Goal: Task Accomplishment & Management: Manage account settings

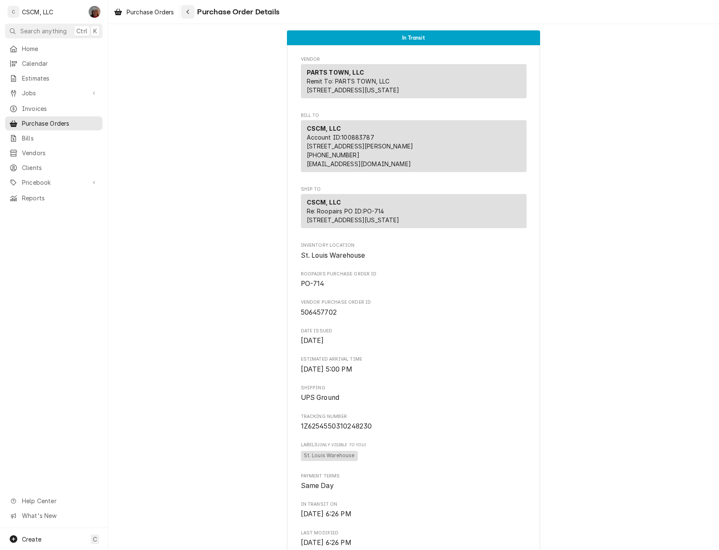
click at [189, 11] on icon "Navigate back" at bounding box center [188, 12] width 3 height 5
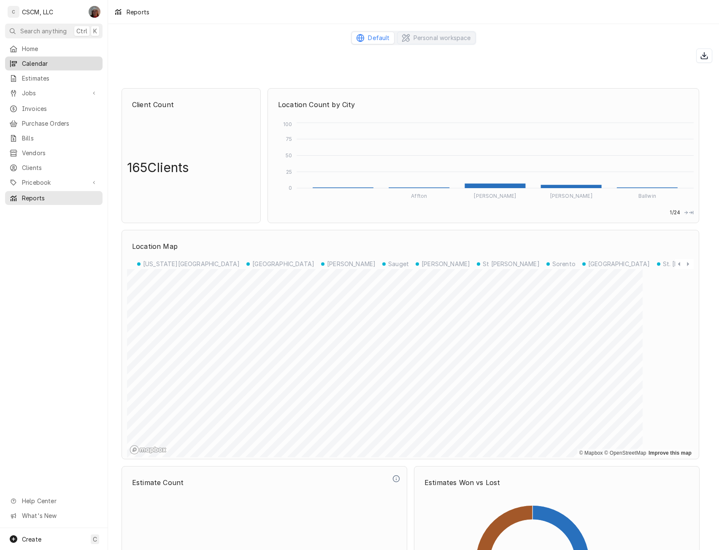
click at [37, 61] on span "Calendar" at bounding box center [60, 63] width 76 height 9
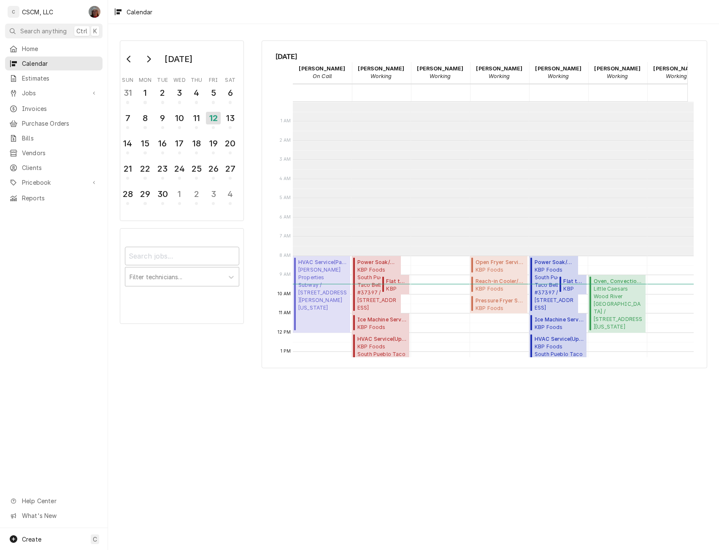
scroll to position [154, 0]
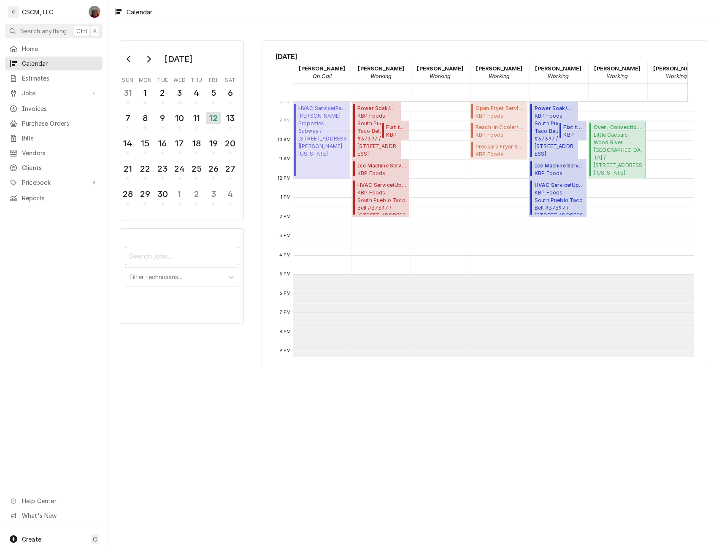
click at [607, 135] on span "Little Caesars Wood River Little Caesars Wood River / 305 East Edwardsville Rd,…" at bounding box center [618, 153] width 49 height 45
click at [313, 123] on span "Meyer Properties Subway / 120 S. Buchanan St STE 108, Edwardsville, Illinois 62…" at bounding box center [322, 135] width 49 height 46
click at [622, 150] on span "Little Caesars Wood River Little Caesars Wood River / 305 East Edwardsville Rd,…" at bounding box center [618, 153] width 49 height 45
click at [486, 151] on span "KBP Foods Taylorville KFC #5787 / 510 N. Webster St, Taylorville, Ilinois 62568" at bounding box center [500, 154] width 49 height 7
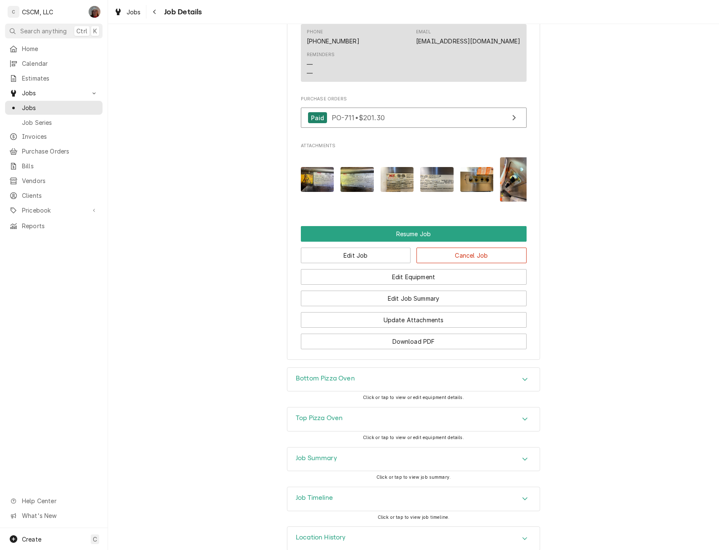
scroll to position [877, 0]
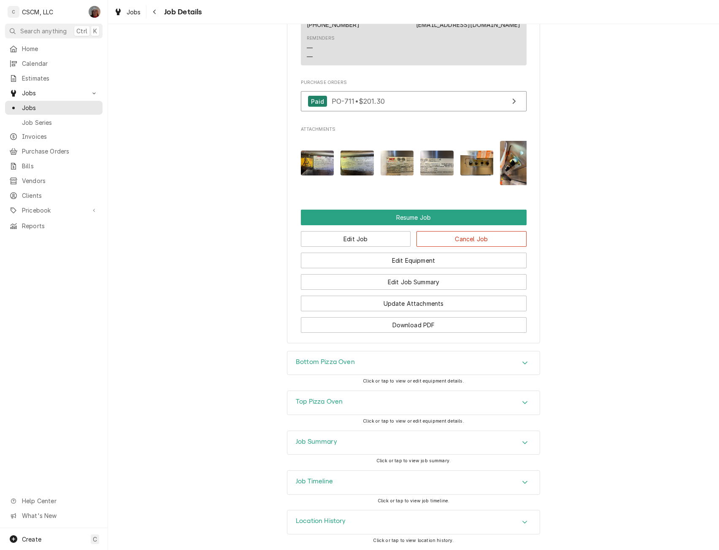
click at [519, 439] on div "Accordion Header" at bounding box center [525, 443] width 13 height 10
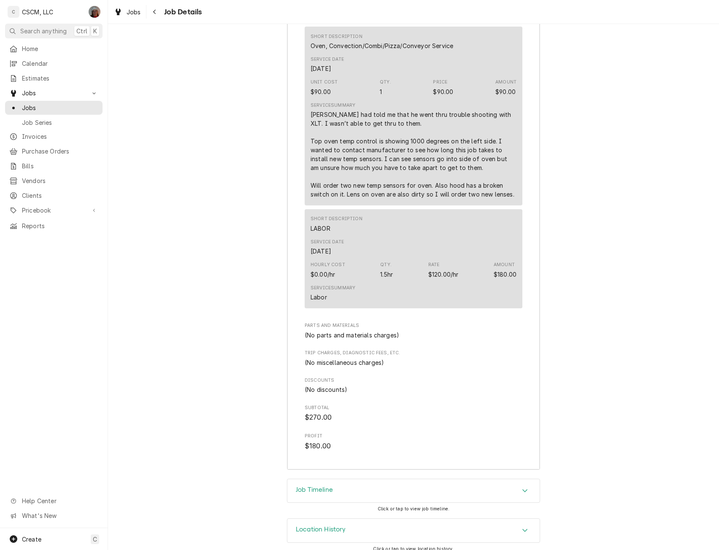
scroll to position [1446, 0]
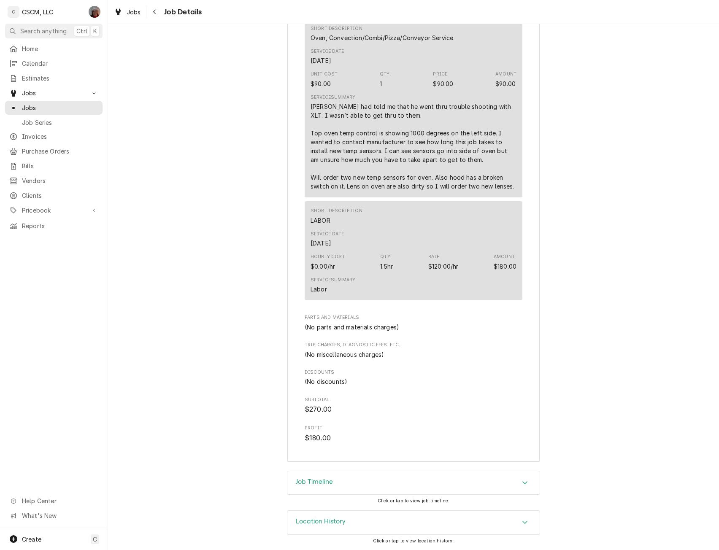
click at [527, 478] on div "Accordion Header" at bounding box center [525, 483] width 13 height 10
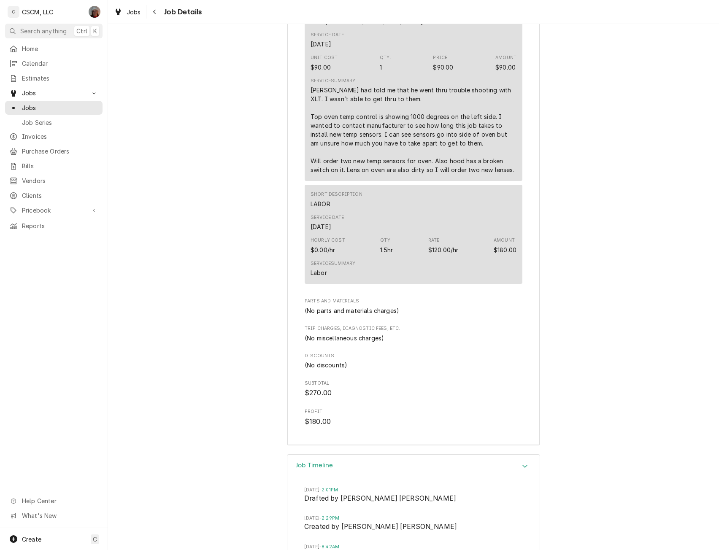
scroll to position [1289, 0]
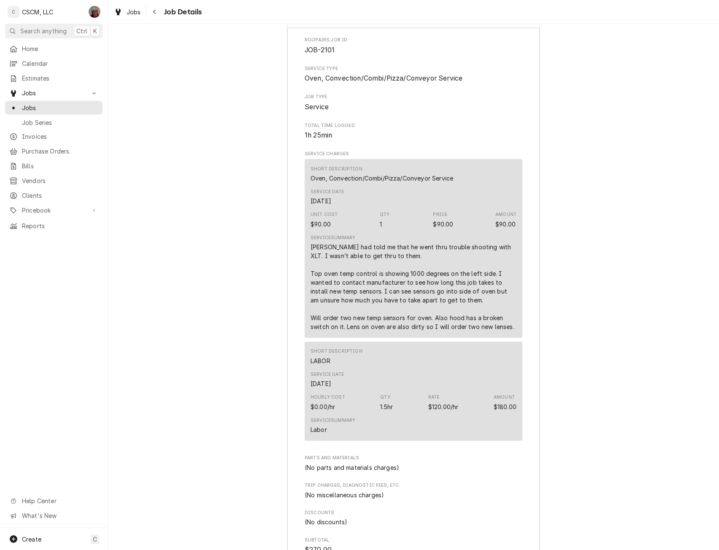
click at [522, 19] on icon "Accordion Header" at bounding box center [525, 15] width 6 height 7
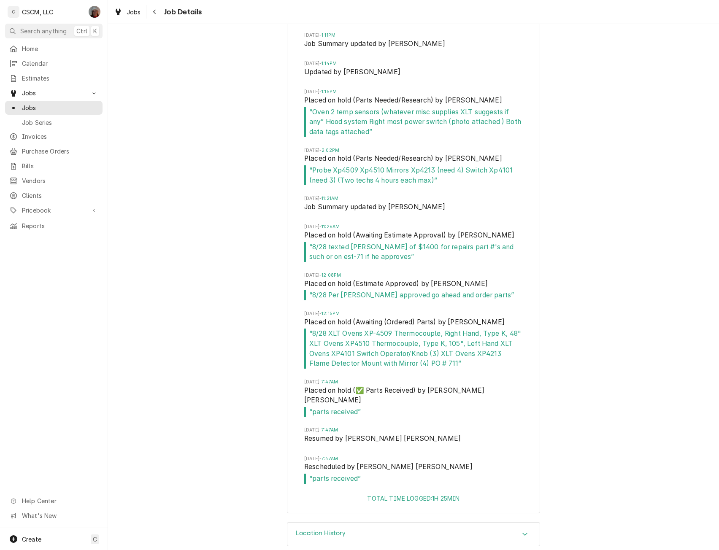
scroll to position [1550, 0]
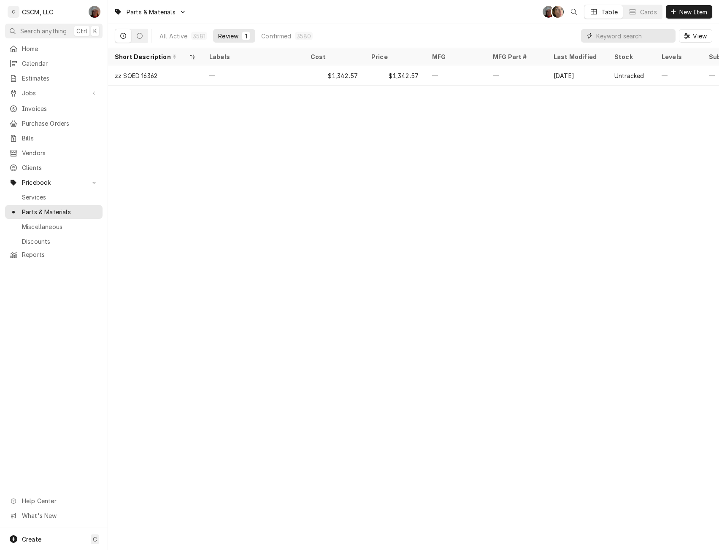
click at [626, 38] on input "Dynamic Content Wrapper" at bounding box center [633, 36] width 75 height 14
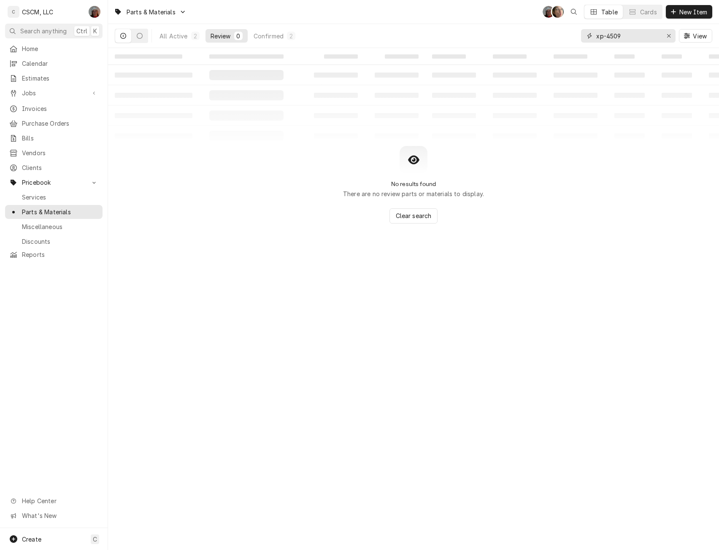
type input "xp-4509"
click at [172, 34] on div "All Active" at bounding box center [174, 36] width 28 height 9
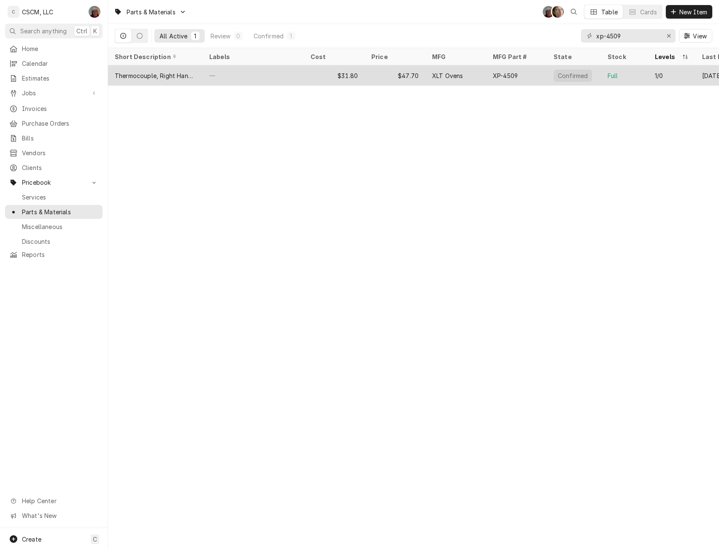
click at [189, 80] on div "Thermocouple, Right Hand, Type K, 48"" at bounding box center [155, 75] width 95 height 20
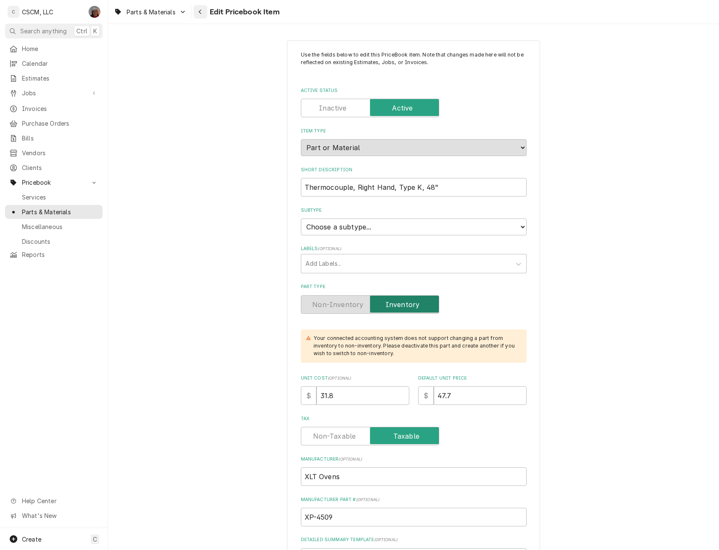
click at [198, 13] on div "Navigate back" at bounding box center [200, 12] width 8 height 8
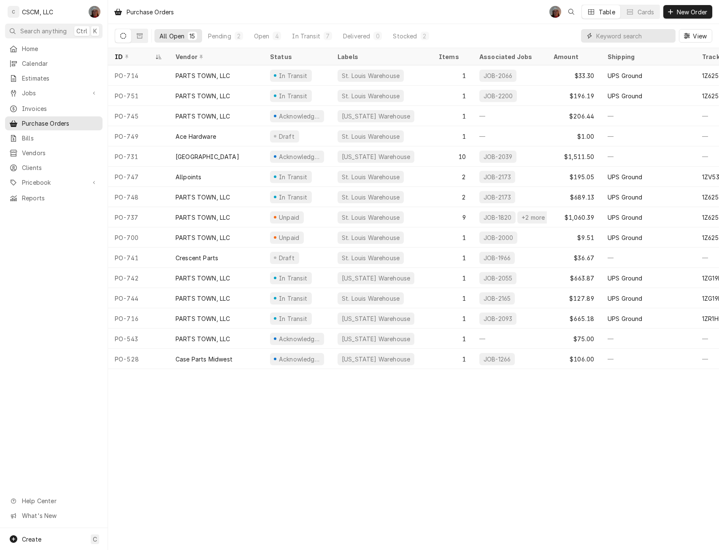
click at [612, 35] on input "Dynamic Content Wrapper" at bounding box center [633, 36] width 75 height 14
type input "-711"
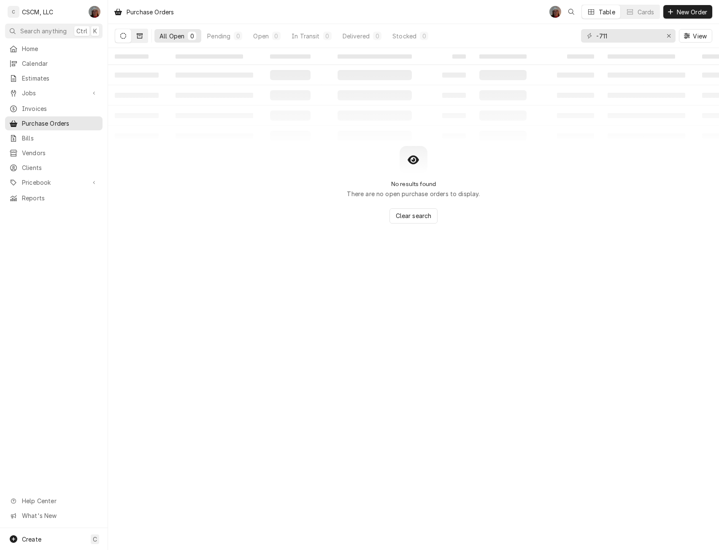
click at [136, 32] on button "Dynamic Content Wrapper" at bounding box center [140, 36] width 16 height 14
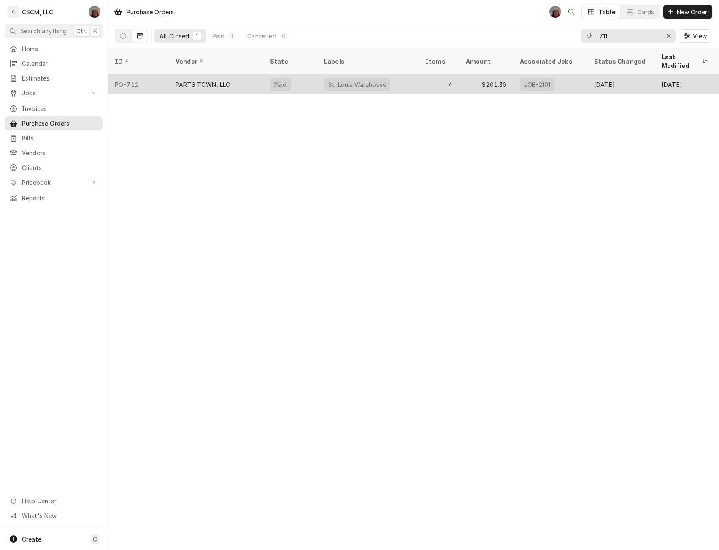
click at [168, 80] on div "PO-711" at bounding box center [138, 84] width 61 height 20
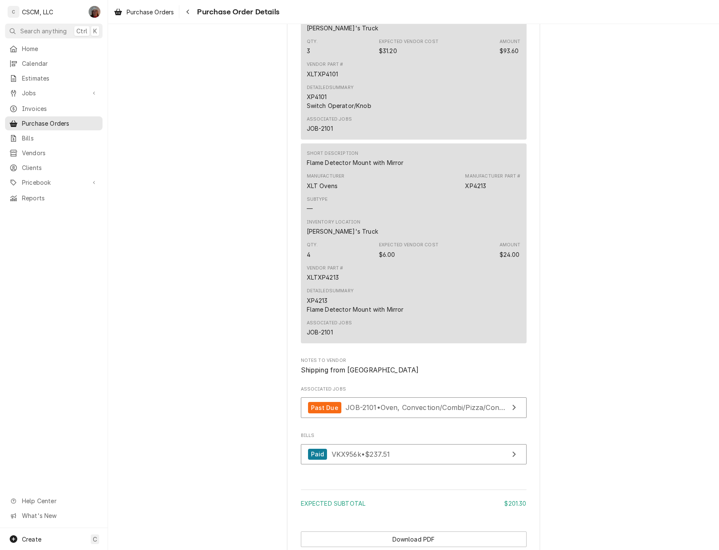
scroll to position [1087, 0]
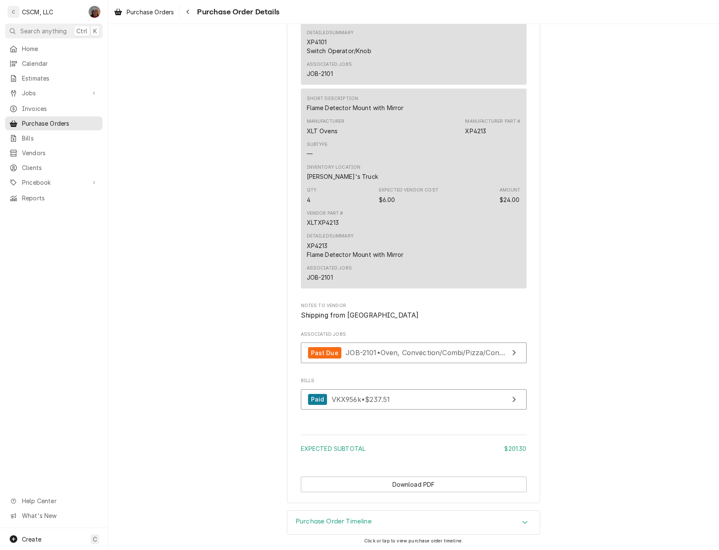
click at [522, 520] on icon "Accordion Header" at bounding box center [525, 522] width 6 height 7
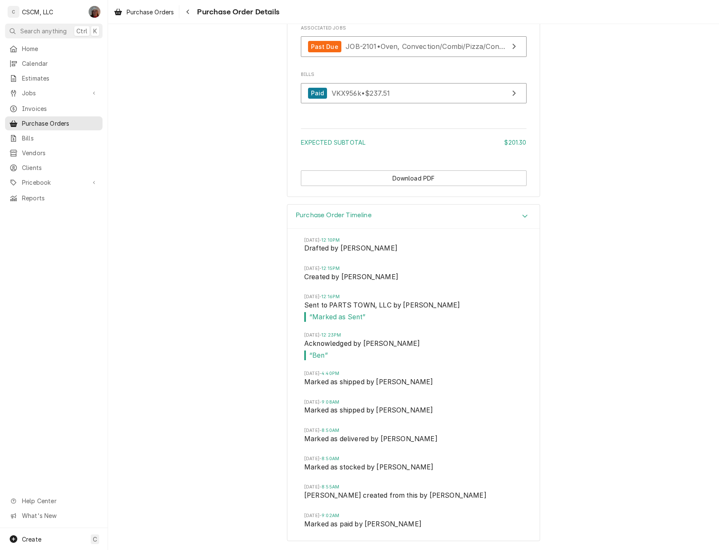
scroll to position [1379, 0]
click at [410, 186] on button "Download PDF" at bounding box center [414, 179] width 226 height 16
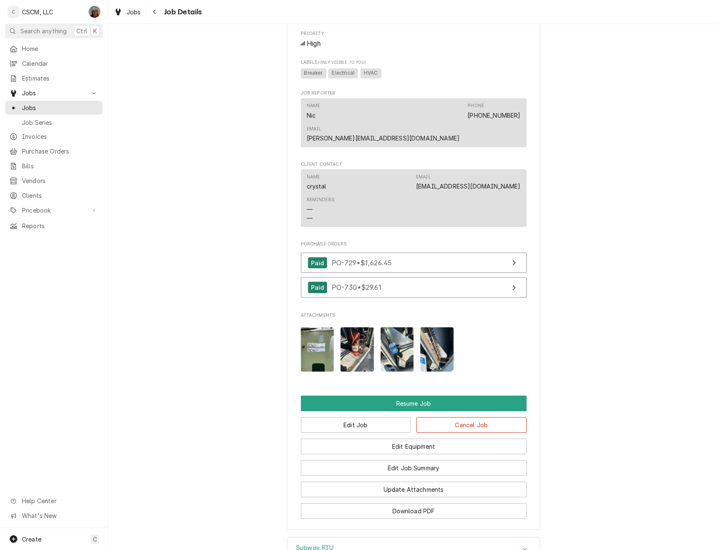
scroll to position [650, 0]
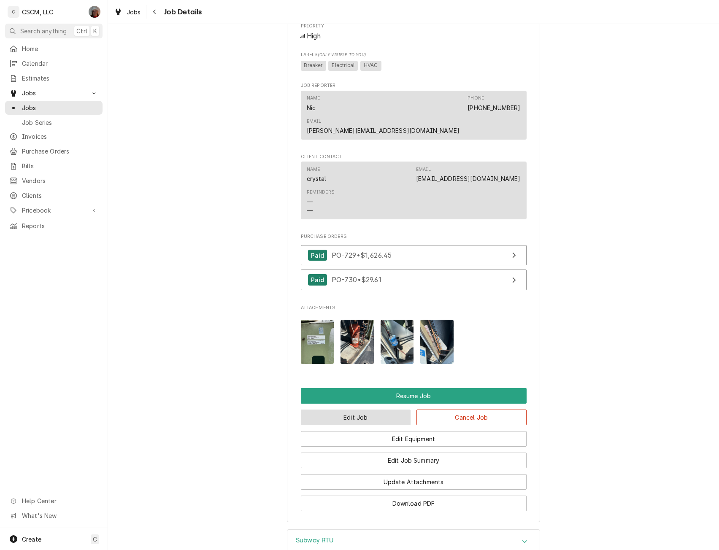
click at [362, 410] on button "Edit Job" at bounding box center [356, 418] width 110 height 16
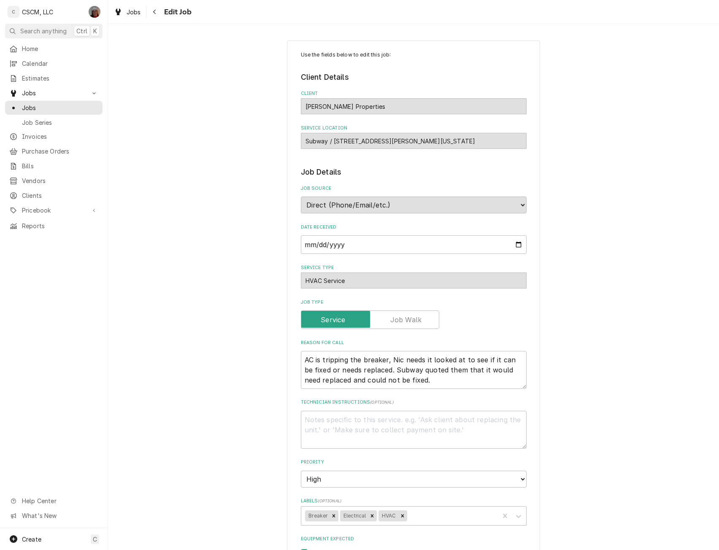
type textarea "x"
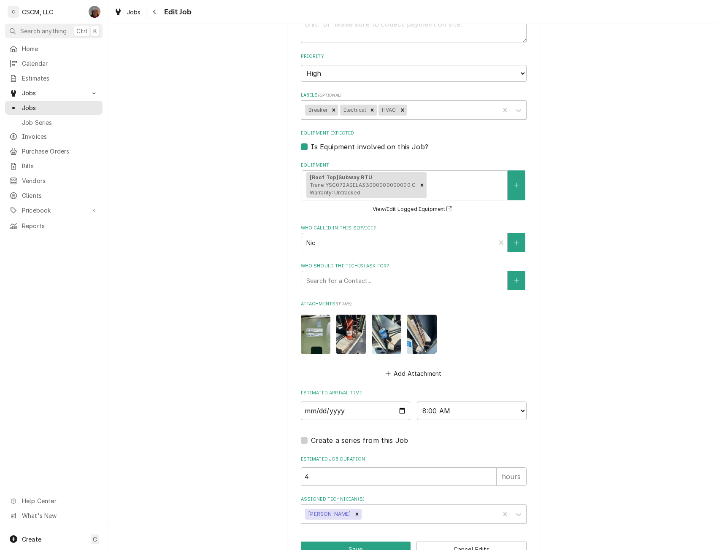
scroll to position [431, 0]
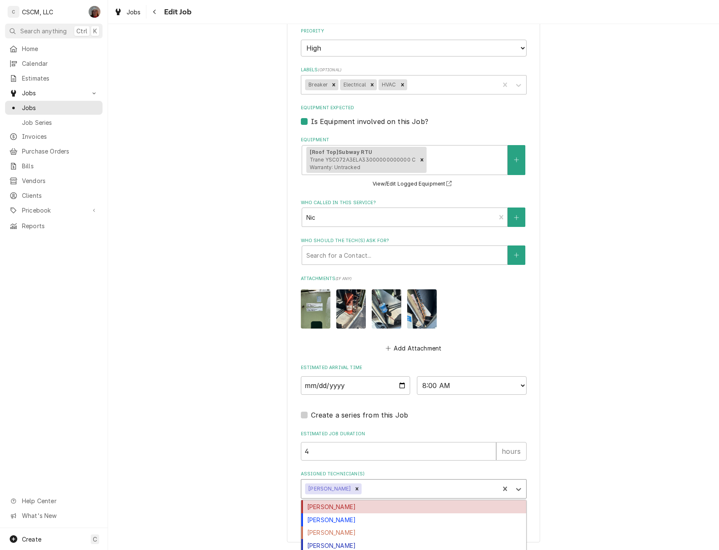
click at [412, 488] on div "Assigned Technician(s)" at bounding box center [429, 489] width 132 height 15
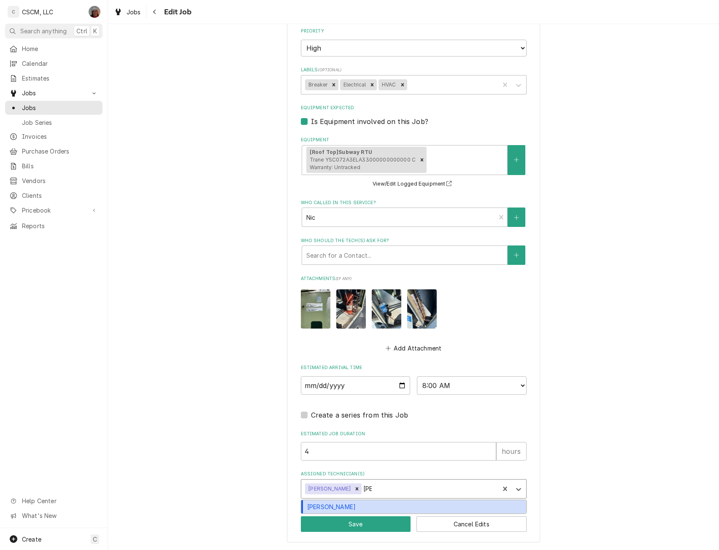
type input "[PERSON_NAME]"
click at [371, 504] on div "[PERSON_NAME]" at bounding box center [413, 507] width 225 height 13
type textarea "x"
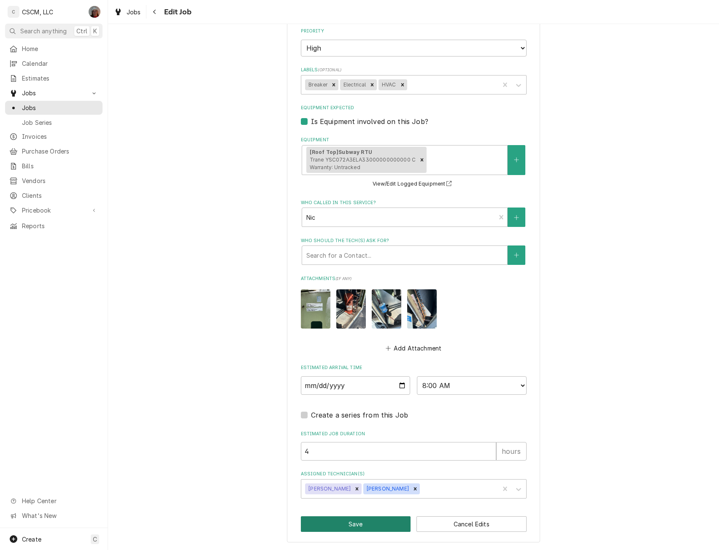
click at [341, 523] on button "Save" at bounding box center [356, 525] width 110 height 16
type textarea "x"
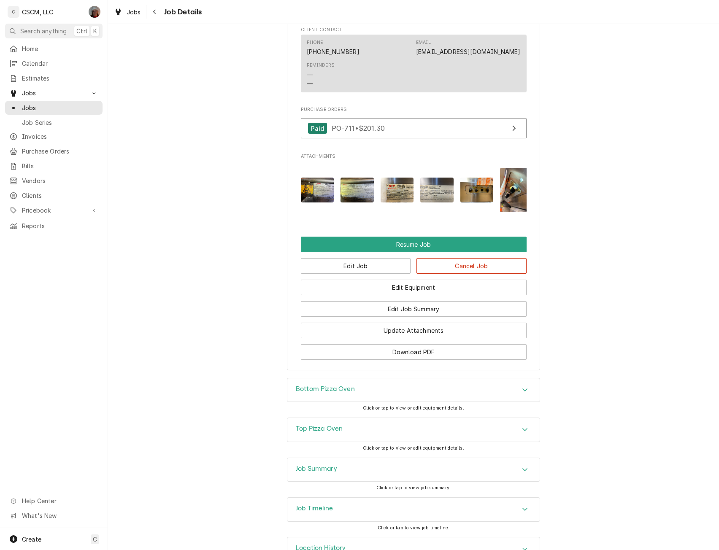
scroll to position [877, 0]
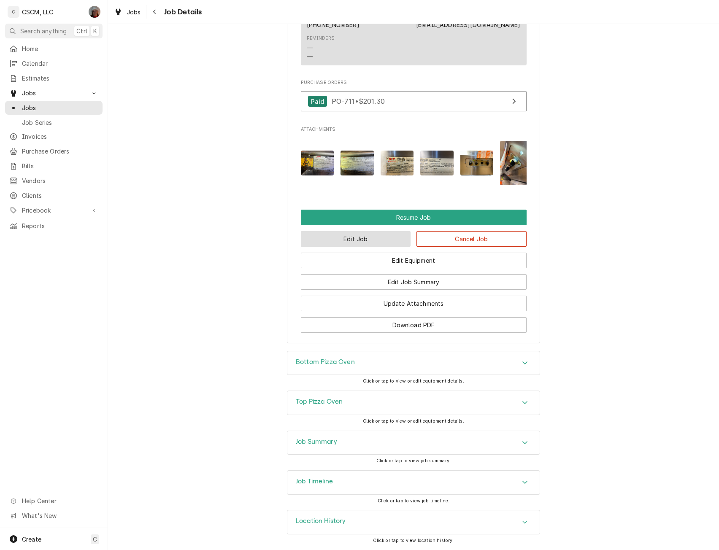
click at [359, 233] on button "Edit Job" at bounding box center [356, 239] width 110 height 16
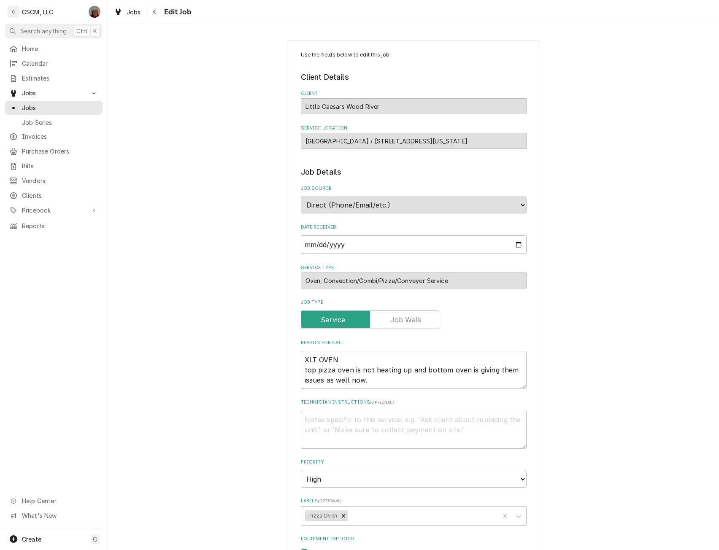
type textarea "x"
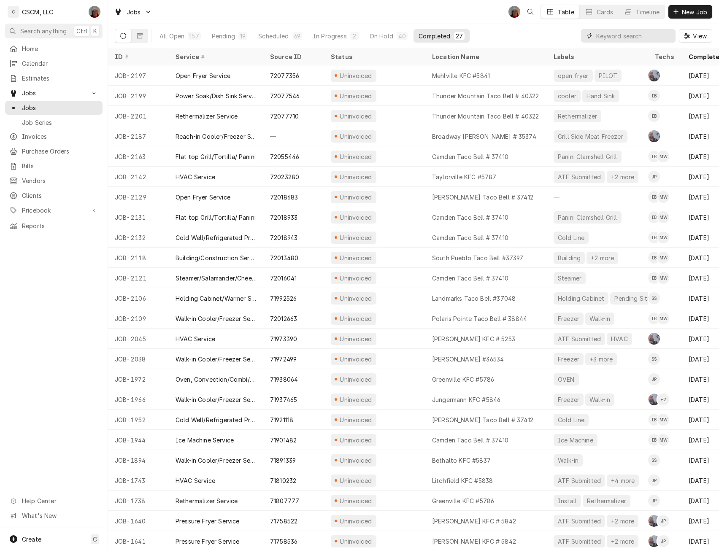
click at [604, 35] on input "Dynamic Content Wrapper" at bounding box center [633, 36] width 75 height 14
paste input "71921118"
type input "71921118"
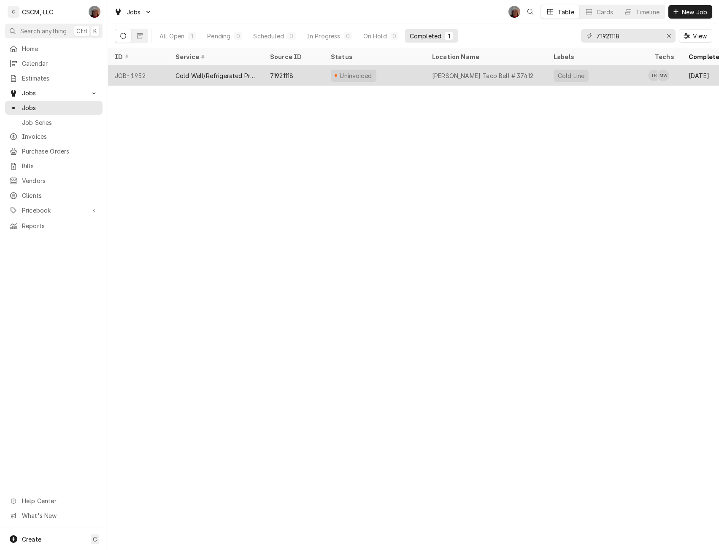
click at [236, 74] on div "Cold Well/Refrigerated Prep table/Cold Line" at bounding box center [216, 75] width 81 height 9
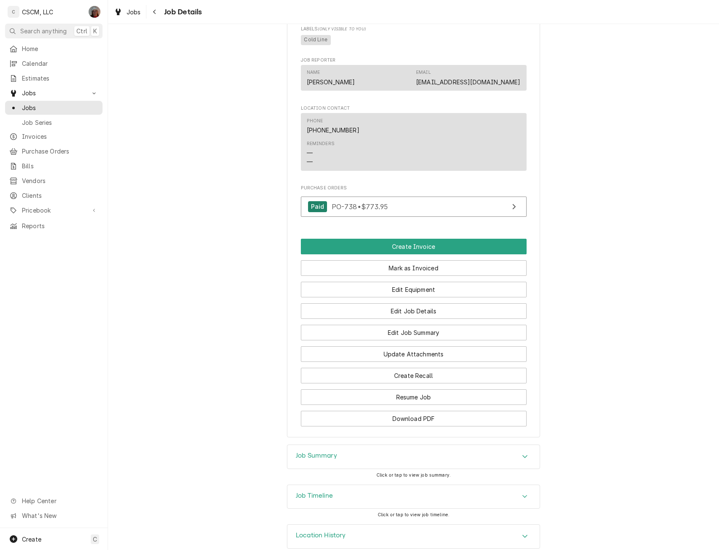
scroll to position [549, 0]
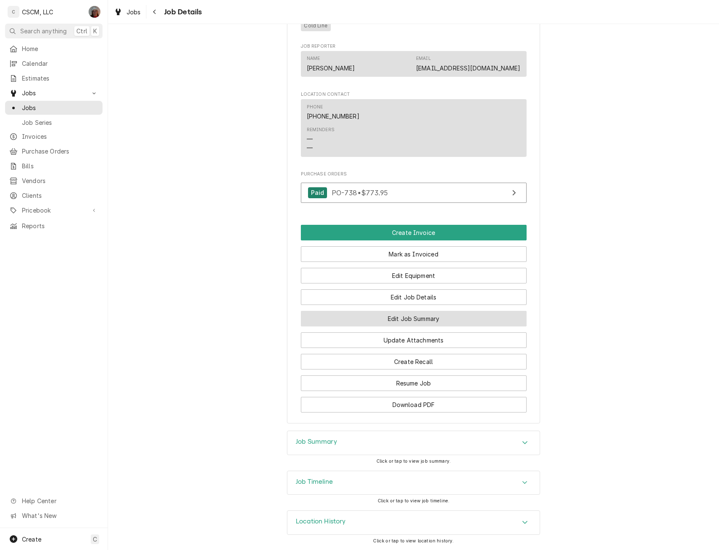
click at [417, 313] on button "Edit Job Summary" at bounding box center [414, 319] width 226 height 16
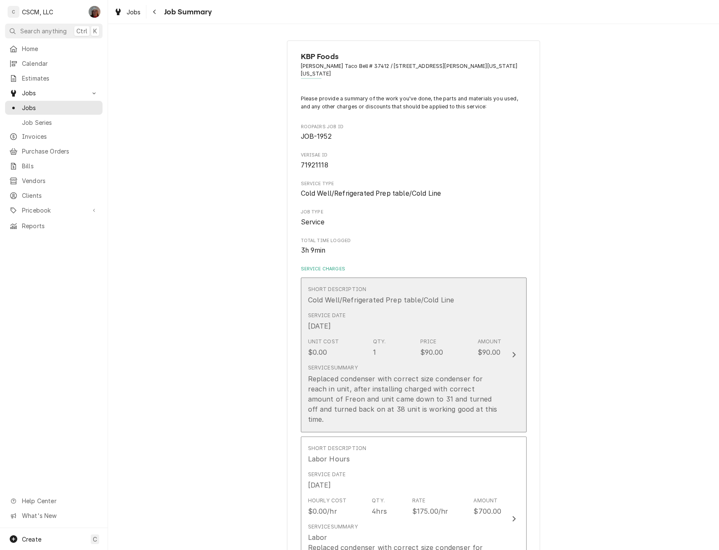
click at [506, 358] on button "Short Description Cold Well/Refrigerated Prep table/Cold Line Service Date Sep …" at bounding box center [414, 355] width 226 height 155
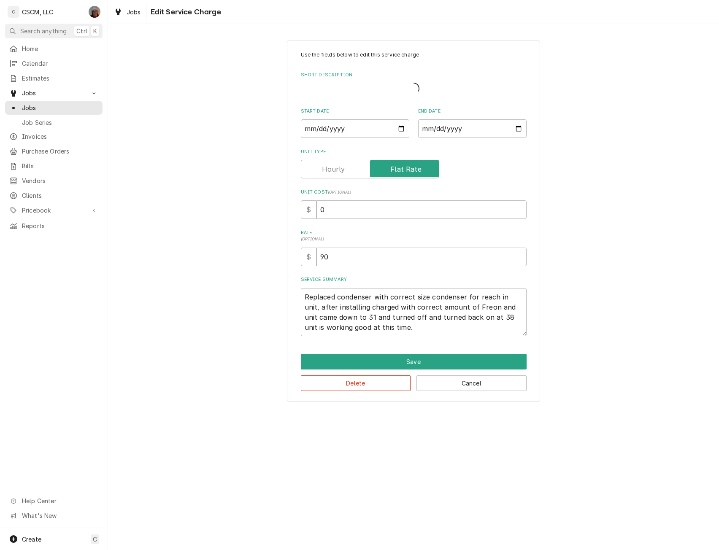
type textarea "x"
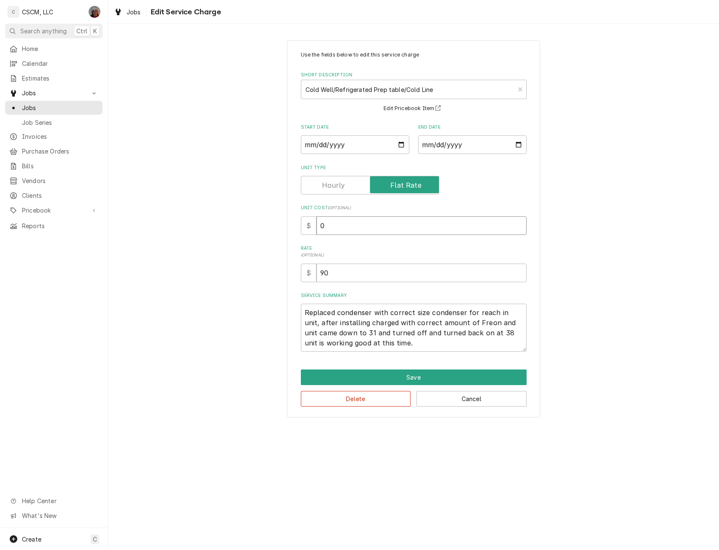
click at [318, 228] on input "0" at bounding box center [422, 226] width 210 height 19
type input "90"
type textarea "x"
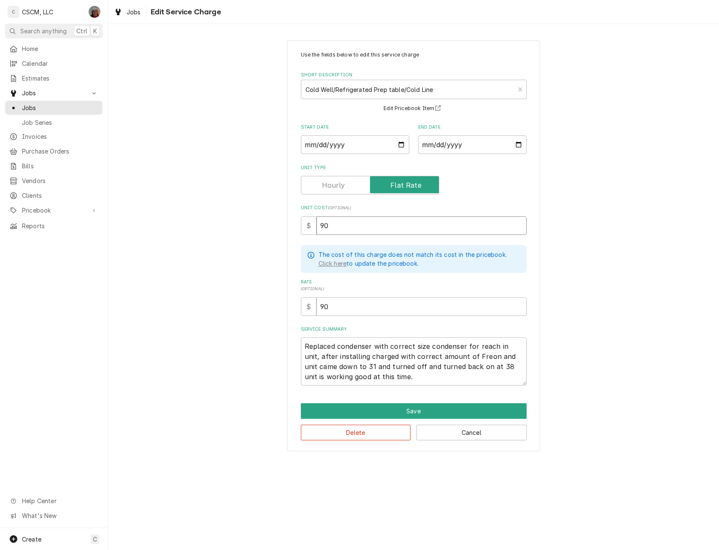
type input "90"
drag, startPoint x: 457, startPoint y: 355, endPoint x: 476, endPoint y: 360, distance: 19.7
click at [476, 360] on textarea "Replaced condenser with correct size condenser for reach in unit, after install…" at bounding box center [414, 362] width 226 height 48
type textarea "x"
type textarea "Replaced condenser with correct size condenser for reach in unit, after install…"
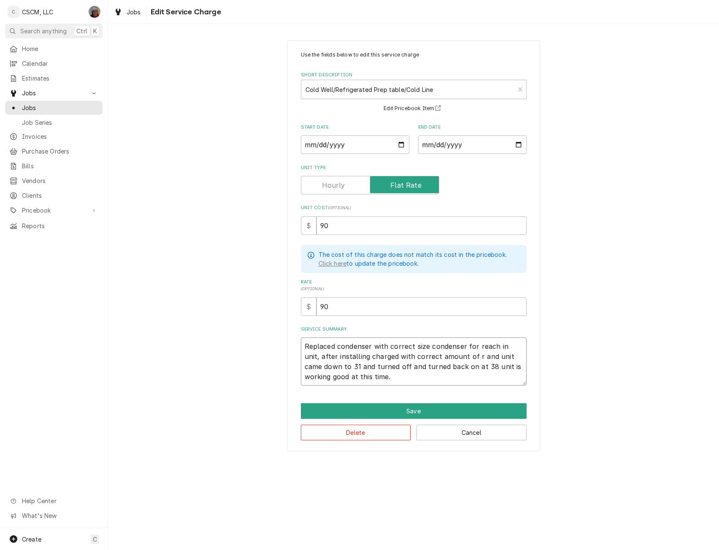
type textarea "x"
type textarea "Replaced condenser with correct size condenser for reach in unit, after install…"
type textarea "x"
type textarea "Replaced condenser with correct size condenser for reach in unit, after install…"
type textarea "x"
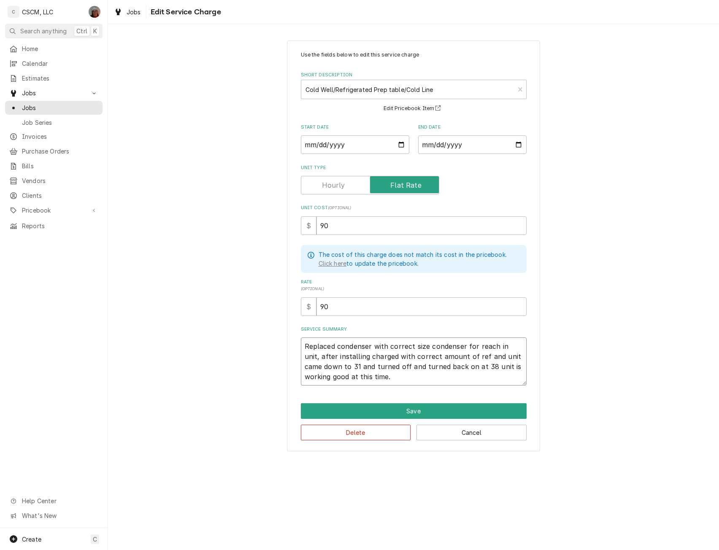
type textarea "Replaced condenser with correct size condenser for reach in unit, after install…"
type textarea "x"
type textarea "Replaced condenser with correct size condenser for reach in unit, after install…"
type textarea "x"
type textarea "Replaced condenser with correct size condenser for reach in unit, after install…"
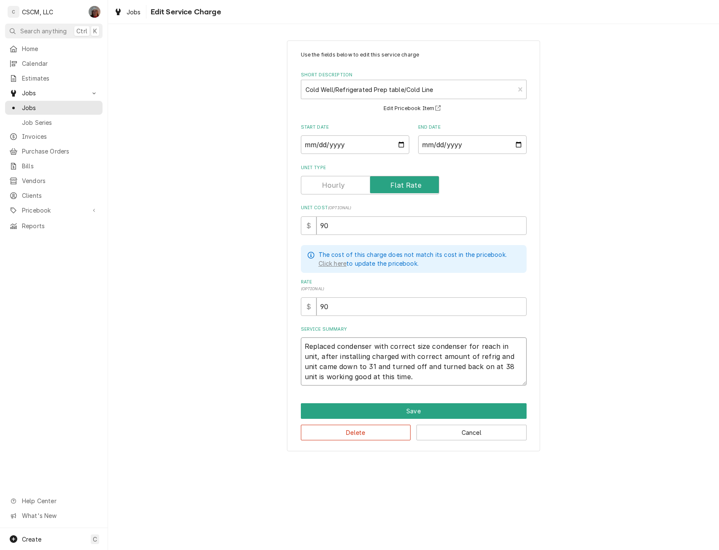
type textarea "x"
type textarea "Replaced condenser with correct size condenser for reach in unit, after install…"
type textarea "x"
type textarea "Replaced condenser with correct size condenser for reach in unit, after install…"
type textarea "x"
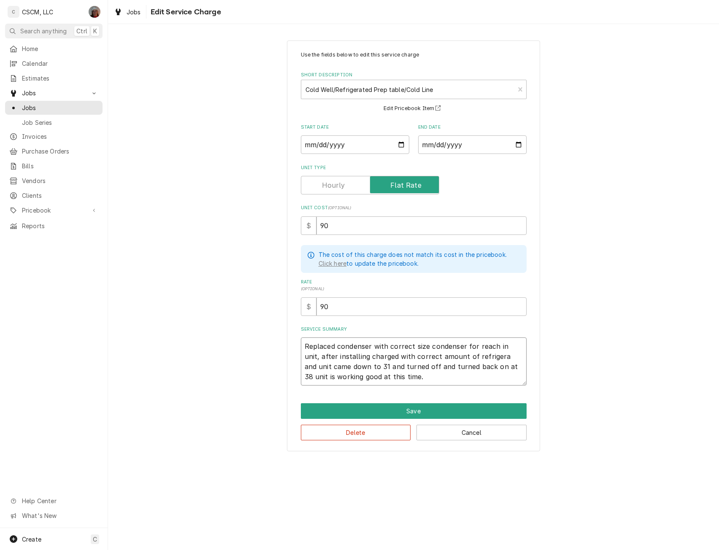
type textarea "Replaced condenser with correct size condenser for reach in unit, after install…"
type textarea "x"
type textarea "Replaced condenser with correct size condenser for reach in unit, after install…"
click at [422, 409] on button "Save" at bounding box center [414, 411] width 226 height 16
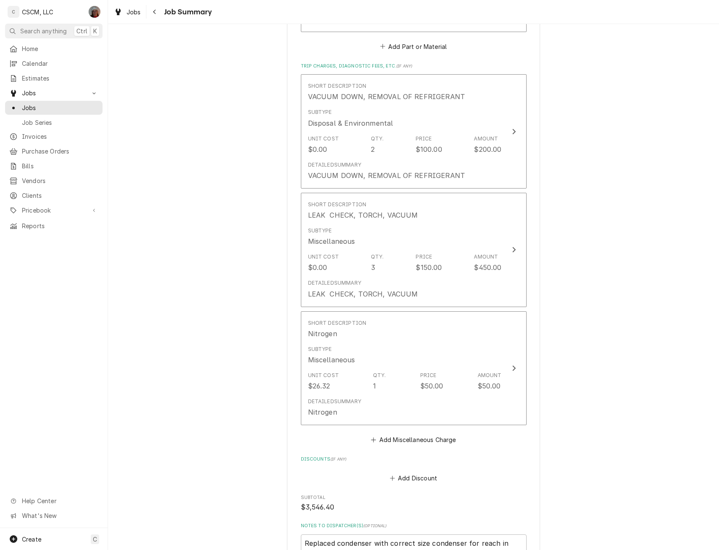
scroll to position [1261, 0]
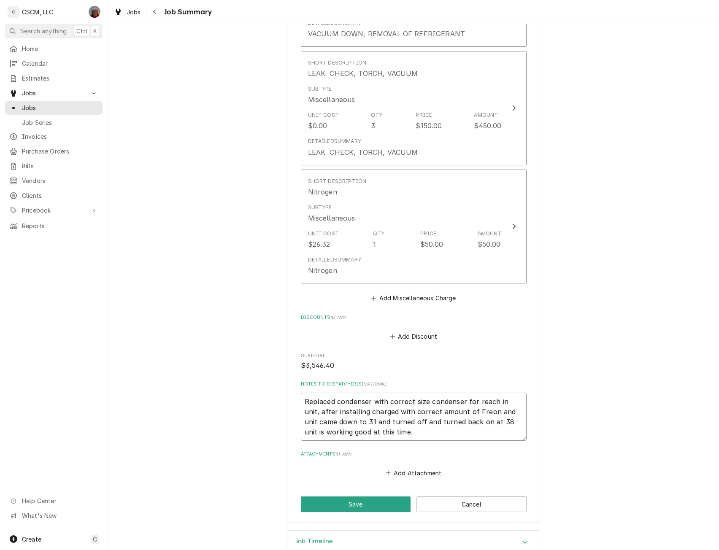
drag, startPoint x: 299, startPoint y: 377, endPoint x: 404, endPoint y: 432, distance: 118.7
type textarea "x"
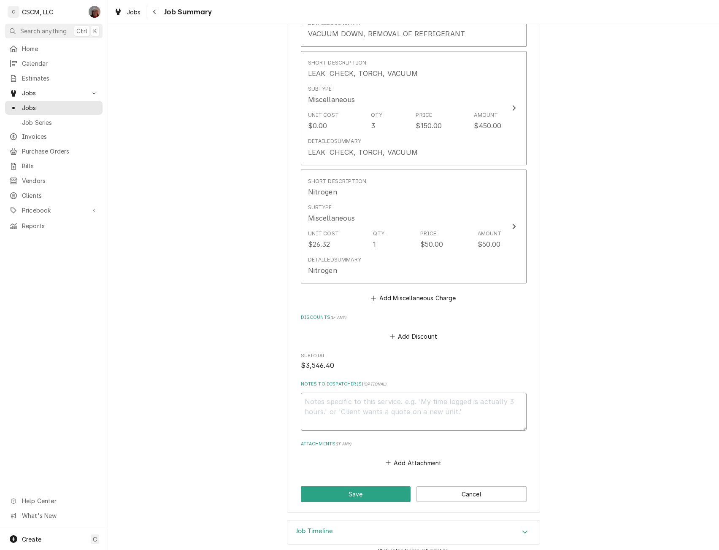
scroll to position [1251, 0]
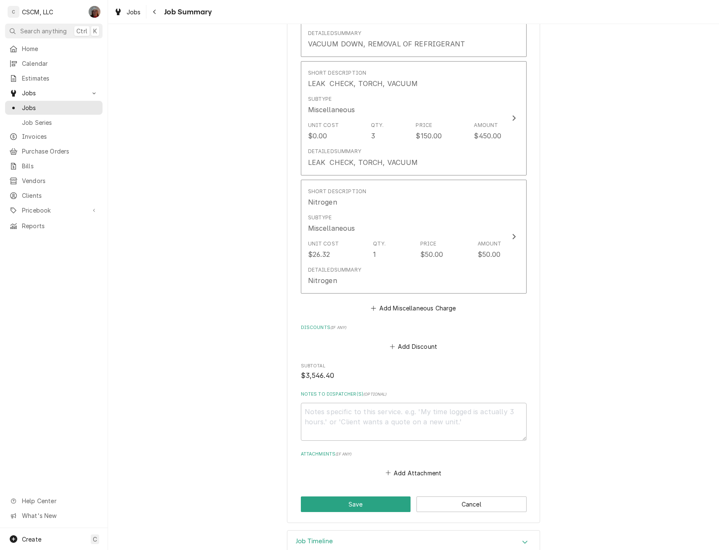
click at [525, 539] on icon "Accordion Header" at bounding box center [525, 542] width 6 height 7
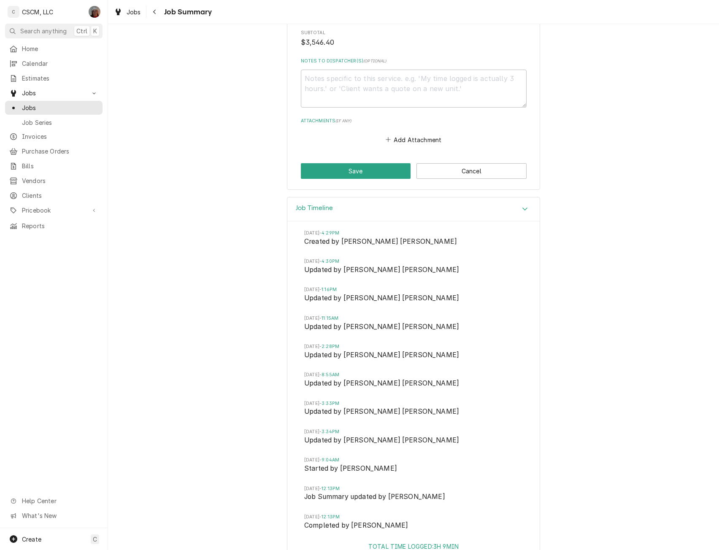
scroll to position [1437, 0]
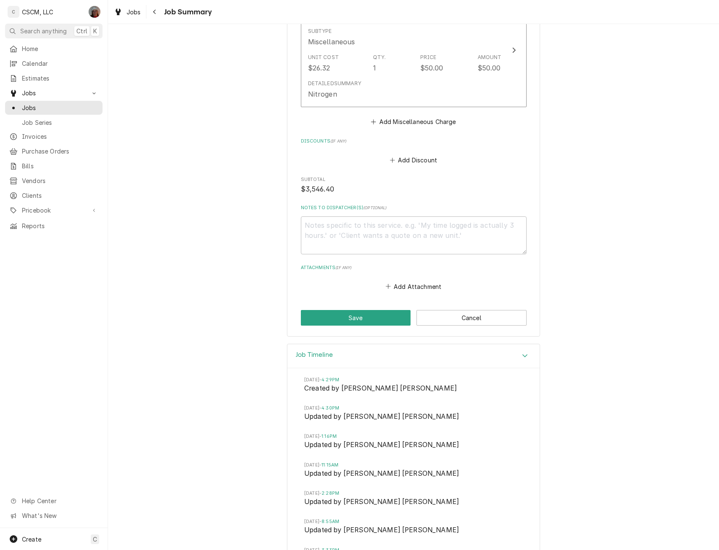
click at [522, 352] on icon "Accordion Header" at bounding box center [525, 355] width 6 height 7
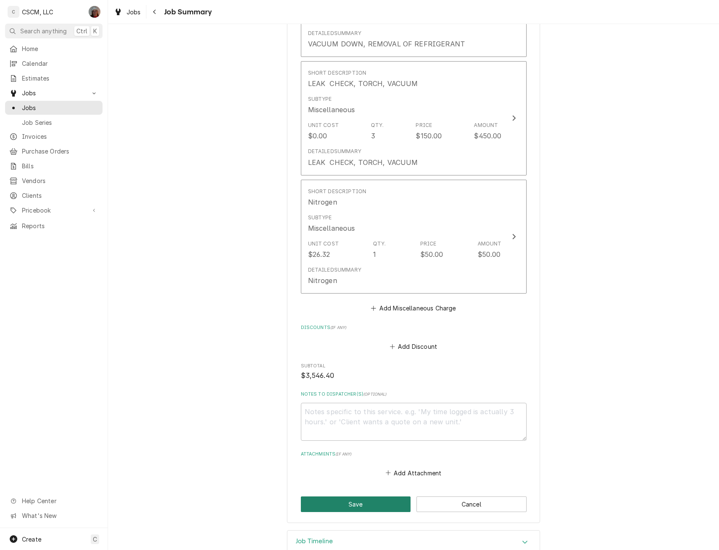
click at [334, 497] on button "Save" at bounding box center [356, 505] width 110 height 16
type textarea "x"
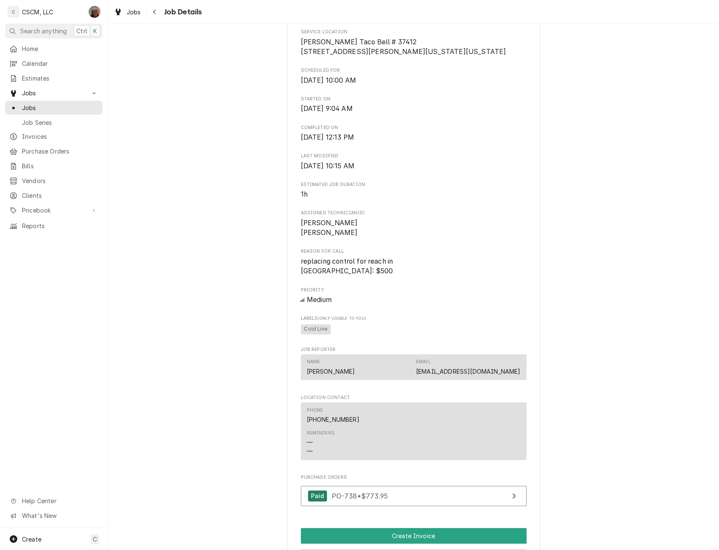
scroll to position [255, 0]
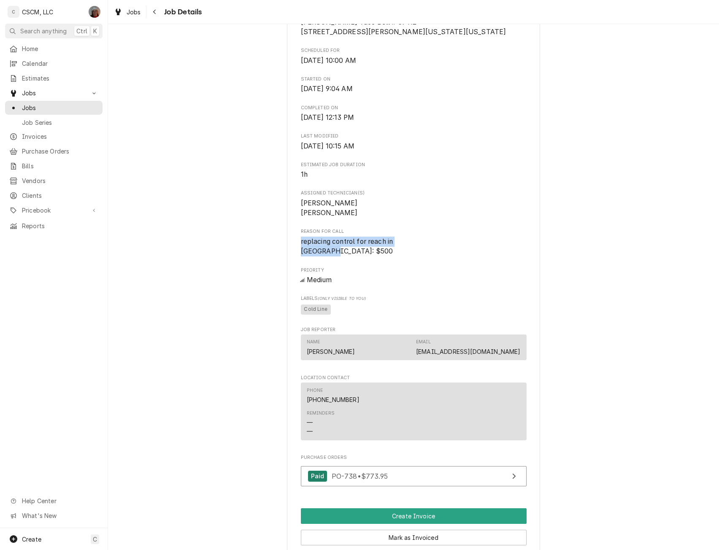
drag, startPoint x: 296, startPoint y: 251, endPoint x: 336, endPoint y: 262, distance: 41.9
click at [336, 262] on div "KBP Foods [PERSON_NAME] Taco Bell # 37412 / [STREET_ADDRESS][PERSON_NAME][US_ST…" at bounding box center [413, 253] width 253 height 908
copy span "replacing control for reach in [GEOGRAPHIC_DATA]: $500"
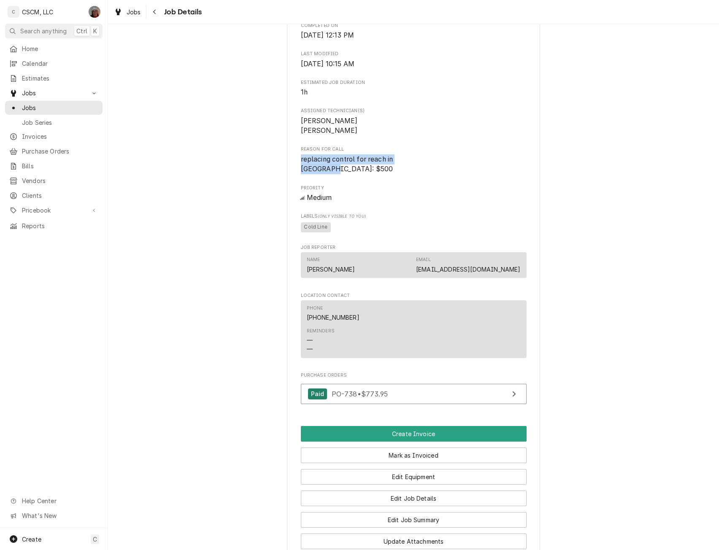
scroll to position [428, 0]
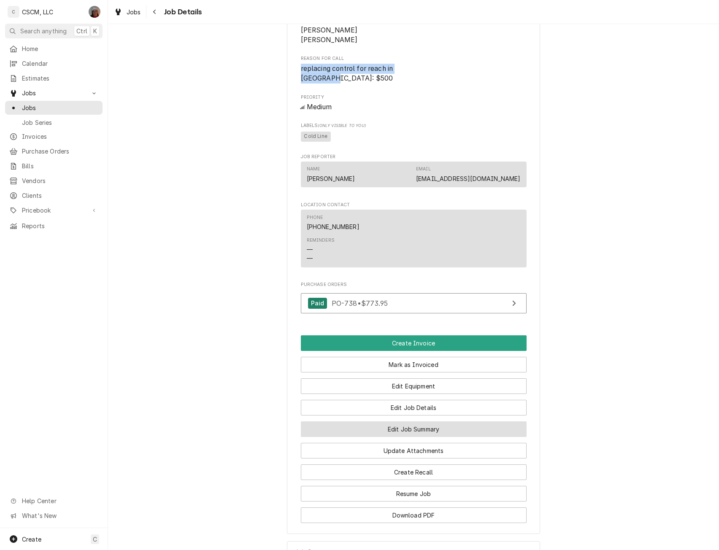
click at [417, 437] on button "Edit Job Summary" at bounding box center [414, 430] width 226 height 16
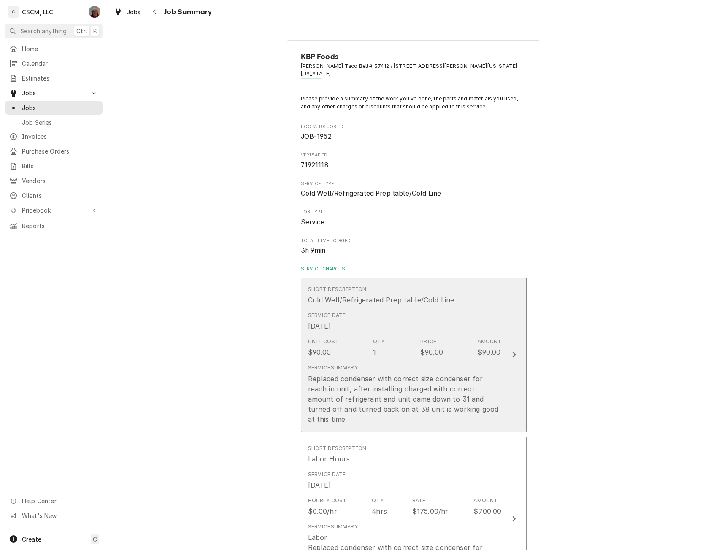
click at [504, 349] on button "Short Description Cold Well/Refrigerated Prep table/Cold Line Service Date Sep …" at bounding box center [414, 355] width 226 height 155
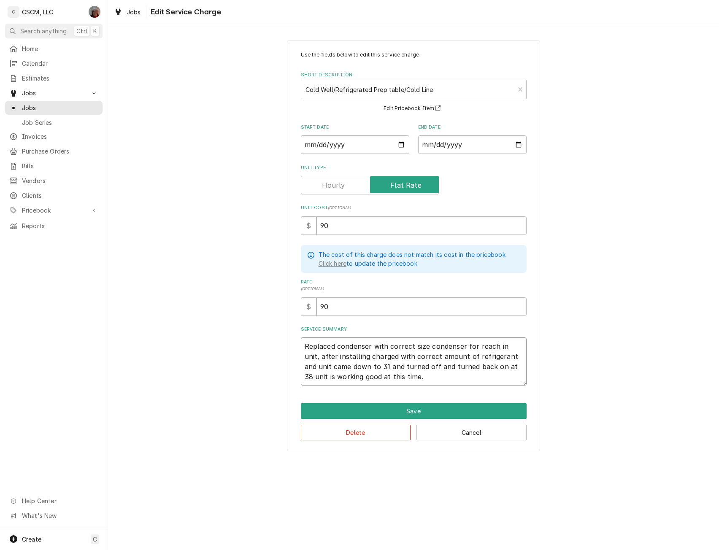
click at [304, 341] on textarea "Replaced condenser with correct size condenser for reach in unit, after install…" at bounding box center [414, 362] width 226 height 48
type textarea "x"
type textarea "Replaced condenser with correct size condenser for reach in unit, after install…"
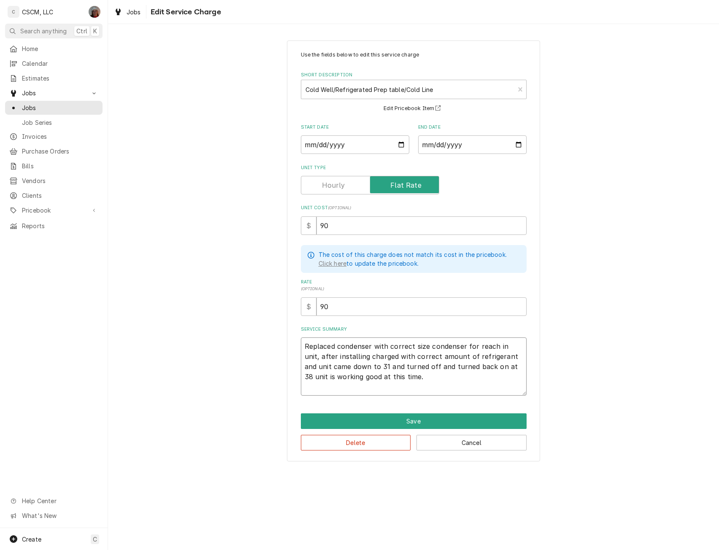
type textarea "x"
type textarea "Replaced condenser with correct size condenser for reach in unit, after install…"
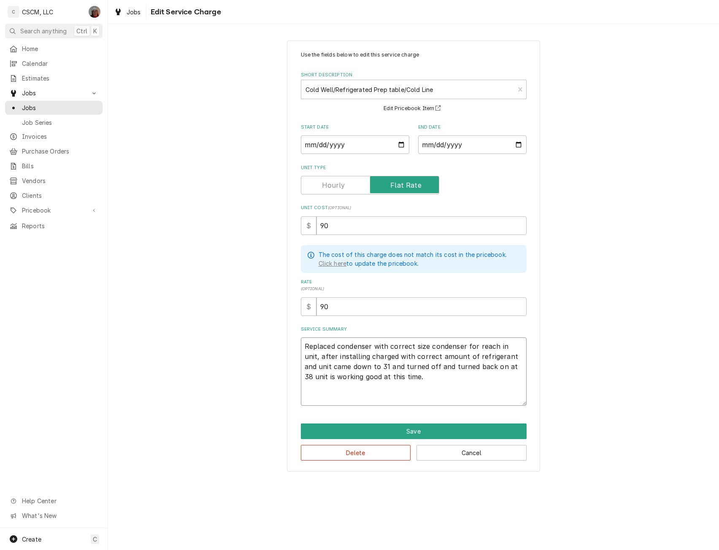
paste textarea "replacing control for reach in NTE: $500"
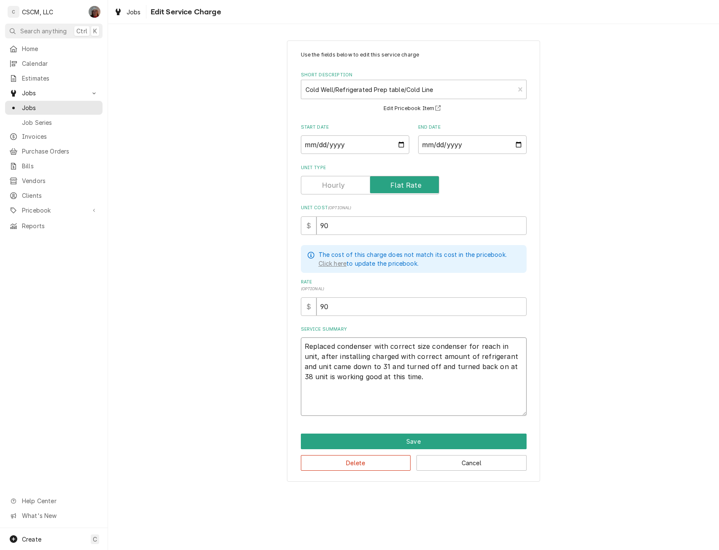
type textarea "x"
type textarea "replacing control for reach in NTE: $500 Replaced condenser with correct size c…"
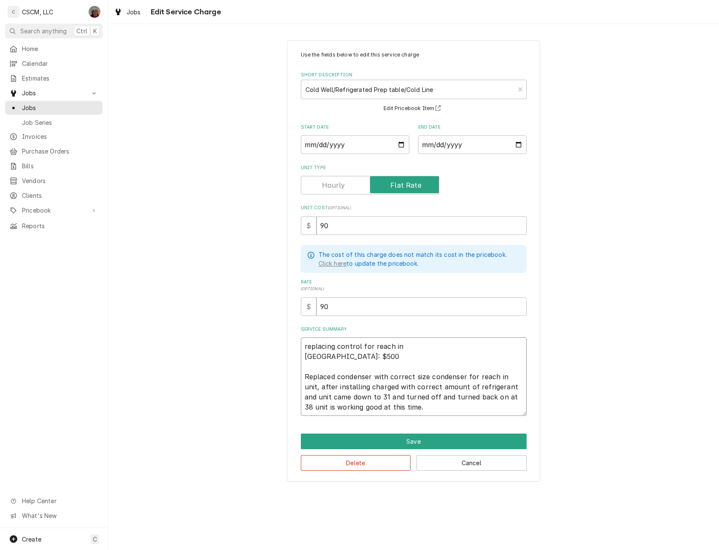
type textarea "x"
type textarea "replacing control for reach in NTE: $500 Replaced condenser with correct size c…"
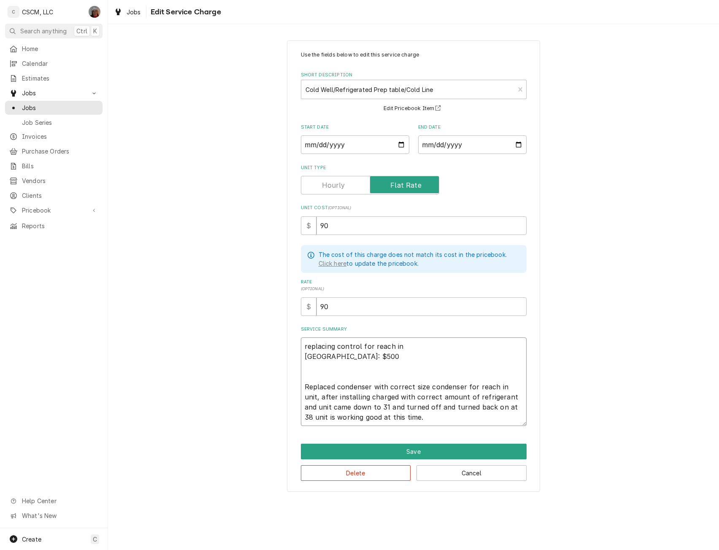
type textarea "x"
type textarea "replacing control for reach in NTE: $500 P Replaced condenser with correct size…"
type textarea "x"
type textarea "replacing control for reach in NTE: $500 PO Replaced condenser with correct siz…"
type textarea "x"
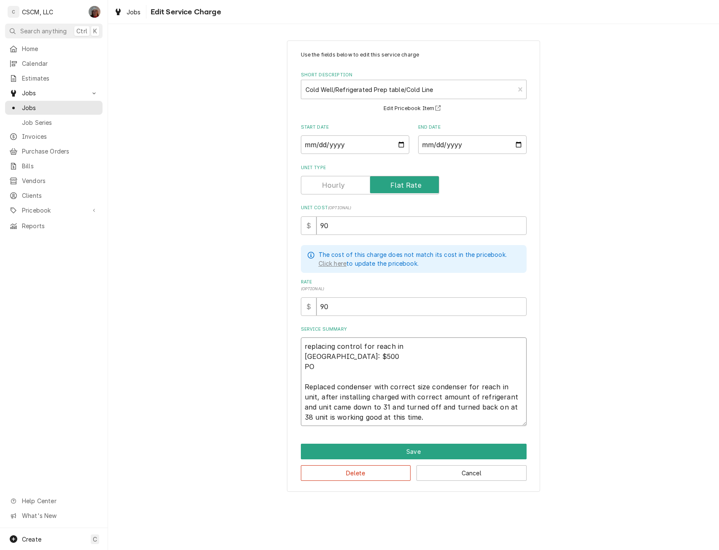
type textarea "replacing control for reach in NTE: $500 PO Replaced condenser with correct siz…"
type textarea "x"
type textarea "replacing control for reach in NTE: $500 PO # Replaced condenser with correct s…"
type textarea "x"
type textarea "replacing control for reach in NTE: $500 PO # 7 Replaced condenser with correct…"
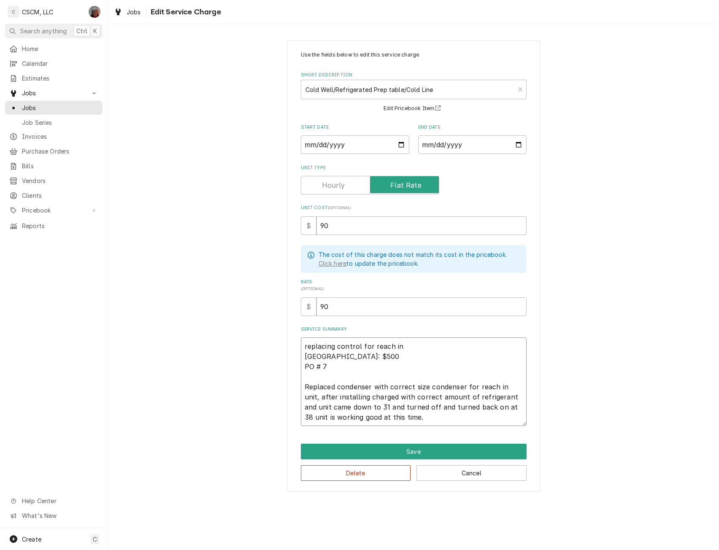
type textarea "x"
type textarea "replacing control for reach in NTE: $500 PO # 71 Replaced condenser with correc…"
type textarea "x"
type textarea "replacing control for reach in NTE: $500 PO # 719 Replaced condenser with corre…"
type textarea "x"
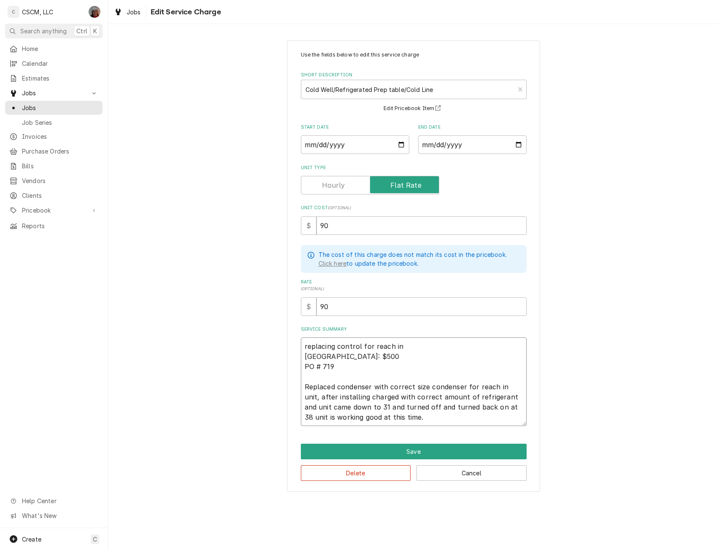
type textarea "replacing control for reach in NTE: $500 PO # 7192 Replaced condenser with corr…"
type textarea "x"
type textarea "replacing control for reach in NTE: $500 PO # 71921 Replaced condenser with cor…"
type textarea "x"
type textarea "replacing control for reach in NTE: $500 PO # 719211 Replaced condenser with co…"
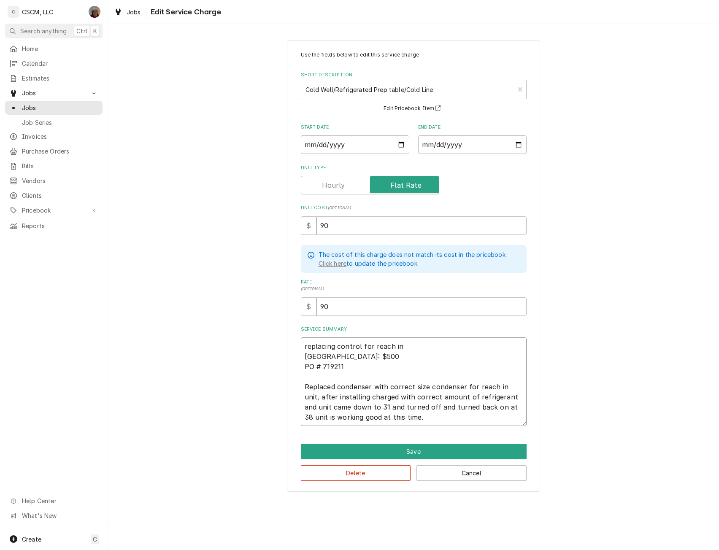
type textarea "x"
type textarea "replacing control for reach in NTE: $500 PO # 7192111 Replaced condenser with c…"
type textarea "x"
type textarea "replacing control for reach in NTE: $500 PO # 71921118 Replaced condenser with …"
click at [414, 447] on button "Save" at bounding box center [414, 452] width 226 height 16
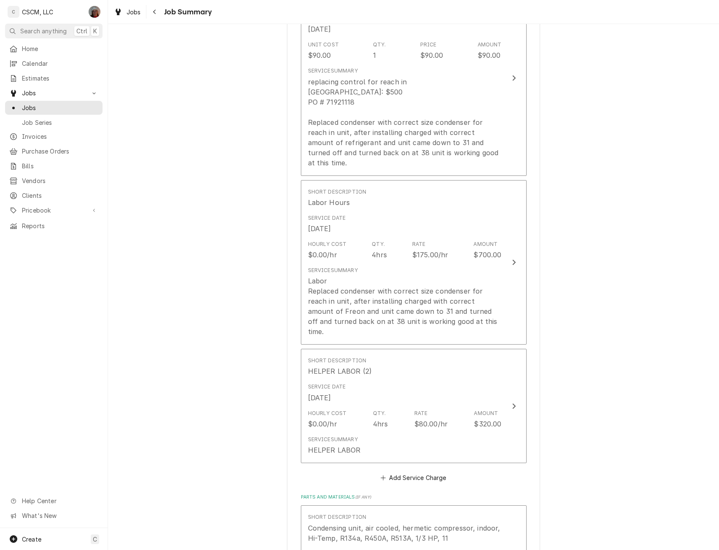
scroll to position [323, 0]
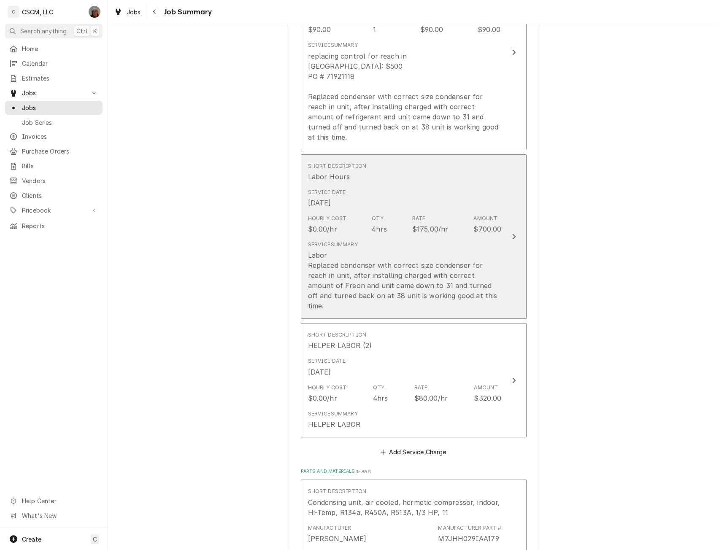
click at [516, 229] on button "Short Description Labor Hours Service Date Sep 11, 2025 Hourly Cost $0.00/hr Qt…" at bounding box center [414, 236] width 226 height 165
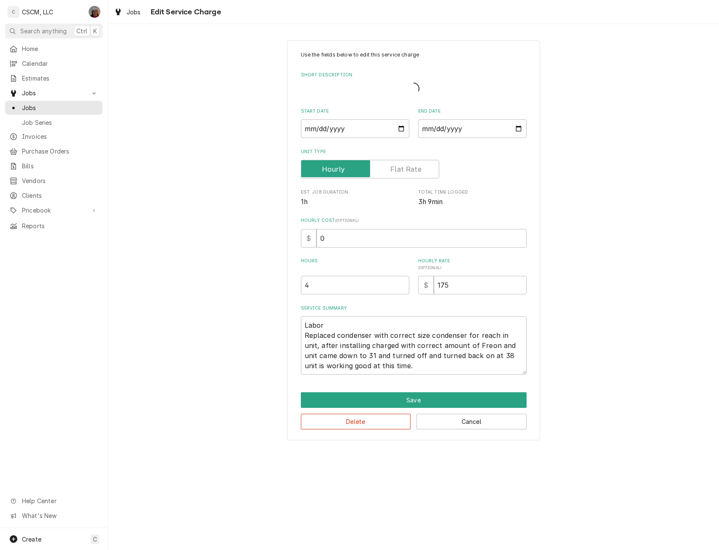
type textarea "x"
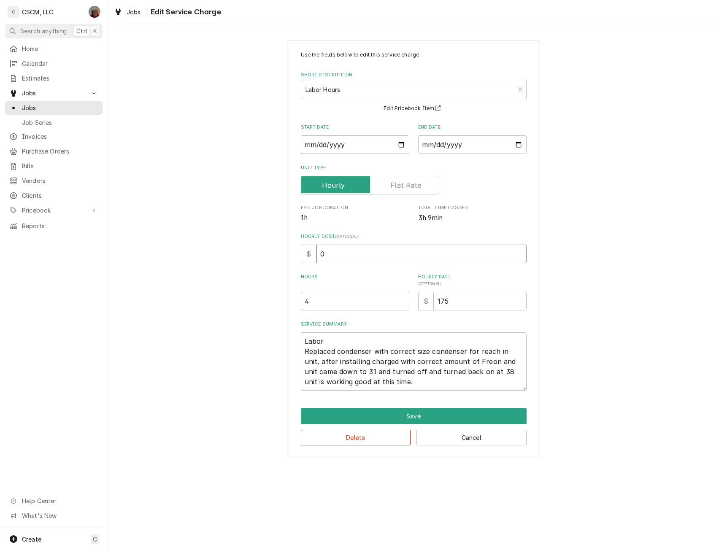
drag, startPoint x: 321, startPoint y: 252, endPoint x: 366, endPoint y: 257, distance: 45.5
click at [366, 257] on input "0" at bounding box center [422, 254] width 210 height 19
type input "22"
type textarea "x"
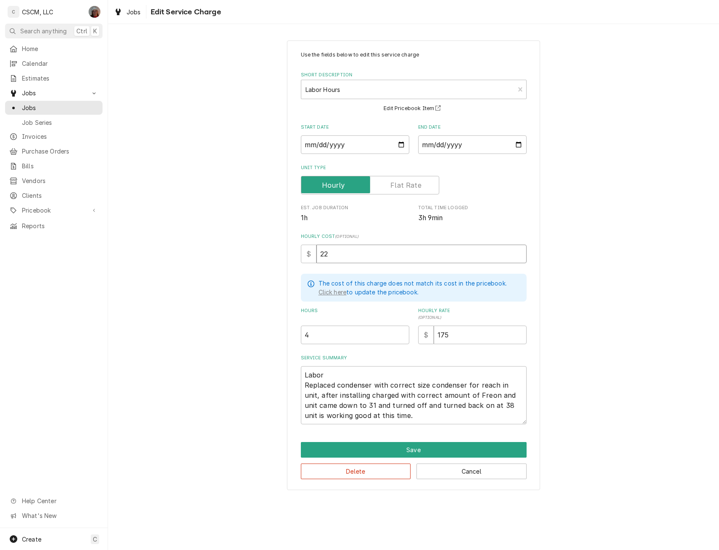
type input "22"
drag, startPoint x: 302, startPoint y: 382, endPoint x: 416, endPoint y: 417, distance: 119.3
click at [416, 417] on textarea "Labor Replaced condenser with correct size condenser for reach in unit, after i…" at bounding box center [414, 395] width 226 height 58
type textarea "x"
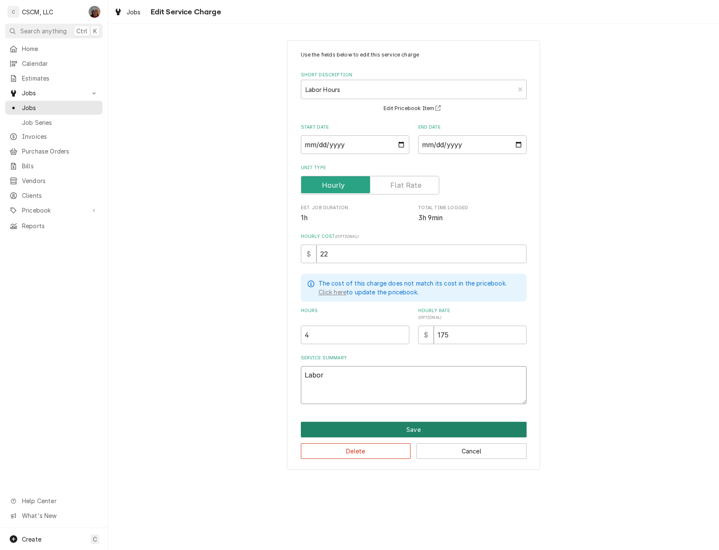
type textarea "Labor"
click at [408, 432] on button "Save" at bounding box center [414, 430] width 226 height 16
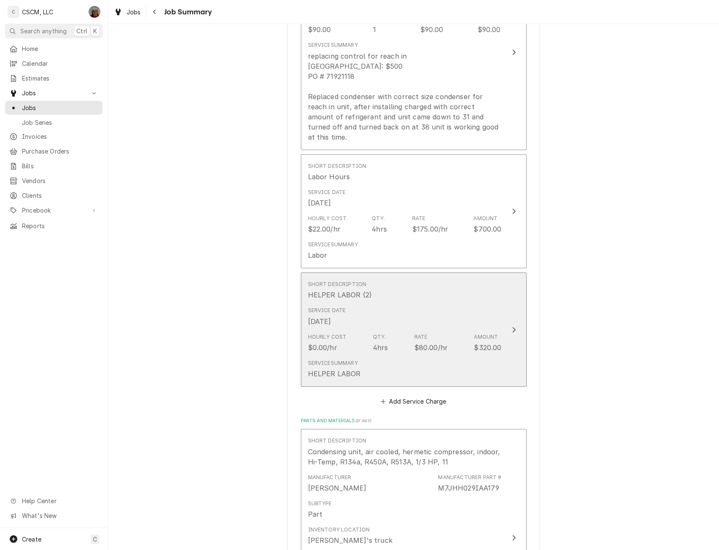
click at [512, 327] on icon "Update Line Item" at bounding box center [514, 330] width 4 height 7
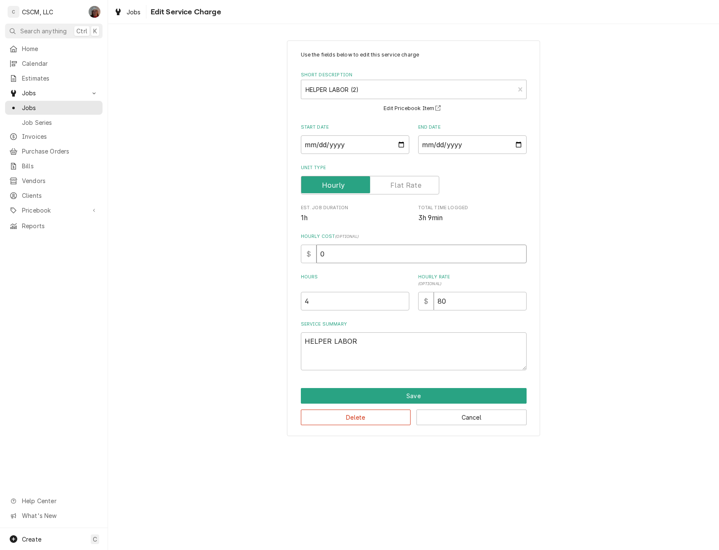
click at [331, 251] on input "0" at bounding box center [422, 254] width 210 height 19
type textarea "x"
type input "3"
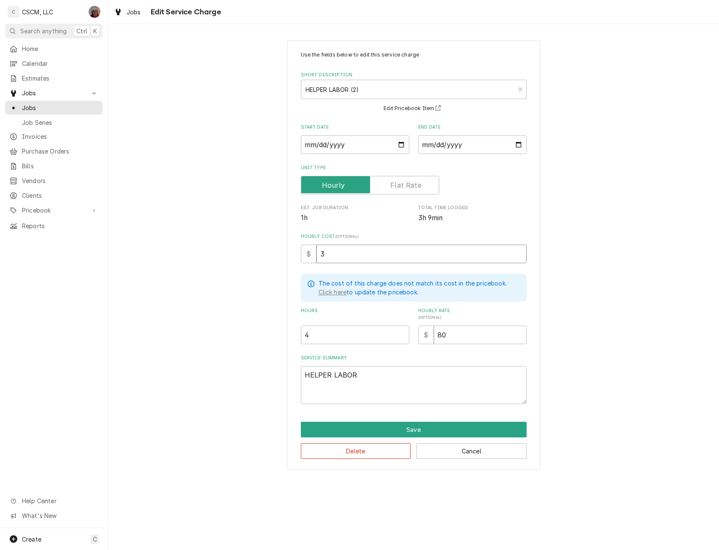
type textarea "x"
type input "30"
click at [414, 427] on button "Save" at bounding box center [414, 430] width 226 height 16
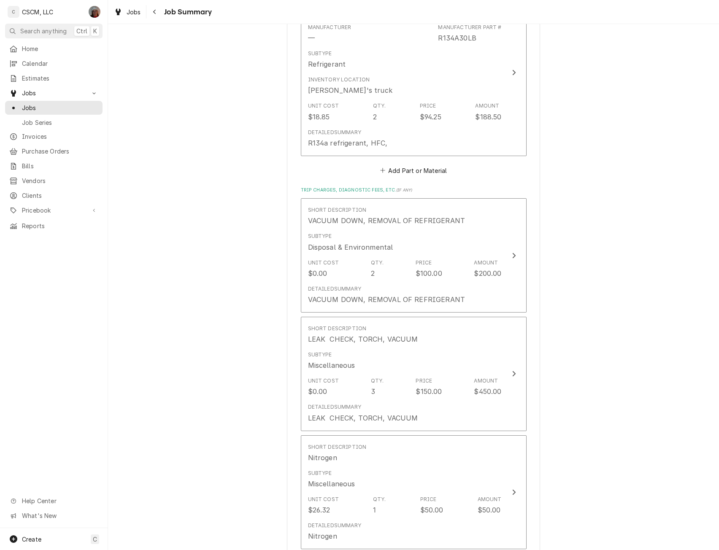
scroll to position [988, 0]
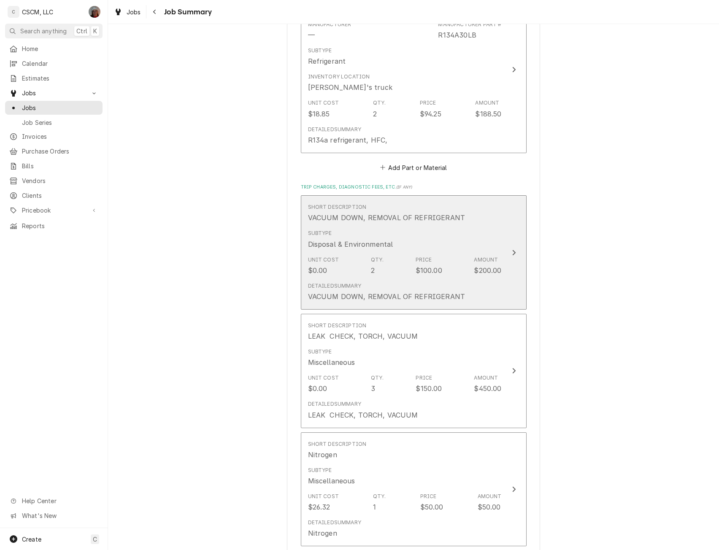
click at [513, 248] on div "Update Line Item" at bounding box center [514, 253] width 11 height 10
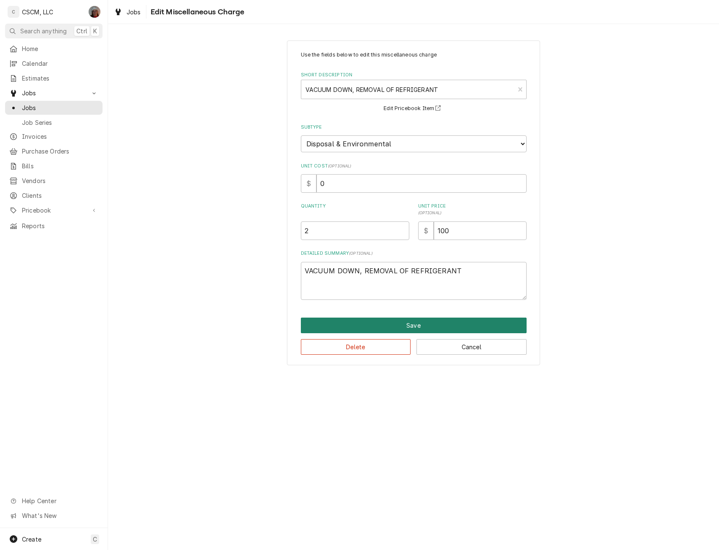
click at [423, 328] on button "Save" at bounding box center [414, 326] width 226 height 16
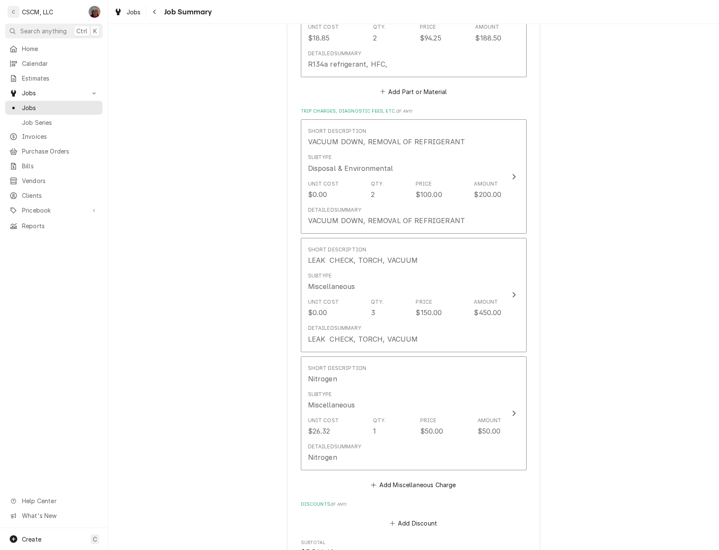
scroll to position [1080, 0]
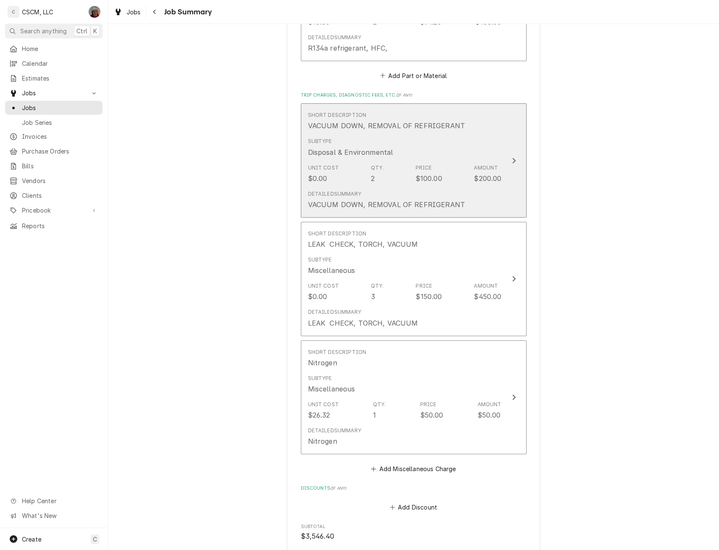
click at [512, 156] on div "Update Line Item" at bounding box center [514, 161] width 11 height 10
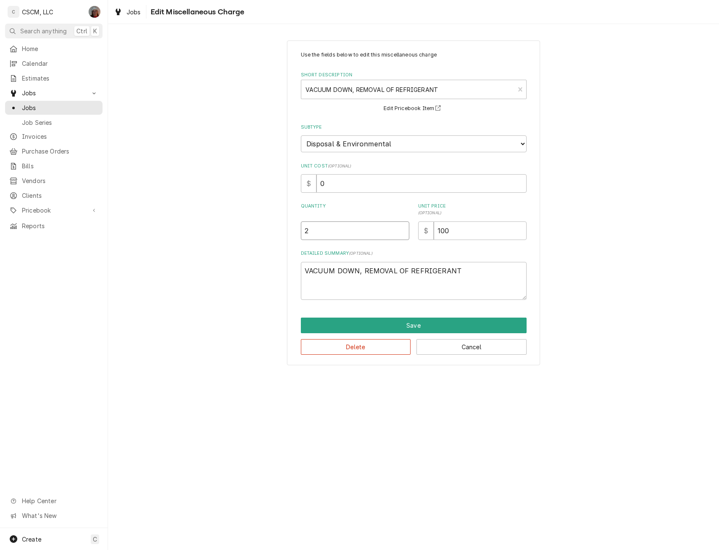
type textarea "x"
type input "1.5"
click at [403, 234] on input "1.5" at bounding box center [355, 231] width 108 height 19
type textarea "x"
type input "1"
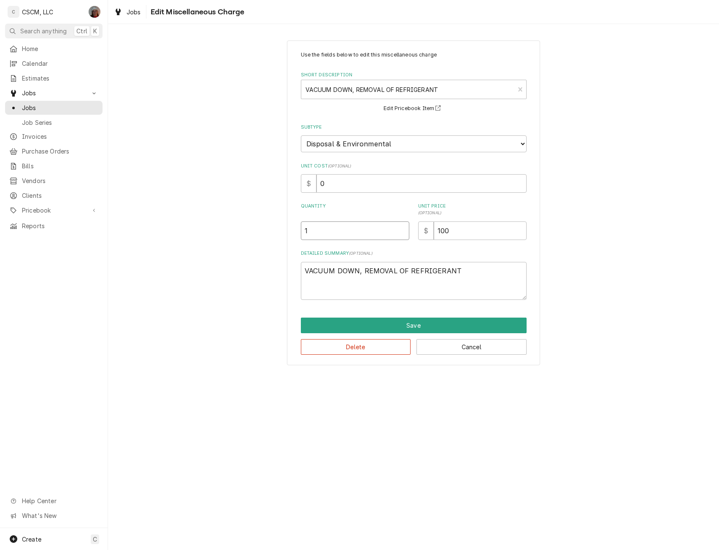
click at [403, 234] on input "1" at bounding box center [355, 231] width 108 height 19
click at [418, 324] on button "Save" at bounding box center [414, 326] width 226 height 16
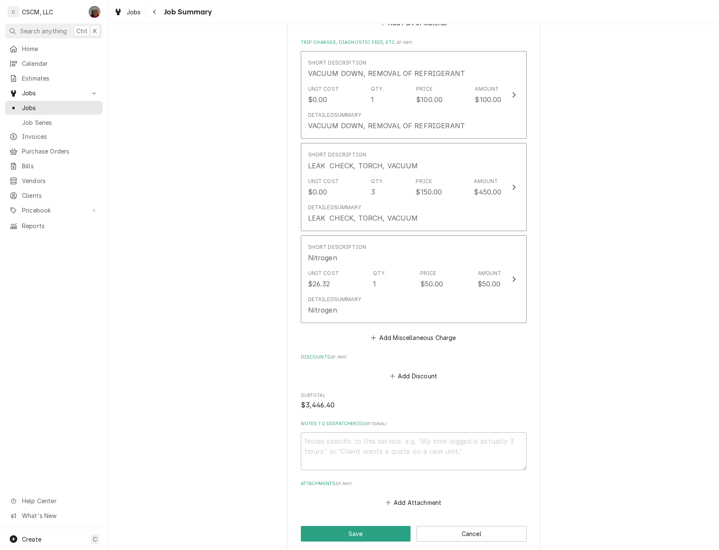
scroll to position [1132, 0]
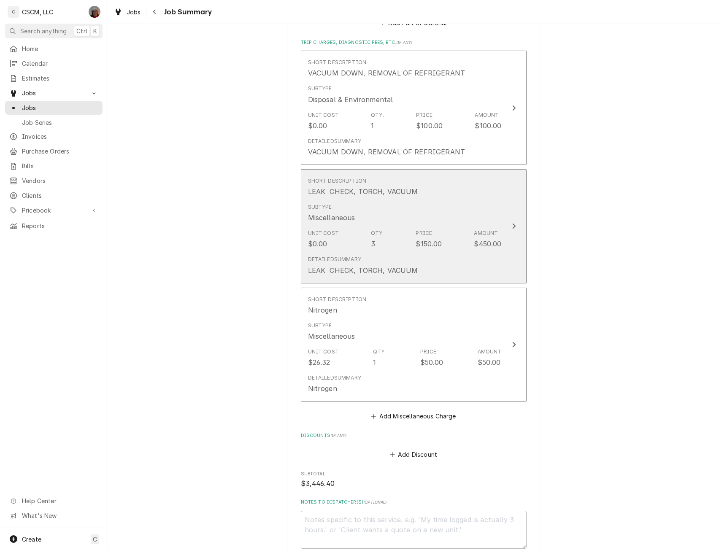
click at [509, 222] on button "Short Description LEAK CHECK, TORCH, VACUUM Subtype Miscellaneous Unit Cost $0.…" at bounding box center [414, 226] width 226 height 114
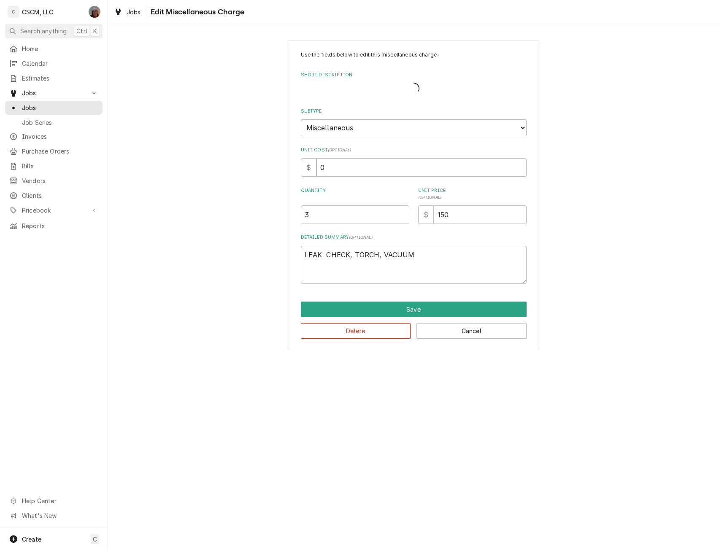
type textarea "x"
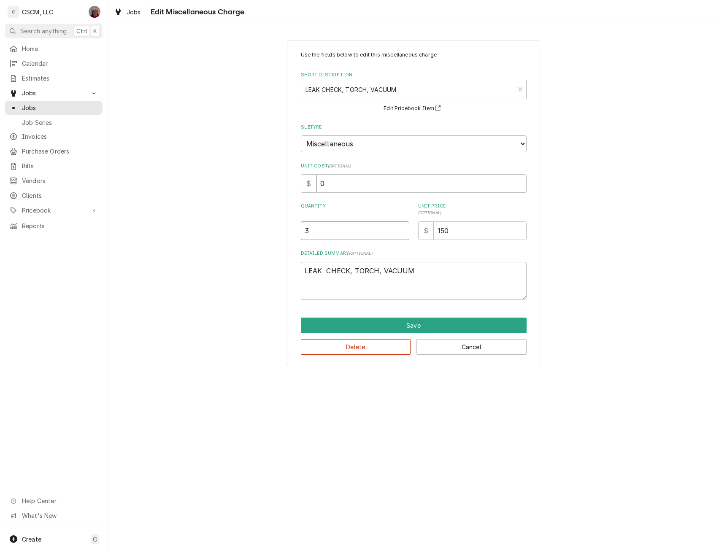
drag, startPoint x: 311, startPoint y: 232, endPoint x: 277, endPoint y: 222, distance: 35.3
click at [277, 222] on div "Use the fields below to edit this miscellaneous charge Short Description LEAK C…" at bounding box center [413, 203] width 611 height 340
type input "1"
type textarea "x"
type input "1"
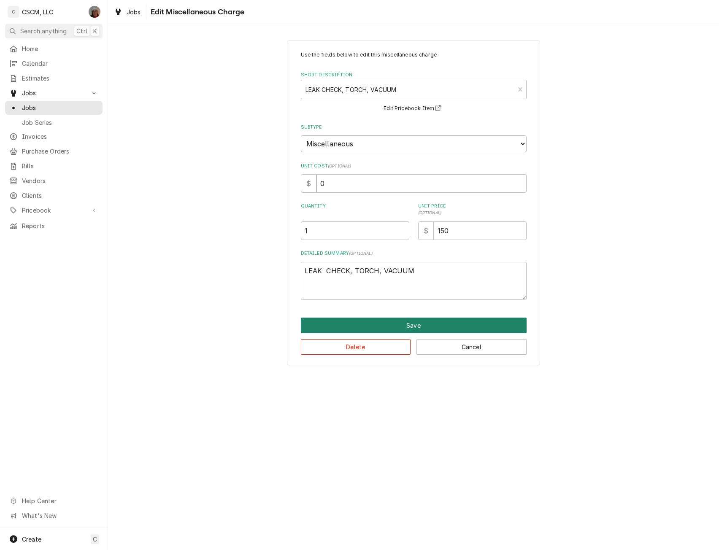
click at [416, 324] on button "Save" at bounding box center [414, 326] width 226 height 16
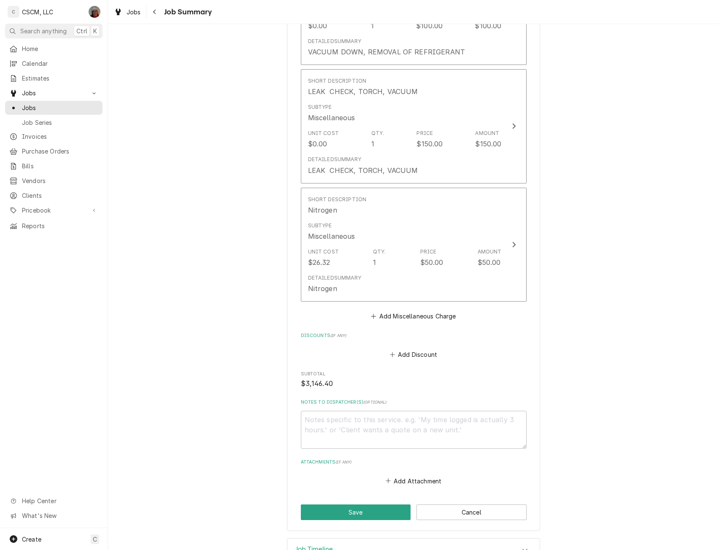
scroll to position [1251, 0]
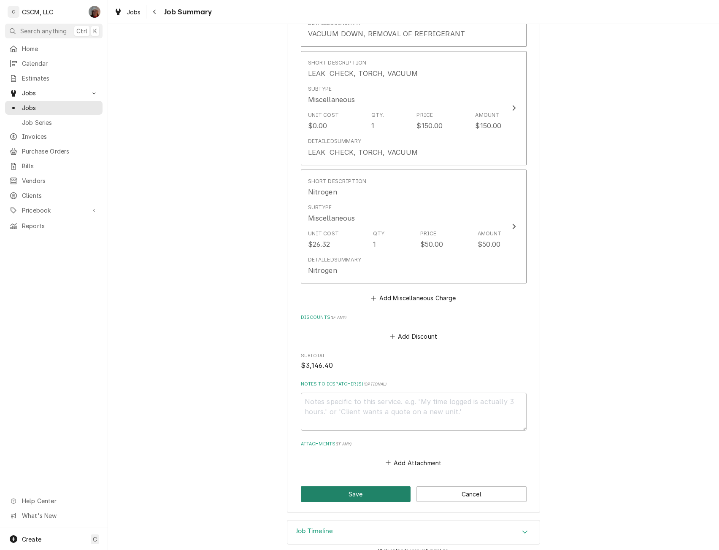
click at [353, 487] on button "Save" at bounding box center [356, 495] width 110 height 16
type textarea "x"
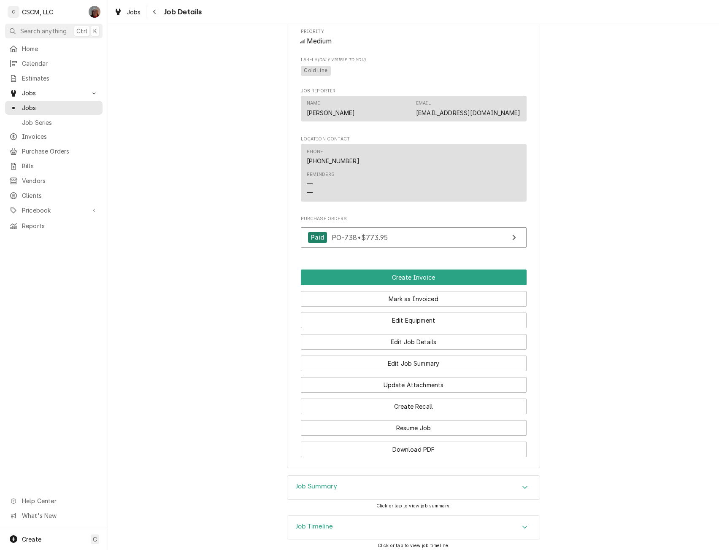
scroll to position [528, 0]
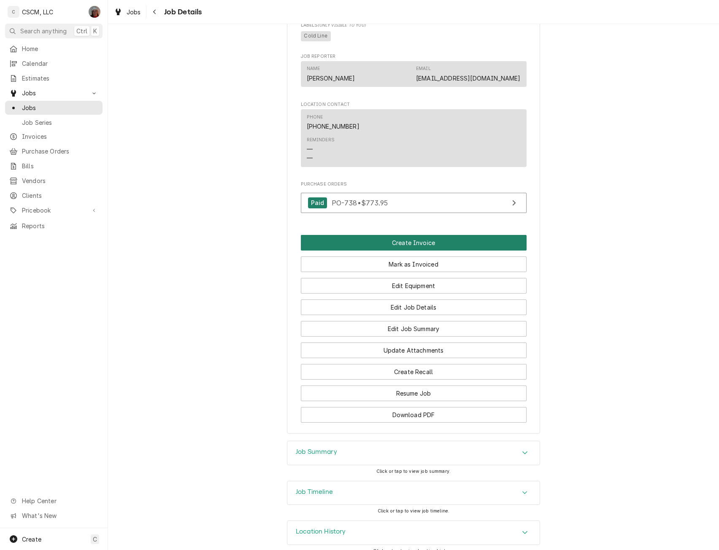
click at [455, 251] on button "Create Invoice" at bounding box center [414, 243] width 226 height 16
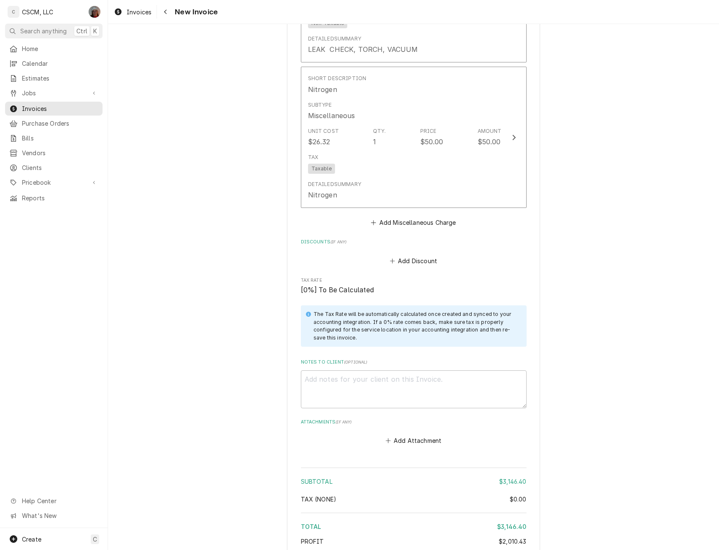
scroll to position [2079, 0]
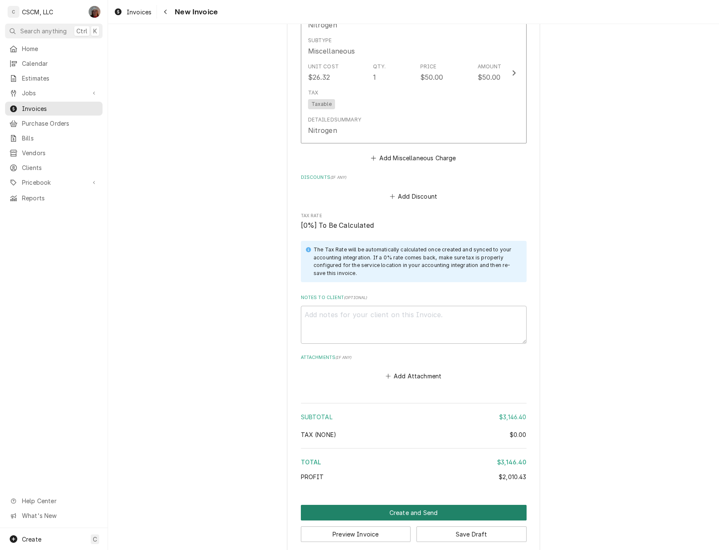
click at [410, 505] on button "Create and Send" at bounding box center [414, 513] width 226 height 16
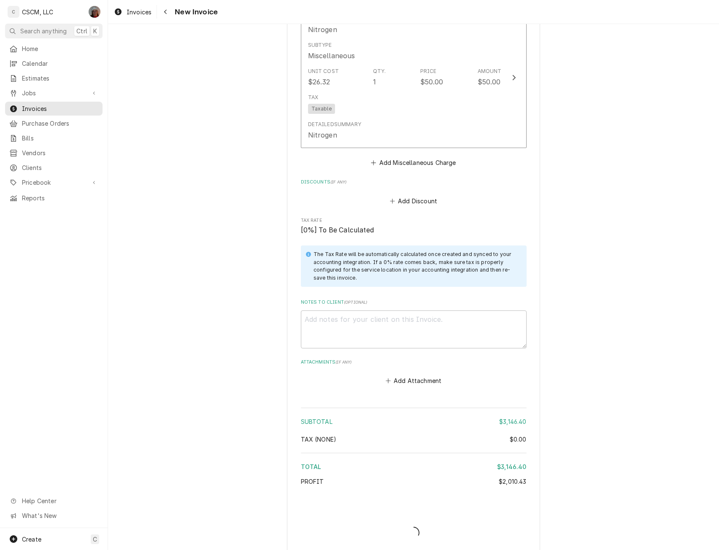
type textarea "x"
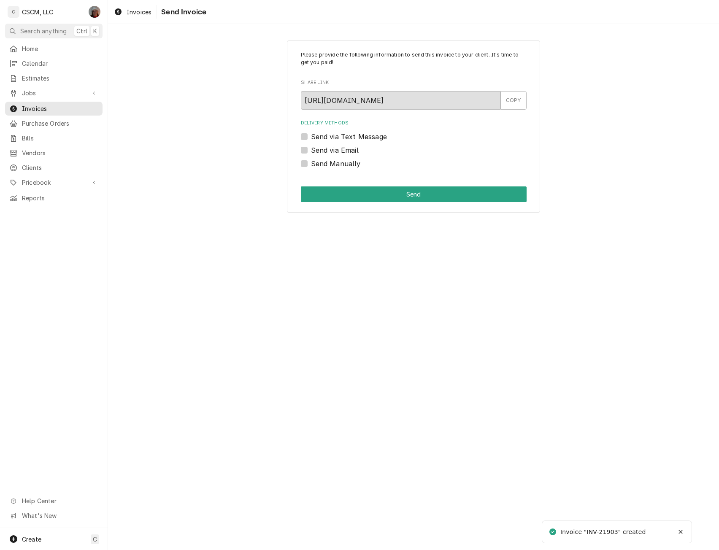
click at [311, 162] on label "Send Manually" at bounding box center [336, 164] width 50 height 10
click at [311, 162] on input "Send Manually" at bounding box center [424, 168] width 226 height 19
checkbox input "true"
click at [393, 187] on button "Send" at bounding box center [414, 195] width 226 height 16
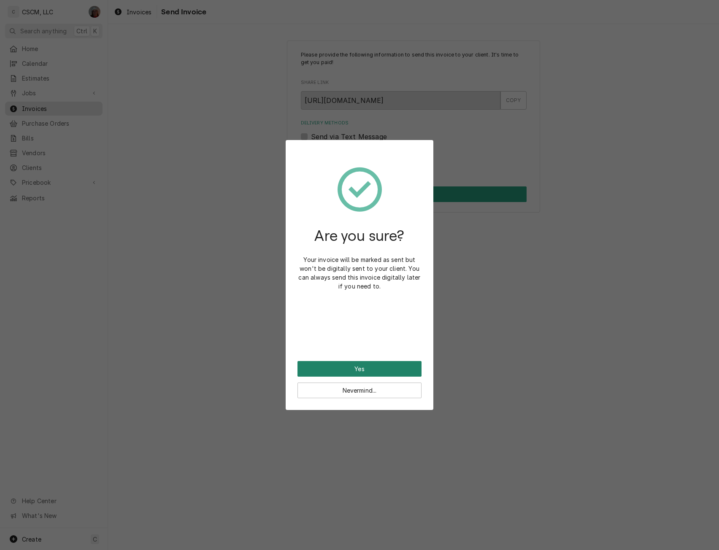
click at [365, 366] on button "Yes" at bounding box center [360, 369] width 124 height 16
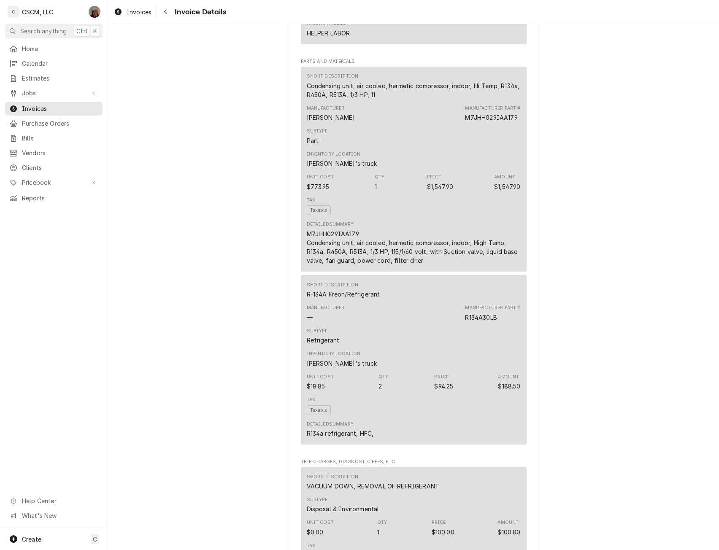
scroll to position [914, 0]
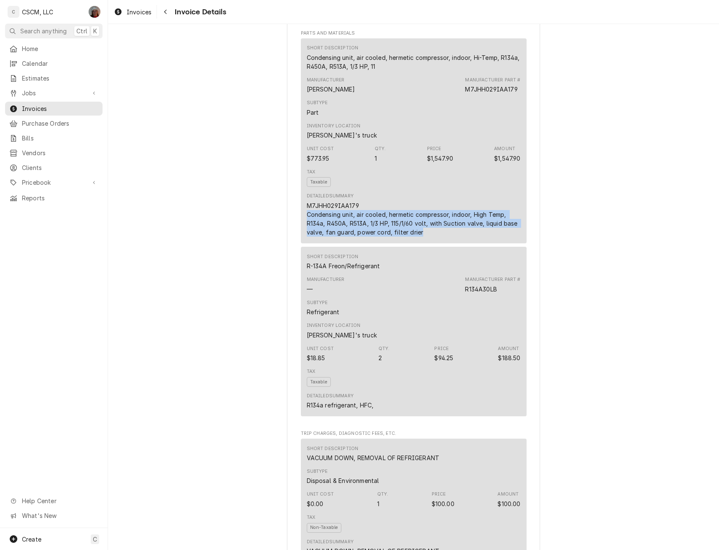
drag, startPoint x: 302, startPoint y: 243, endPoint x: 425, endPoint y: 264, distance: 124.2
click at [425, 244] on div "Short Description Condensing unit, air cooled, hermetic compressor, indoor, Hi-…" at bounding box center [414, 140] width 226 height 205
copy div "Condensing unit, air cooled, hermetic compressor, indoor, High Temp, R134a, R45…"
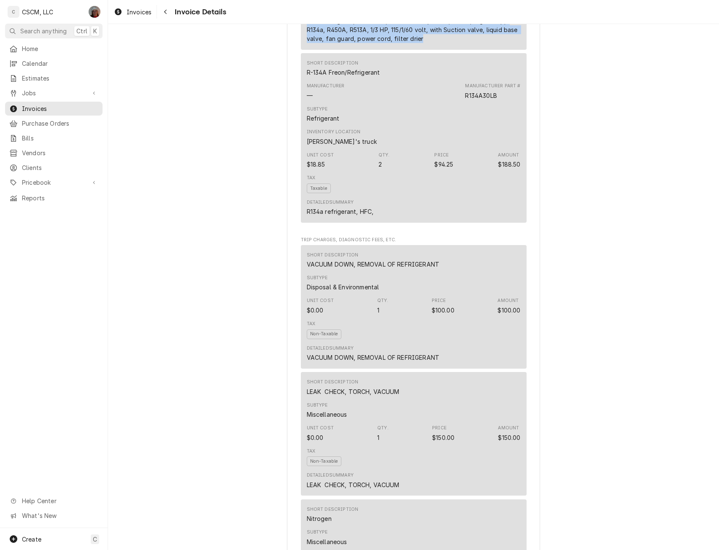
scroll to position [1154, 0]
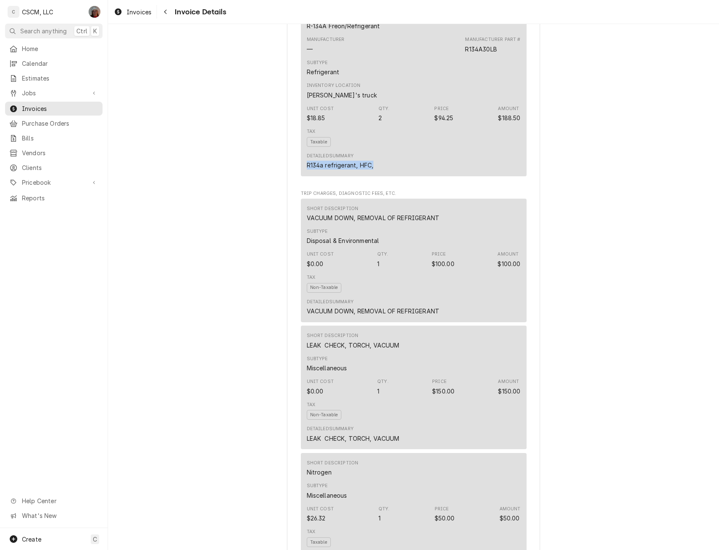
drag, startPoint x: 301, startPoint y: 192, endPoint x: 381, endPoint y: 193, distance: 79.8
click at [381, 176] on div "Short Description R-134A Freon/Refrigerant Manufacturer — Manufacturer Part # R…" at bounding box center [414, 92] width 226 height 170
copy div "R134a refrigerant, HFC,"
drag, startPoint x: 300, startPoint y: 245, endPoint x: 448, endPoint y: 246, distance: 148.1
click at [448, 246] on div "Short Description VACUUM DOWN, REMOVAL OF REFRIGERANT Subtype Disposal & Enviro…" at bounding box center [414, 261] width 226 height 124
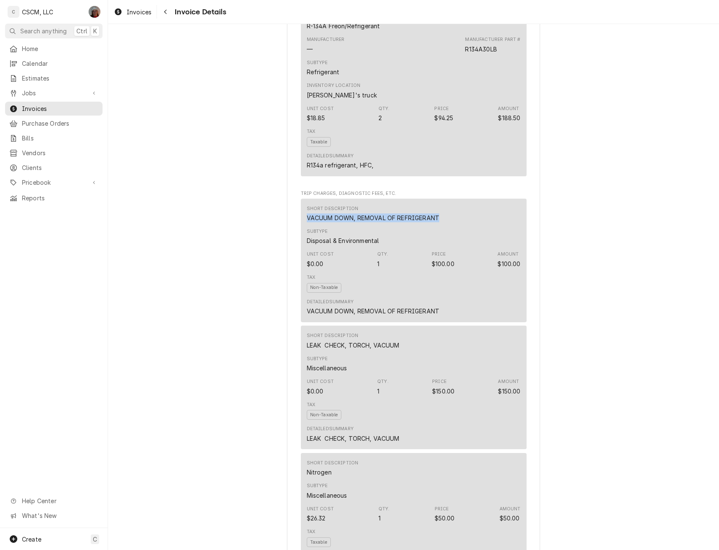
copy div "VACUUM DOWN, REMOVAL OF REFRIGERANT"
drag, startPoint x: 303, startPoint y: 371, endPoint x: 411, endPoint y: 377, distance: 108.3
click at [411, 377] on div "Short Description LEAK CHECK, TORCH, VACUUM Subtype Miscellaneous Unit Cost $0.…" at bounding box center [414, 388] width 226 height 124
copy div "LEAK CHECK, TORCH, VACUUM"
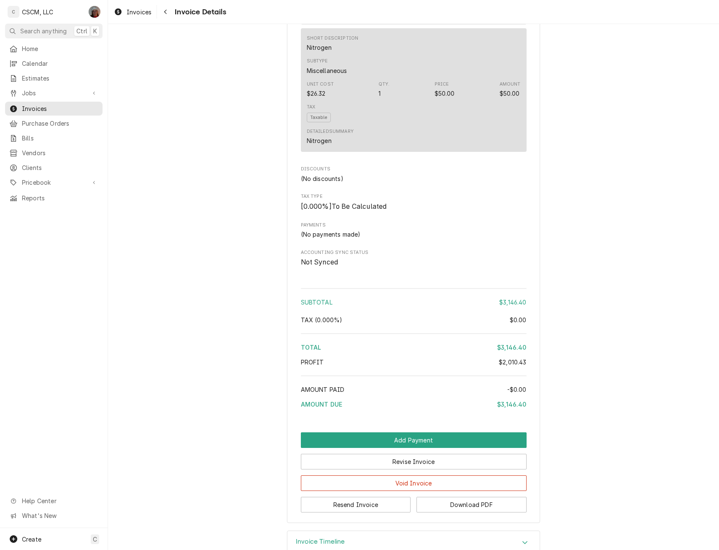
scroll to position [1583, 0]
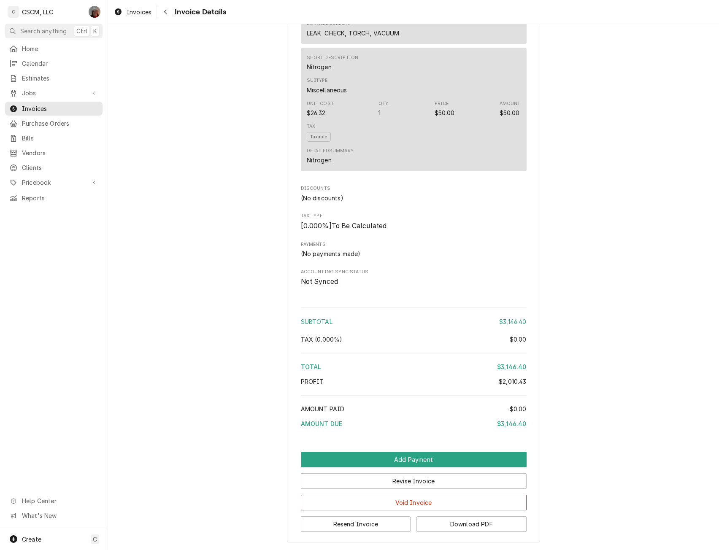
scroll to position [1562, 0]
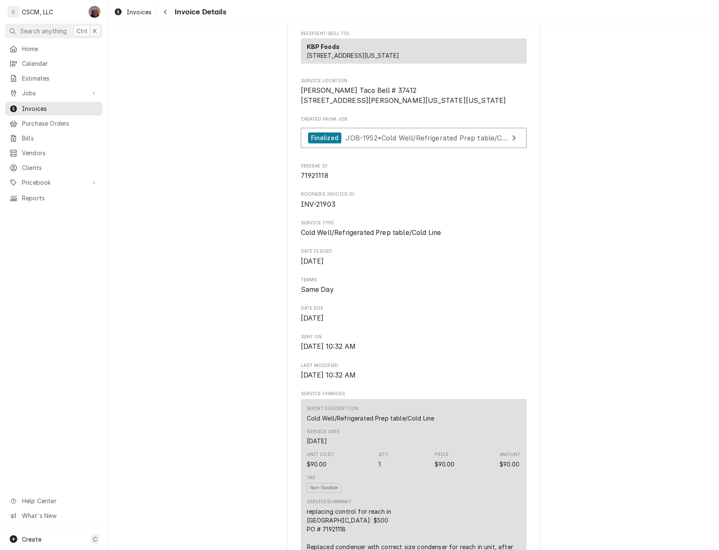
scroll to position [9, 0]
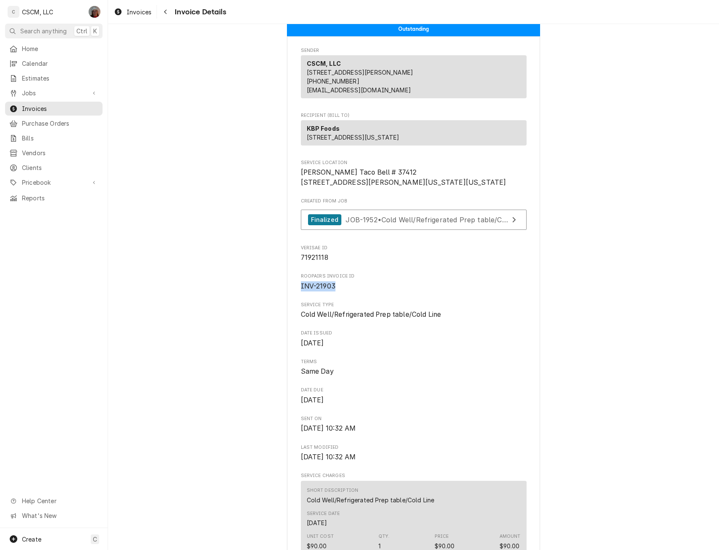
drag, startPoint x: 296, startPoint y: 316, endPoint x: 344, endPoint y: 317, distance: 47.7
copy span "INV-21903"
click at [33, 96] on link "Jobs" at bounding box center [53, 93] width 97 height 14
click at [32, 105] on span "Jobs" at bounding box center [60, 107] width 76 height 9
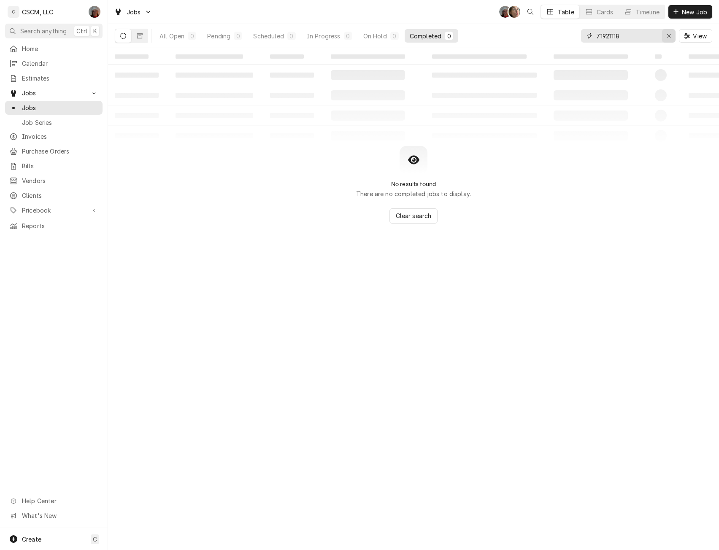
click at [669, 37] on icon "Erase input" at bounding box center [669, 36] width 5 height 6
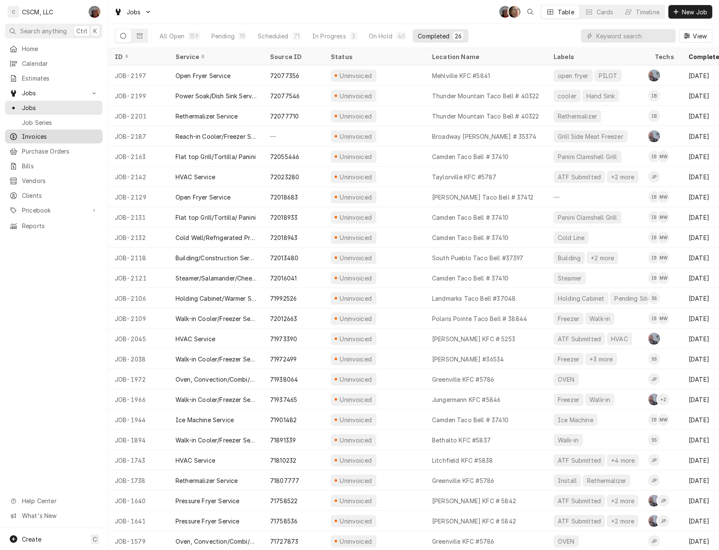
click at [28, 135] on span "Invoices" at bounding box center [60, 136] width 76 height 9
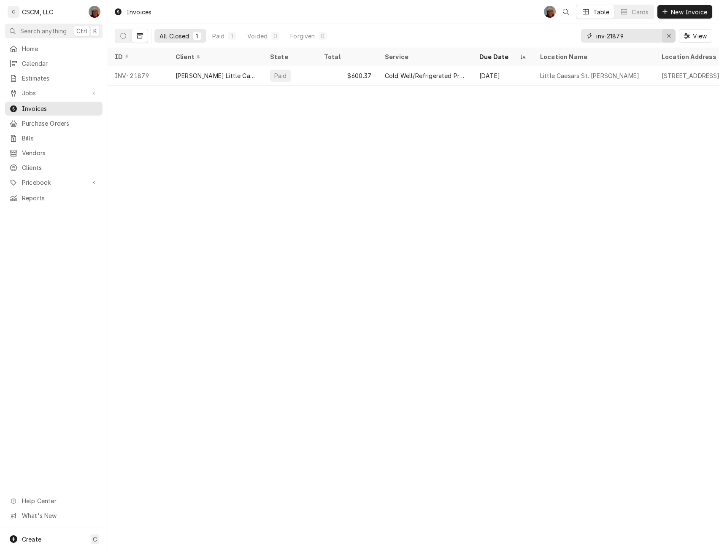
click at [673, 36] on div "Erase input" at bounding box center [669, 36] width 8 height 8
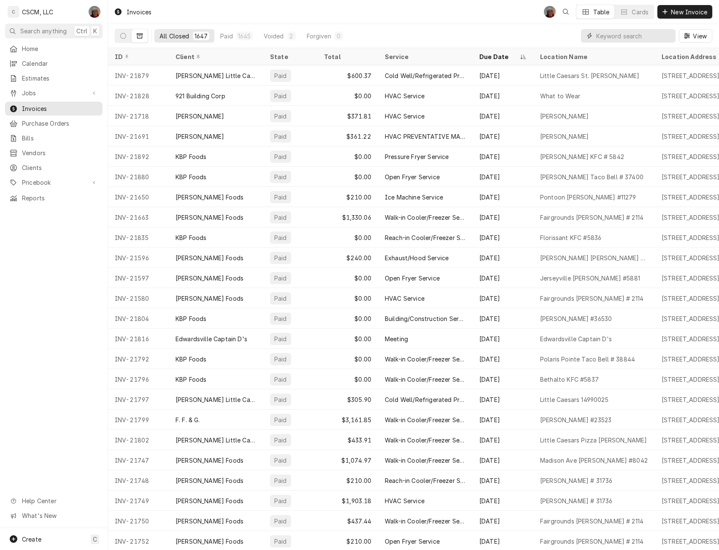
paste input "INV-21903"
type input "INV-21903"
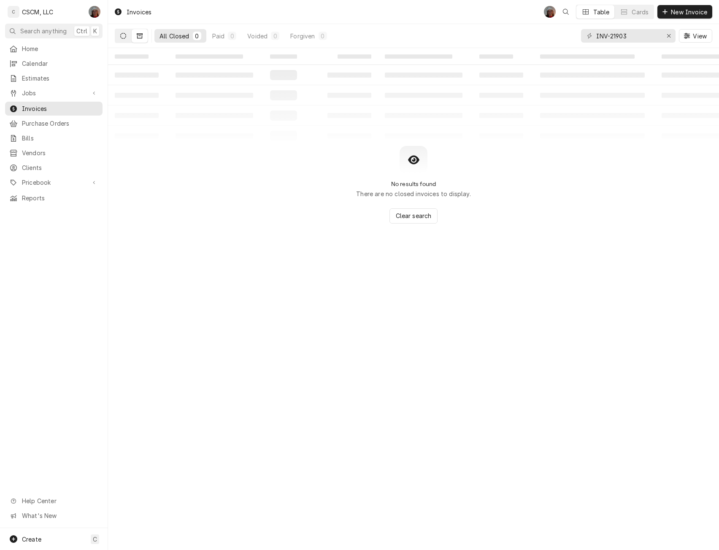
click at [121, 37] on icon "Dynamic Content Wrapper" at bounding box center [123, 36] width 6 height 6
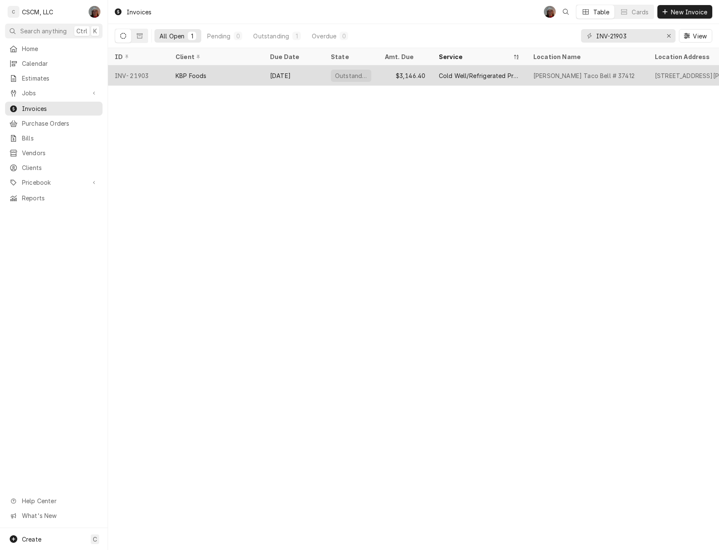
click at [146, 79] on div "INV-21903" at bounding box center [138, 75] width 61 height 20
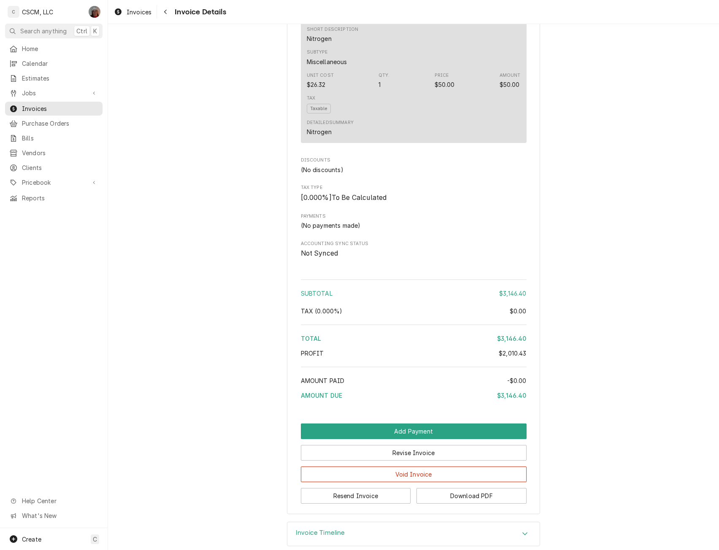
scroll to position [1617, 0]
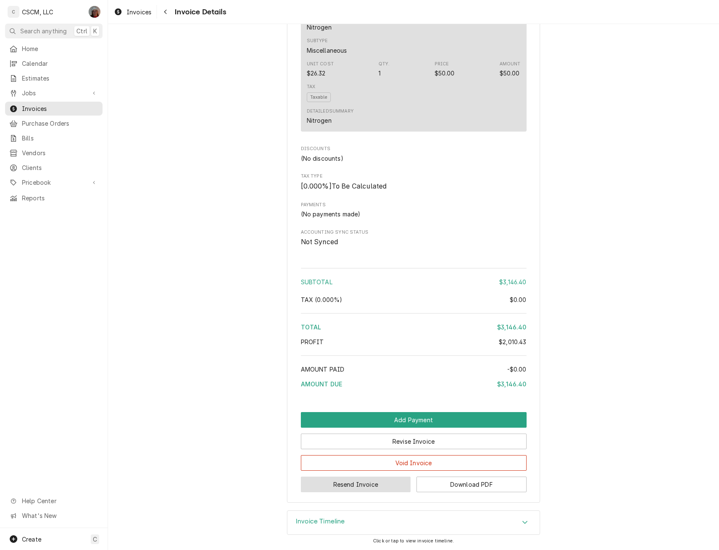
click at [345, 493] on button "Resend Invoice" at bounding box center [356, 485] width 110 height 16
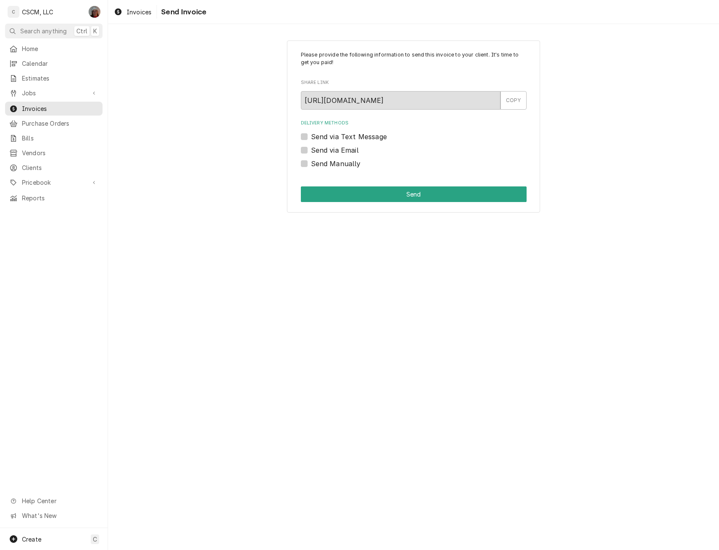
click at [311, 166] on label "Send Manually" at bounding box center [336, 164] width 50 height 10
click at [311, 166] on input "Send Manually" at bounding box center [424, 168] width 226 height 19
checkbox input "true"
click at [361, 191] on button "Send" at bounding box center [414, 195] width 226 height 16
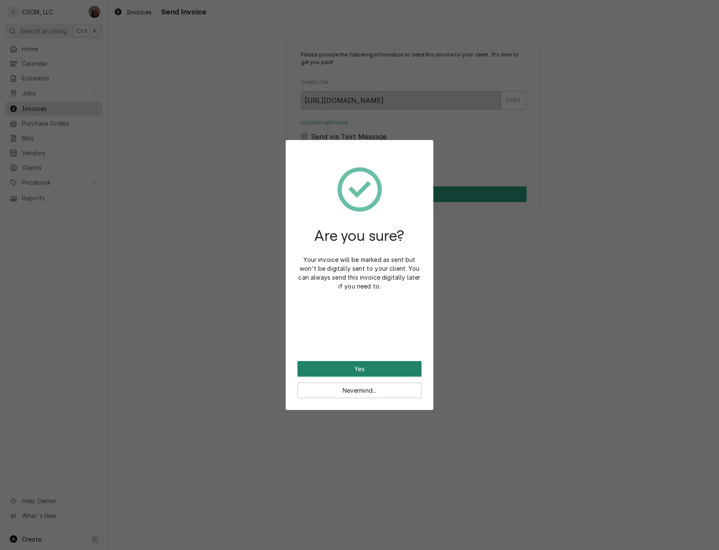
click at [332, 362] on button "Yes" at bounding box center [360, 369] width 124 height 16
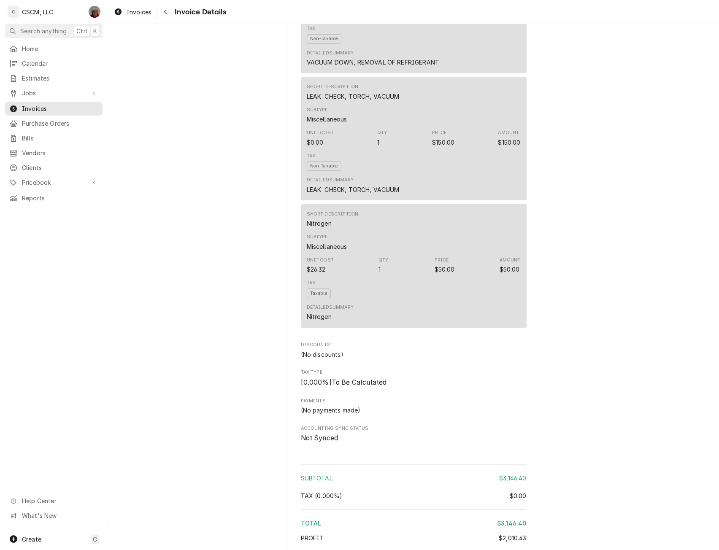
scroll to position [1587, 0]
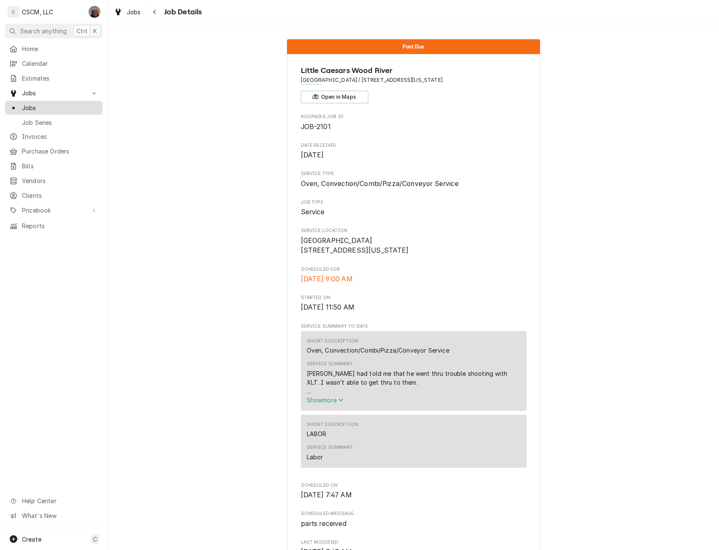
scroll to position [1550, 0]
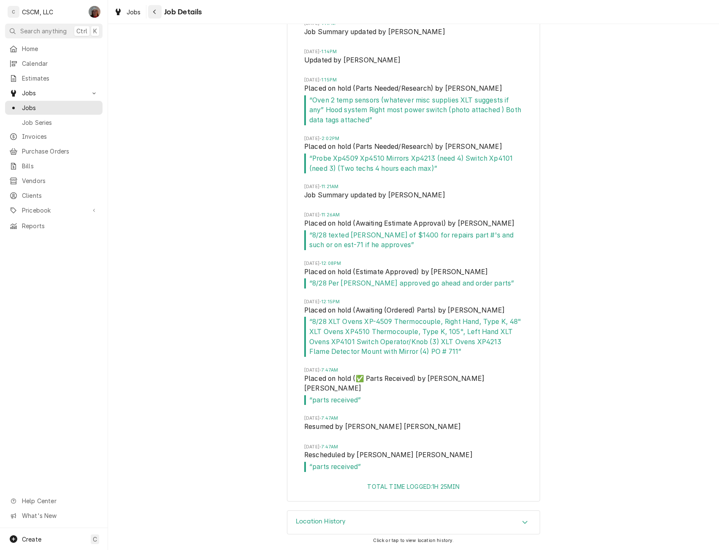
click at [159, 12] on div "Navigate back" at bounding box center [155, 12] width 8 height 8
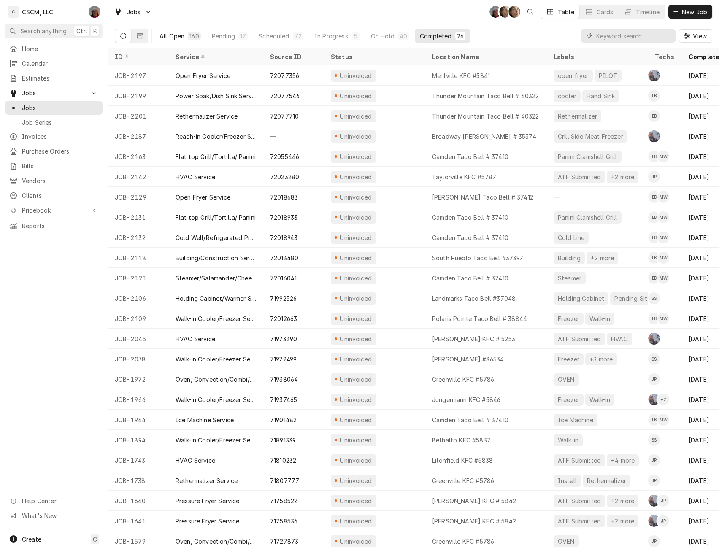
click at [166, 37] on div "All Open" at bounding box center [172, 36] width 25 height 9
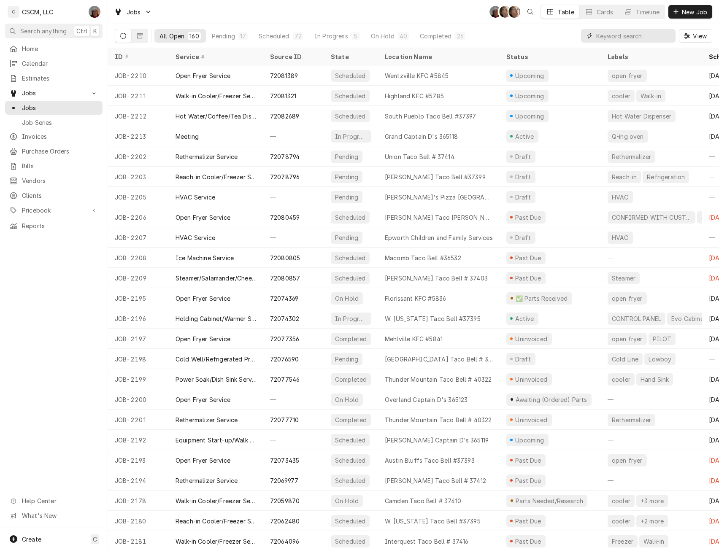
click at [601, 41] on input "Dynamic Content Wrapper" at bounding box center [633, 36] width 75 height 14
type input "2173"
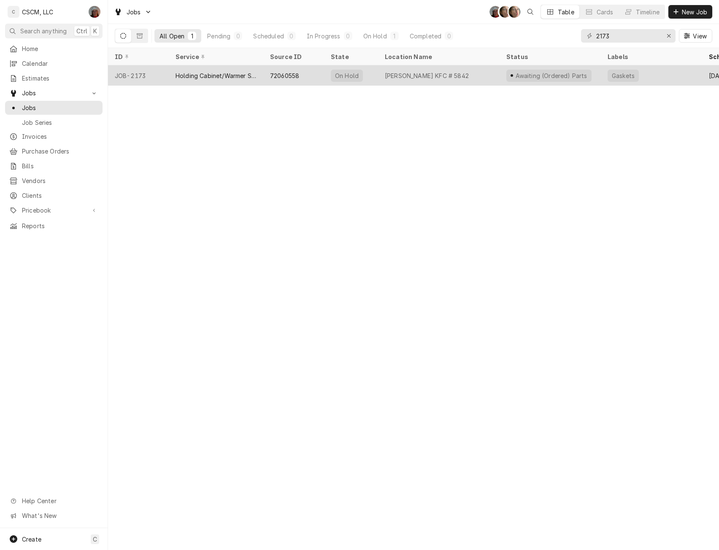
click at [305, 68] on div "72060558" at bounding box center [293, 75] width 61 height 20
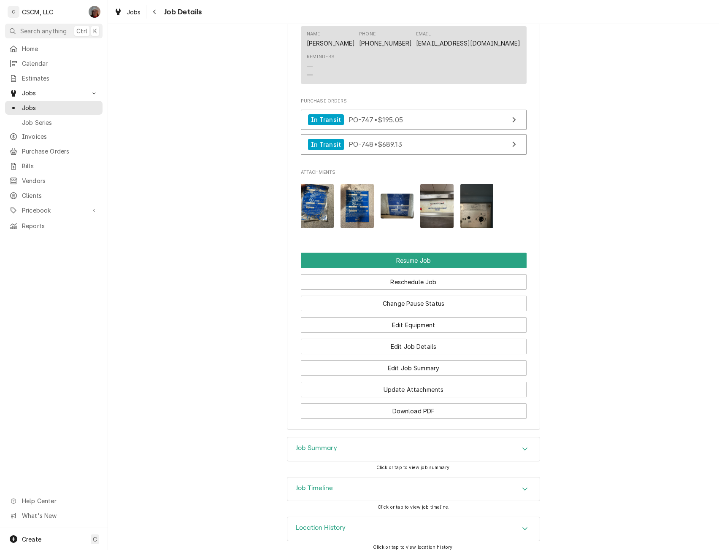
scroll to position [1008, 0]
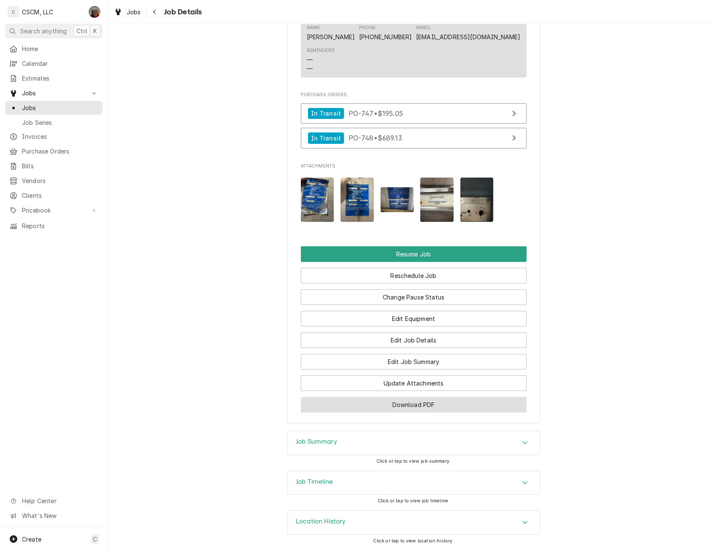
click at [415, 406] on button "Download PDF" at bounding box center [414, 405] width 226 height 16
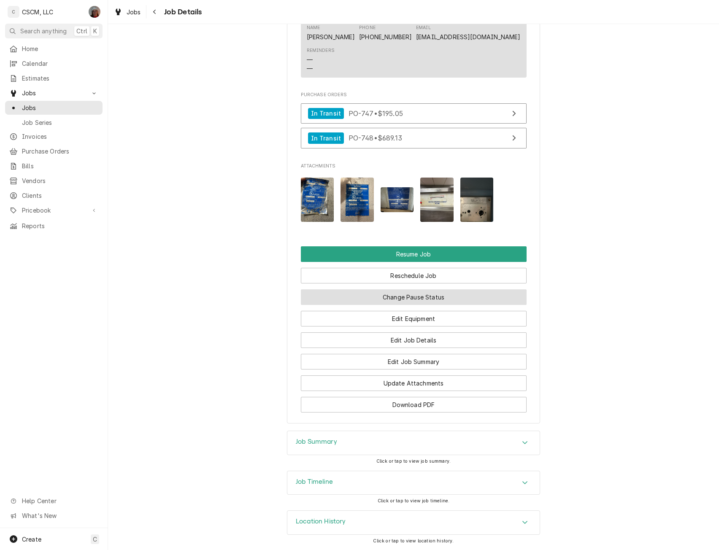
click at [426, 298] on button "Change Pause Status" at bounding box center [414, 298] width 226 height 16
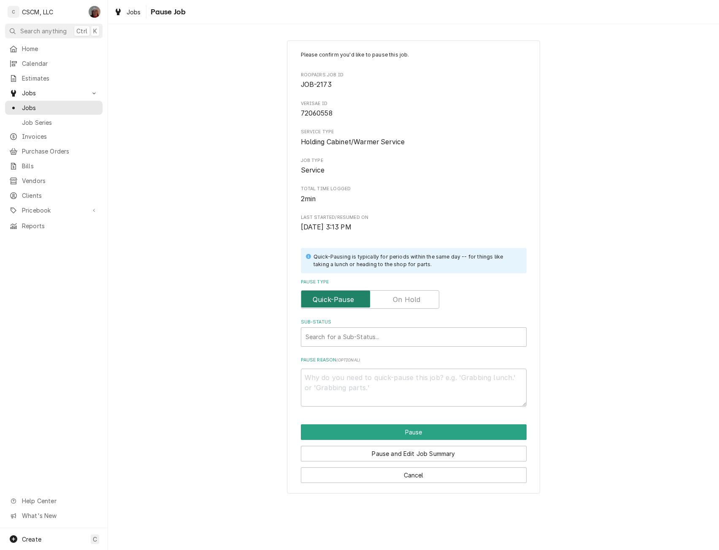
click at [425, 298] on input "Pause Type" at bounding box center [370, 299] width 131 height 19
checkbox input "true"
type textarea "x"
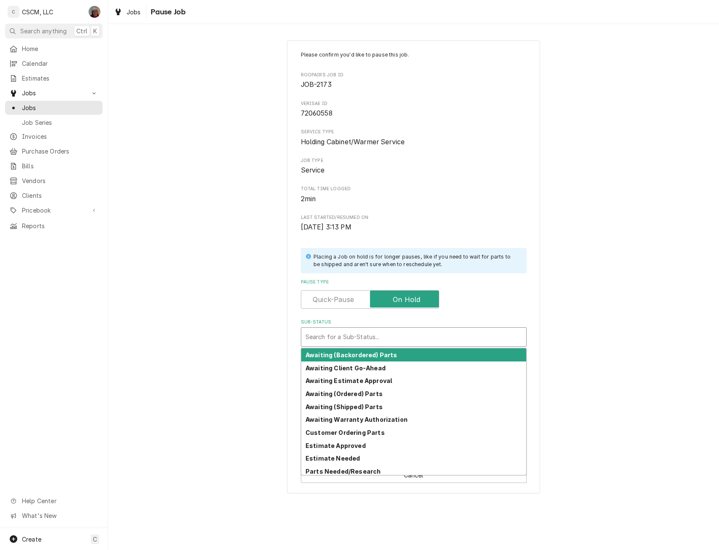
click at [312, 341] on div "Sub-Status" at bounding box center [414, 337] width 217 height 15
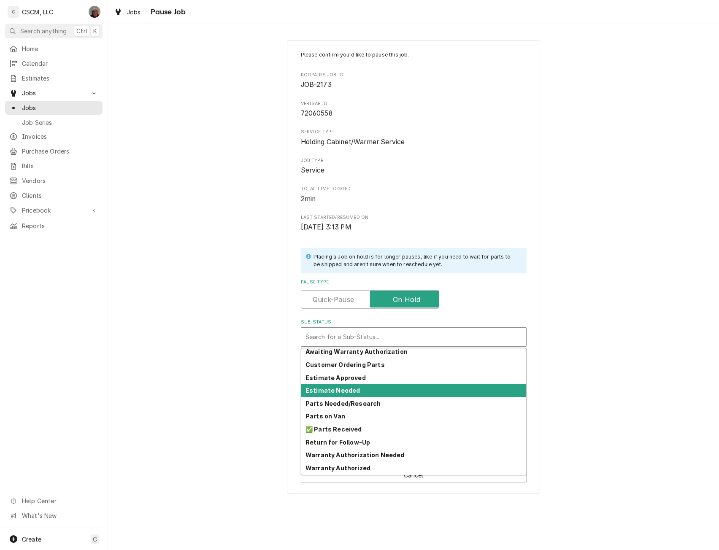
scroll to position [80, 0]
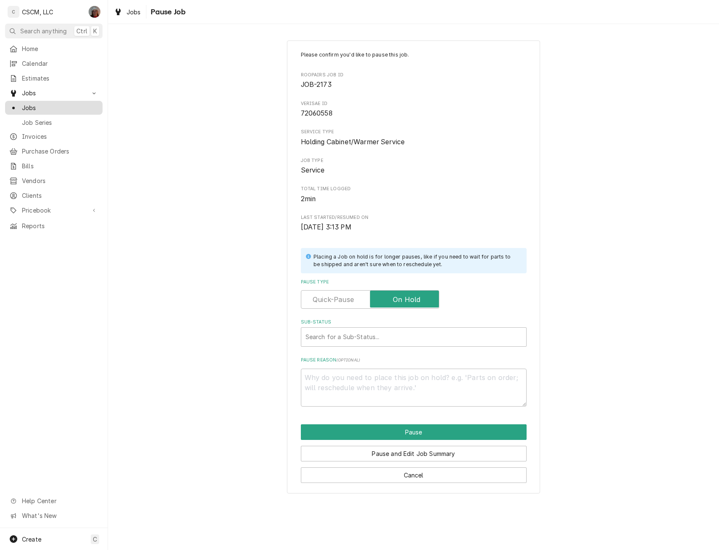
click at [38, 101] on link "Jobs" at bounding box center [53, 108] width 97 height 14
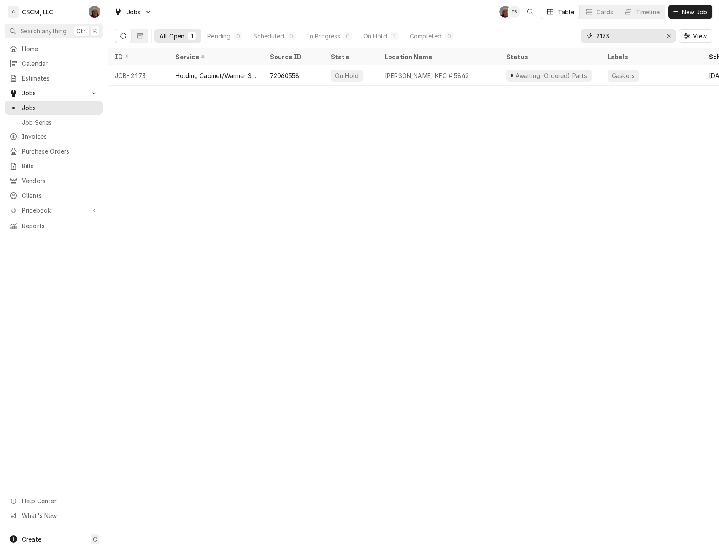
drag, startPoint x: 614, startPoint y: 34, endPoint x: 583, endPoint y: 30, distance: 31.6
click at [583, 30] on div "2173" at bounding box center [628, 36] width 95 height 14
type input "wood river"
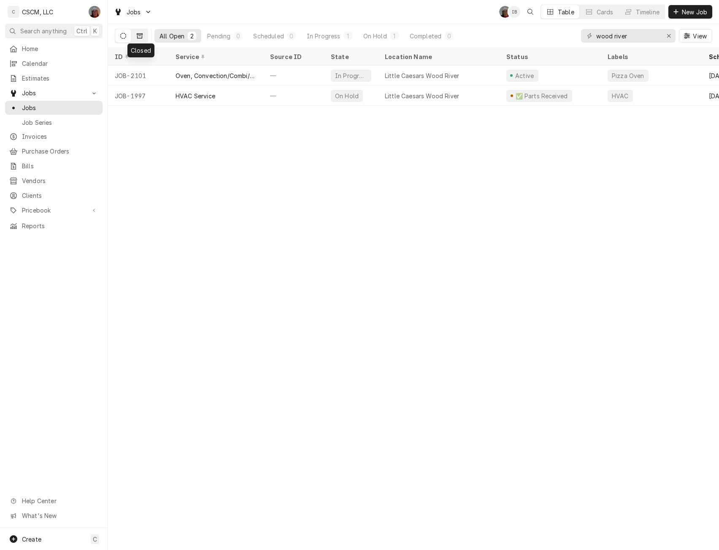
click at [142, 38] on icon "Dynamic Content Wrapper" at bounding box center [140, 35] width 6 height 5
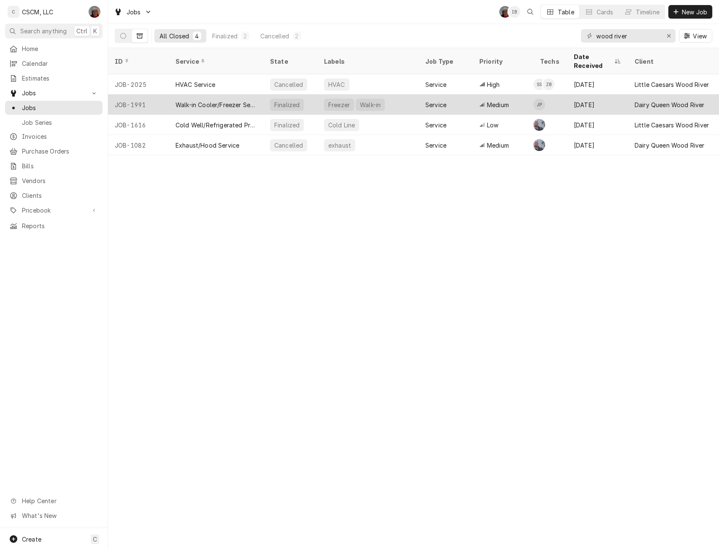
click at [154, 95] on div "JOB-1991" at bounding box center [138, 105] width 61 height 20
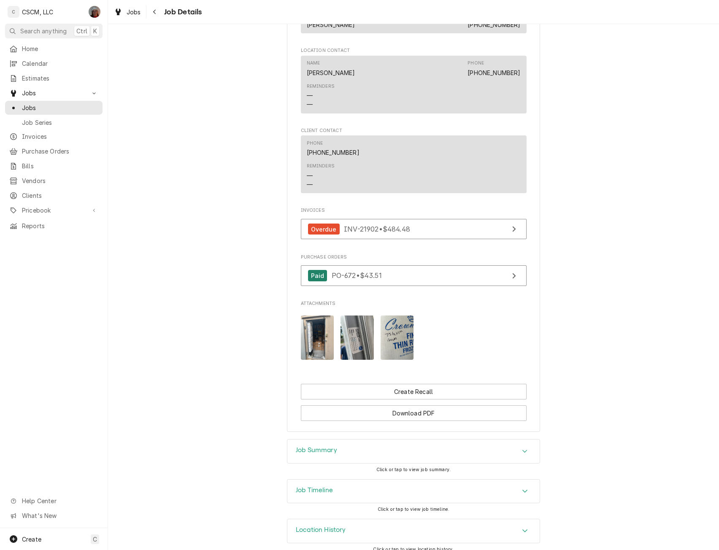
scroll to position [574, 0]
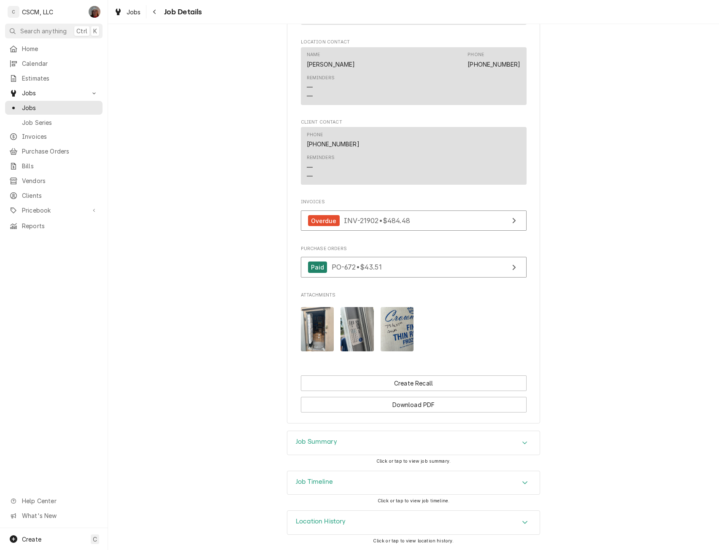
click at [523, 441] on icon "Accordion Header" at bounding box center [525, 443] width 6 height 7
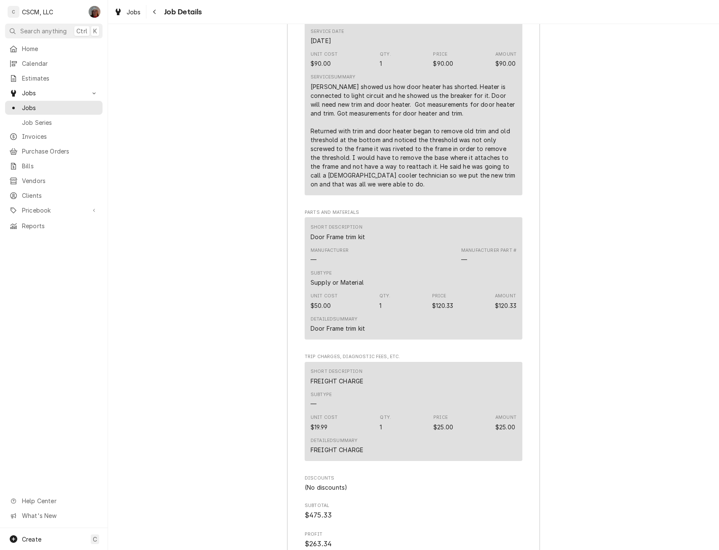
scroll to position [1283, 0]
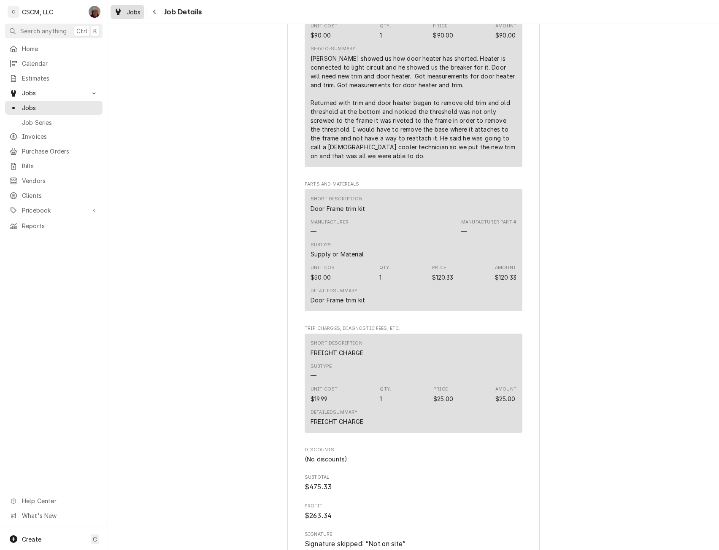
click at [128, 11] on span "Jobs" at bounding box center [134, 12] width 14 height 9
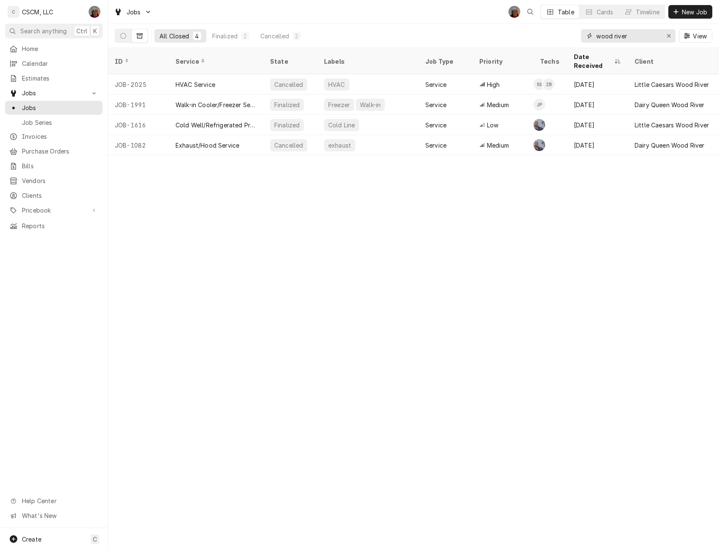
drag, startPoint x: 637, startPoint y: 38, endPoint x: 558, endPoint y: 27, distance: 80.0
click at [558, 27] on div "All Closed 4 Finalized 2 Cancelled 2 wood river View" at bounding box center [414, 36] width 598 height 24
type input "1114"
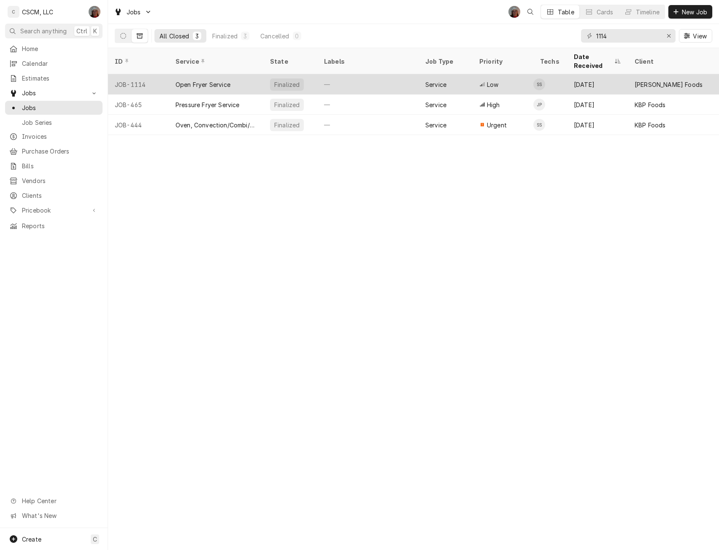
click at [149, 74] on div "JOB-1114" at bounding box center [138, 84] width 61 height 20
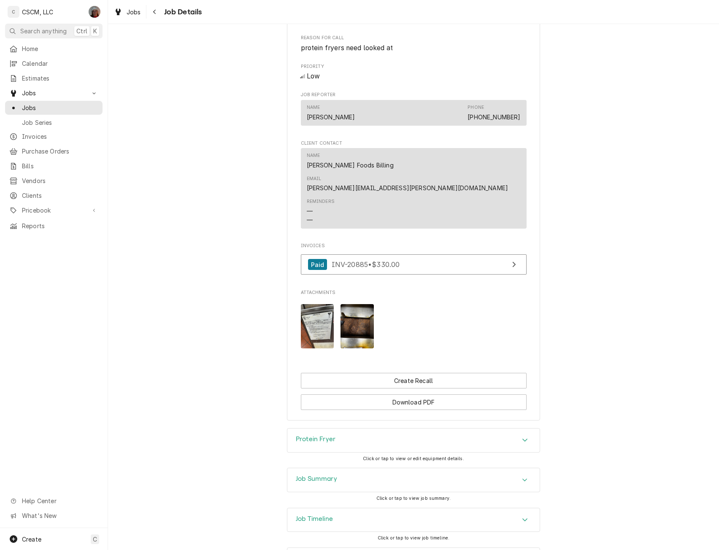
scroll to position [450, 0]
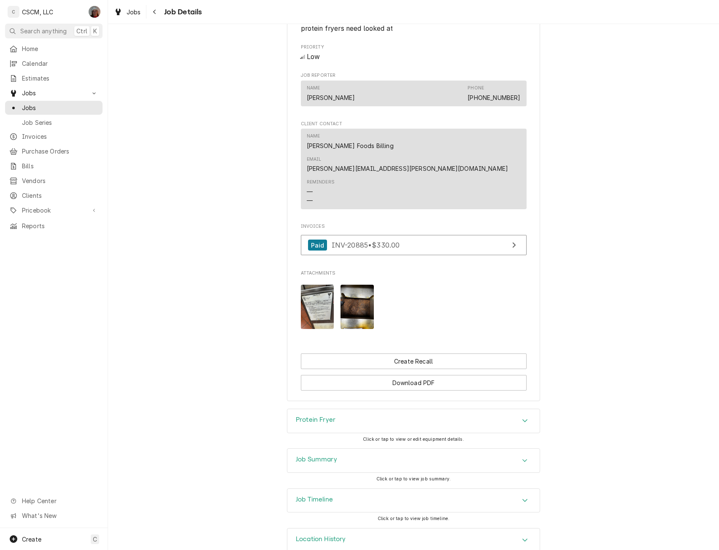
click at [525, 416] on div "Accordion Header" at bounding box center [525, 421] width 13 height 10
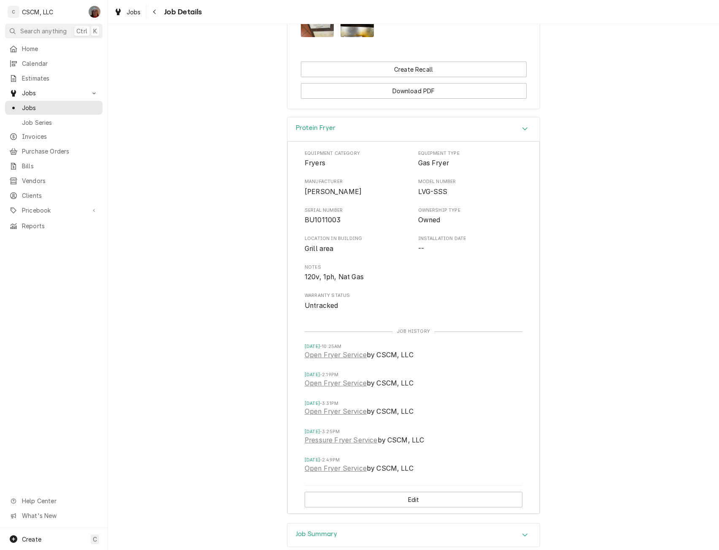
scroll to position [822, 0]
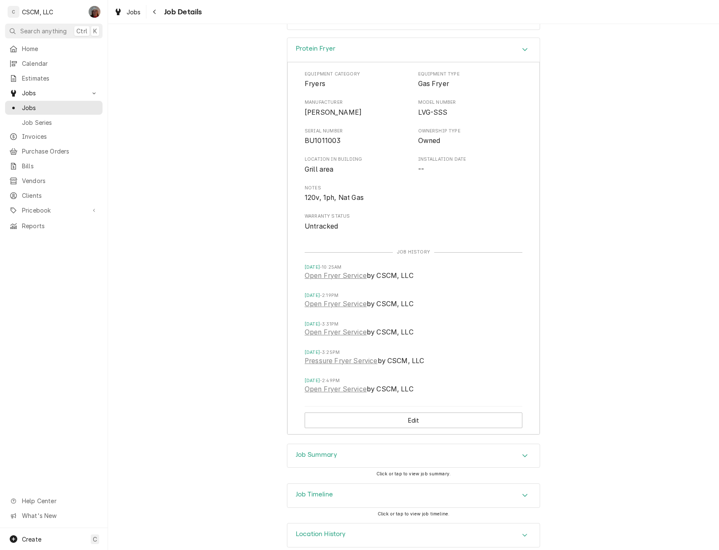
click at [522, 532] on icon "Accordion Header" at bounding box center [525, 535] width 6 height 7
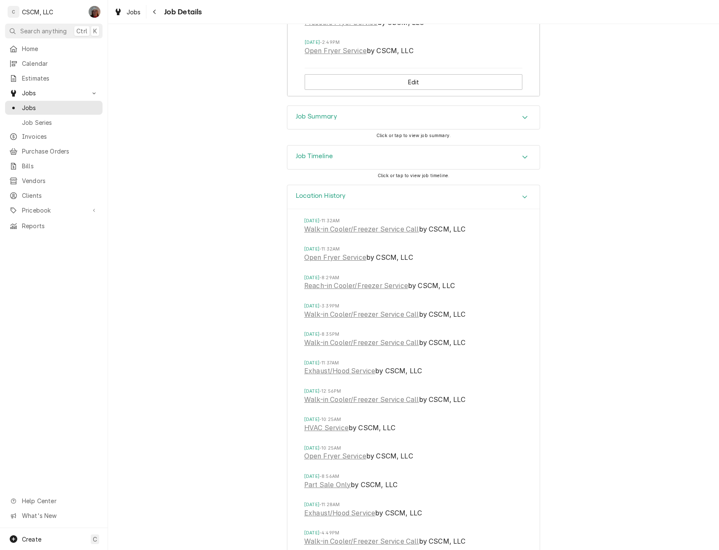
scroll to position [1162, 0]
click at [336, 450] on link "Open Fryer Service" at bounding box center [335, 455] width 62 height 10
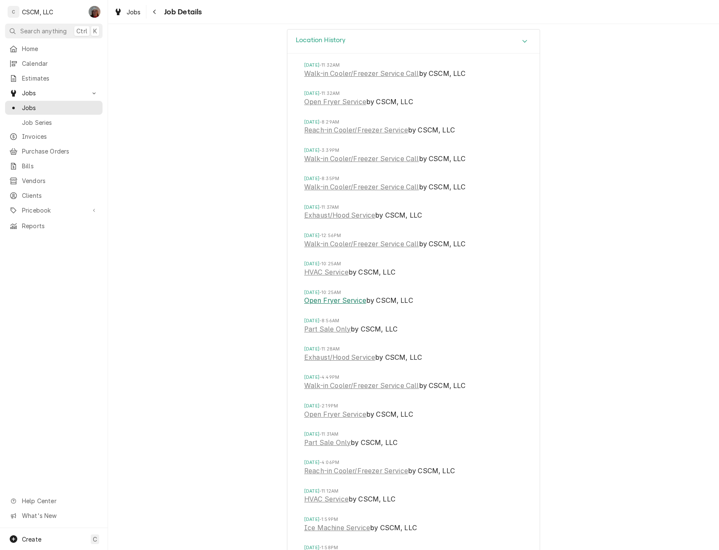
scroll to position [1341, 0]
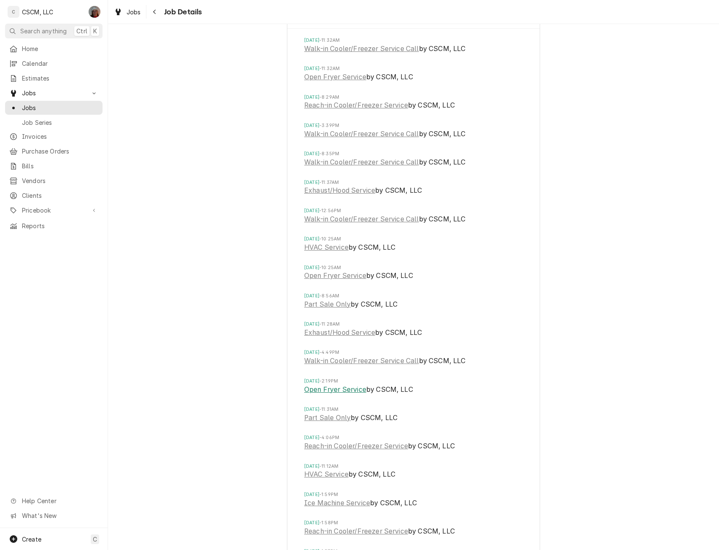
click at [340, 385] on link "Open Fryer Service" at bounding box center [335, 390] width 62 height 10
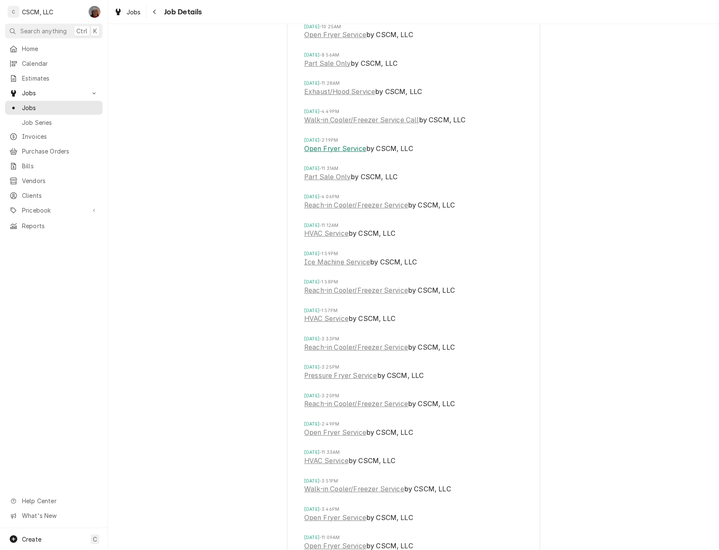
scroll to position [1592, 0]
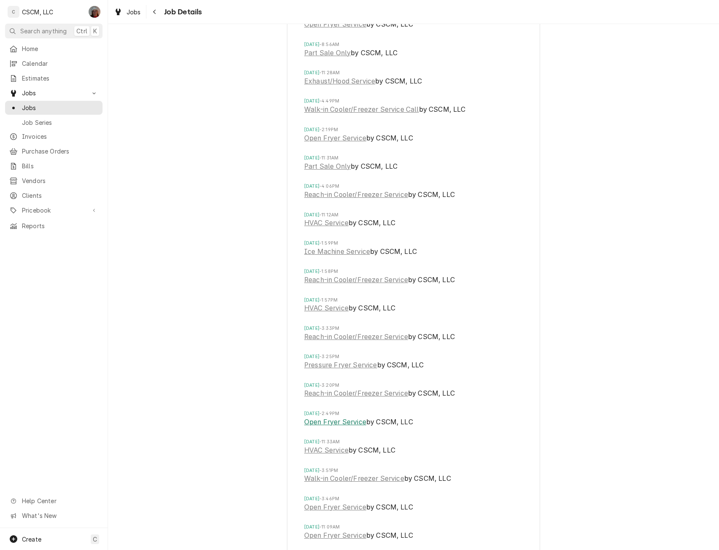
click at [339, 417] on link "Open Fryer Service" at bounding box center [335, 422] width 62 height 10
click at [335, 531] on link "Open Fryer Service" at bounding box center [335, 536] width 62 height 10
click at [153, 13] on icon "Navigate back" at bounding box center [155, 12] width 4 height 6
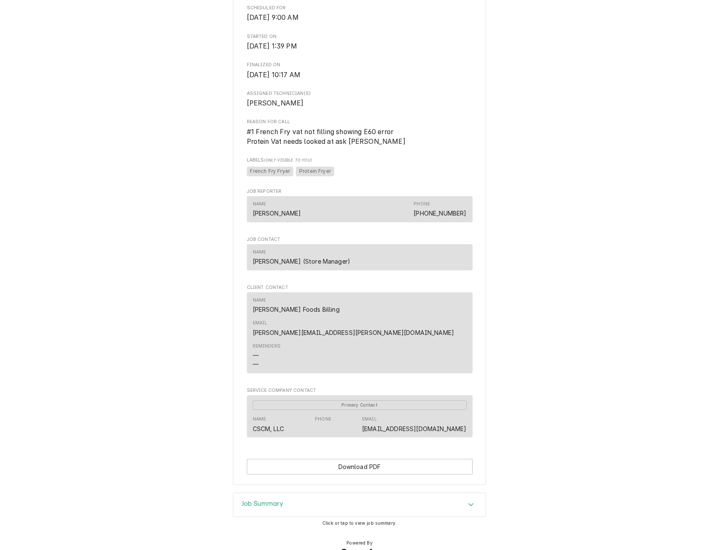
scroll to position [294, 0]
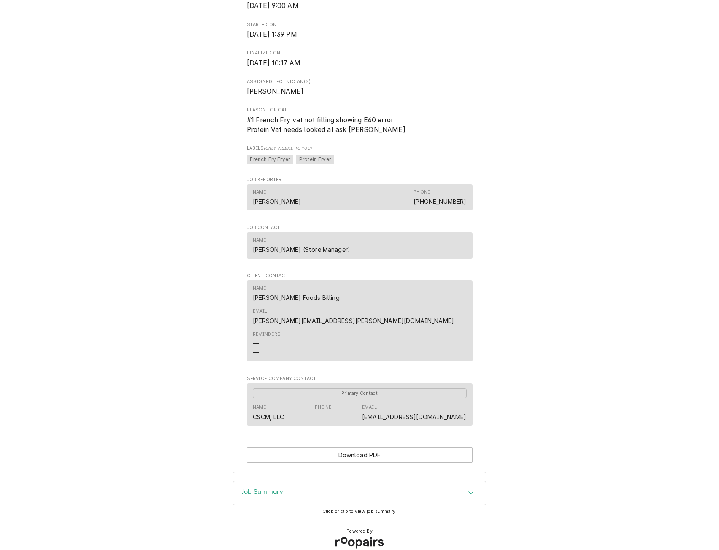
click at [470, 490] on icon "Accordion Header" at bounding box center [471, 493] width 6 height 7
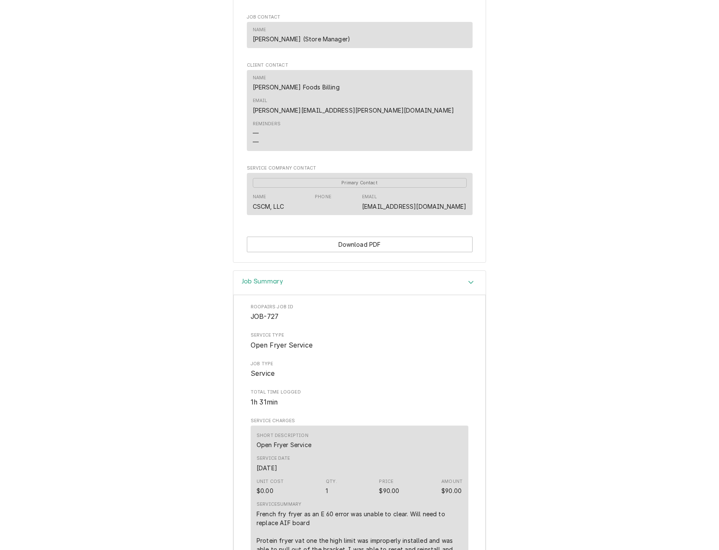
scroll to position [463, 0]
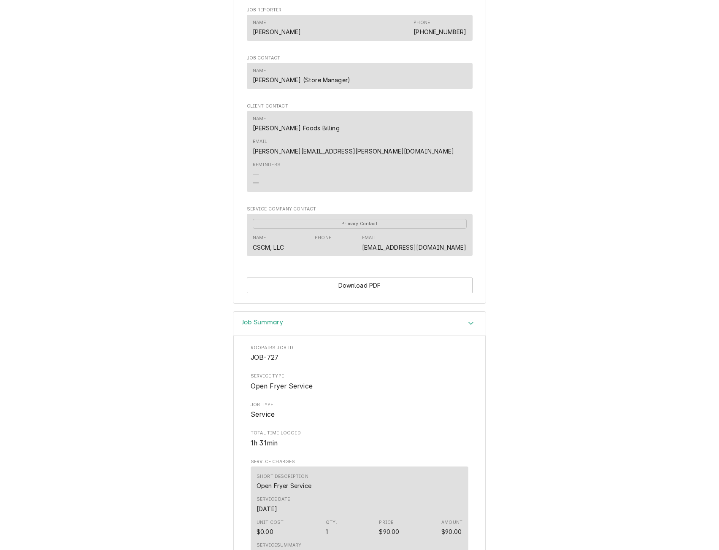
click at [469, 320] on icon "Accordion Header" at bounding box center [471, 323] width 6 height 7
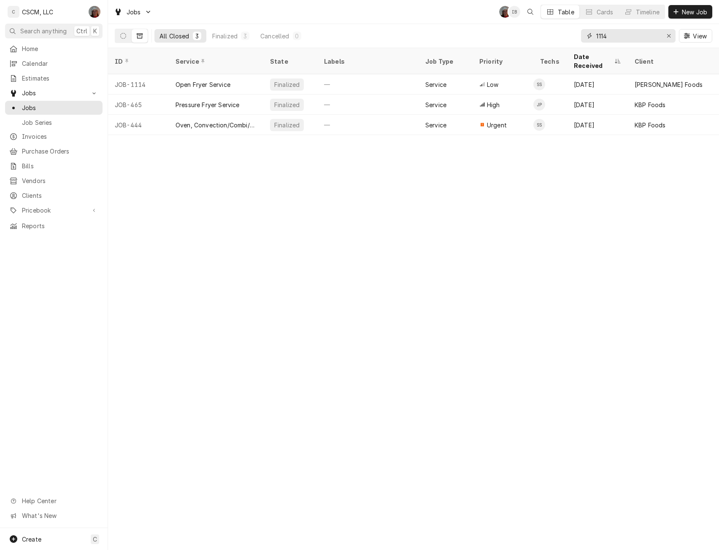
drag, startPoint x: 614, startPoint y: 42, endPoint x: 569, endPoint y: 41, distance: 44.3
click at [569, 41] on div "All Closed 3 Finalized 3 Cancelled 0 1114 View" at bounding box center [414, 36] width 598 height 24
type input "-727"
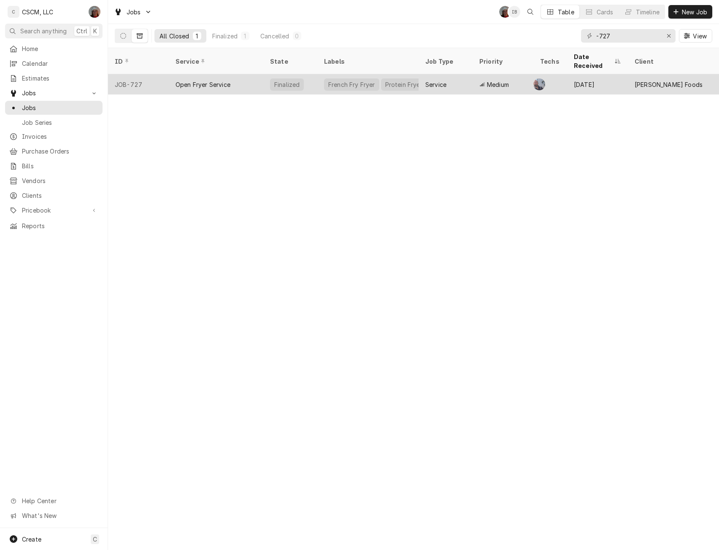
click at [152, 74] on div "JOB-727" at bounding box center [138, 84] width 61 height 20
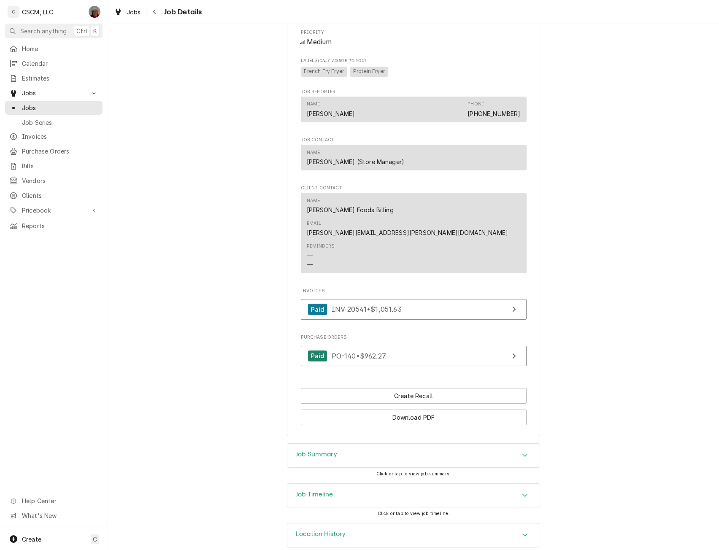
scroll to position [474, 0]
click at [42, 27] on span "Search anything" at bounding box center [43, 31] width 46 height 9
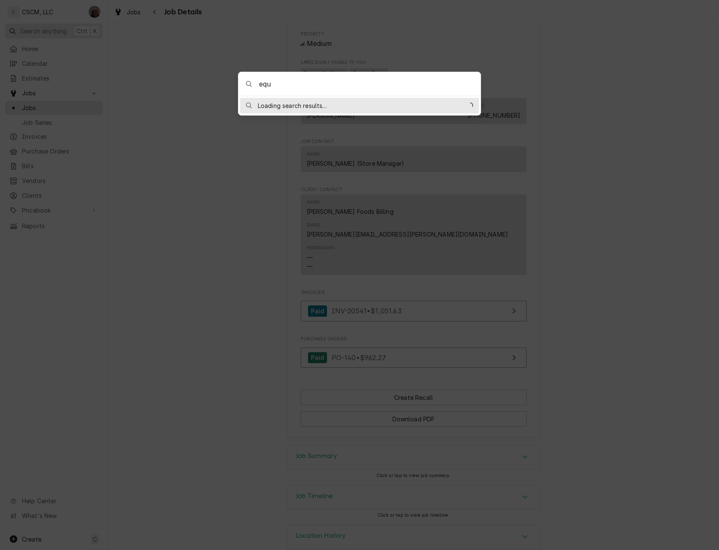
type input "equi"
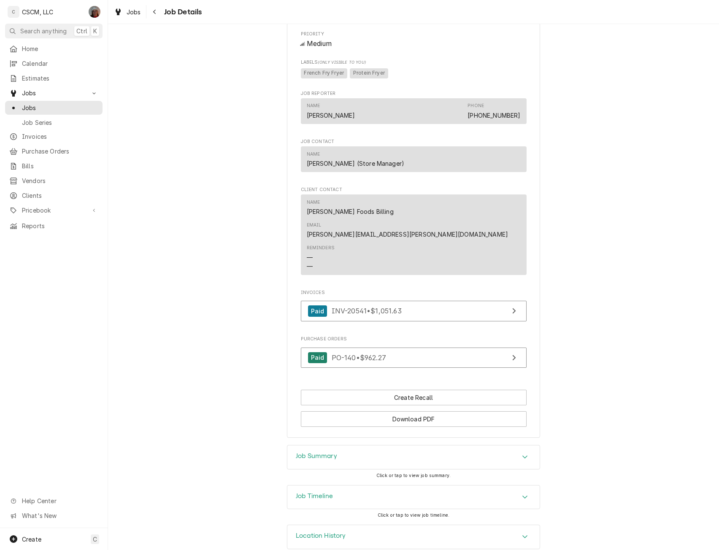
click at [98, 260] on body "C CSCM, LLC DV Search anything Ctrl K Home Calendar Estimates Jobs Jobs Job Ser…" at bounding box center [359, 275] width 719 height 550
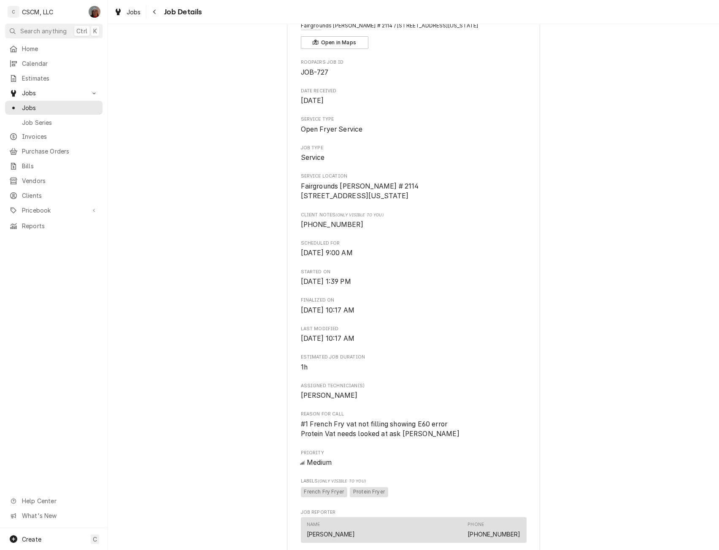
scroll to position [0, 0]
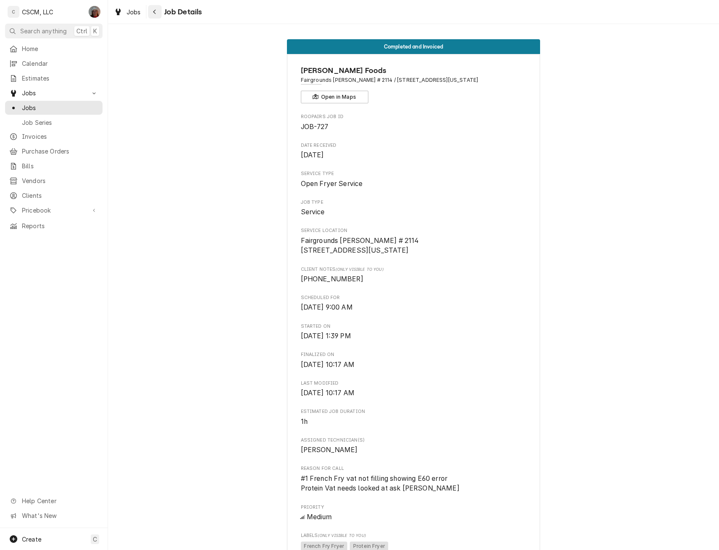
click at [158, 9] on div "Navigate back" at bounding box center [155, 12] width 8 height 8
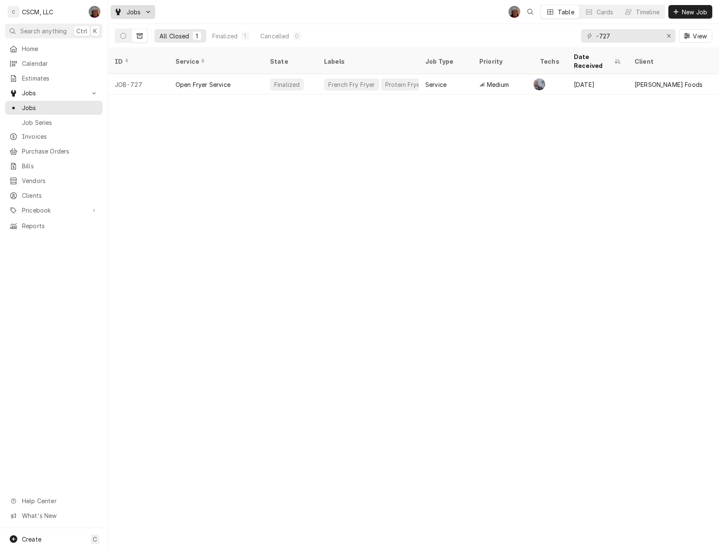
click at [146, 10] on icon "Dynamic Content Wrapper" at bounding box center [148, 11] width 5 height 5
click at [146, 10] on html "C CSCM, LLC DV Search anything Ctrl K Home Calendar Estimates Jobs Jobs Job Ser…" at bounding box center [359, 275] width 719 height 550
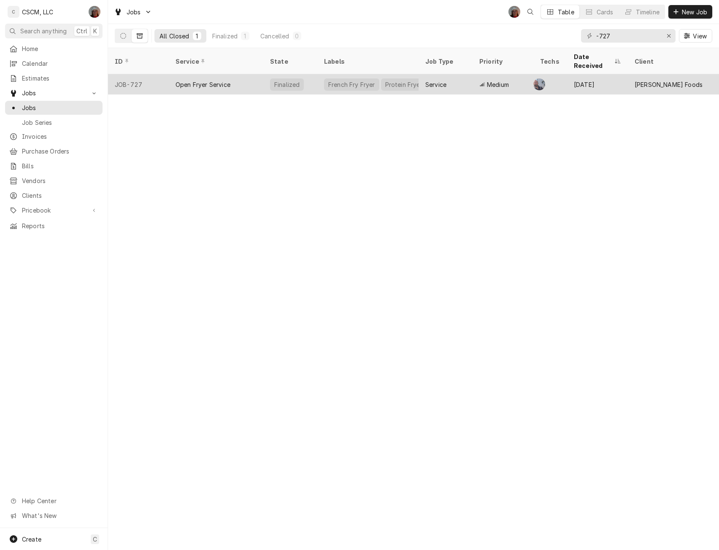
click at [202, 80] on div "Open Fryer Service" at bounding box center [203, 84] width 55 height 9
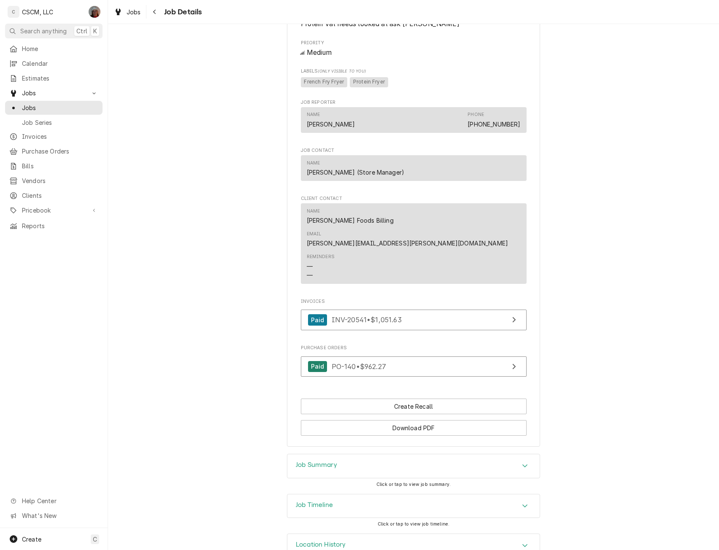
scroll to position [475, 0]
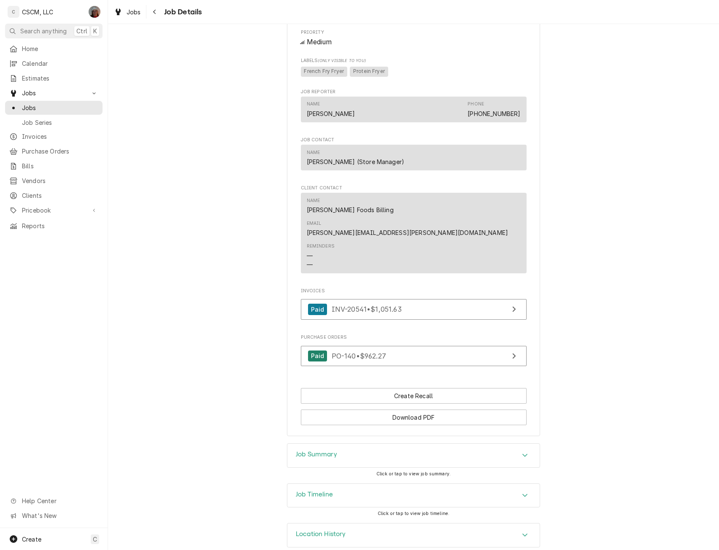
click at [523, 492] on icon "Accordion Header" at bounding box center [525, 495] width 6 height 7
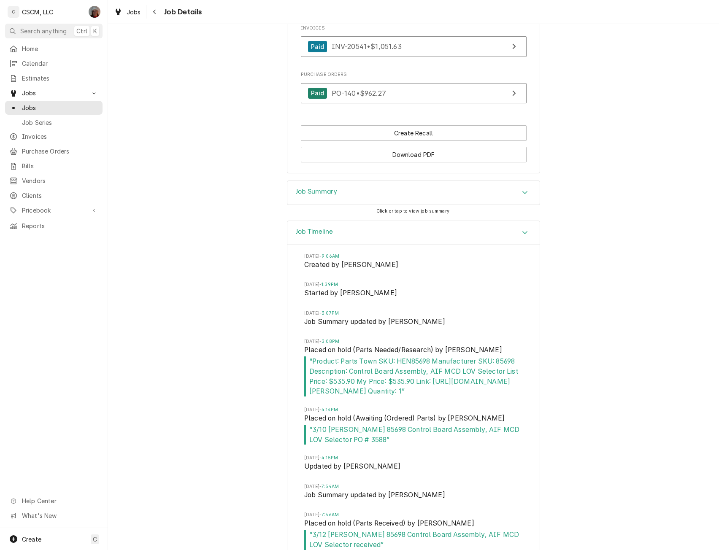
scroll to position [739, 0]
click at [522, 228] on icon "Accordion Header" at bounding box center [525, 231] width 6 height 7
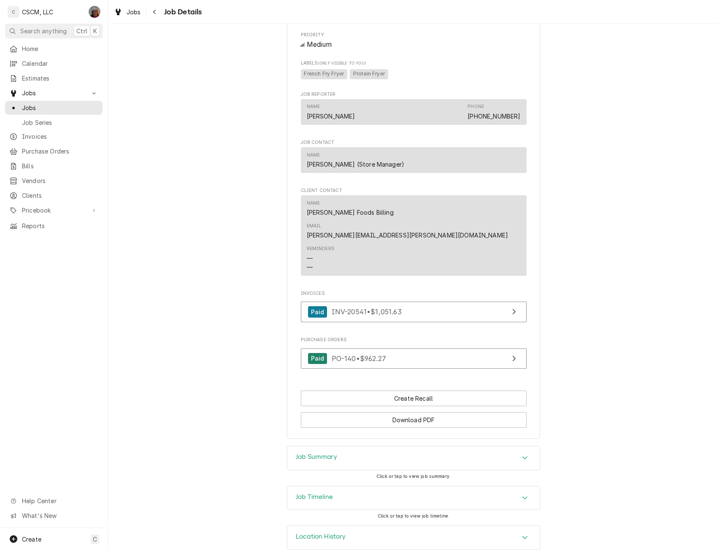
scroll to position [475, 0]
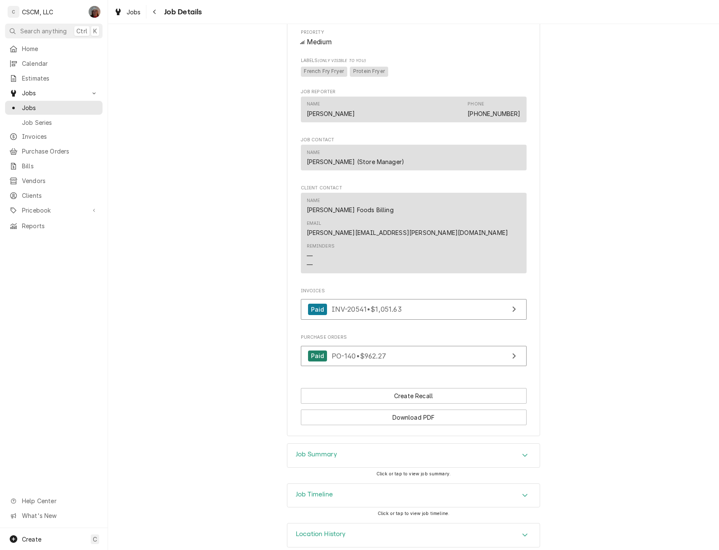
click at [517, 444] on div "Job Summary" at bounding box center [413, 456] width 252 height 24
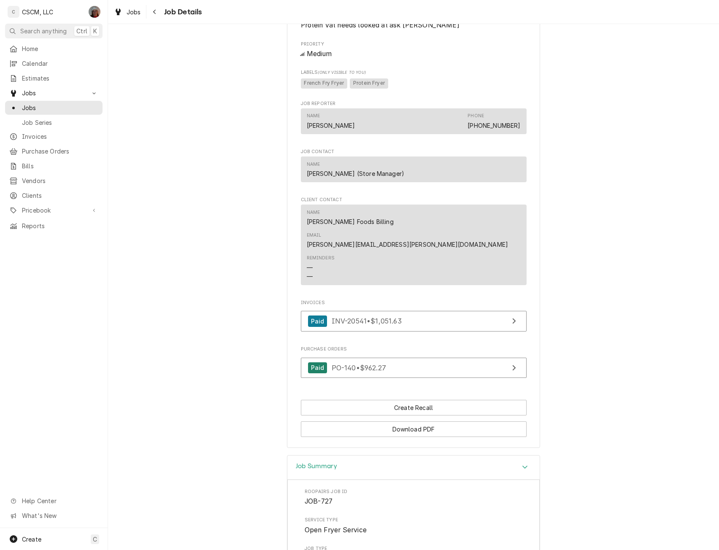
scroll to position [0, 0]
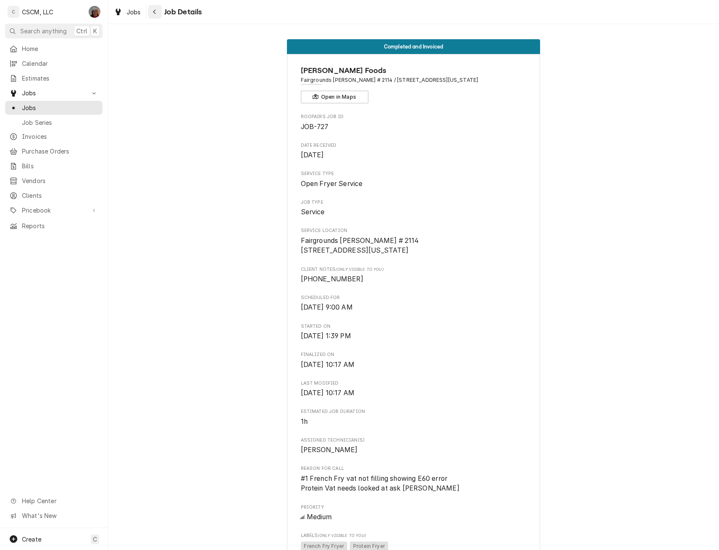
click at [152, 14] on div "Navigate back" at bounding box center [155, 12] width 8 height 8
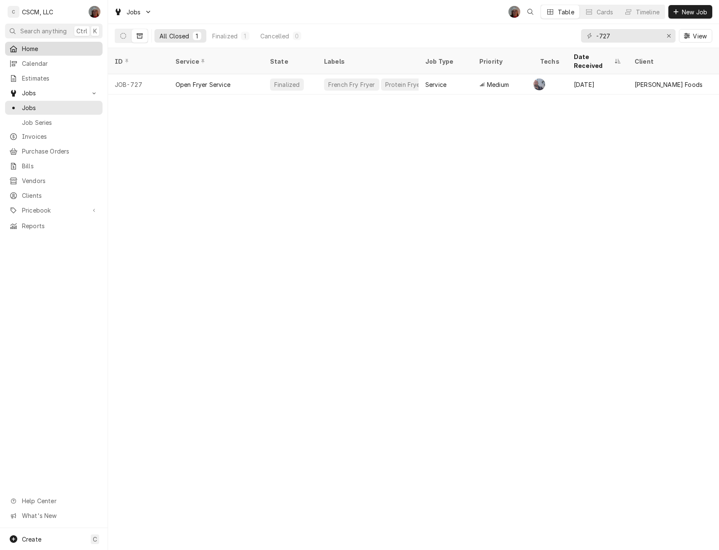
click at [40, 46] on span "Home" at bounding box center [60, 48] width 76 height 9
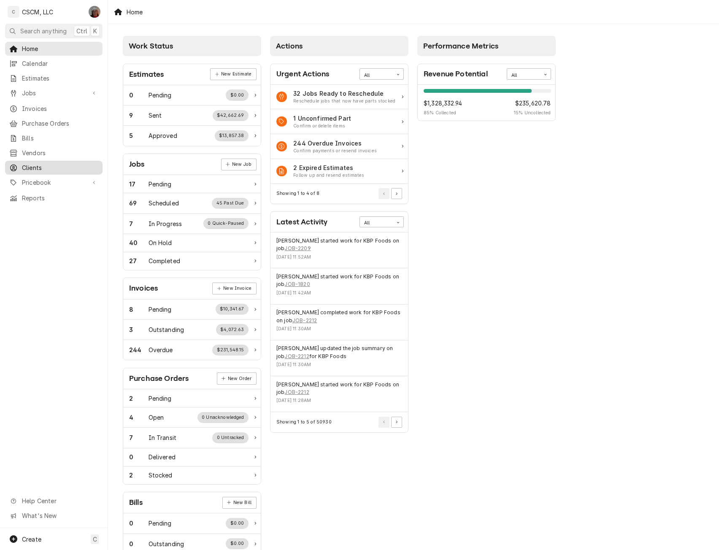
click at [50, 166] on span "Clients" at bounding box center [60, 167] width 76 height 9
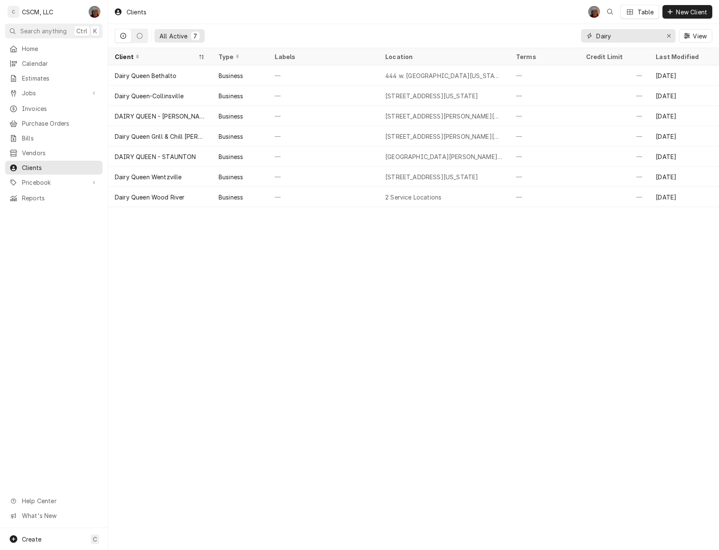
drag, startPoint x: 619, startPoint y: 37, endPoint x: 556, endPoint y: 34, distance: 63.4
click at [556, 34] on div "All Active 7 Dairy View" at bounding box center [414, 36] width 598 height 24
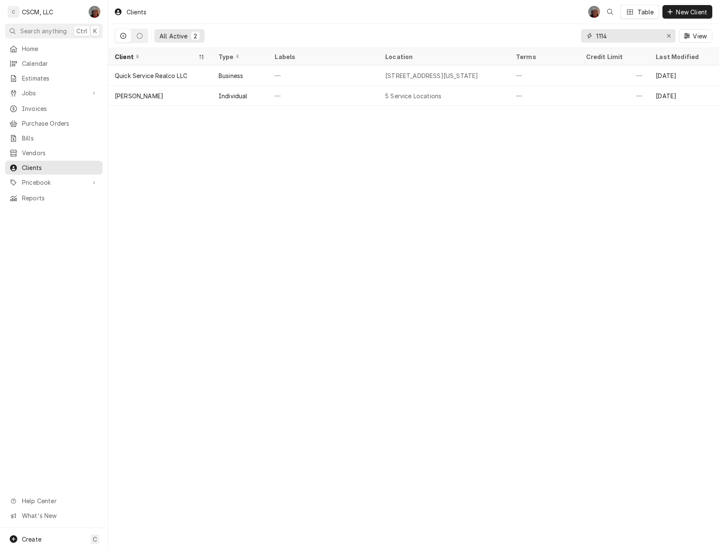
drag, startPoint x: 611, startPoint y: 37, endPoint x: 588, endPoint y: 37, distance: 22.4
click at [588, 37] on div "1114" at bounding box center [628, 36] width 95 height 14
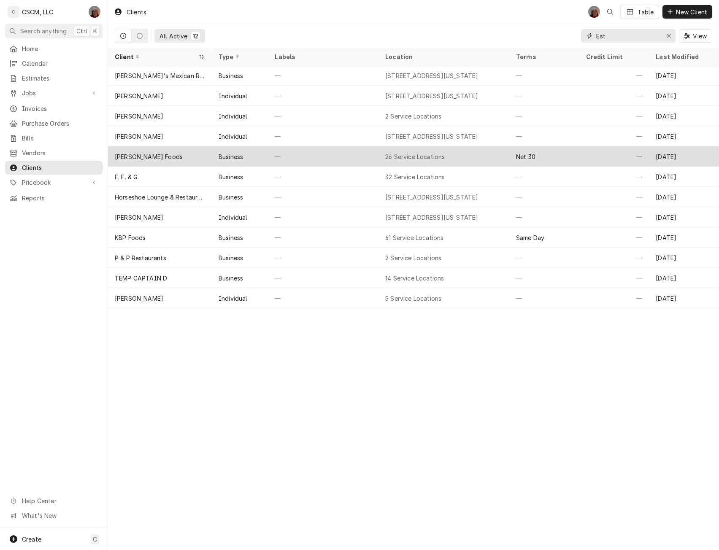
type input "Est"
click at [246, 154] on div "Business" at bounding box center [240, 156] width 57 height 20
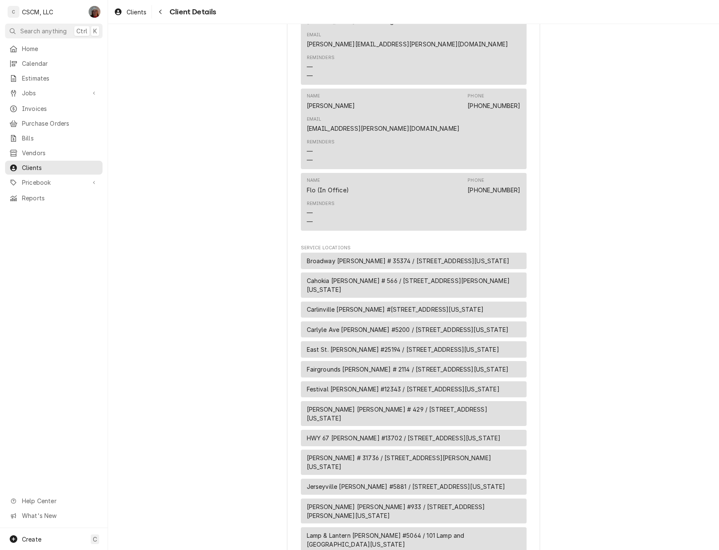
scroll to position [344, 0]
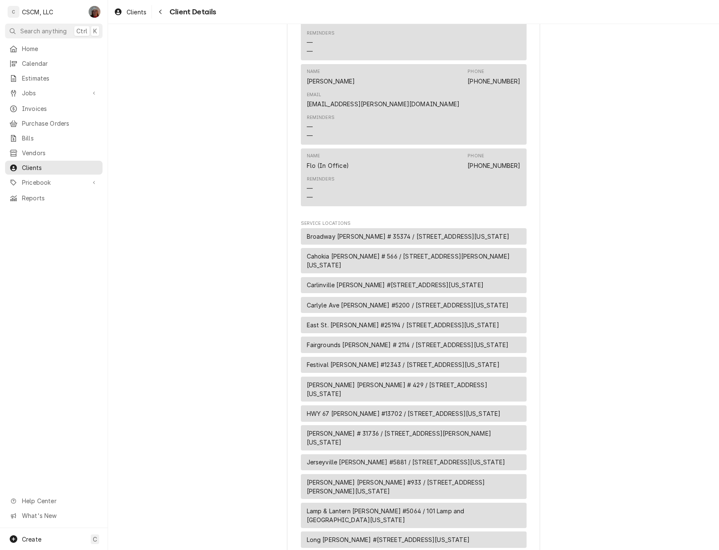
click at [310, 341] on span "Fairgrounds [PERSON_NAME] # 2114 / [STREET_ADDRESS][US_STATE]" at bounding box center [408, 345] width 202 height 9
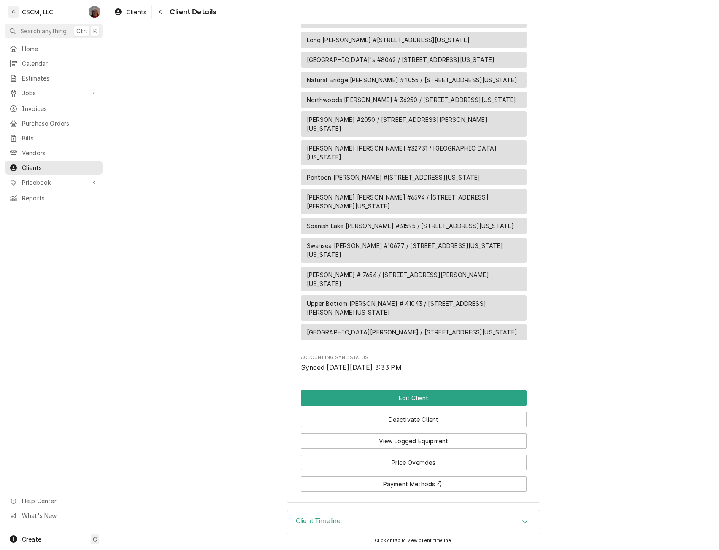
scroll to position [878, 0]
click at [480, 442] on button "View Logged Equipment" at bounding box center [414, 441] width 226 height 16
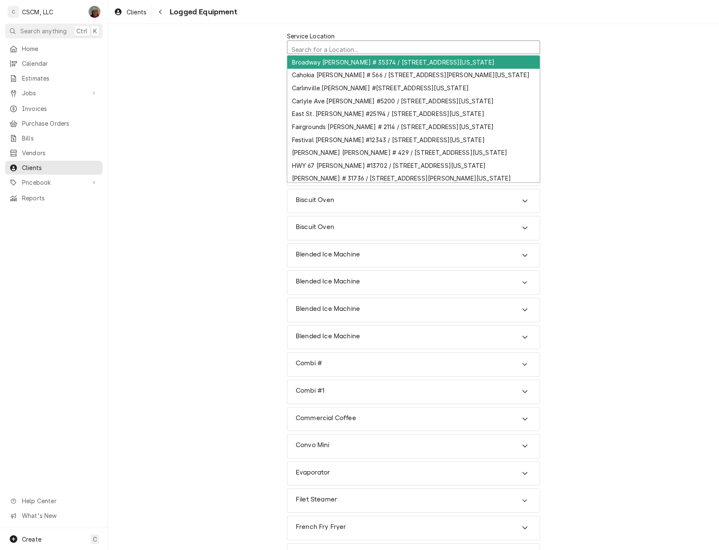
scroll to position [2, 0]
click at [355, 43] on div "Service Location" at bounding box center [414, 48] width 244 height 15
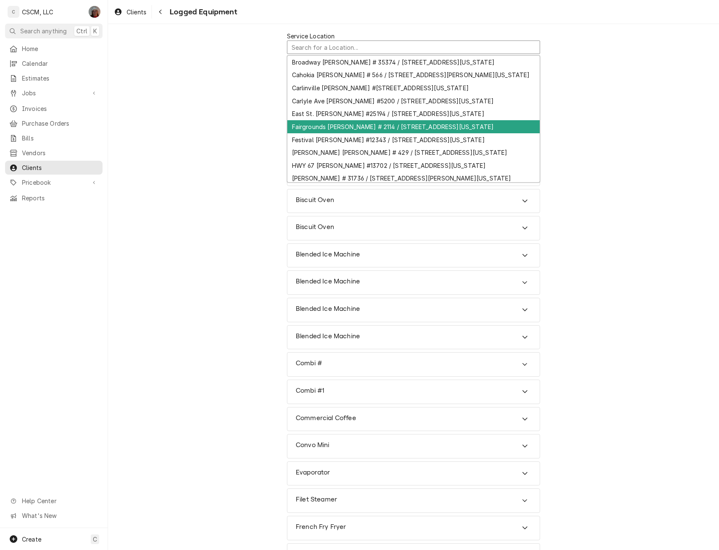
click at [324, 125] on div "Fairgrounds [PERSON_NAME] # 2114 / [STREET_ADDRESS][US_STATE]" at bounding box center [413, 126] width 252 height 13
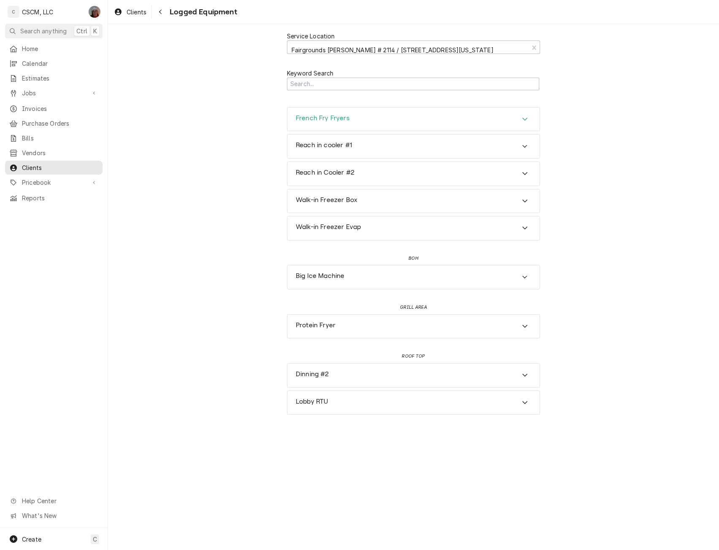
click at [526, 118] on icon "Accordion Header" at bounding box center [525, 119] width 6 height 7
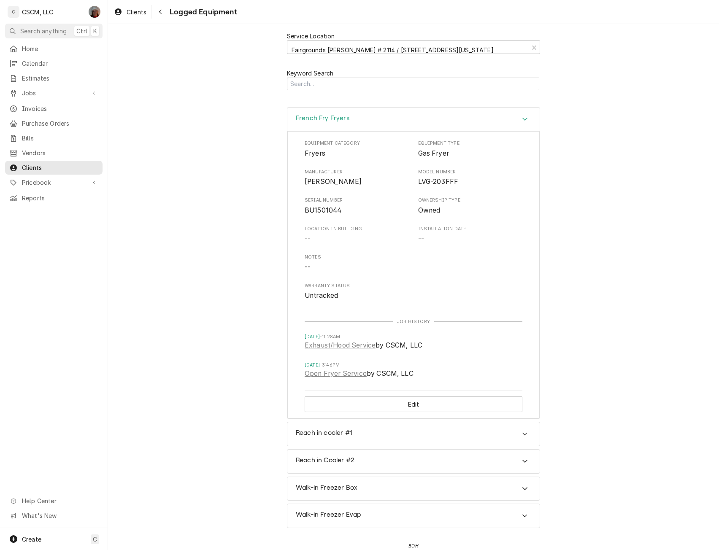
click at [524, 119] on icon "Accordion Header" at bounding box center [525, 119] width 5 height 3
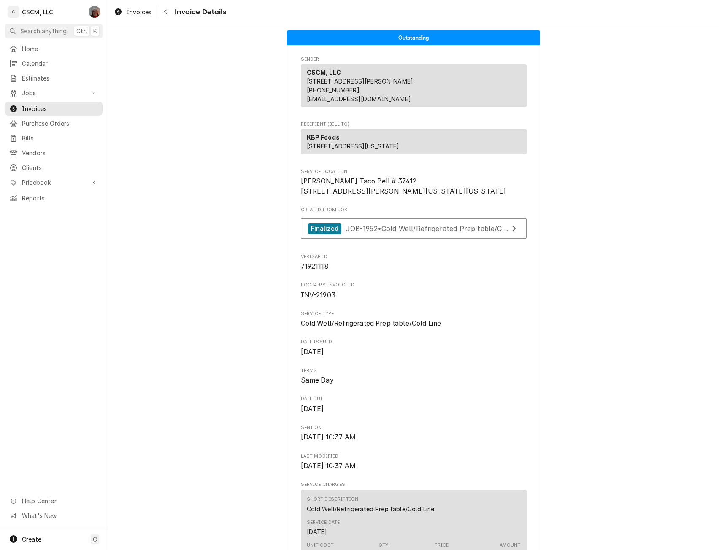
scroll to position [1587, 0]
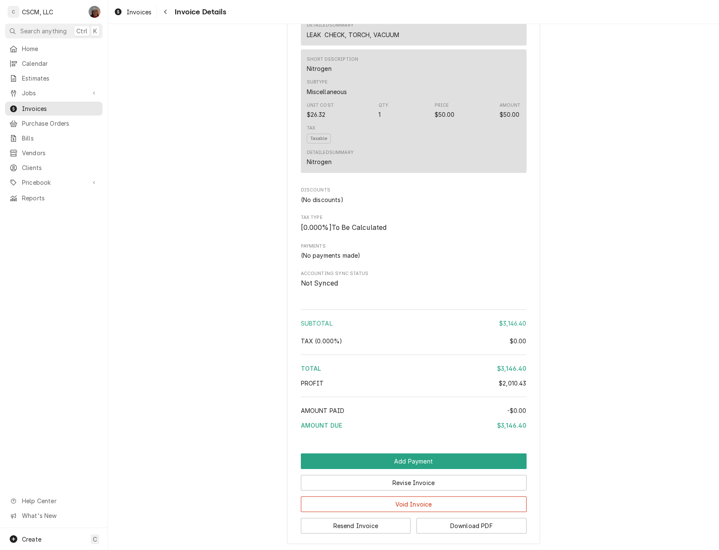
scroll to position [1587, 0]
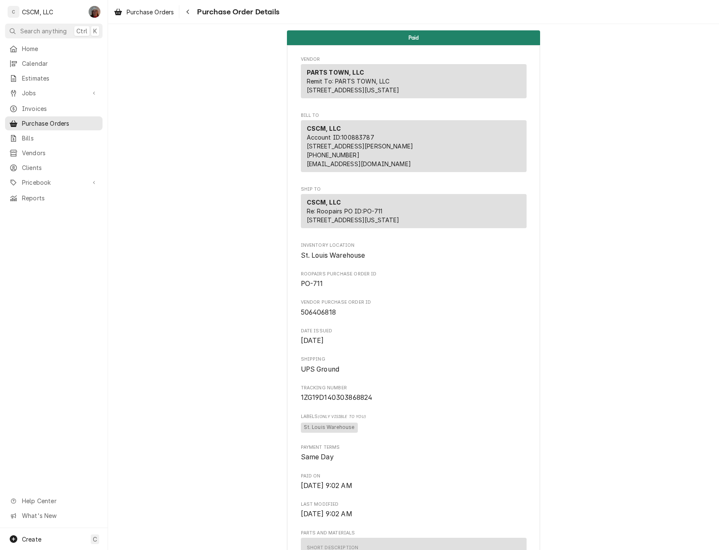
scroll to position [1379, 0]
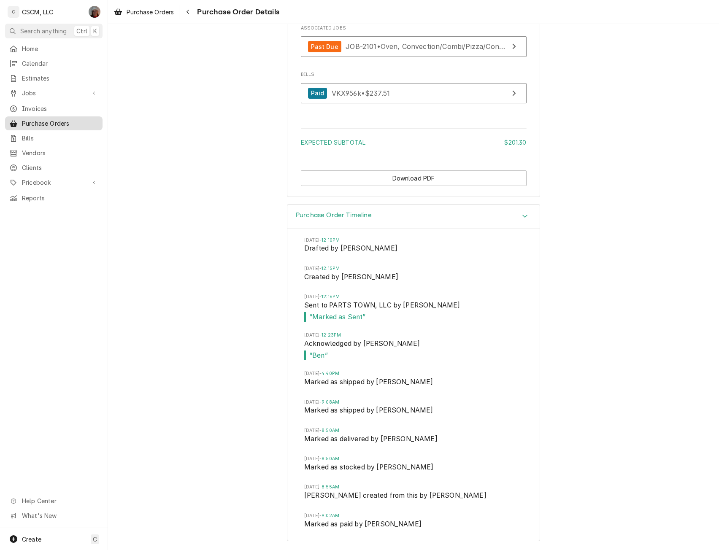
click at [67, 124] on div "Purchase Orders" at bounding box center [54, 123] width 94 height 11
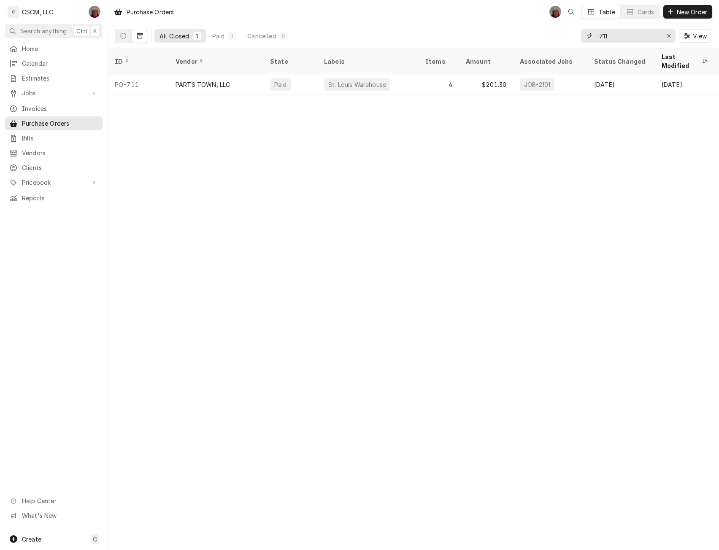
drag, startPoint x: 614, startPoint y: 38, endPoint x: 567, endPoint y: 31, distance: 47.8
click at [567, 31] on div "All Closed 1 Paid 1 Cancelled 0 -711 View" at bounding box center [414, 36] width 598 height 24
type input "-748"
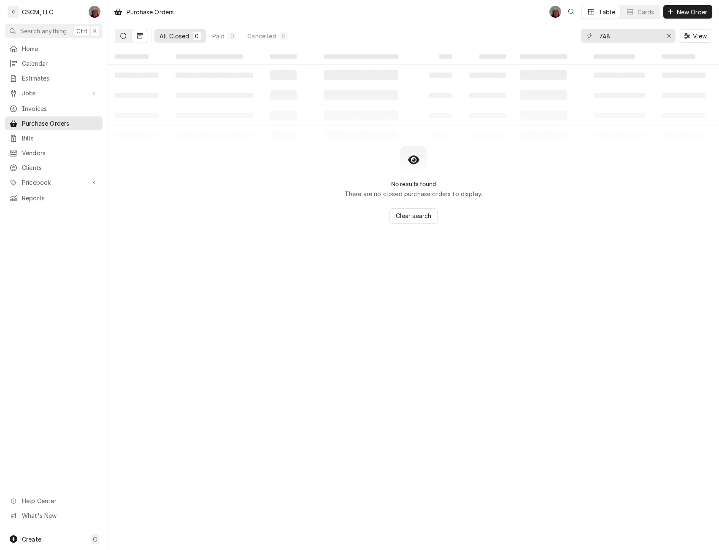
click at [126, 33] on icon "Dynamic Content Wrapper" at bounding box center [123, 36] width 6 height 6
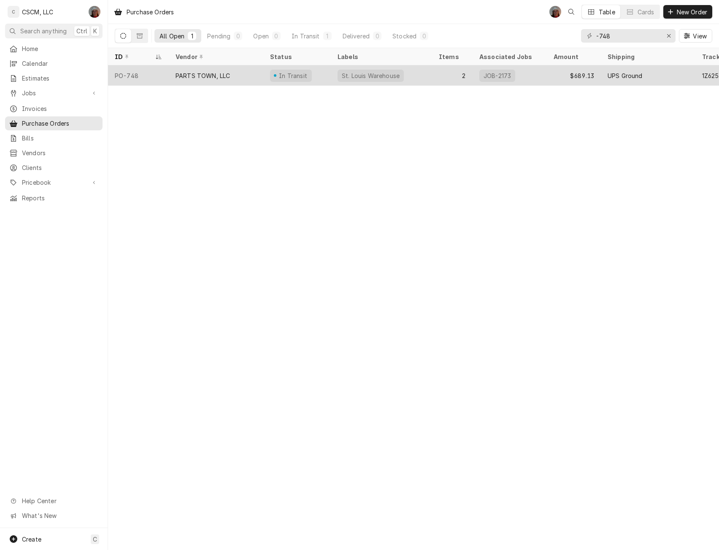
click at [212, 73] on div "PARTS TOWN, LLC" at bounding box center [203, 75] width 54 height 9
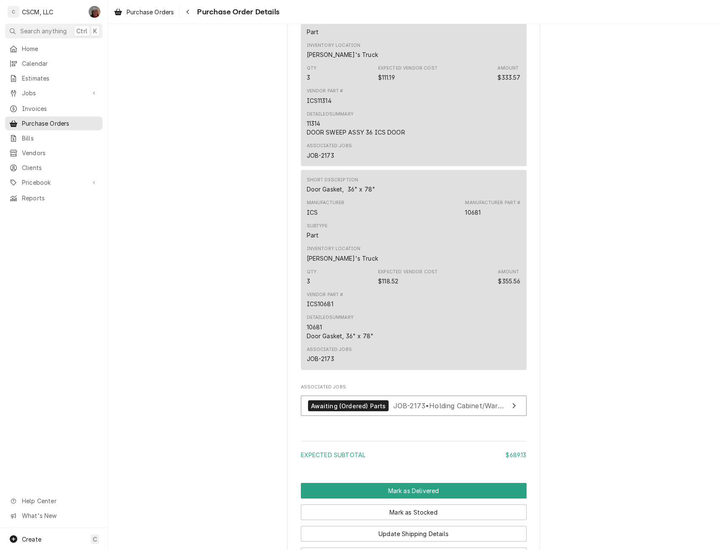
scroll to position [720, 0]
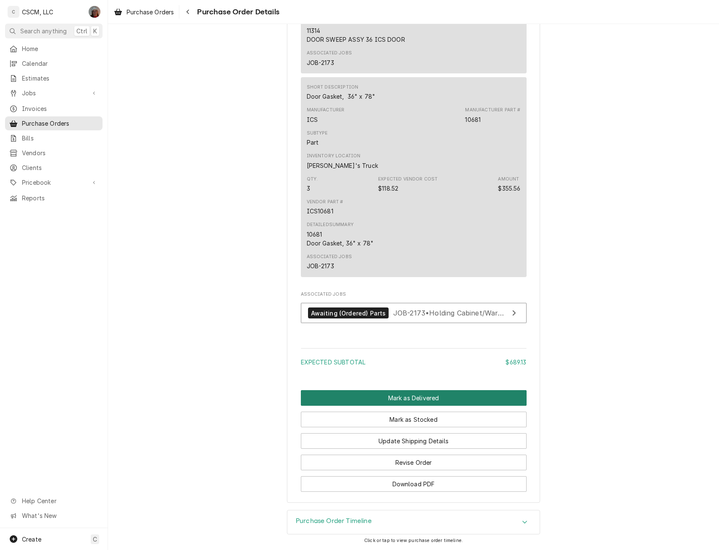
click at [401, 397] on button "Mark as Delivered" at bounding box center [414, 398] width 226 height 16
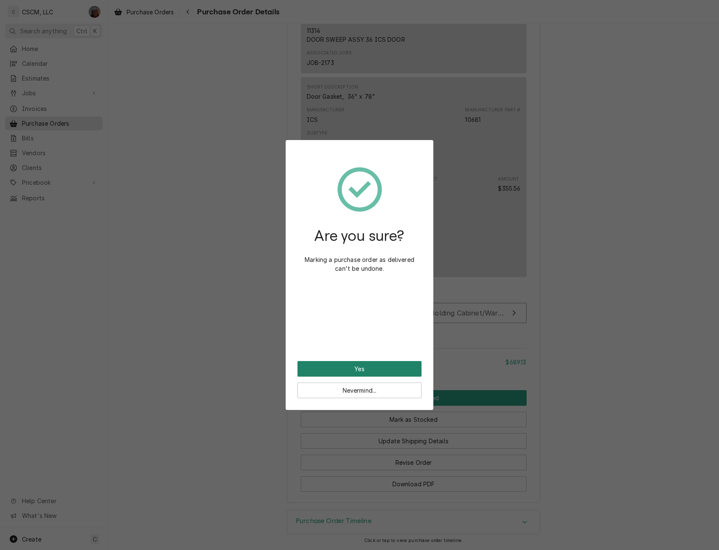
click at [362, 363] on button "Yes" at bounding box center [360, 369] width 124 height 16
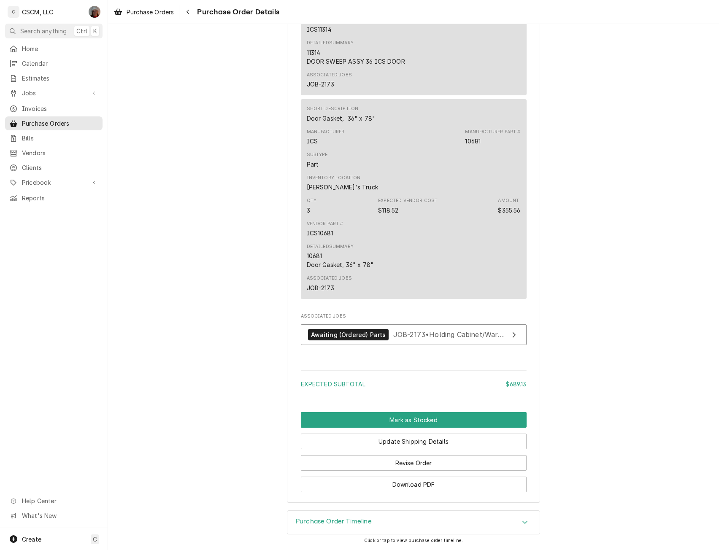
scroll to position [669, 0]
click at [393, 422] on button "Mark as Stocked" at bounding box center [414, 420] width 226 height 16
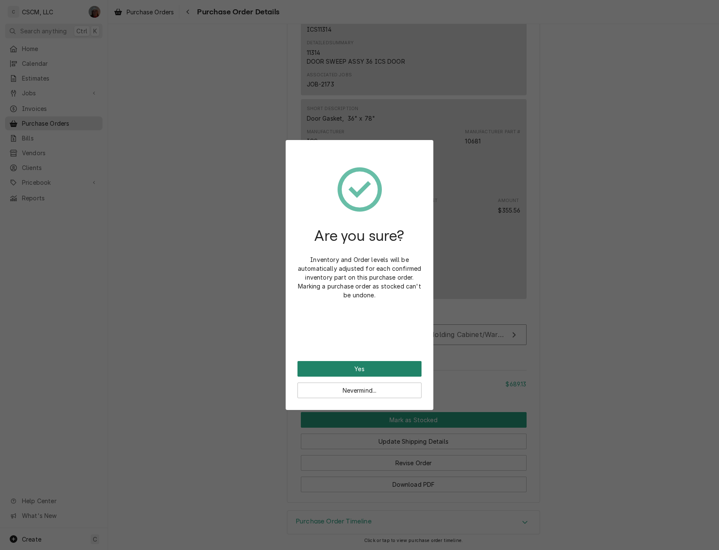
click at [349, 368] on button "Yes" at bounding box center [360, 369] width 124 height 16
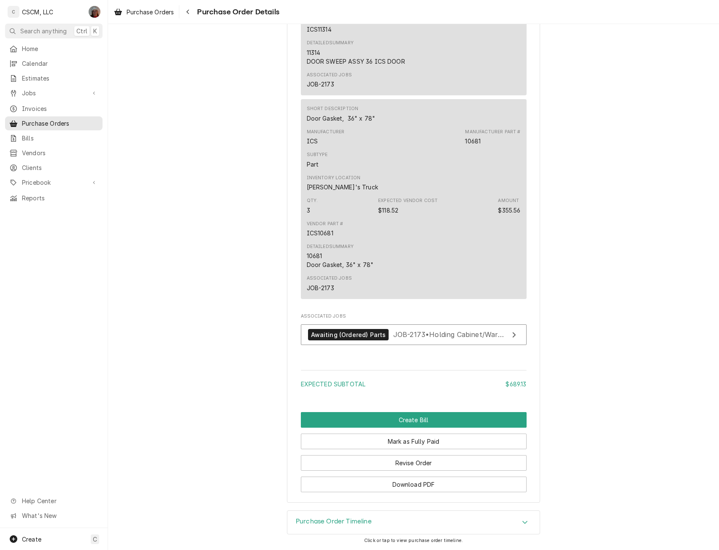
scroll to position [669, 0]
click at [384, 420] on button "Create Bill" at bounding box center [414, 420] width 226 height 16
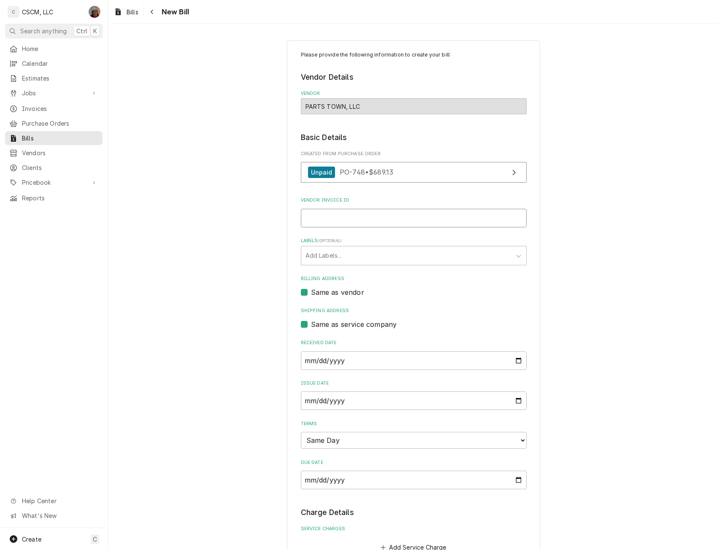
click at [319, 217] on input "Vendor Invoice ID" at bounding box center [414, 218] width 226 height 19
paste input "#2106875563"
click at [308, 217] on input "#2106875563" at bounding box center [414, 218] width 226 height 19
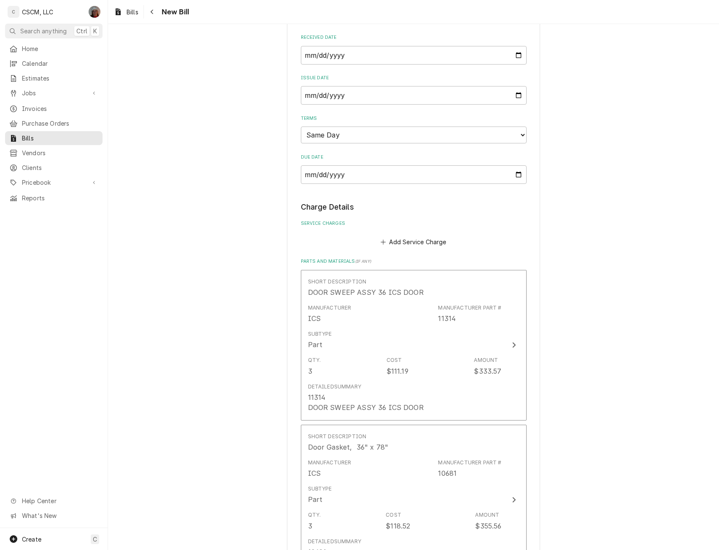
scroll to position [510, 0]
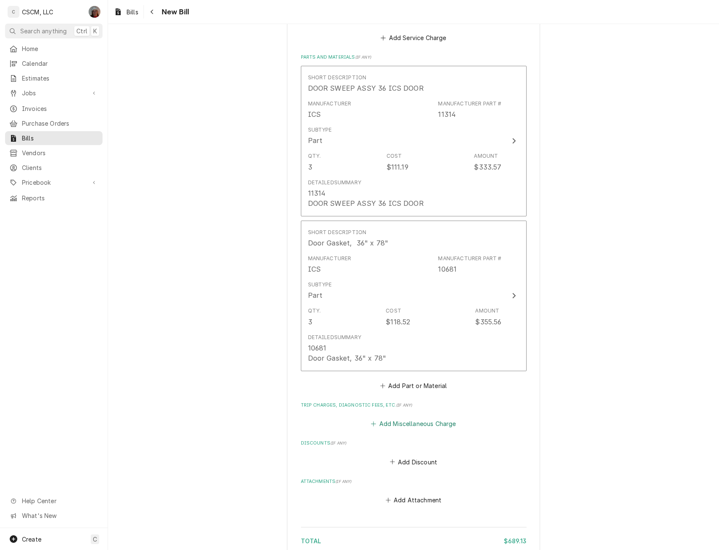
type input "2106875563"
click at [408, 423] on button "Add Miscellaneous Charge" at bounding box center [414, 424] width 88 height 12
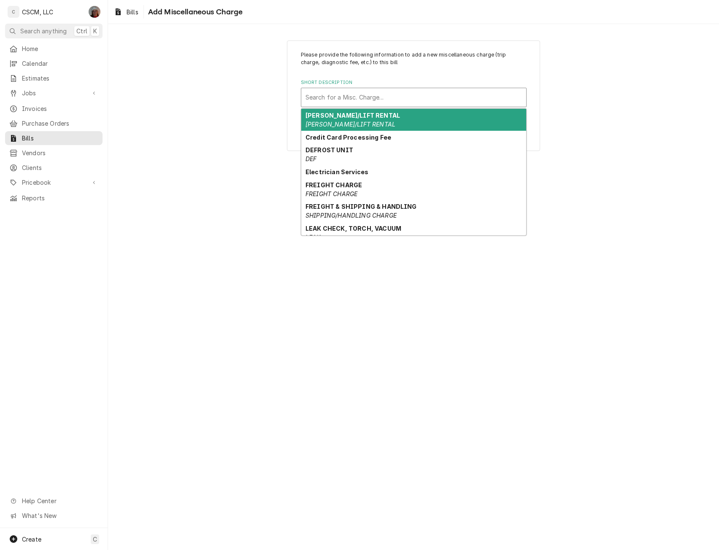
click at [381, 100] on div "Short Description" at bounding box center [414, 97] width 217 height 15
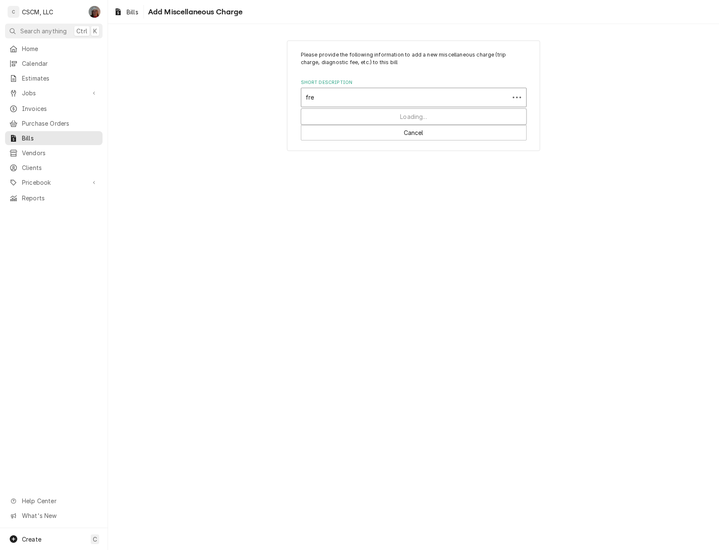
type input "frei"
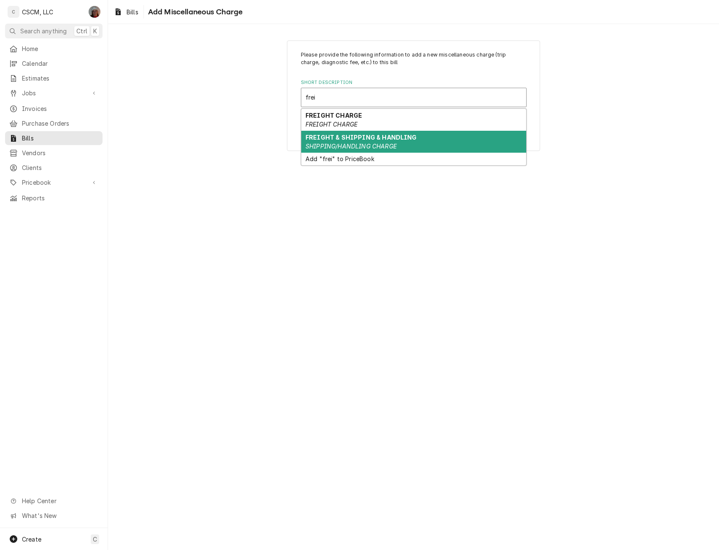
click at [373, 141] on strong "FREIGHT & SHIPPING & HANDLING" at bounding box center [361, 137] width 111 height 7
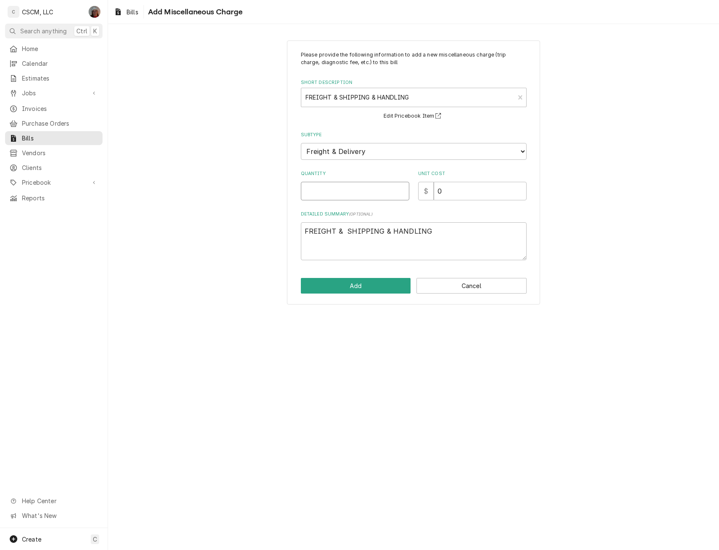
click at [320, 193] on input "Quantity" at bounding box center [355, 191] width 108 height 19
type textarea "x"
type input "1"
type input "3"
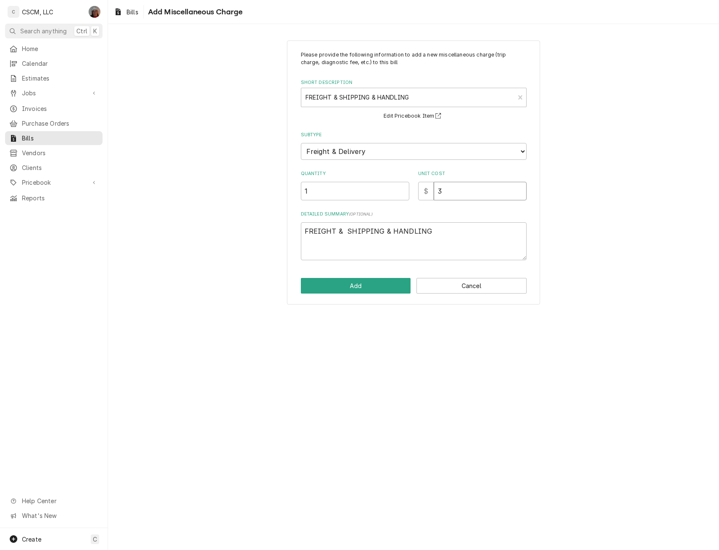
type textarea "x"
type input "31"
type textarea "x"
type input "31.1"
type textarea "x"
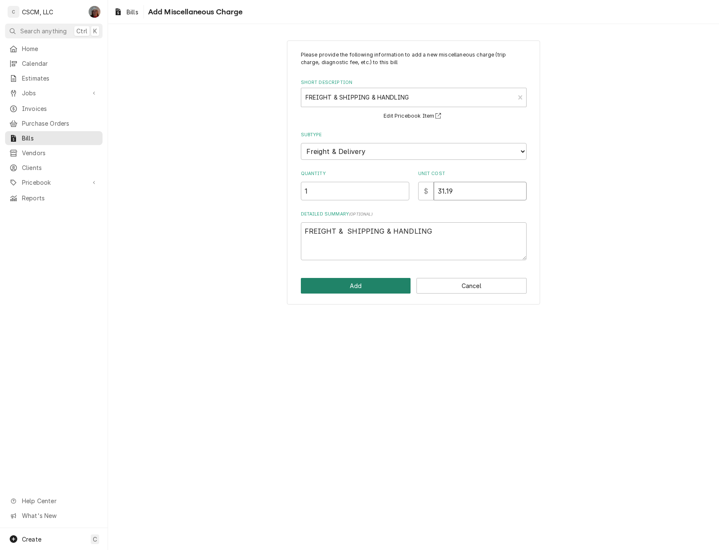
type input "31.19"
click at [359, 285] on button "Add" at bounding box center [356, 286] width 110 height 16
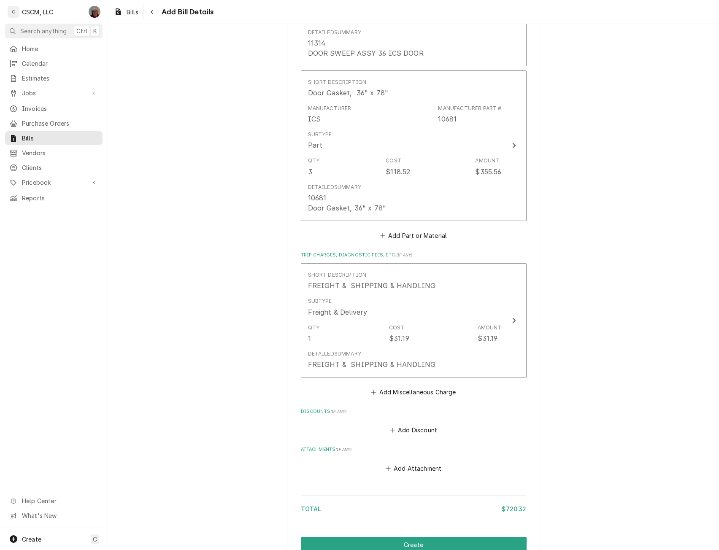
scroll to position [702, 0]
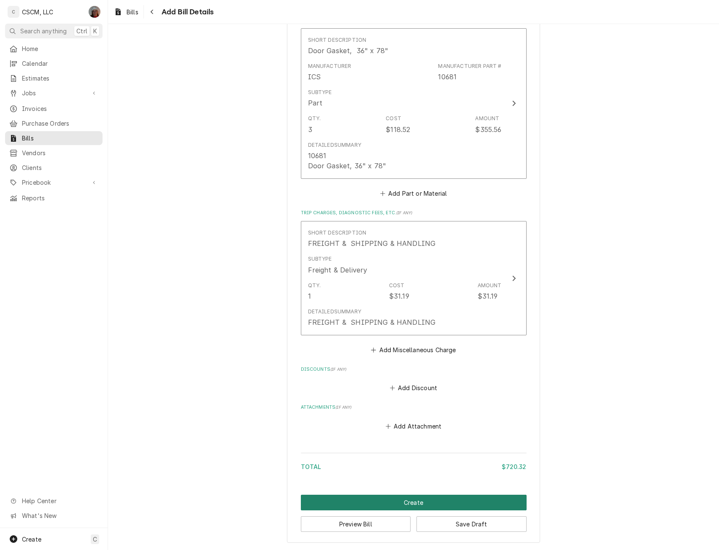
click at [401, 499] on button "Create" at bounding box center [414, 503] width 226 height 16
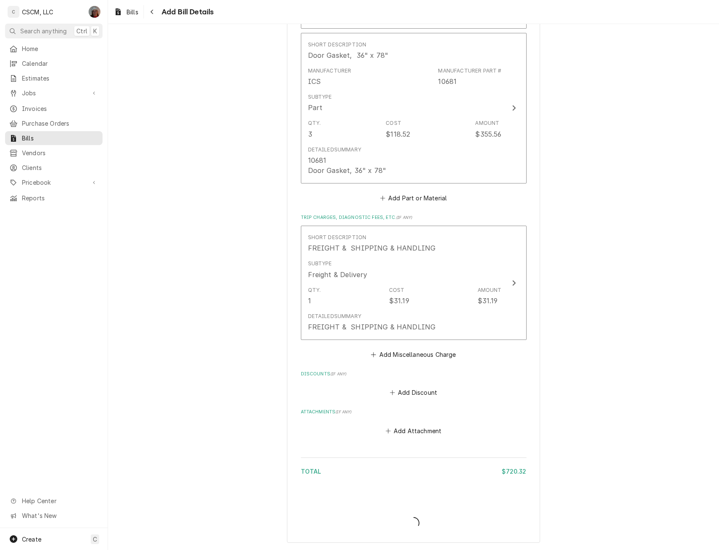
scroll to position [698, 0]
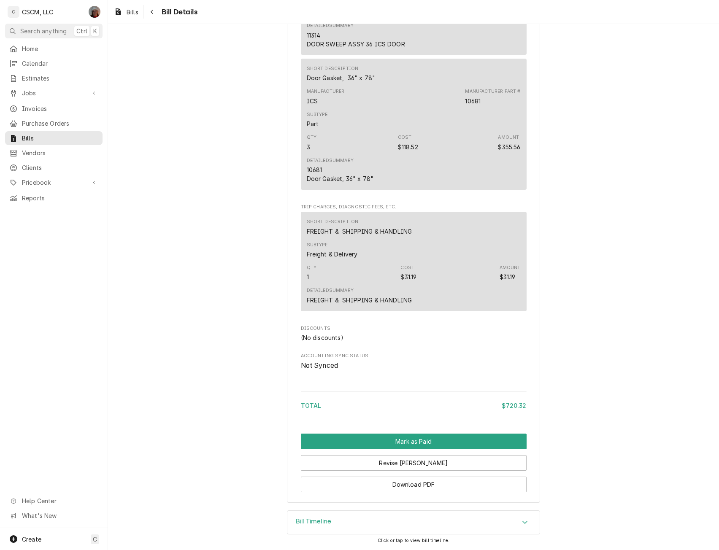
scroll to position [535, 0]
click at [417, 439] on button "Mark as Paid" at bounding box center [414, 442] width 226 height 16
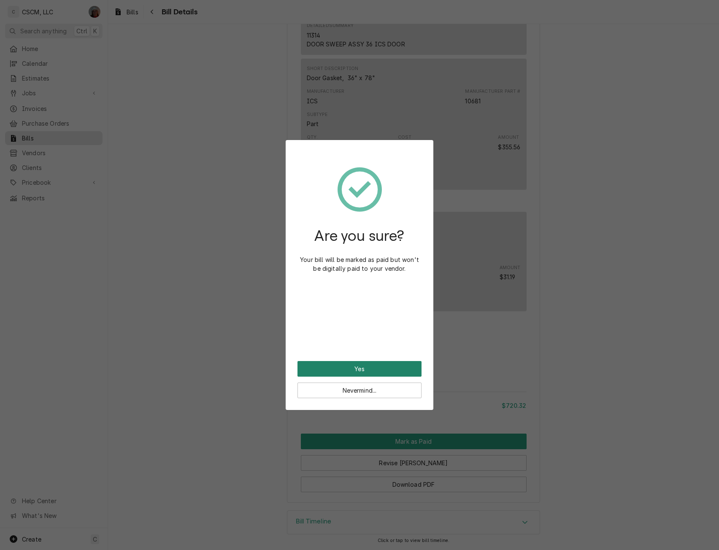
click at [364, 371] on button "Yes" at bounding box center [360, 369] width 124 height 16
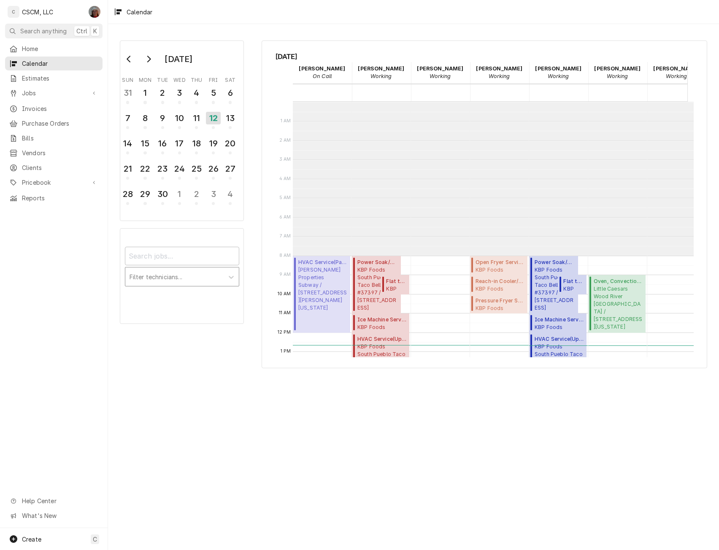
scroll to position [154, 0]
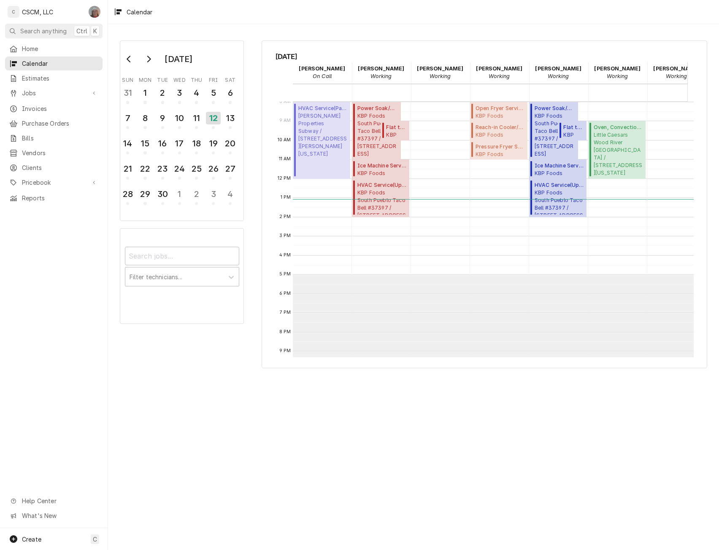
click at [93, 10] on div "Dena Vecchetti's Avatar" at bounding box center [95, 12] width 12 height 12
click at [114, 28] on div "Settings" at bounding box center [134, 29] width 63 height 9
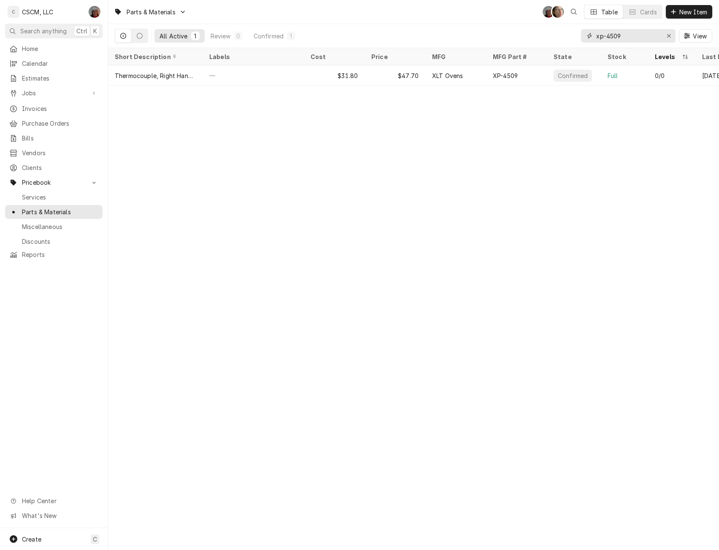
drag, startPoint x: 629, startPoint y: 38, endPoint x: 491, endPoint y: 48, distance: 138.3
click at [491, 48] on div "All Active 1 Review 0 Confirmed 1 xp-4509 View" at bounding box center [413, 36] width 611 height 24
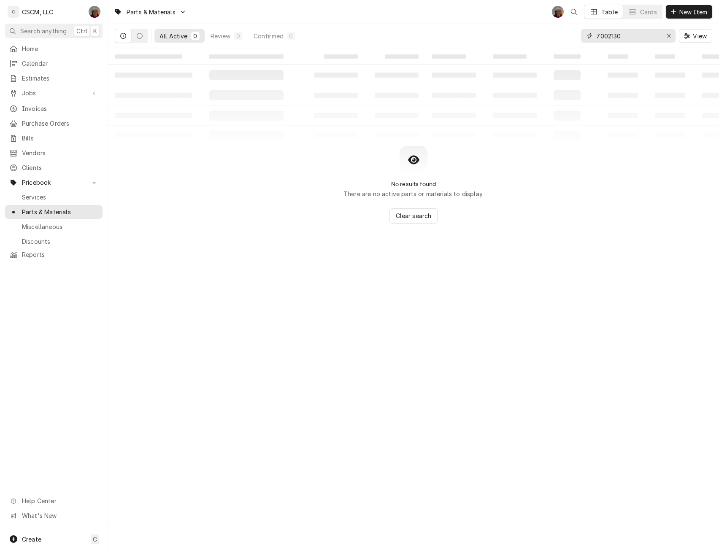
drag, startPoint x: 628, startPoint y: 37, endPoint x: 580, endPoint y: 36, distance: 47.7
click at [580, 36] on div "All Active 0 Review 0 Confirmed 0 7002130 View" at bounding box center [414, 36] width 598 height 24
paste input "Water Pressure Regulator, Assembly"
type input "Water Pressure Regulator, Assembly"
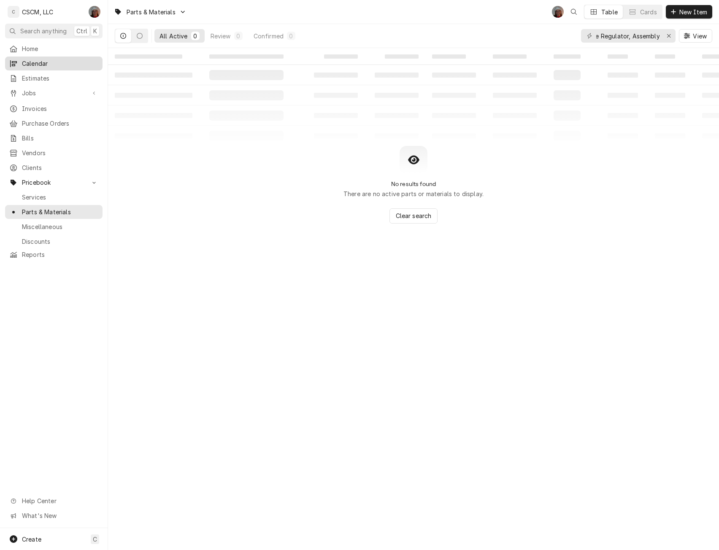
scroll to position [0, 0]
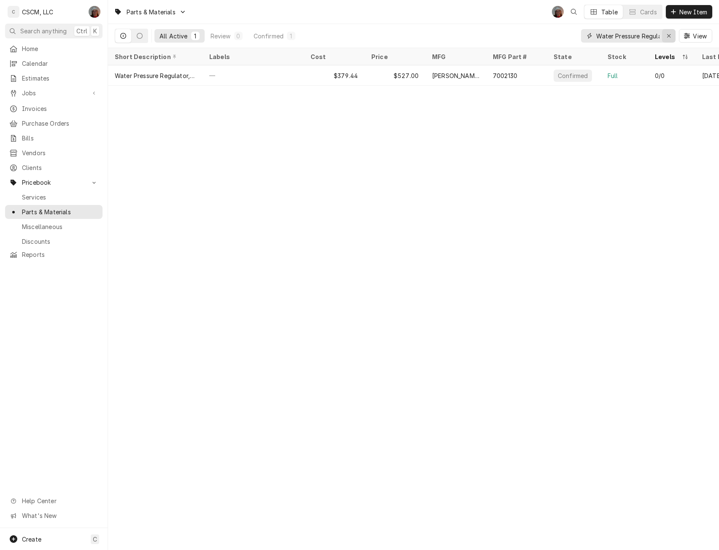
click at [669, 34] on icon "Erase input" at bounding box center [669, 36] width 5 height 6
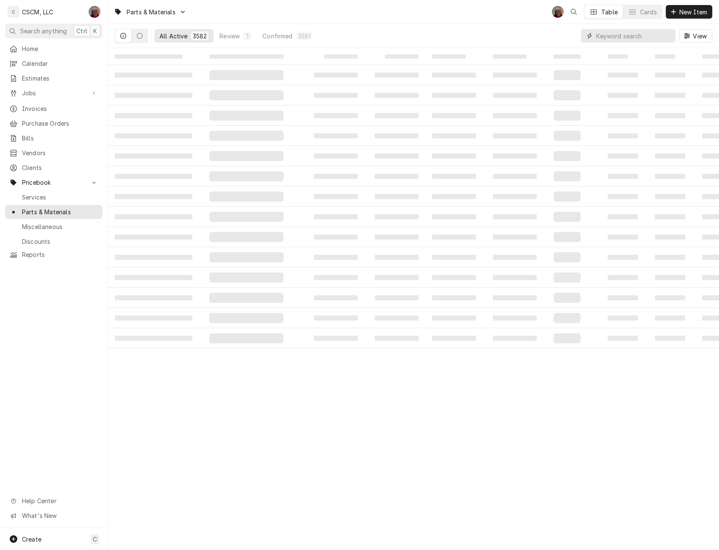
click at [607, 36] on input "Dynamic Content Wrapper" at bounding box center [633, 36] width 75 height 14
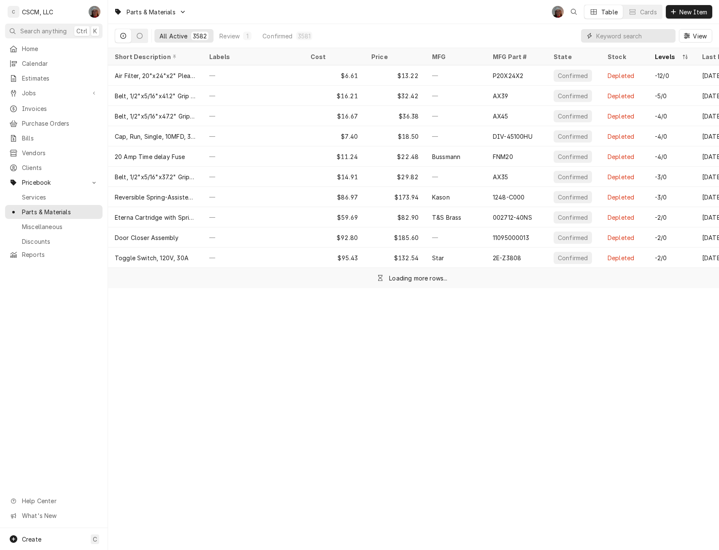
paste input "SHP610420"
type input "SHP610420"
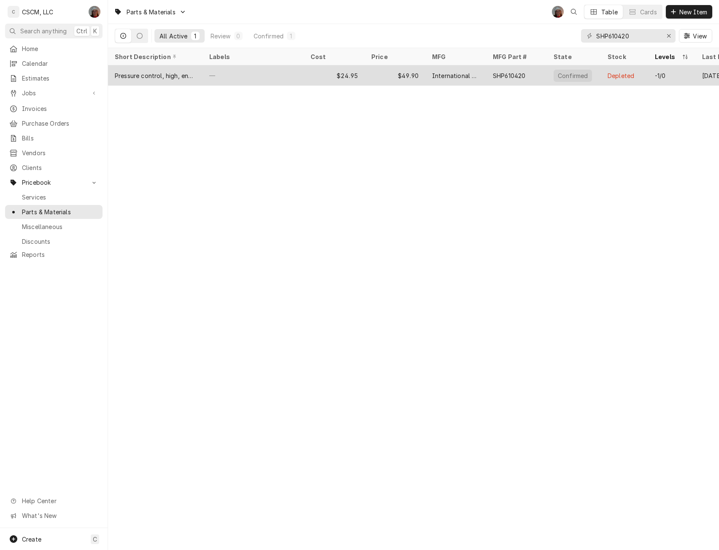
click at [222, 68] on div "—" at bounding box center [253, 75] width 101 height 20
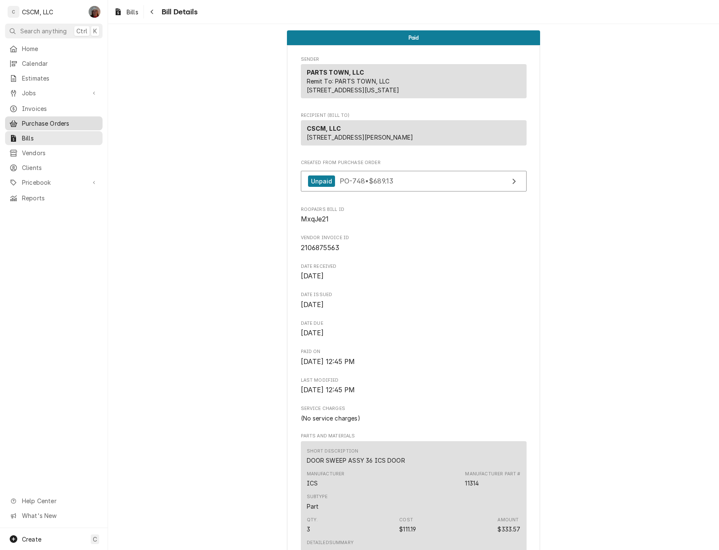
click at [57, 119] on span "Purchase Orders" at bounding box center [60, 123] width 76 height 9
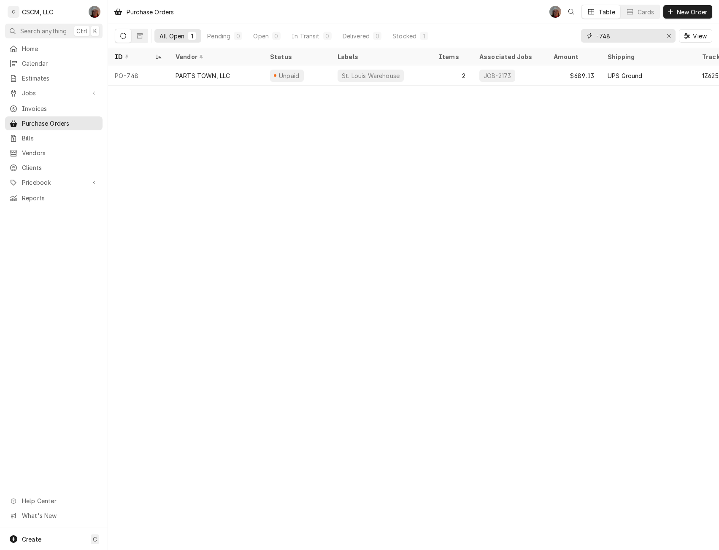
drag, startPoint x: 620, startPoint y: 41, endPoint x: 559, endPoint y: 31, distance: 62.4
click at [559, 31] on div "All Open 1 Pending 0 Open 0 In Transit 0 Delivered 0 Stocked 1 -748 View" at bounding box center [414, 36] width 598 height 24
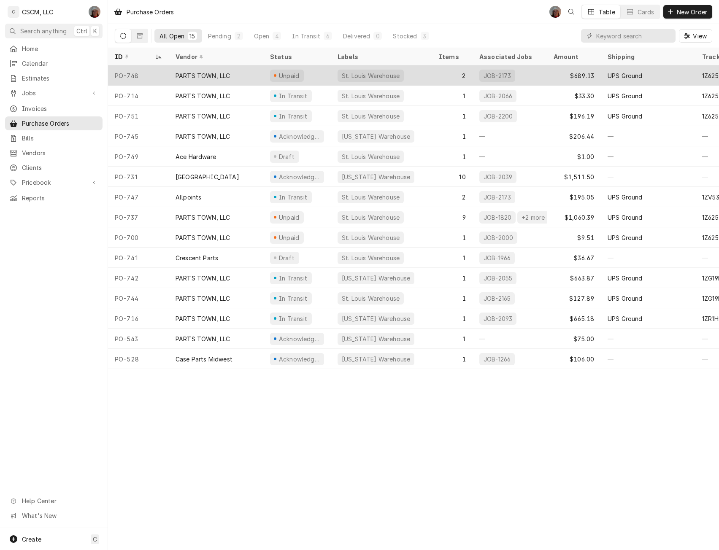
click at [172, 73] on div "PARTS TOWN, LLC" at bounding box center [216, 75] width 95 height 20
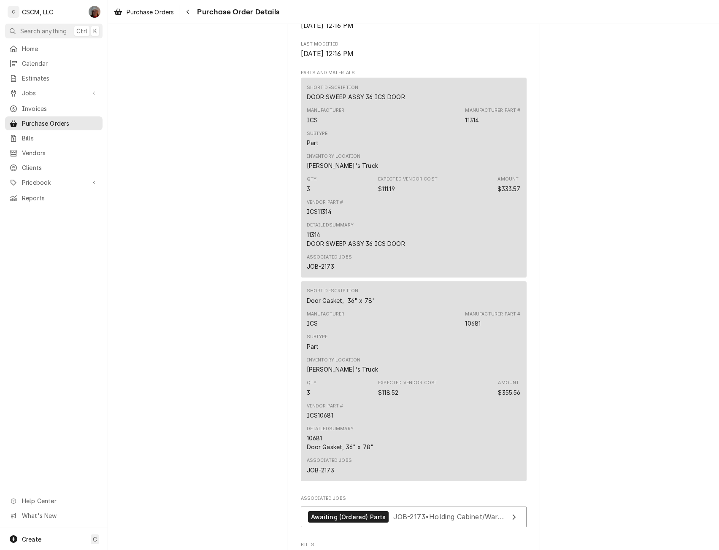
scroll to position [716, 0]
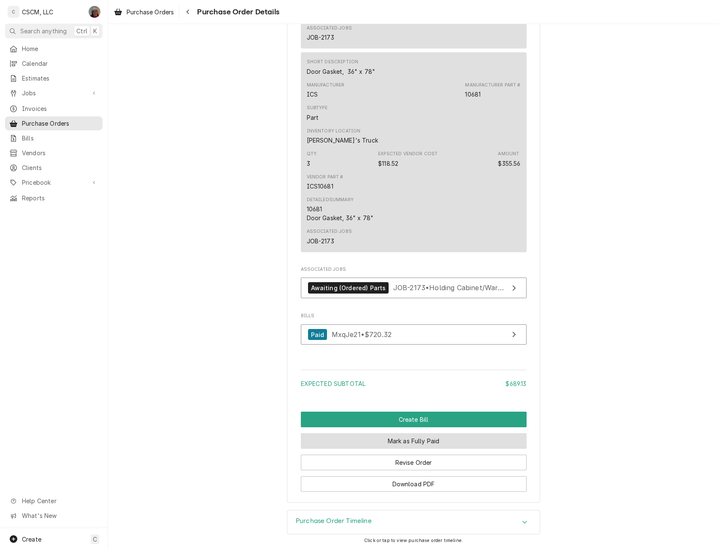
click at [411, 443] on button "Mark as Fully Paid" at bounding box center [414, 441] width 226 height 16
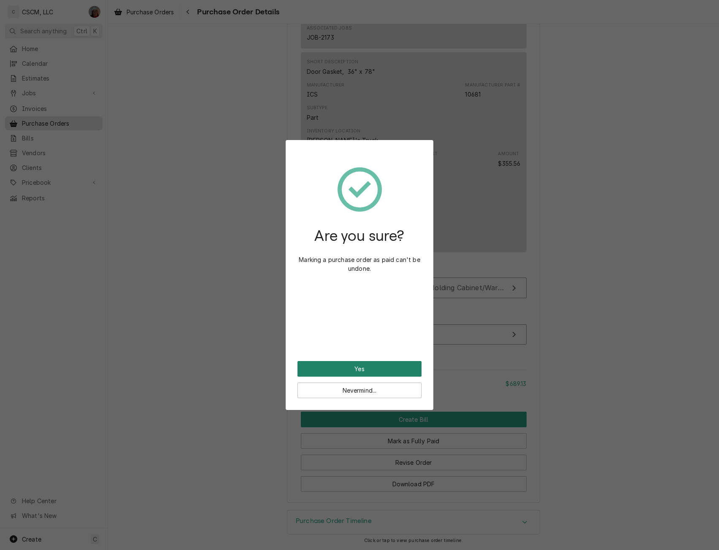
click at [356, 373] on button "Yes" at bounding box center [360, 369] width 124 height 16
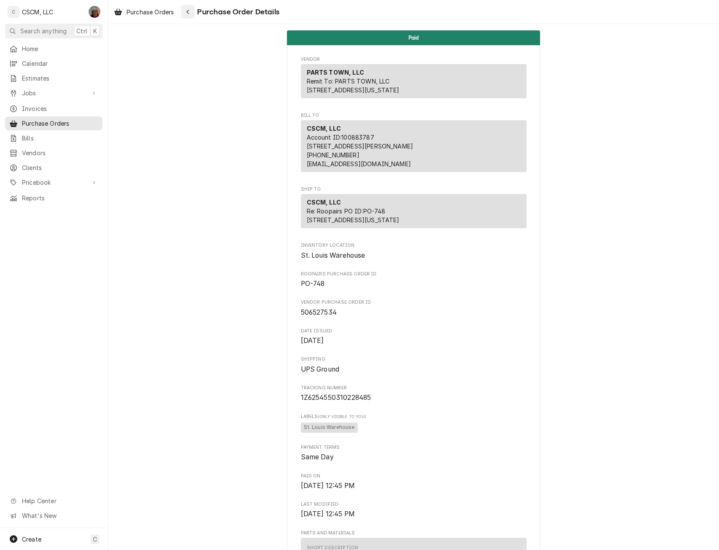
click at [190, 11] on icon "Navigate back" at bounding box center [188, 12] width 4 height 6
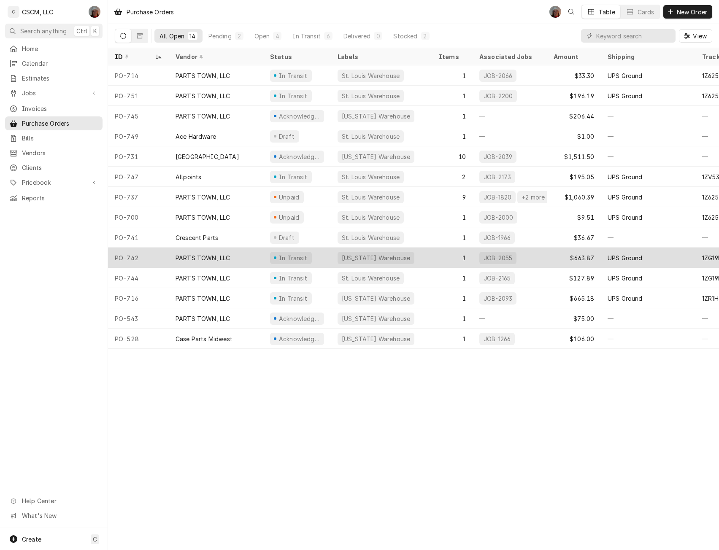
click at [139, 257] on div "PO-742" at bounding box center [138, 258] width 61 height 20
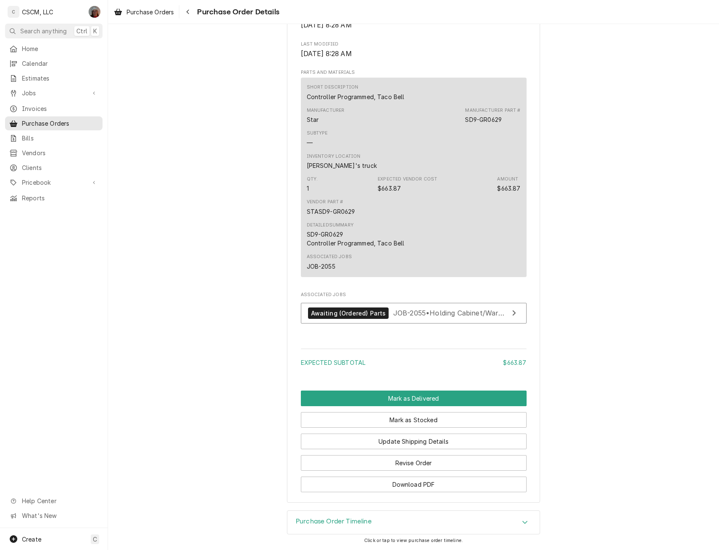
scroll to position [516, 0]
click at [414, 395] on button "Mark as Delivered" at bounding box center [414, 399] width 226 height 16
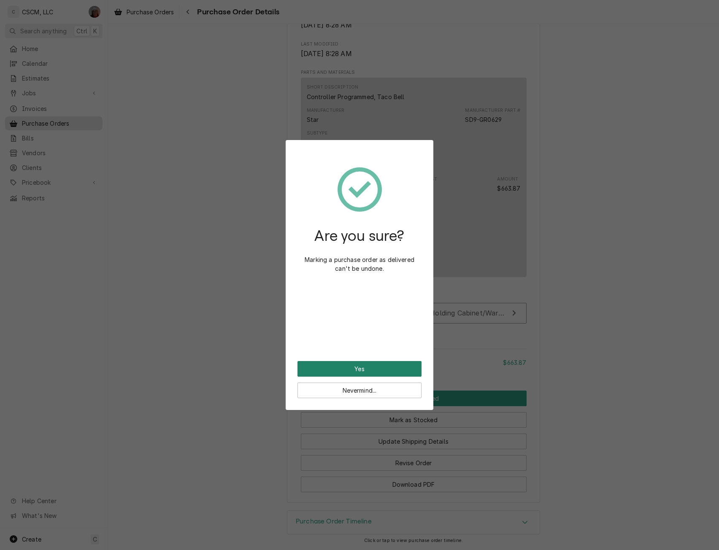
click at [365, 365] on button "Yes" at bounding box center [360, 369] width 124 height 16
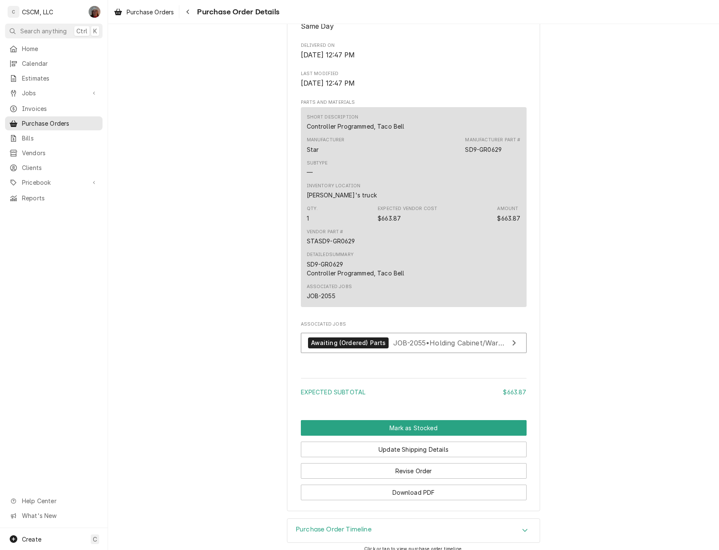
scroll to position [466, 0]
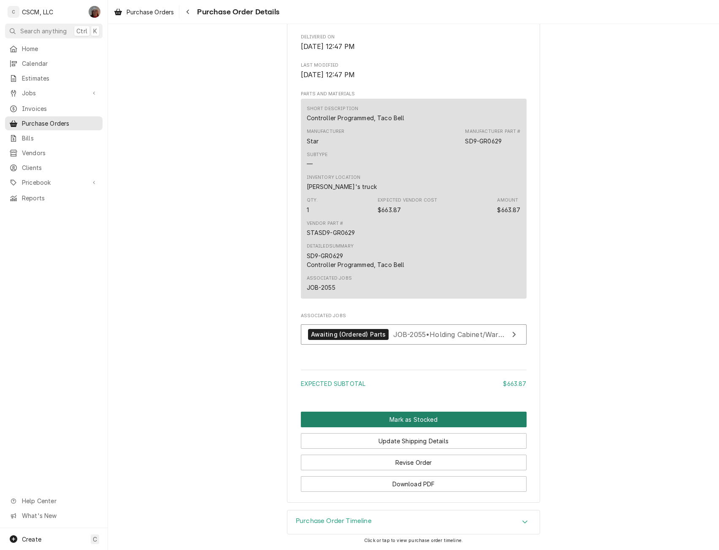
click at [411, 417] on button "Mark as Stocked" at bounding box center [414, 420] width 226 height 16
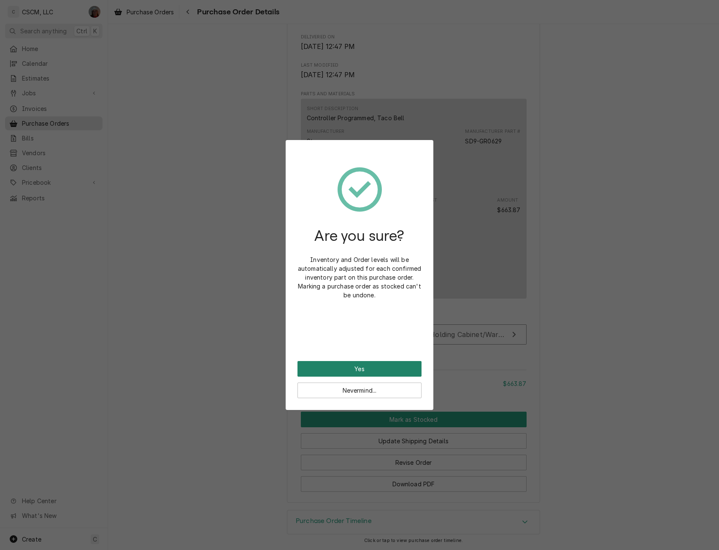
click at [357, 363] on button "Yes" at bounding box center [360, 369] width 124 height 16
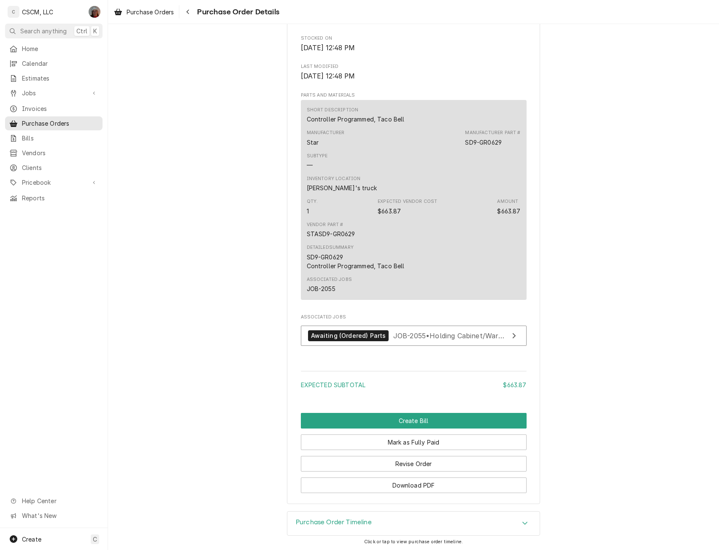
scroll to position [466, 0]
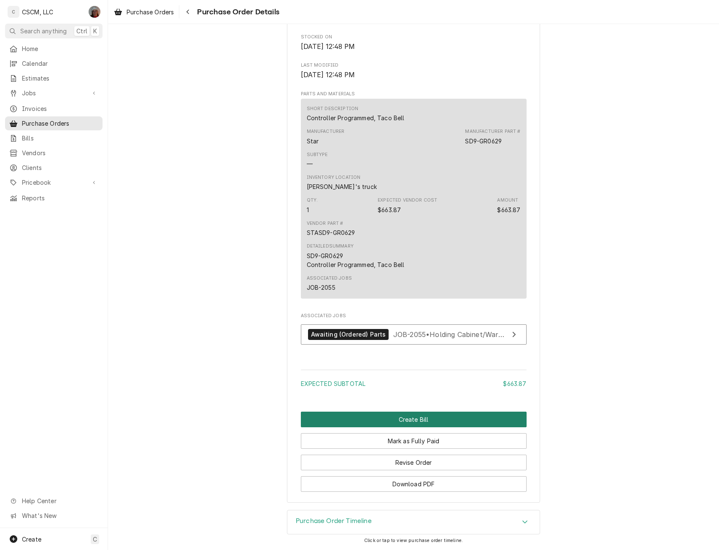
click at [405, 421] on button "Create Bill" at bounding box center [414, 420] width 226 height 16
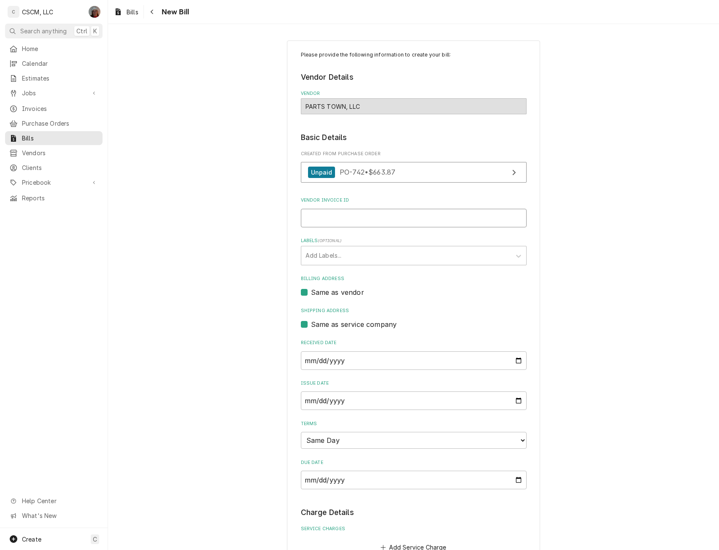
click at [325, 223] on input "Vendor Invoice ID" at bounding box center [414, 218] width 226 height 19
paste input "#2106861448"
click at [306, 219] on input "#2106861448" at bounding box center [414, 218] width 226 height 19
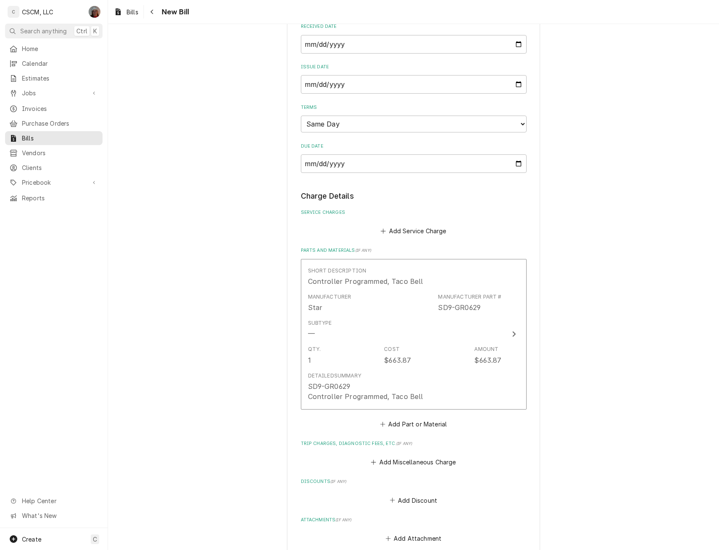
scroll to position [429, 0]
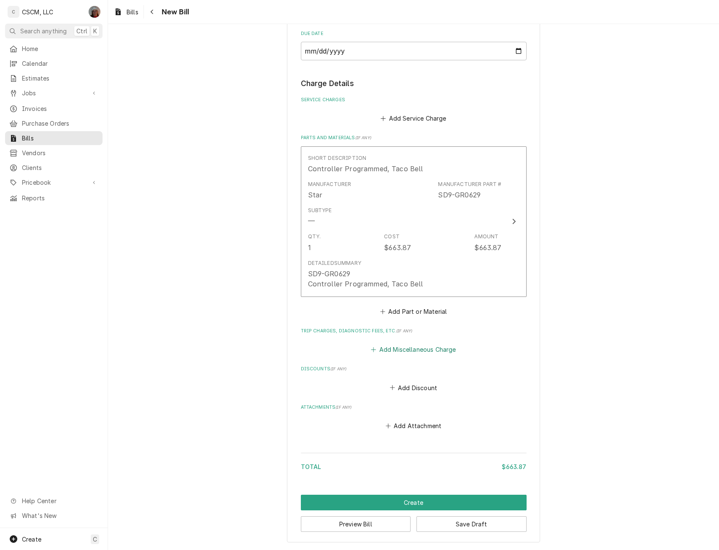
type input "2106861448"
click at [388, 350] on button "Add Miscellaneous Charge" at bounding box center [414, 350] width 88 height 12
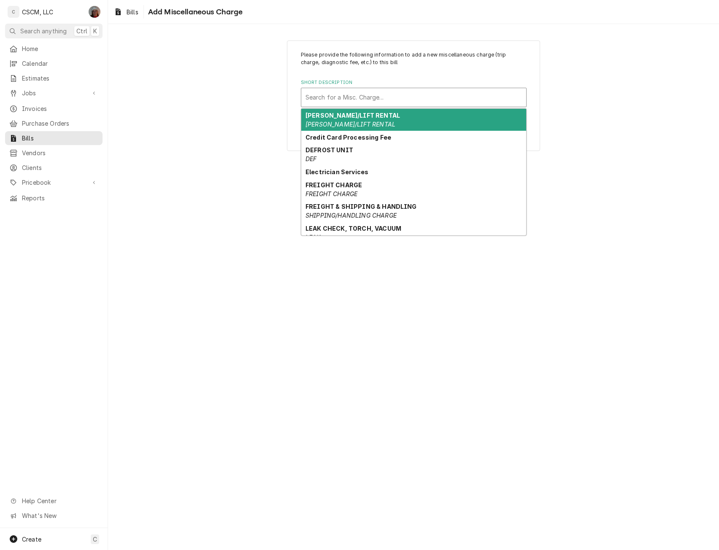
click at [317, 96] on div "Short Description" at bounding box center [414, 97] width 217 height 15
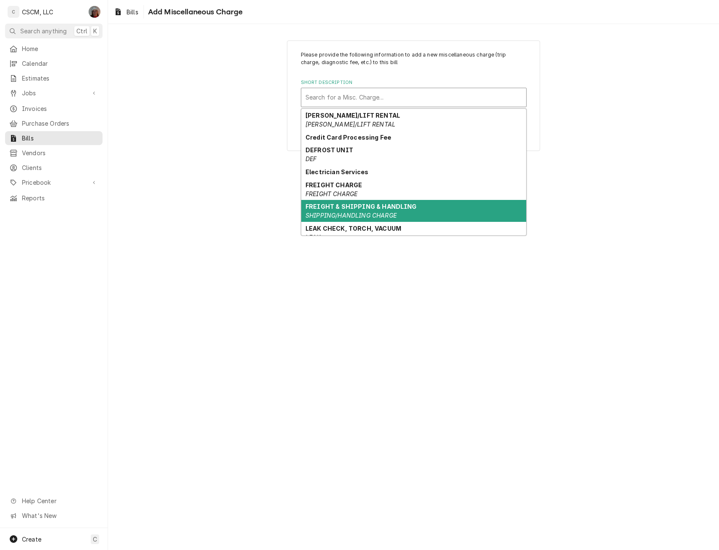
click at [349, 208] on strong "FREIGHT & SHIPPING & HANDLING" at bounding box center [361, 206] width 111 height 7
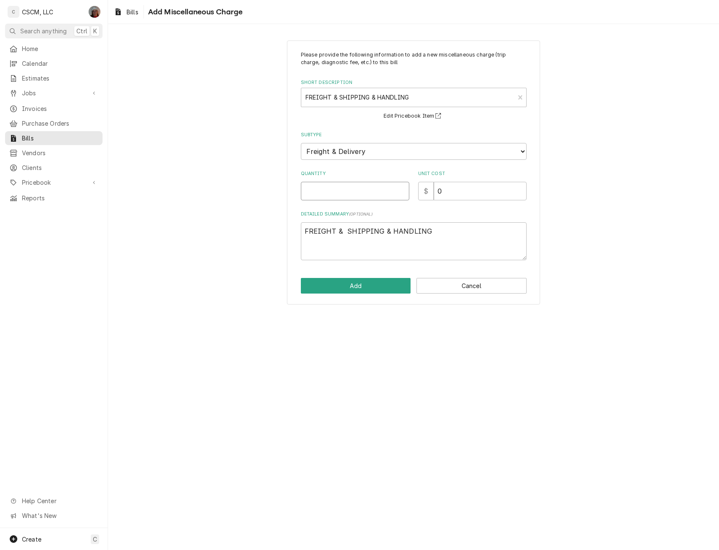
click at [327, 189] on input "Quantity" at bounding box center [355, 191] width 108 height 19
type textarea "x"
type input "1"
type input "2"
type textarea "x"
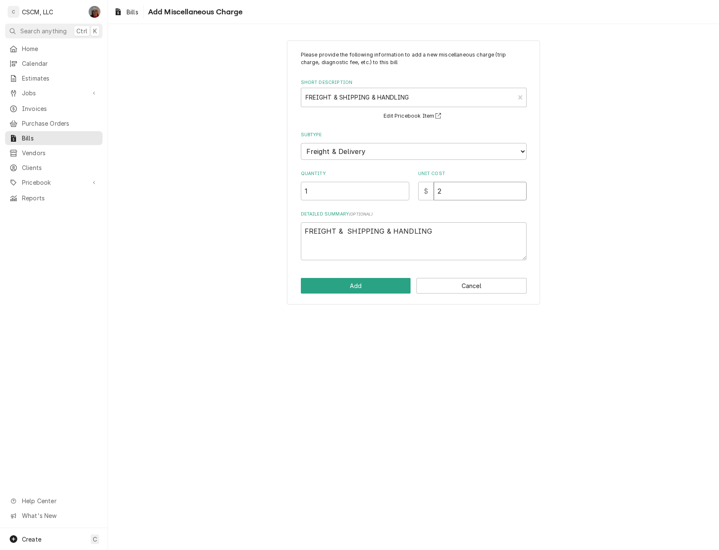
type input "27"
type textarea "x"
type input "27.5"
type textarea "x"
type input "27.53"
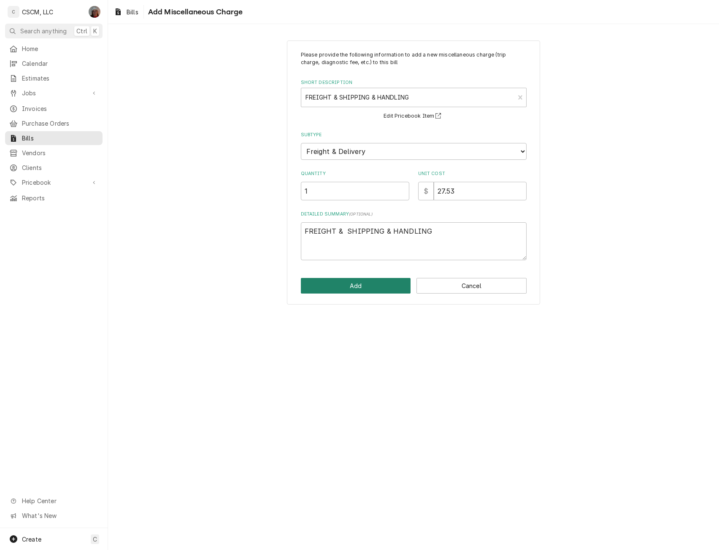
click at [353, 288] on button "Add" at bounding box center [356, 286] width 110 height 16
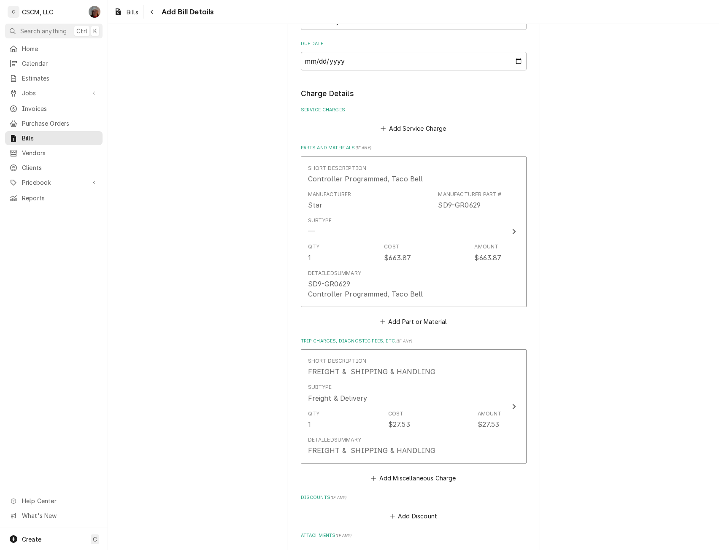
scroll to position [547, 0]
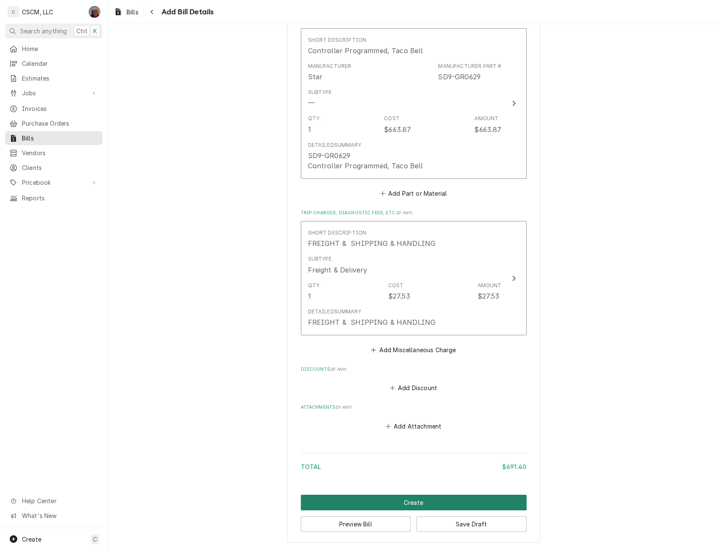
click at [408, 506] on button "Create" at bounding box center [414, 503] width 226 height 16
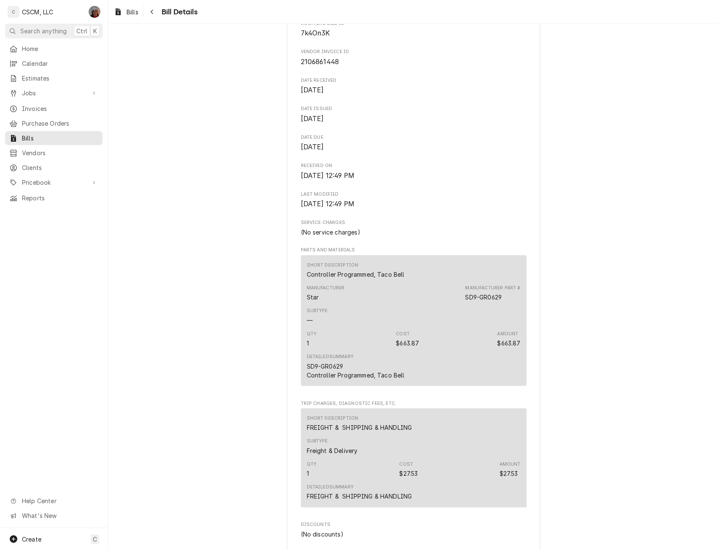
scroll to position [401, 0]
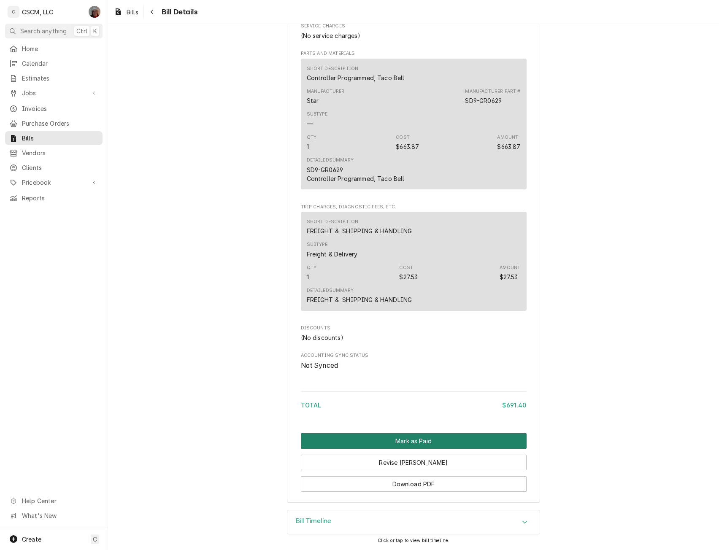
click at [416, 444] on button "Mark as Paid" at bounding box center [414, 441] width 226 height 16
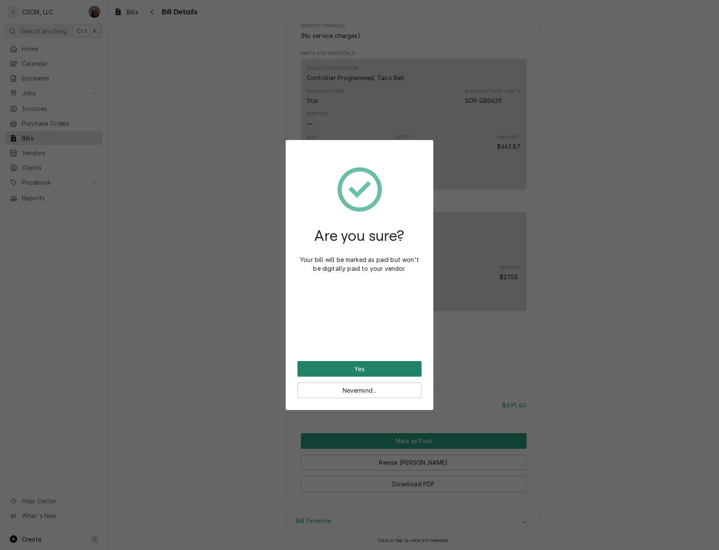
click at [358, 367] on button "Yes" at bounding box center [360, 369] width 124 height 16
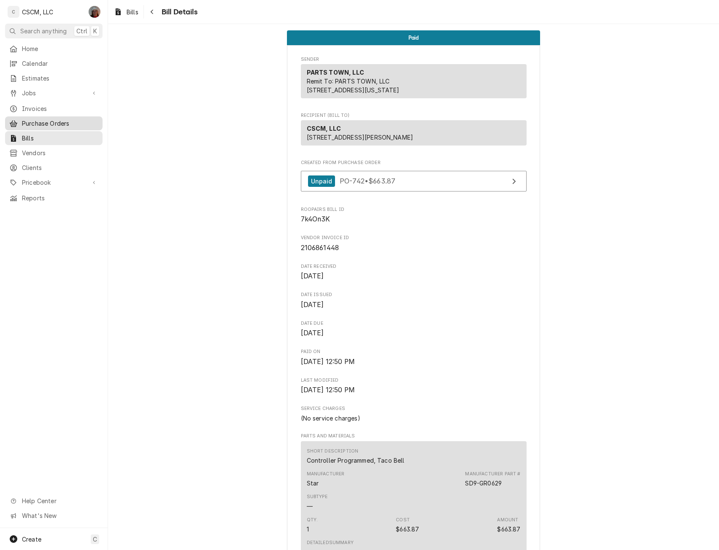
click at [71, 122] on span "Purchase Orders" at bounding box center [60, 123] width 76 height 9
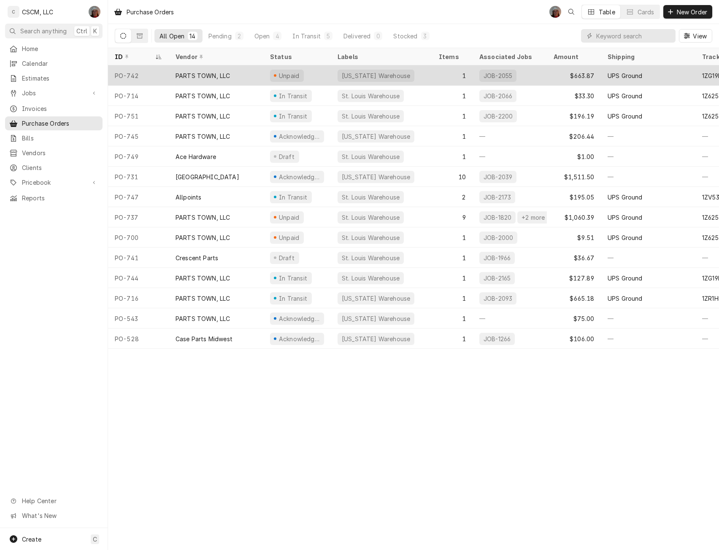
click at [184, 66] on div "PARTS TOWN, LLC" at bounding box center [216, 75] width 95 height 20
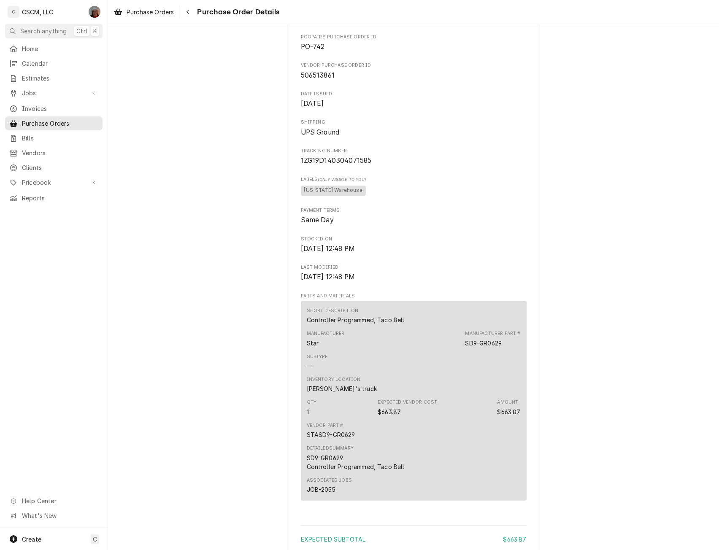
scroll to position [419, 0]
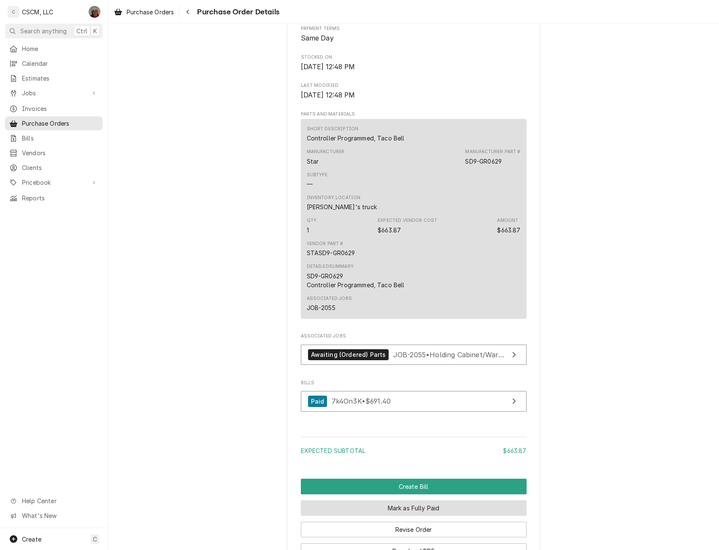
click at [420, 516] on button "Mark as Fully Paid" at bounding box center [414, 509] width 226 height 16
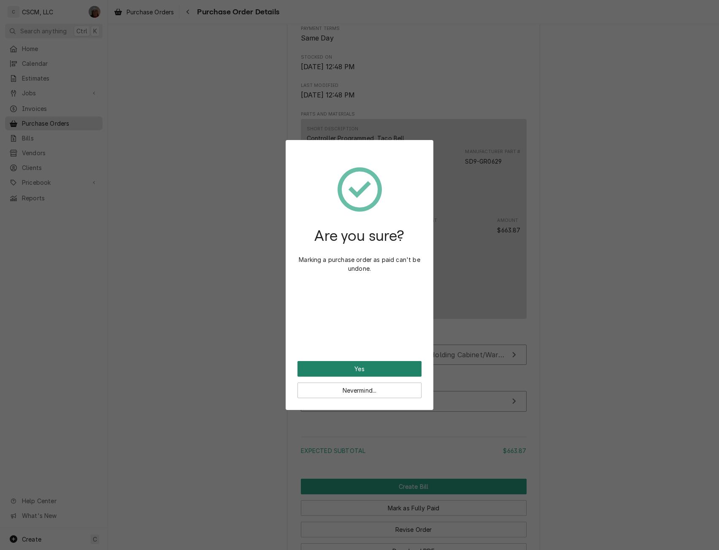
click at [388, 364] on button "Yes" at bounding box center [360, 369] width 124 height 16
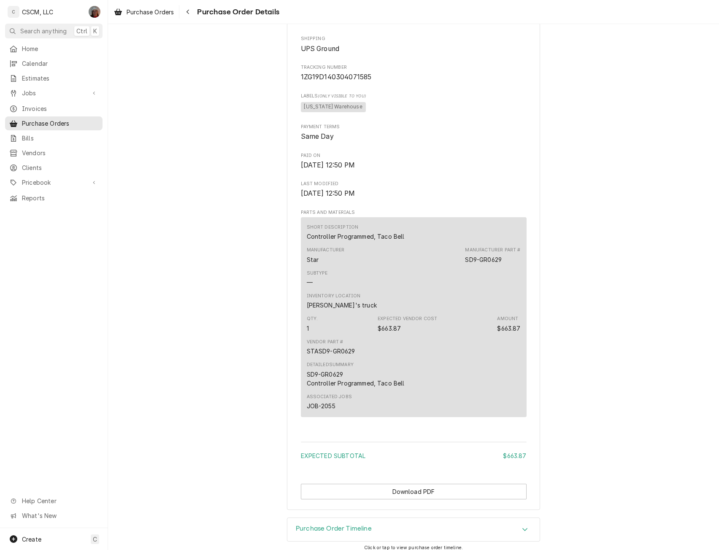
scroll to position [355, 0]
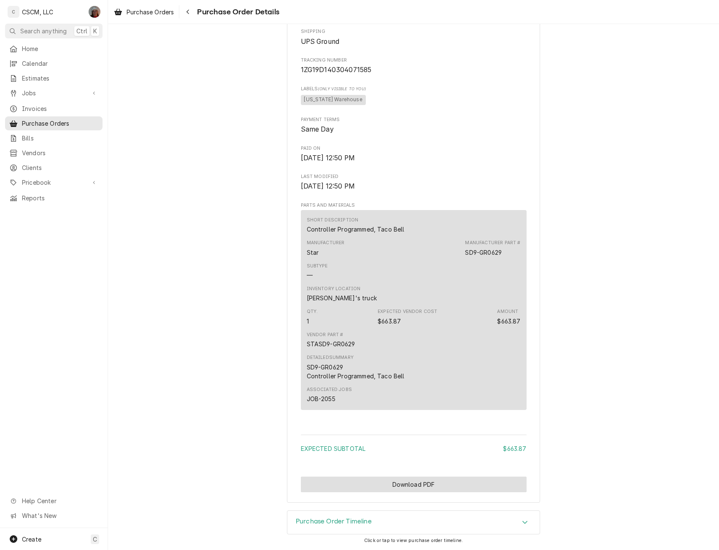
click at [442, 486] on button "Download PDF" at bounding box center [414, 485] width 226 height 16
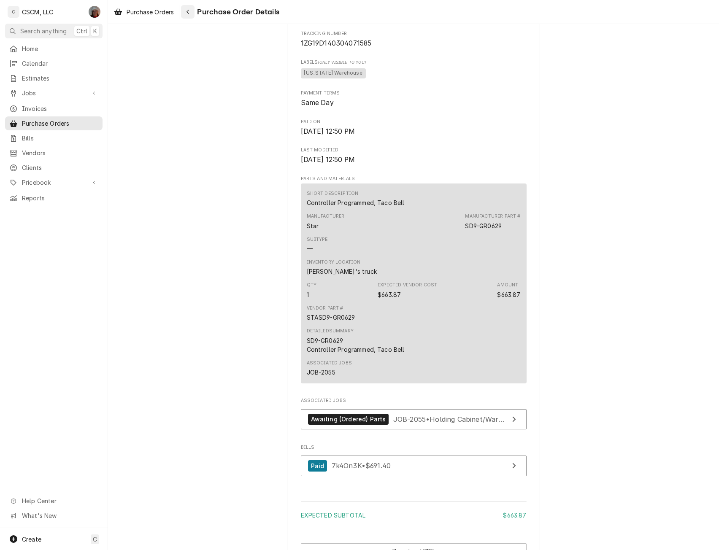
click at [188, 12] on icon "Navigate back" at bounding box center [188, 12] width 4 height 6
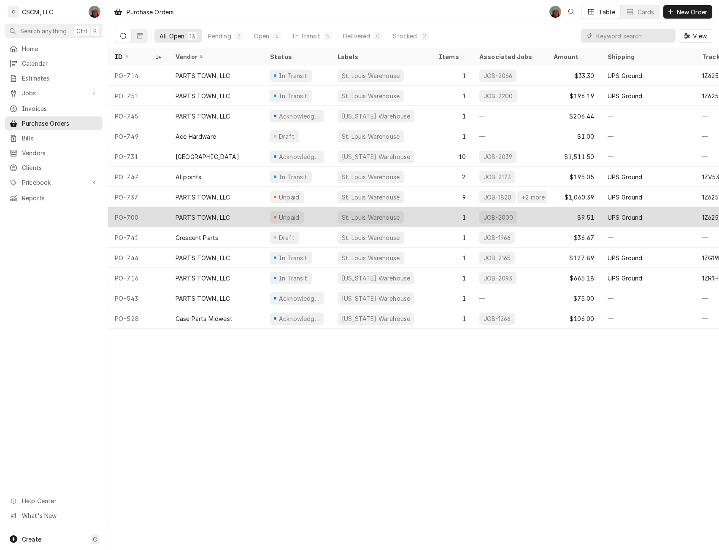
click at [314, 212] on div "Unpaid" at bounding box center [297, 217] width 68 height 20
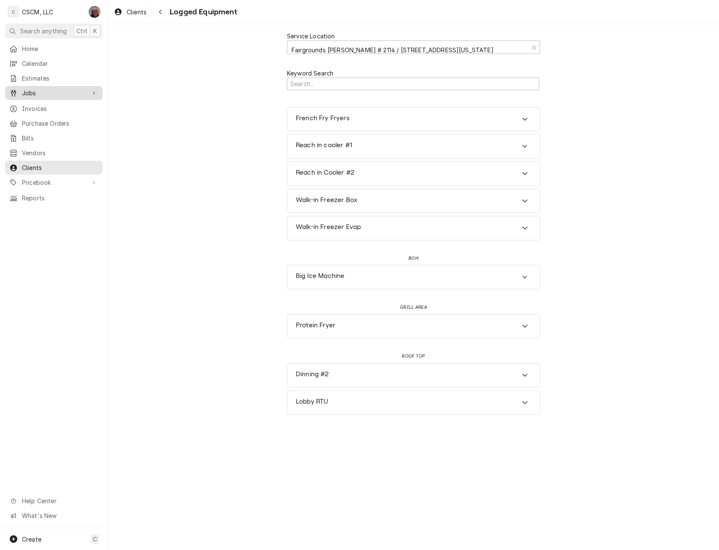
click at [32, 89] on span "Jobs" at bounding box center [54, 93] width 64 height 9
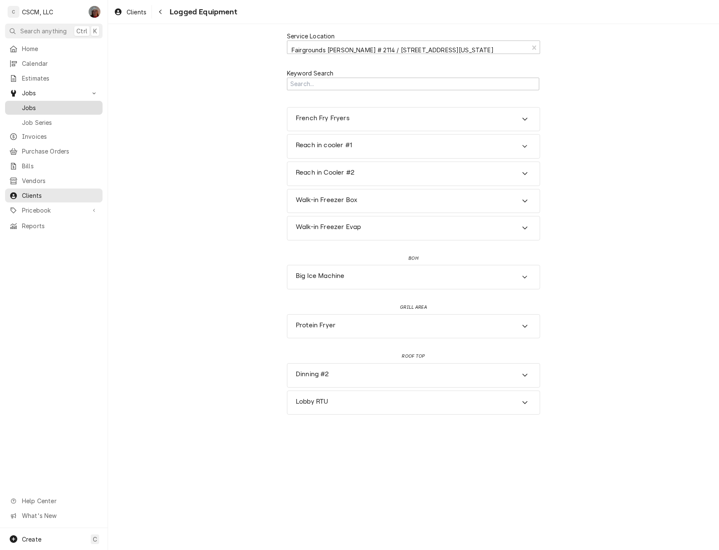
click at [31, 105] on span "Jobs" at bounding box center [60, 107] width 76 height 9
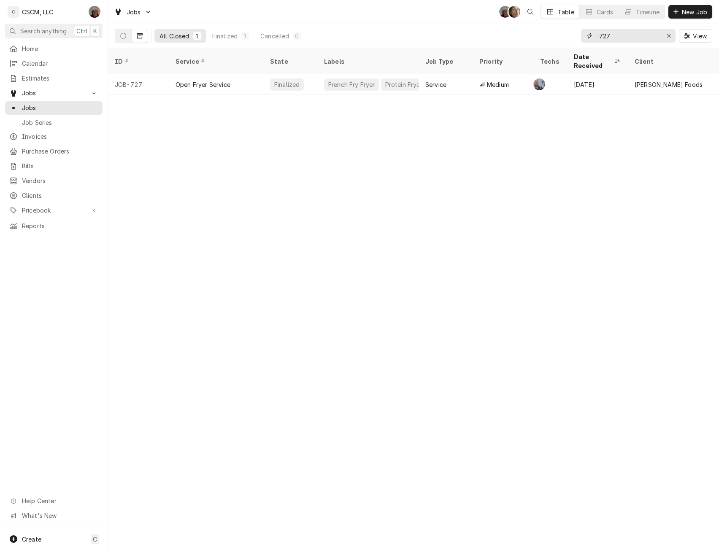
drag, startPoint x: 613, startPoint y: 39, endPoint x: 558, endPoint y: 35, distance: 55.9
click at [558, 35] on div "All Closed 1 Finalized 1 Cancelled 0 -727 View" at bounding box center [414, 36] width 598 height 24
type input "captain"
click at [119, 37] on button "Dynamic Content Wrapper" at bounding box center [123, 36] width 16 height 14
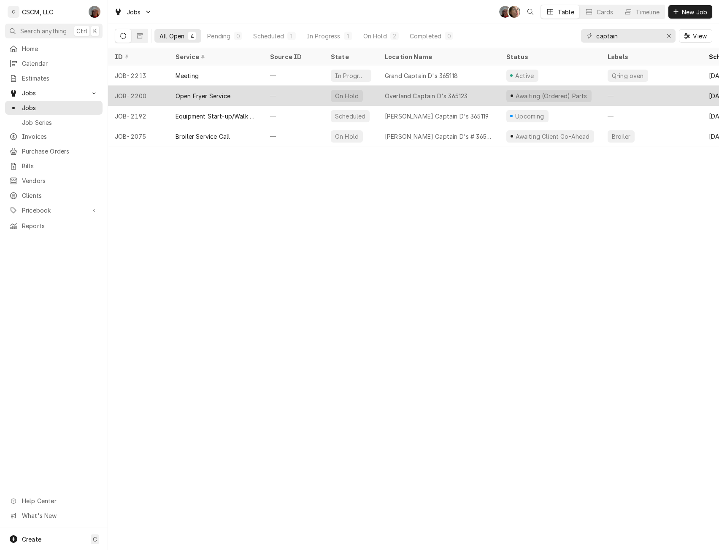
click at [258, 95] on div "Open Fryer Service" at bounding box center [216, 96] width 95 height 20
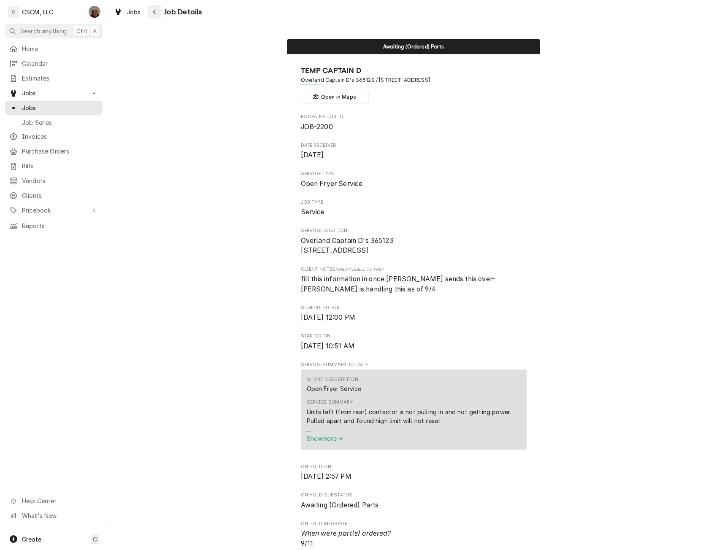
click at [157, 11] on div "Navigate back" at bounding box center [155, 12] width 8 height 8
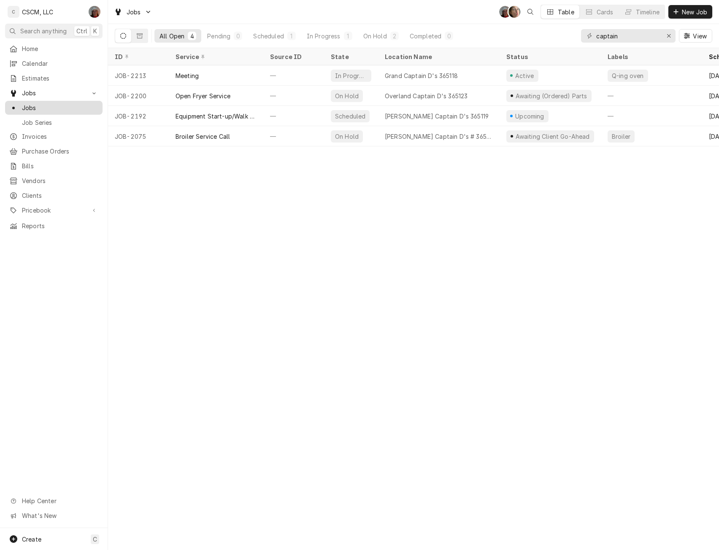
click at [31, 105] on span "Jobs" at bounding box center [60, 107] width 76 height 9
click at [669, 37] on icon "Erase input" at bounding box center [668, 35] width 3 height 3
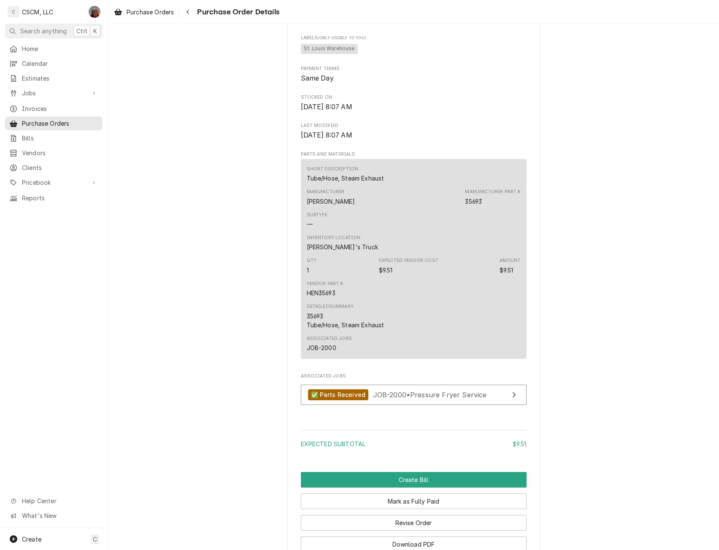
scroll to position [466, 0]
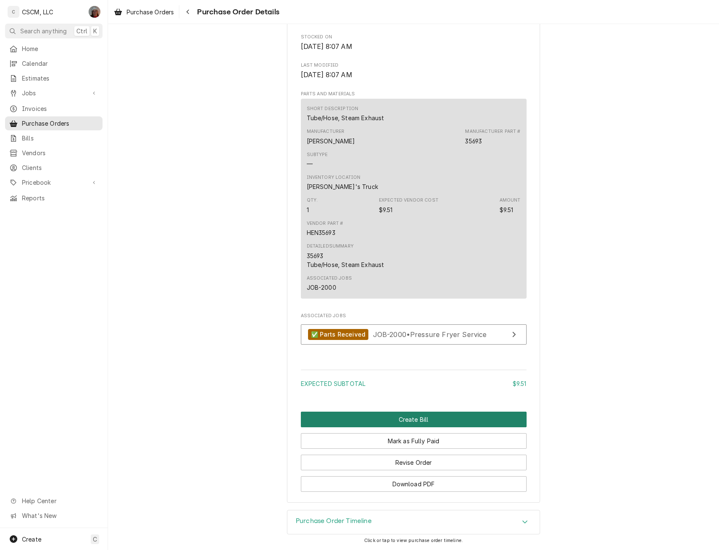
click at [412, 417] on button "Create Bill" at bounding box center [414, 420] width 226 height 16
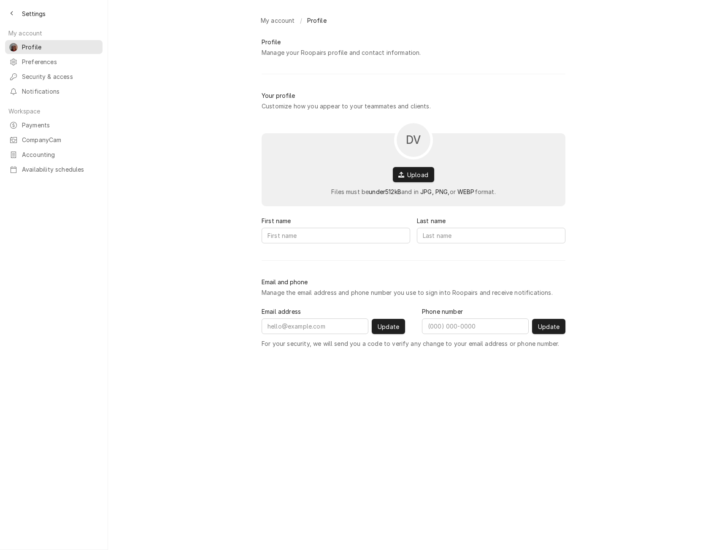
type input "Dena"
type input "Vecchetti"
type input "denaav67@gmail.com"
type input "(618) 781-4941"
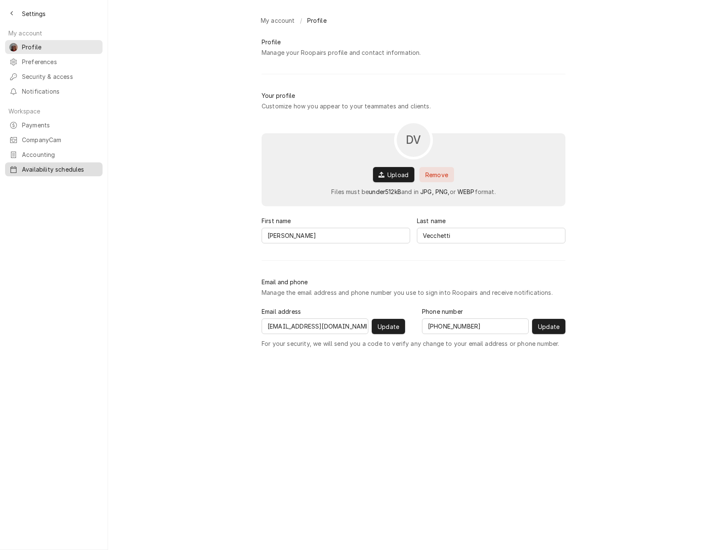
click at [41, 165] on span "Availability schedules" at bounding box center [60, 169] width 76 height 9
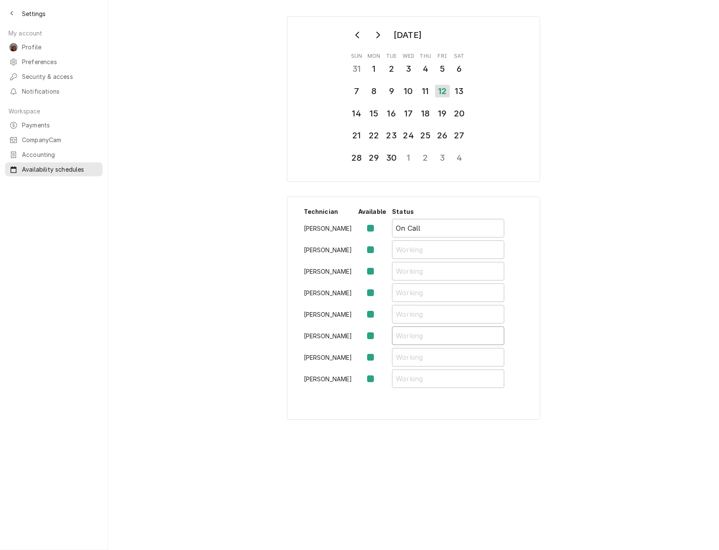
click at [413, 338] on input "Availability Schedule Form" at bounding box center [448, 336] width 112 height 19
type input "Half day/sick"
click at [431, 115] on div "18" at bounding box center [425, 113] width 15 height 14
click at [406, 340] on input "Availability Schedule Form" at bounding box center [448, 336] width 112 height 19
type input "H"
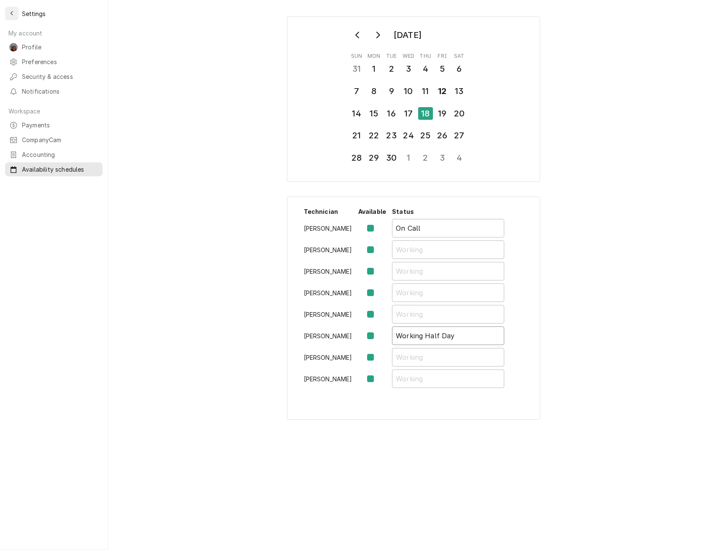
type input "Working Half Day"
click at [14, 15] on div "Back to previous page" at bounding box center [12, 13] width 8 height 8
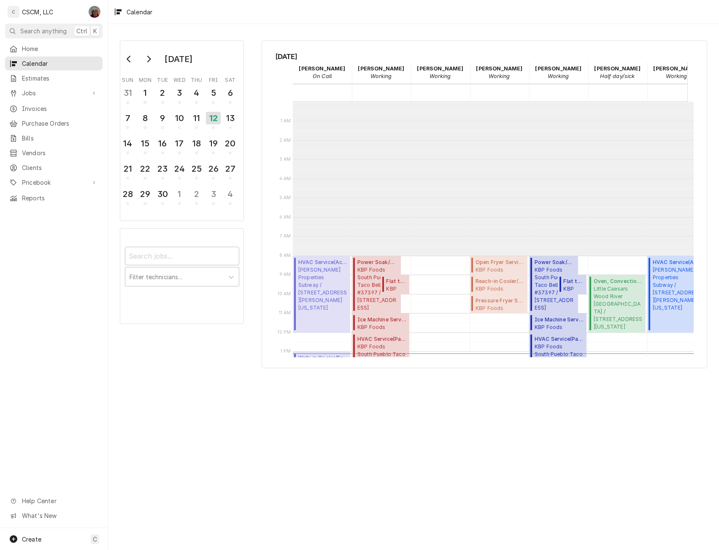
scroll to position [154, 0]
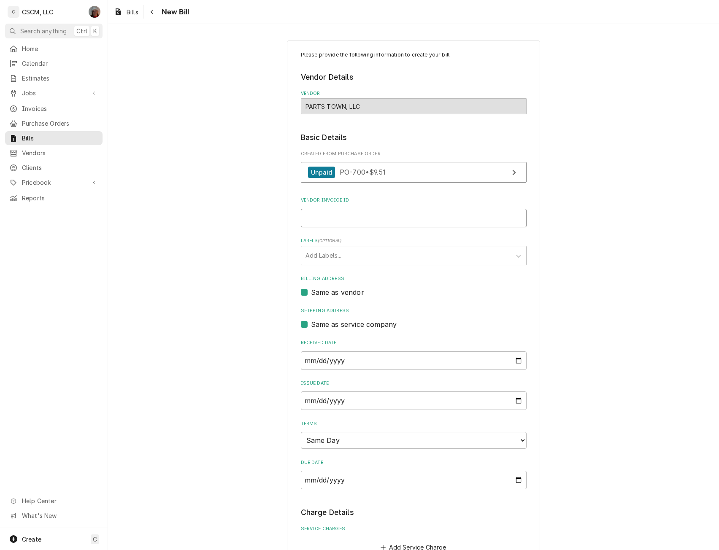
click at [328, 220] on input "Vendor Invoice ID" at bounding box center [414, 218] width 226 height 19
paste input "#2106861447"
click at [308, 218] on input "#2106861447" at bounding box center [414, 218] width 226 height 19
type input "2106861447"
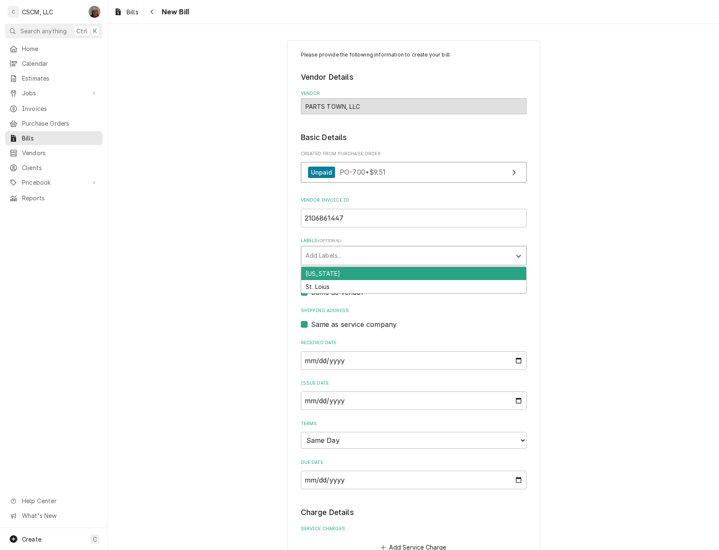
click at [398, 254] on div "Labels" at bounding box center [406, 255] width 201 height 15
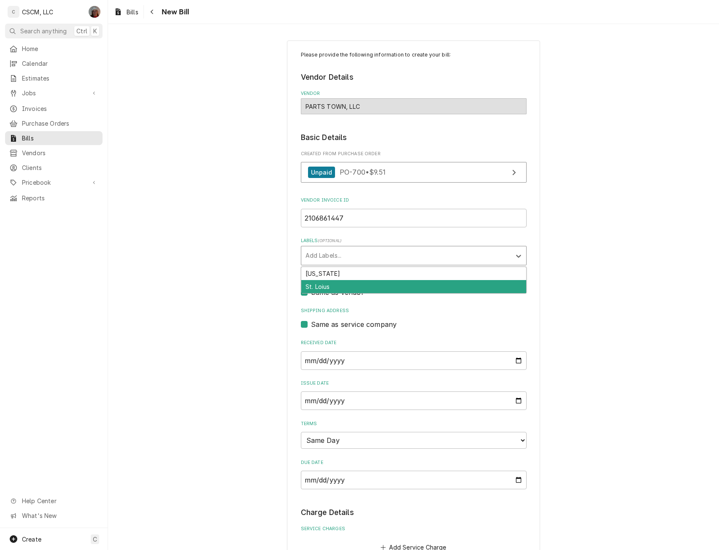
click at [369, 286] on div "St. Loius" at bounding box center [413, 286] width 225 height 13
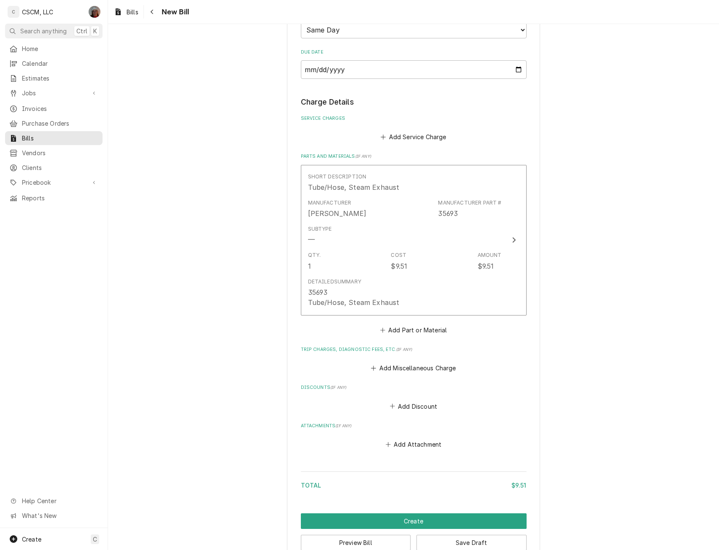
scroll to position [429, 0]
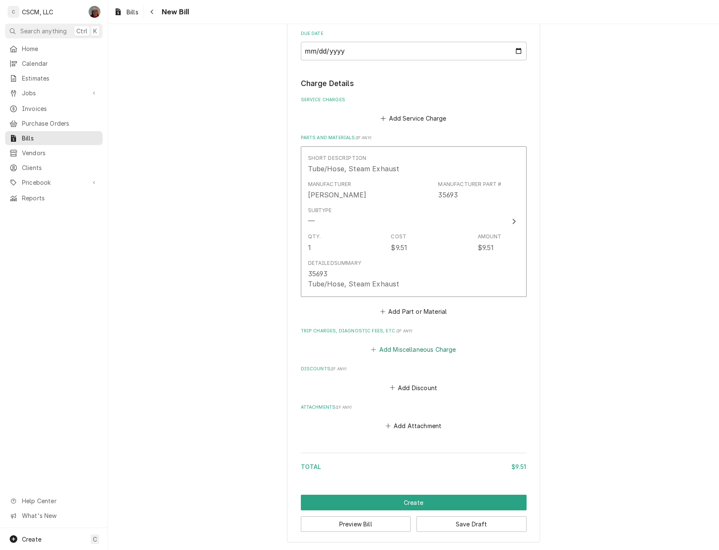
click at [413, 348] on button "Add Miscellaneous Charge" at bounding box center [414, 350] width 88 height 12
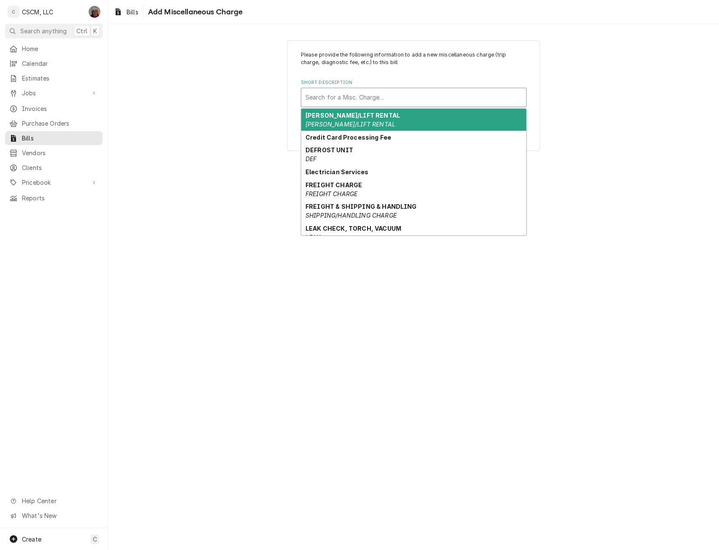
click at [319, 96] on div "Short Description" at bounding box center [414, 97] width 217 height 15
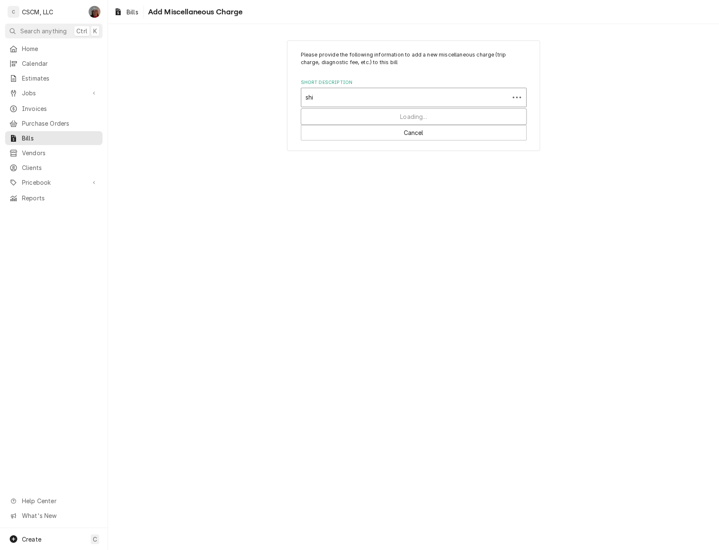
type input "ship"
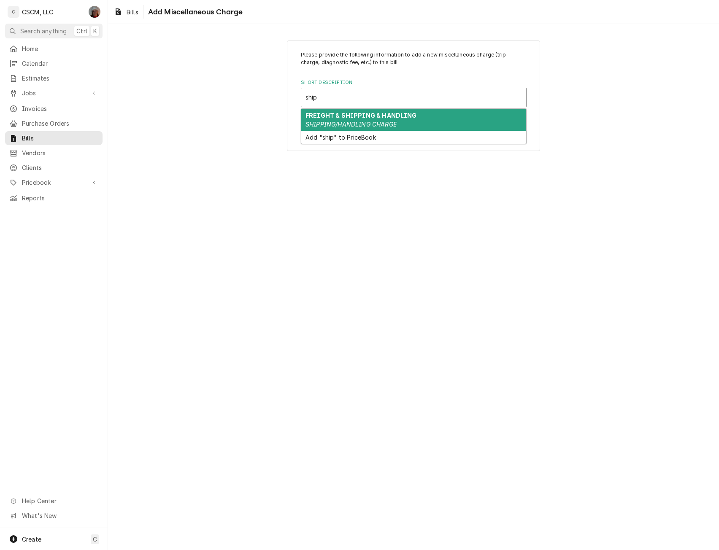
click at [331, 113] on strong "FREIGHT & SHIPPING & HANDLING" at bounding box center [361, 115] width 111 height 7
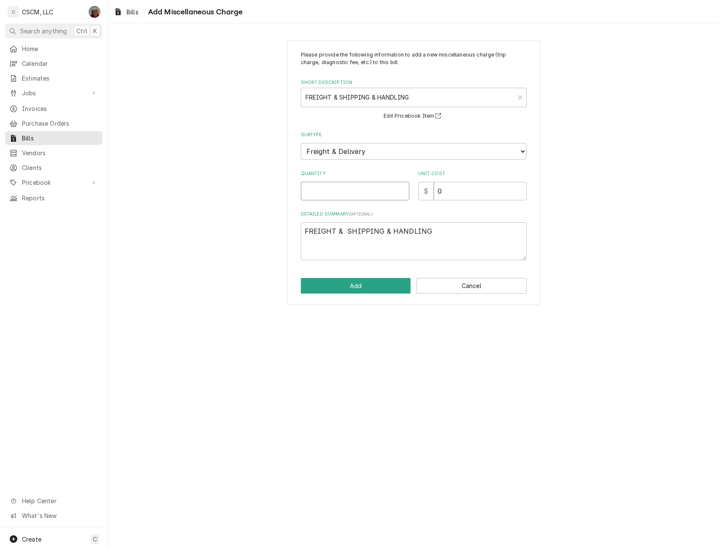
click at [321, 199] on input "Quantity" at bounding box center [355, 191] width 108 height 19
type textarea "x"
type input "1"
type textarea "x"
type input ".4"
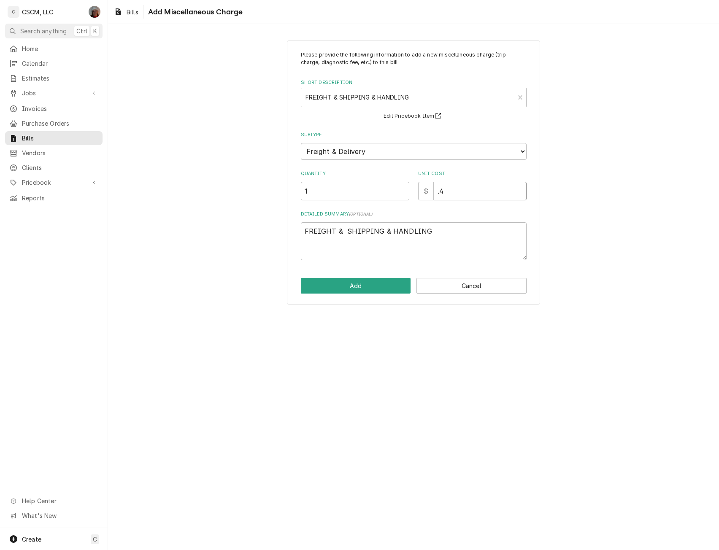
type textarea "x"
type input ".46"
click at [328, 287] on button "Add" at bounding box center [356, 286] width 110 height 16
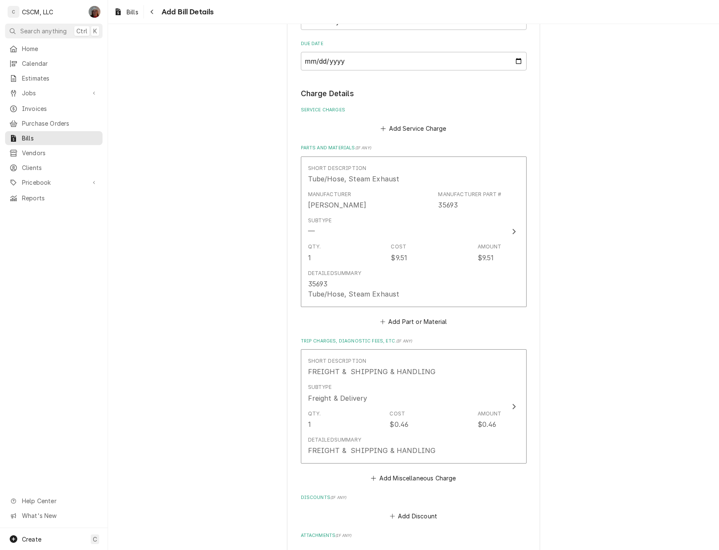
scroll to position [547, 0]
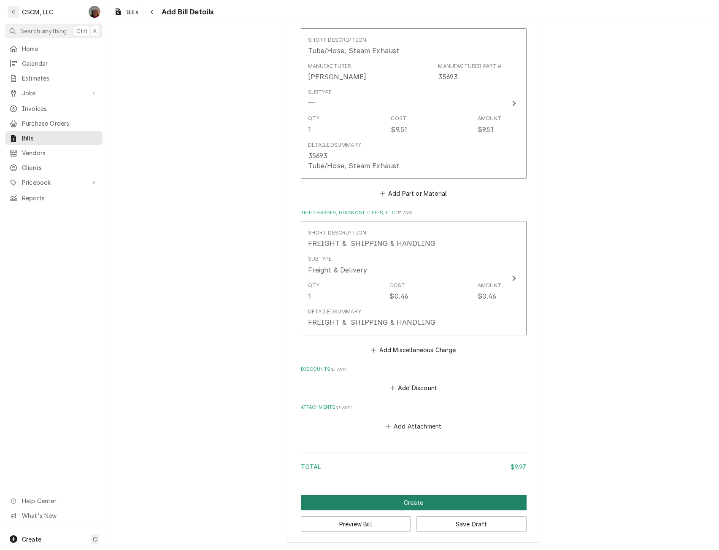
click at [407, 504] on button "Create" at bounding box center [414, 503] width 226 height 16
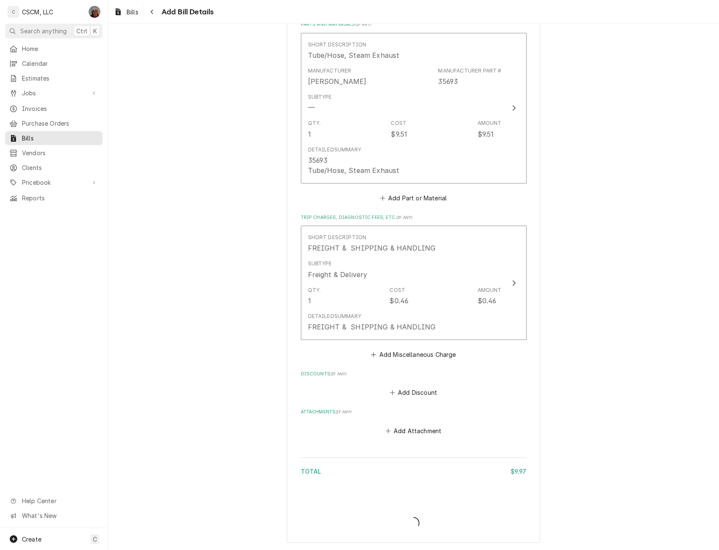
scroll to position [543, 0]
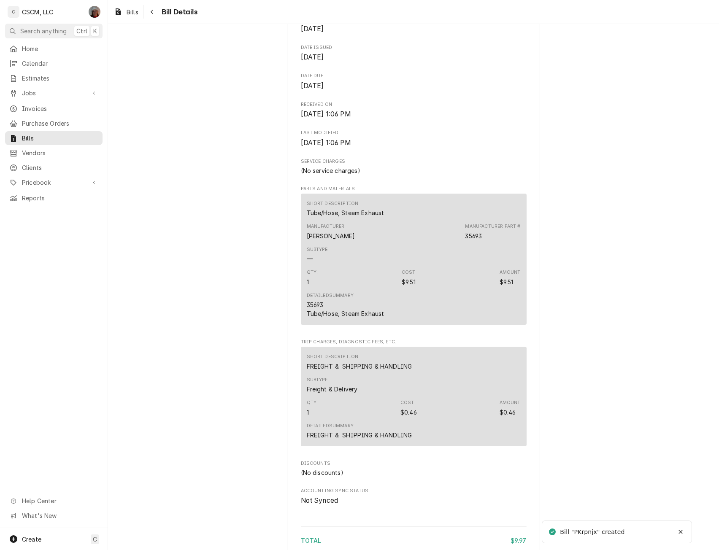
scroll to position [431, 0]
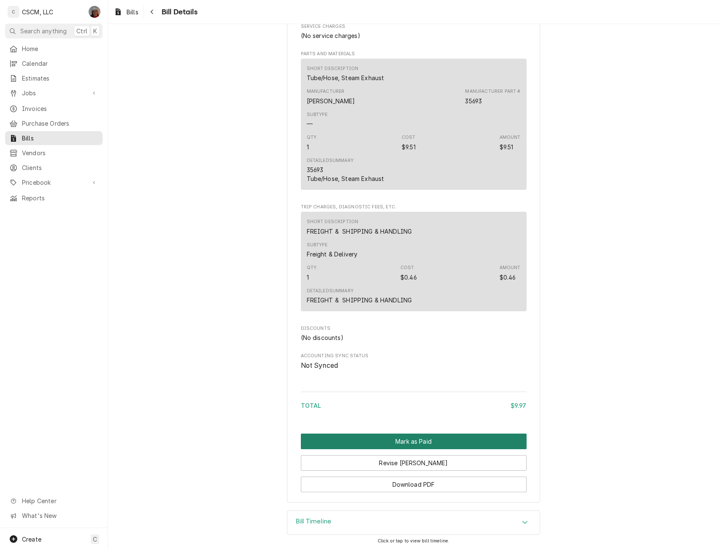
click at [422, 443] on button "Mark as Paid" at bounding box center [414, 442] width 226 height 16
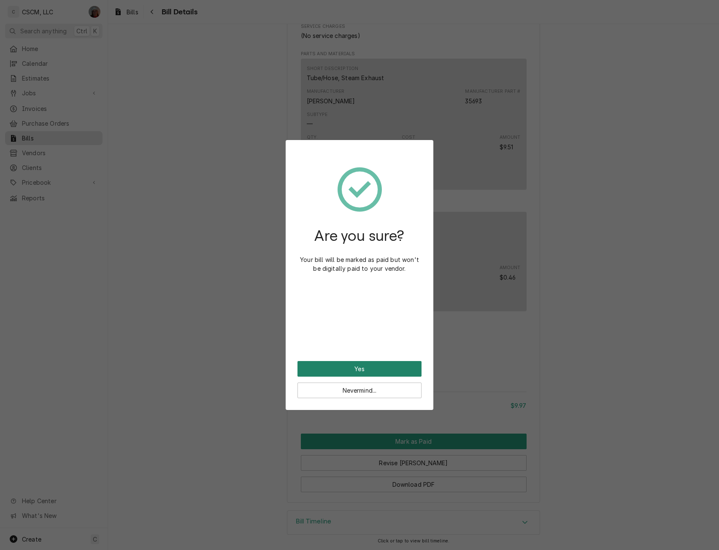
click at [387, 371] on button "Yes" at bounding box center [360, 369] width 124 height 16
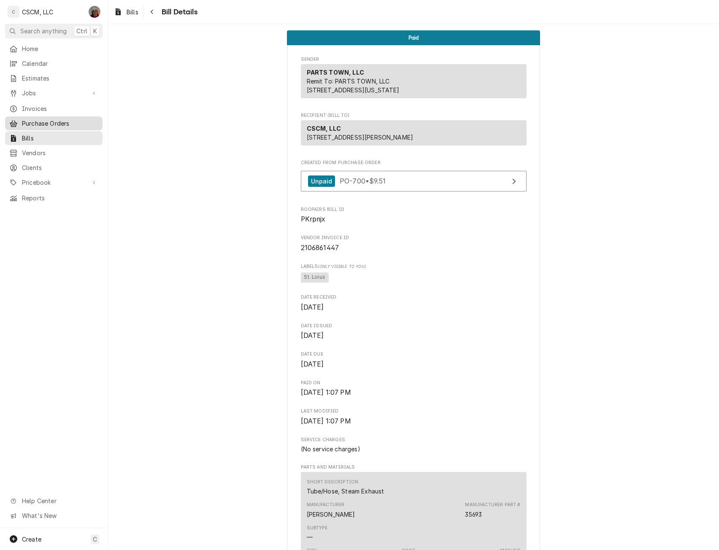
click at [58, 122] on span "Purchase Orders" at bounding box center [60, 123] width 76 height 9
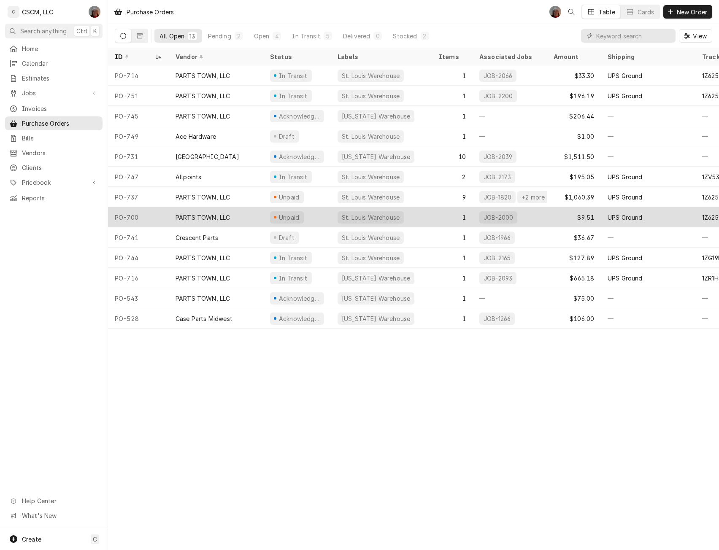
click at [237, 217] on div "PARTS TOWN, LLC" at bounding box center [216, 217] width 95 height 20
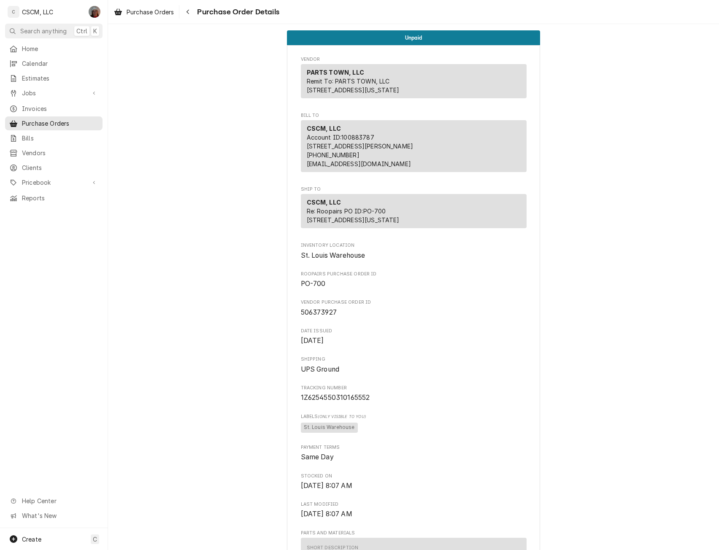
scroll to position [419, 0]
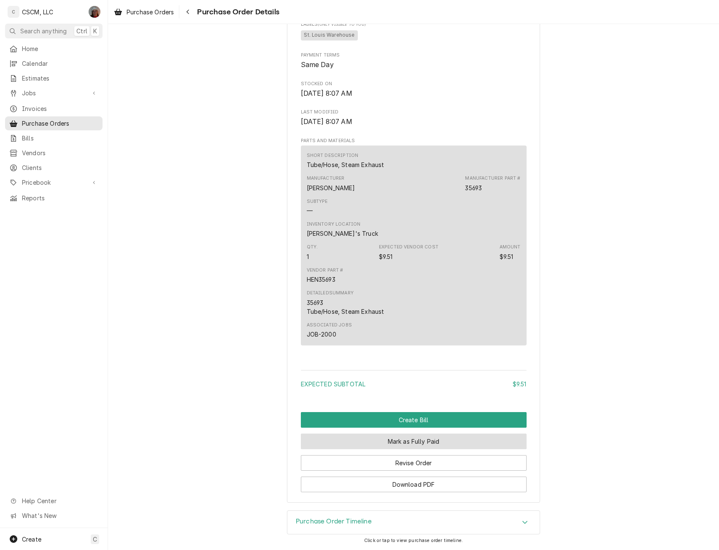
click at [415, 443] on button "Mark as Fully Paid" at bounding box center [414, 442] width 226 height 16
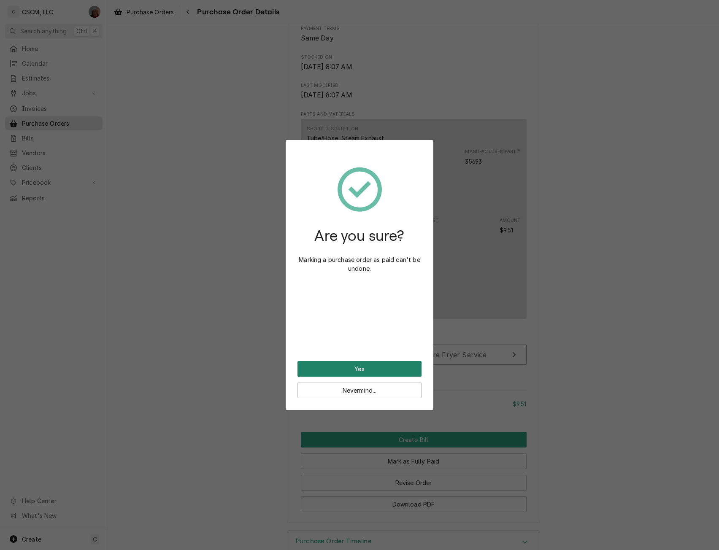
click at [321, 361] on button "Yes" at bounding box center [360, 369] width 124 height 16
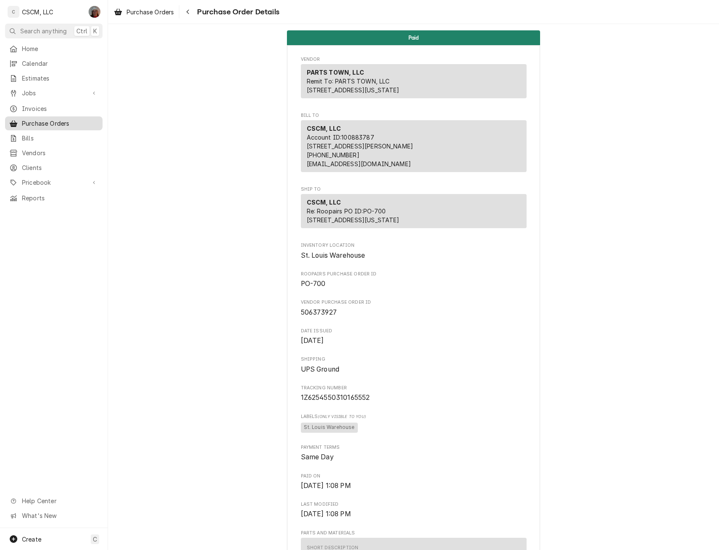
click at [59, 119] on span "Purchase Orders" at bounding box center [60, 123] width 76 height 9
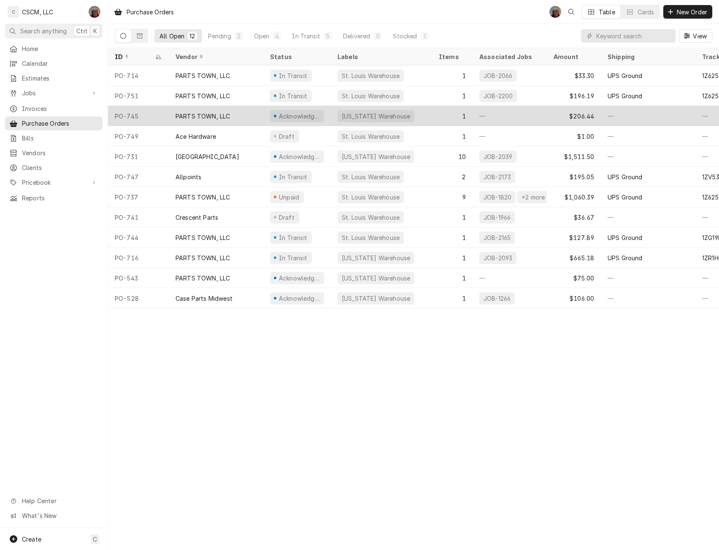
click at [149, 112] on div "PO-745" at bounding box center [138, 116] width 61 height 20
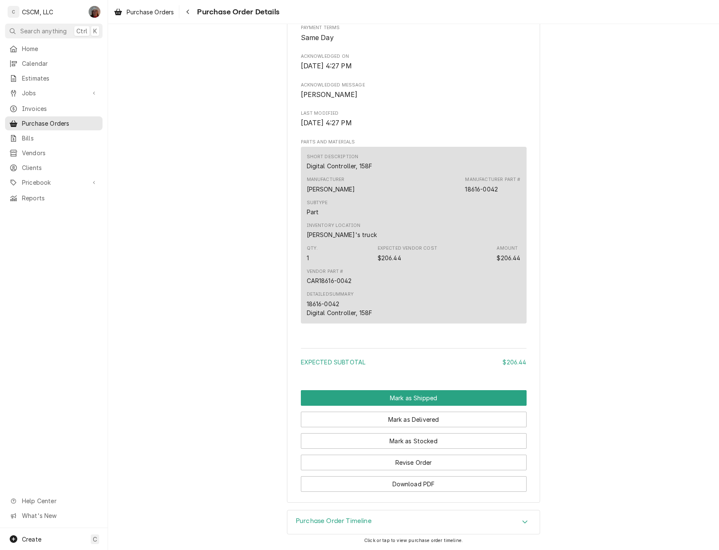
scroll to position [418, 0]
click at [403, 400] on button "Mark as Shipped" at bounding box center [414, 398] width 226 height 16
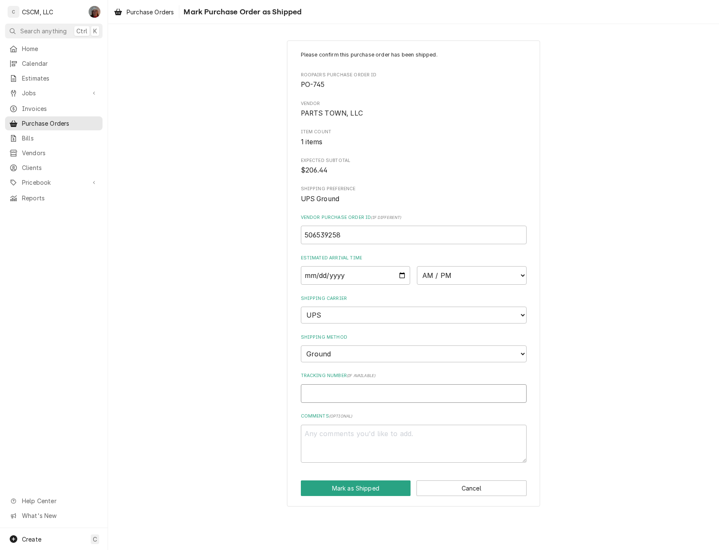
click at [315, 400] on input "Tracking Number ( if available )" at bounding box center [414, 393] width 226 height 19
paste input "1ZG19D140304125937"
type textarea "x"
type input "1ZG19D140304125937"
click at [403, 275] on input "Date" at bounding box center [356, 275] width 110 height 19
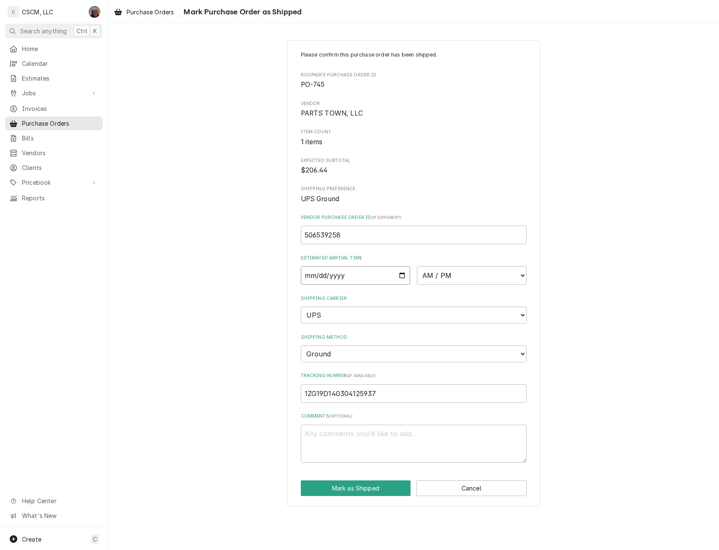
type input "2025-09-16"
type textarea "x"
click at [521, 273] on select "AM / PM 6:00 AM 6:15 AM 6:30 AM 6:45 AM 7:00 AM 7:15 AM 7:30 AM 7:45 AM 8:00 AM…" at bounding box center [472, 275] width 110 height 19
select select "17:00:00"
click at [417, 266] on select "AM / PM 6:00 AM 6:15 AM 6:30 AM 6:45 AM 7:00 AM 7:15 AM 7:30 AM 7:45 AM 8:00 AM…" at bounding box center [472, 275] width 110 height 19
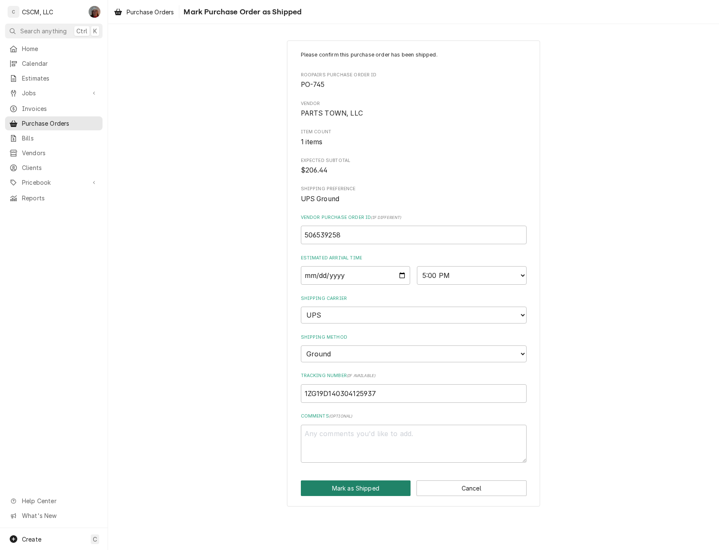
click at [374, 486] on button "Mark as Shipped" at bounding box center [356, 489] width 110 height 16
type textarea "x"
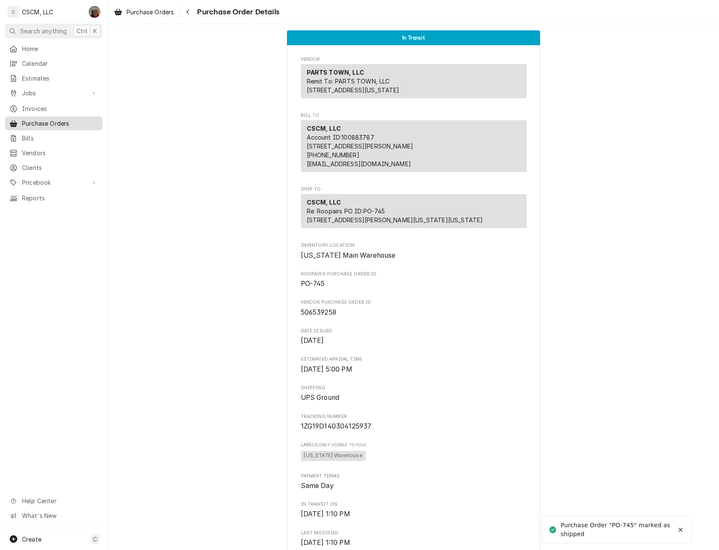
click at [44, 119] on span "Purchase Orders" at bounding box center [60, 123] width 76 height 9
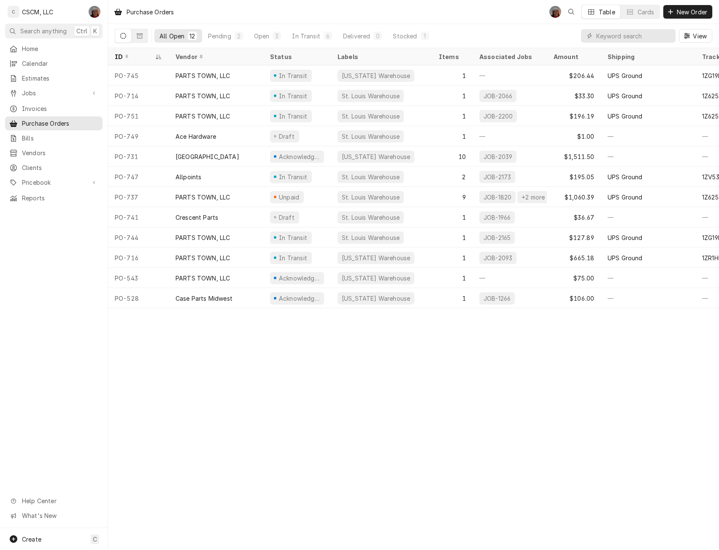
click at [173, 30] on button "All Open 12" at bounding box center [178, 36] width 48 height 14
click at [612, 35] on input "Dynamic Content Wrapper" at bounding box center [633, 36] width 75 height 14
click at [676, 13] on span "New Order" at bounding box center [692, 12] width 34 height 9
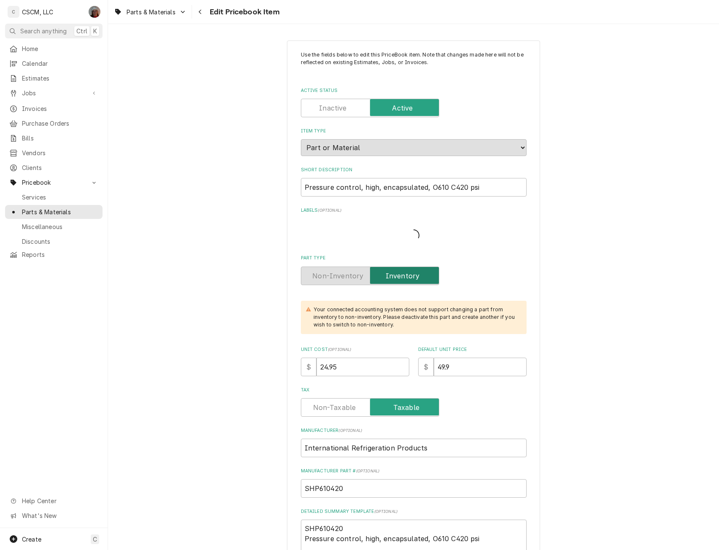
type textarea "x"
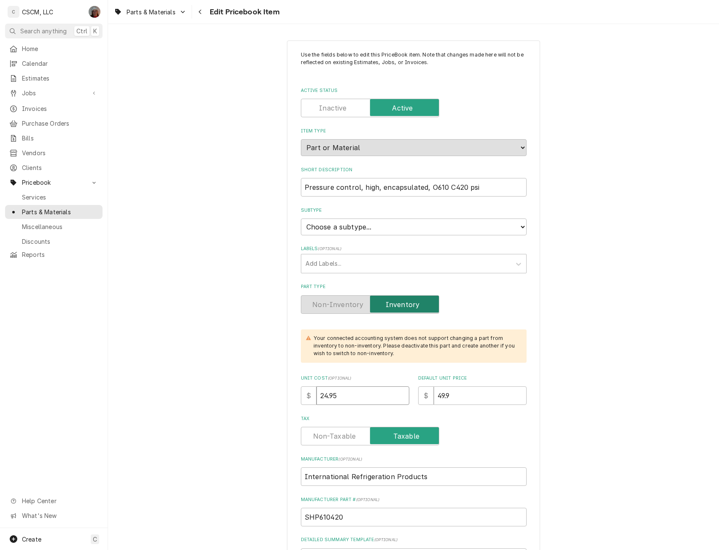
drag, startPoint x: 341, startPoint y: 396, endPoint x: 300, endPoint y: 395, distance: 41.8
click at [301, 395] on div "$ 24.95" at bounding box center [355, 396] width 108 height 19
type input "2"
type textarea "x"
type input "28"
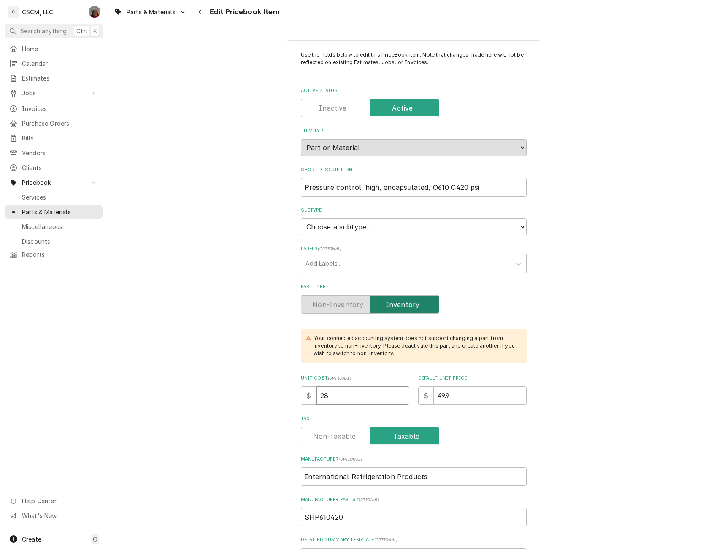
type textarea "x"
type input "28.2"
type textarea "x"
type input "28.28"
drag, startPoint x: 456, startPoint y: 403, endPoint x: 417, endPoint y: 401, distance: 38.9
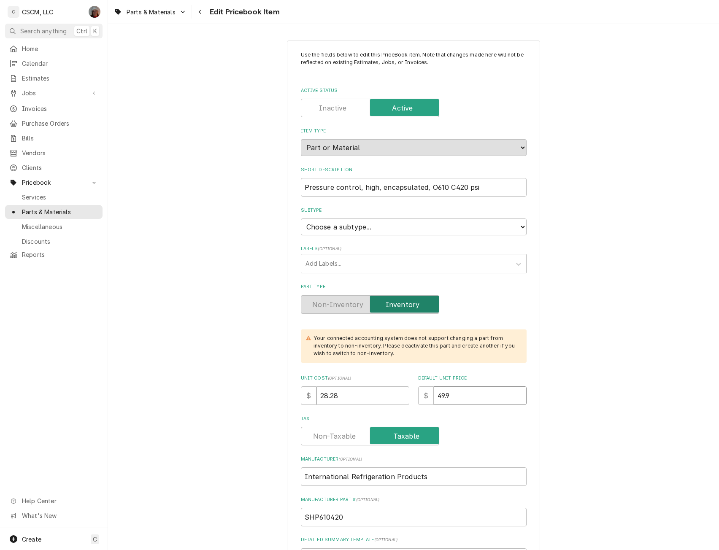
click at [418, 401] on div "$ 49.9" at bounding box center [472, 396] width 108 height 19
type input "5"
type textarea "x"
type input "56"
type textarea "x"
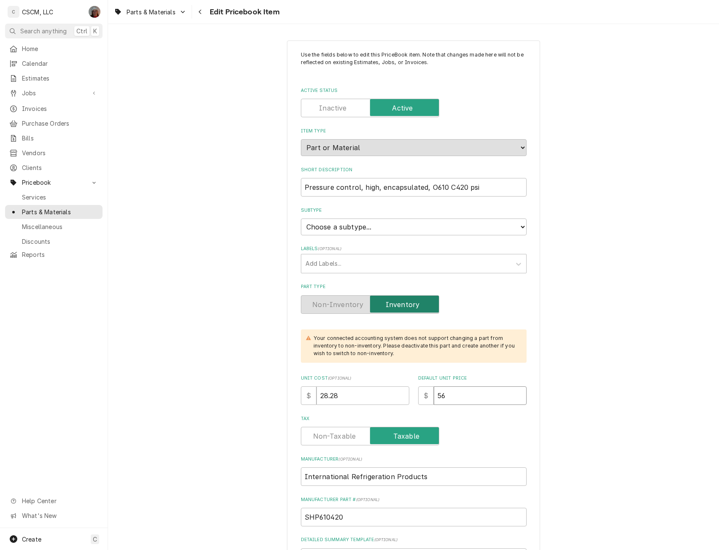
type input "56.5"
type textarea "x"
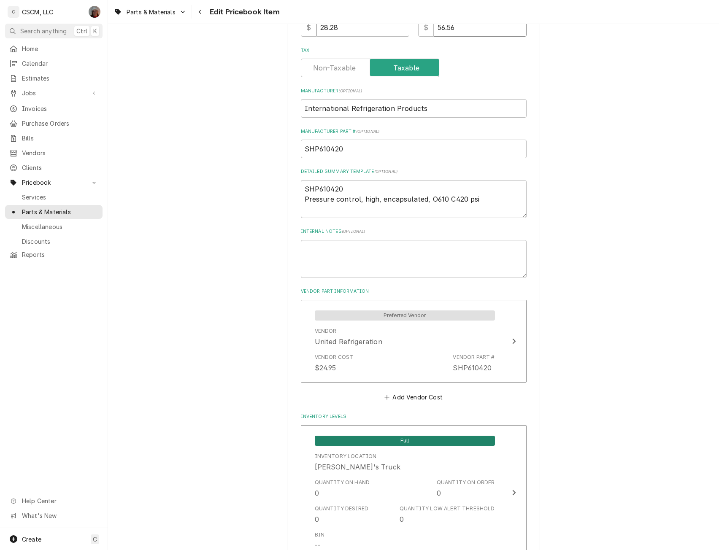
scroll to position [379, 0]
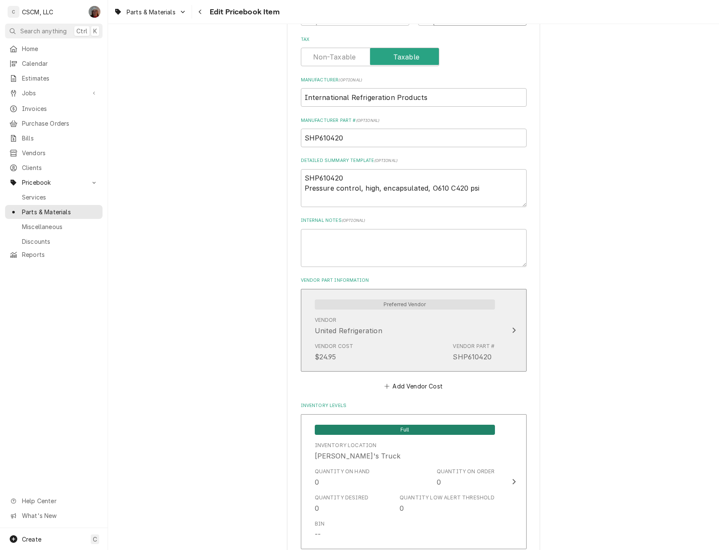
type input "56.56"
click at [513, 335] on div "Update Vendor Part Cost" at bounding box center [514, 330] width 11 height 10
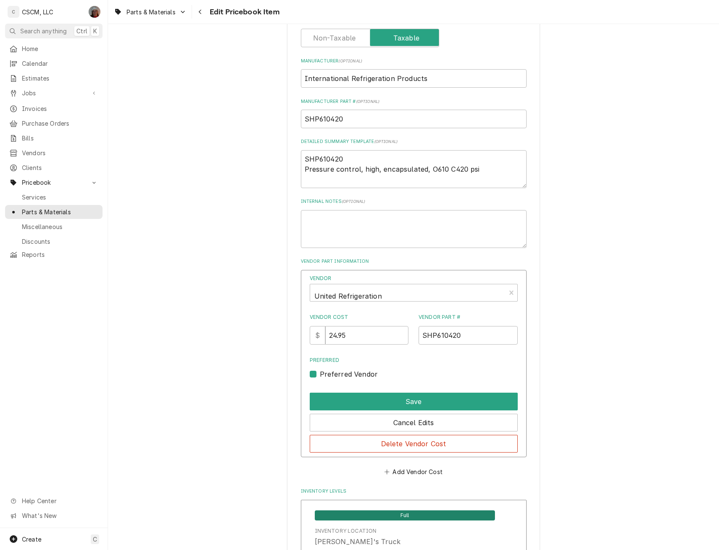
scroll to position [406, 0]
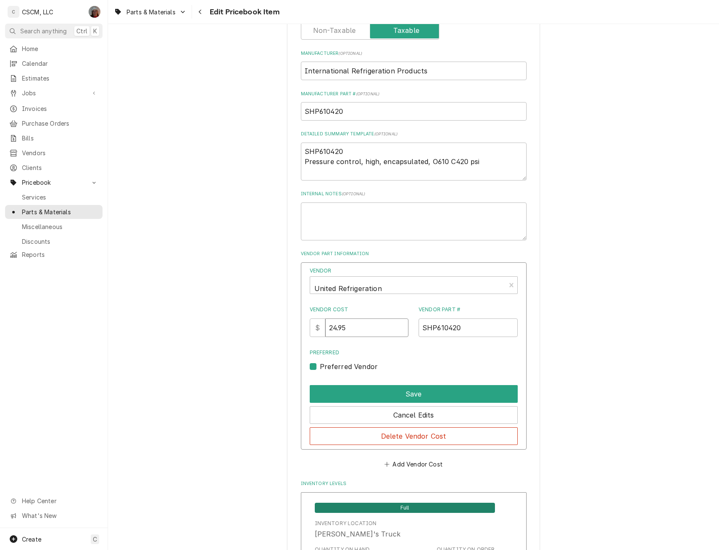
drag, startPoint x: 355, startPoint y: 325, endPoint x: 305, endPoint y: 326, distance: 49.8
click at [305, 326] on div "Vendor United Refrigeration Vendor Cost $ 24.95 Vendor Part # SHP610420 Preferr…" at bounding box center [414, 357] width 226 height 188
type input "28.28"
click at [412, 390] on button "Save" at bounding box center [414, 394] width 208 height 18
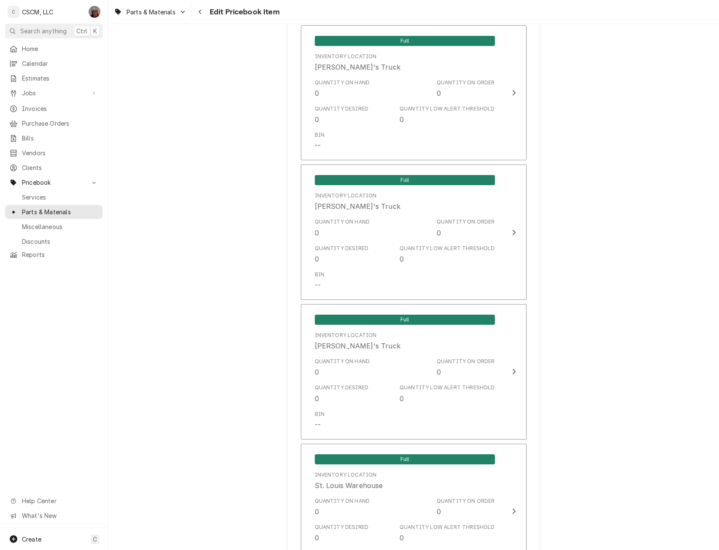
scroll to position [1681, 0]
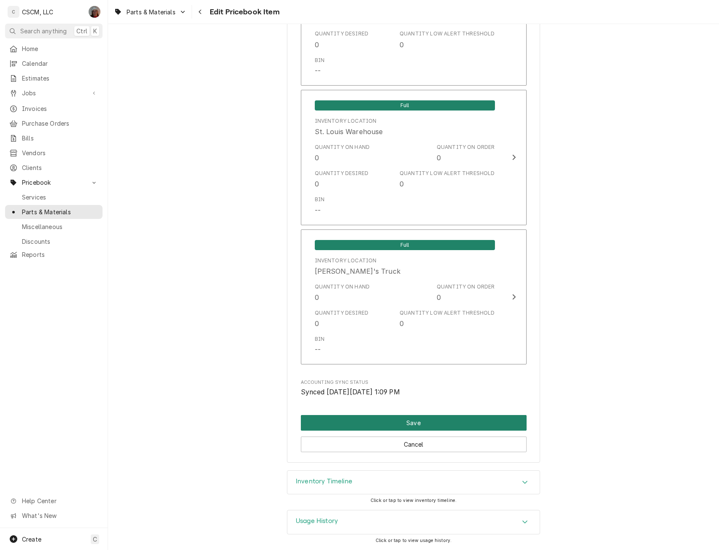
click at [436, 422] on button "Save" at bounding box center [414, 423] width 226 height 16
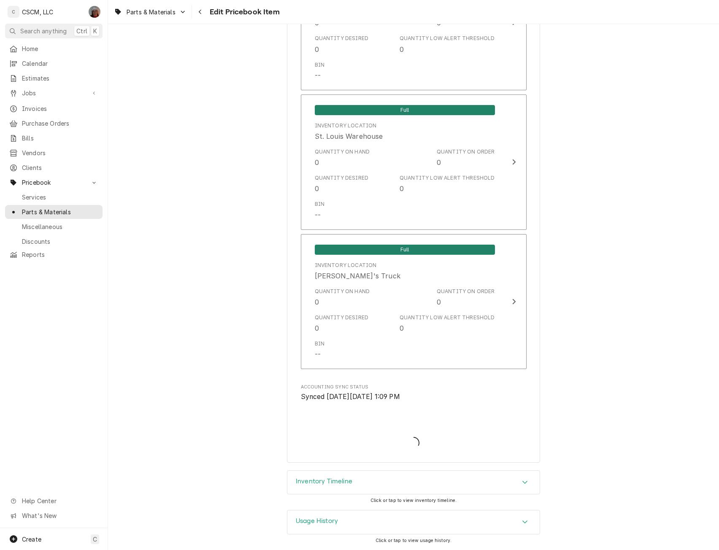
type textarea "x"
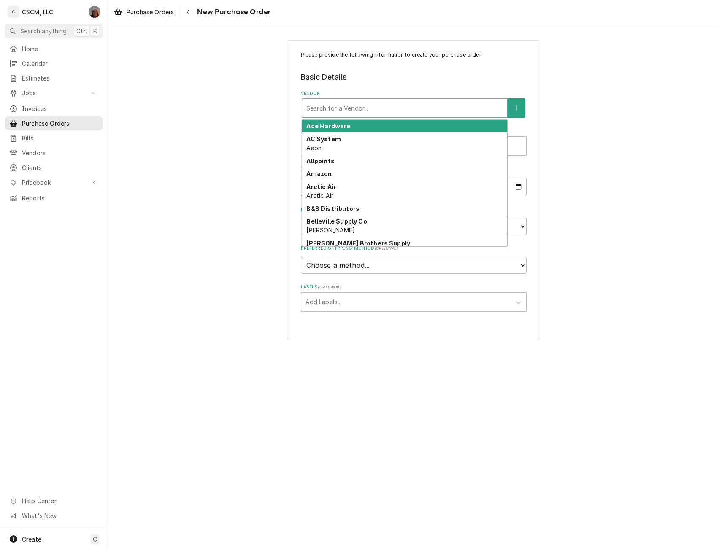
click at [339, 110] on div "Vendor" at bounding box center [404, 107] width 197 height 15
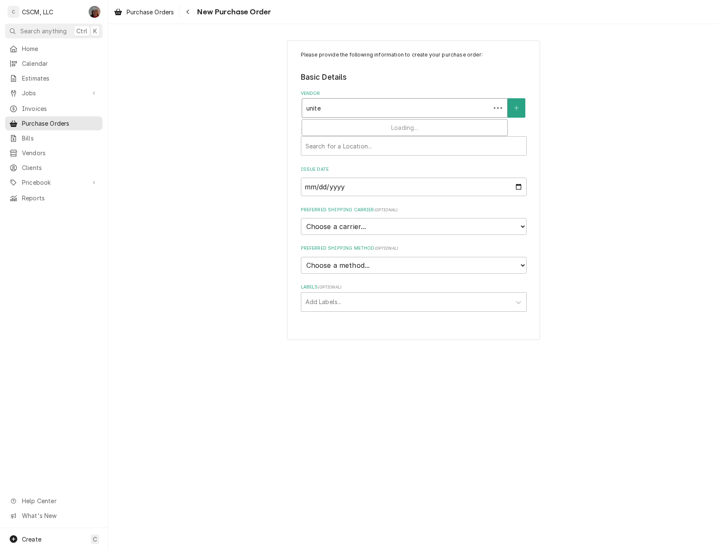
type input "united"
click at [338, 122] on div "United Refrigeration" at bounding box center [404, 126] width 205 height 13
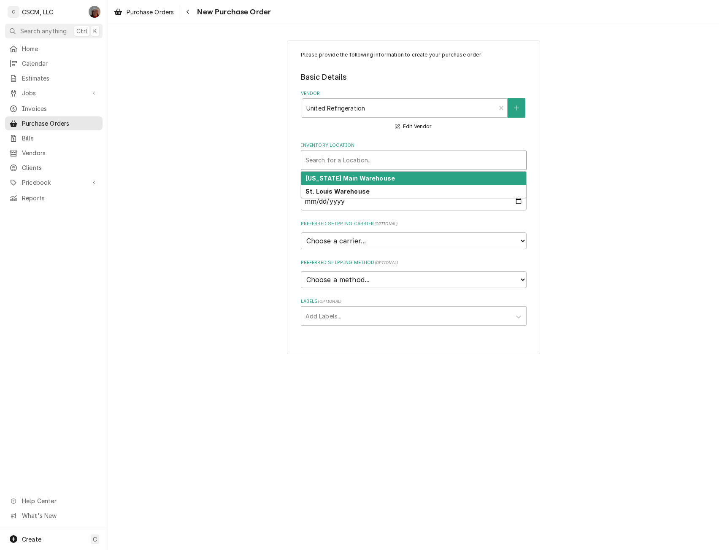
click at [333, 166] on div "Inventory Location" at bounding box center [414, 160] width 217 height 15
click at [330, 176] on strong "[US_STATE] Main Warehouse" at bounding box center [350, 178] width 89 height 7
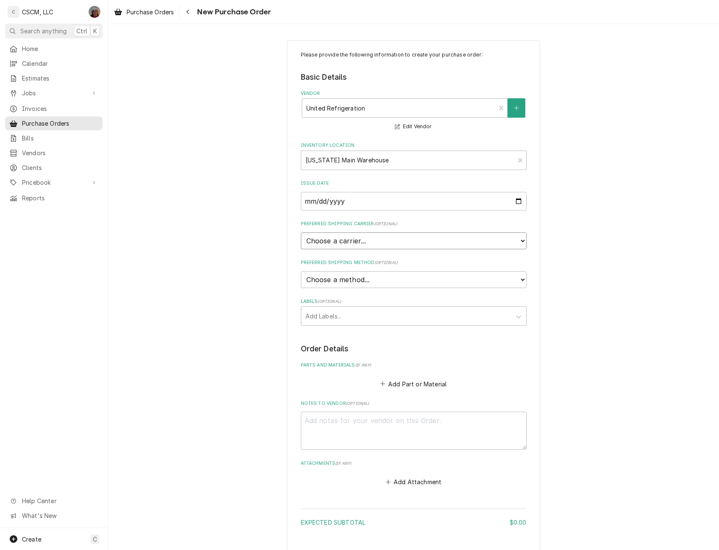
click at [410, 238] on select "Choose a carrier... U.S. Postal Service Stamps.com FedEx UPS DHL Express DHL EC…" at bounding box center [414, 241] width 226 height 17
click at [358, 283] on select "Choose a method... Ground Next Day Early AM Next Day Air 2 Day Air Other" at bounding box center [414, 279] width 226 height 17
select select "0"
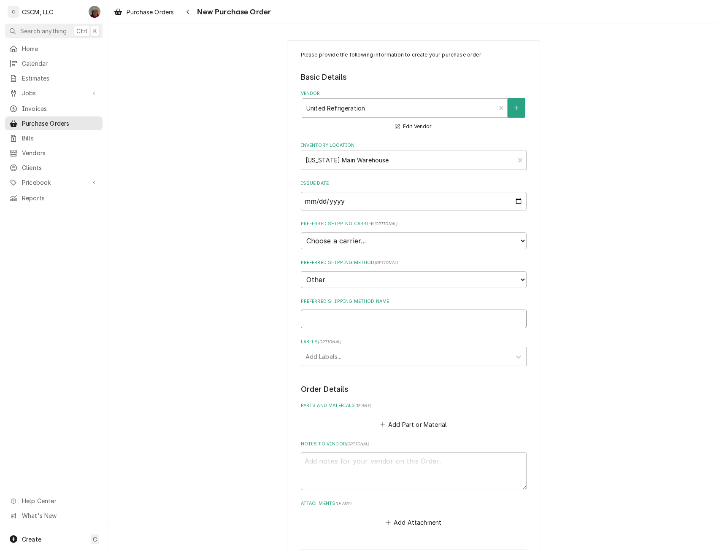
click at [327, 323] on input "Preferred Shipping Method Name" at bounding box center [414, 319] width 226 height 19
type textarea "x"
type input "W"
type textarea "x"
type input "Wi"
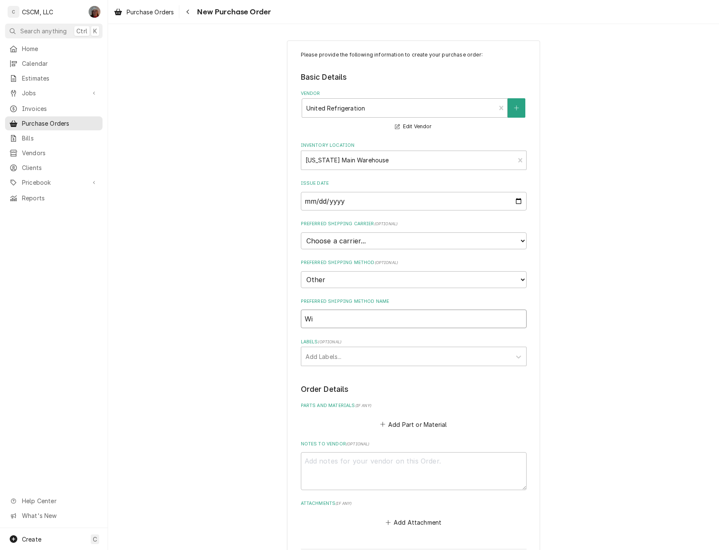
type textarea "x"
type input "Wil"
type textarea "x"
type input "Will"
type textarea "x"
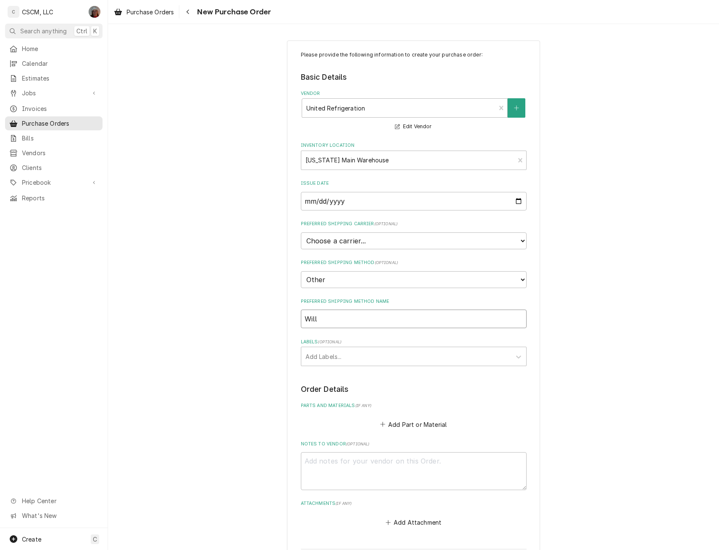
type input "Will"
type textarea "x"
type input "Will C"
type textarea "x"
type input "Will Cal"
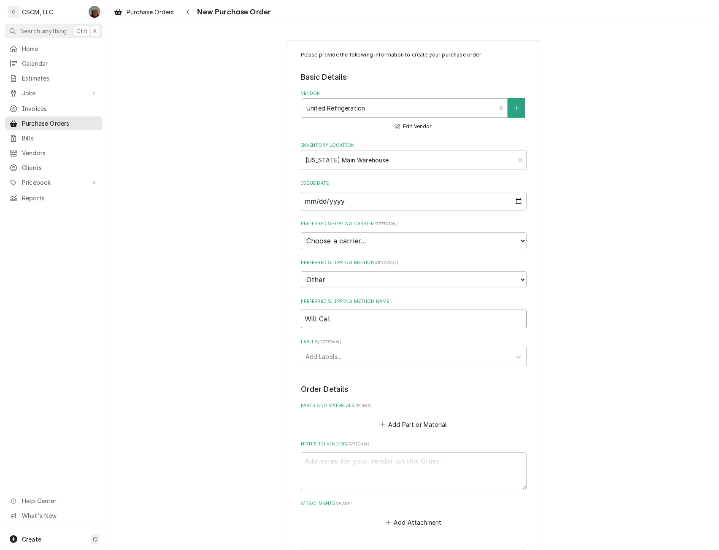
type textarea "x"
type input "Will Call"
type textarea "x"
type input "Will Call"
type textarea "x"
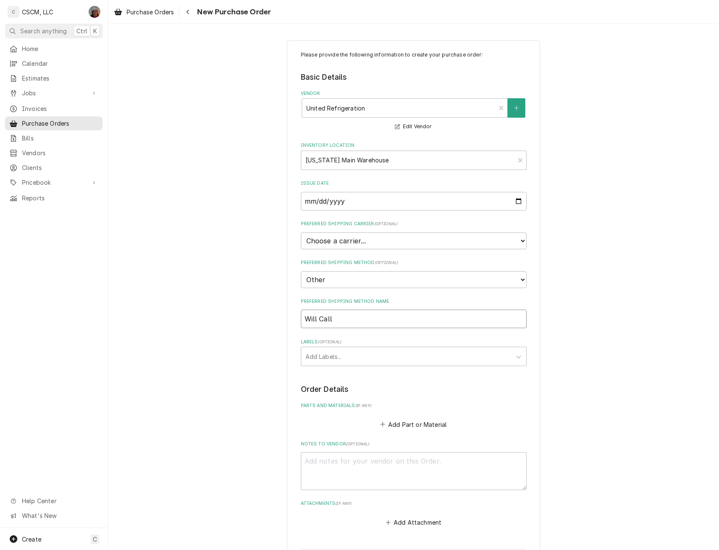
type input "Will Call b"
type textarea "x"
type input "Will Call br"
type textarea "x"
type input "Will Call bra"
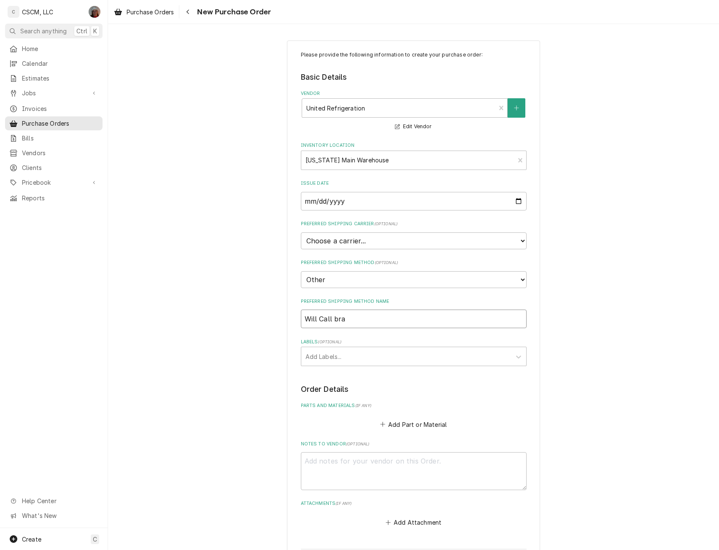
type textarea "x"
type input "Will Call bran"
type textarea "x"
type input "Will Call branc"
type textarea "x"
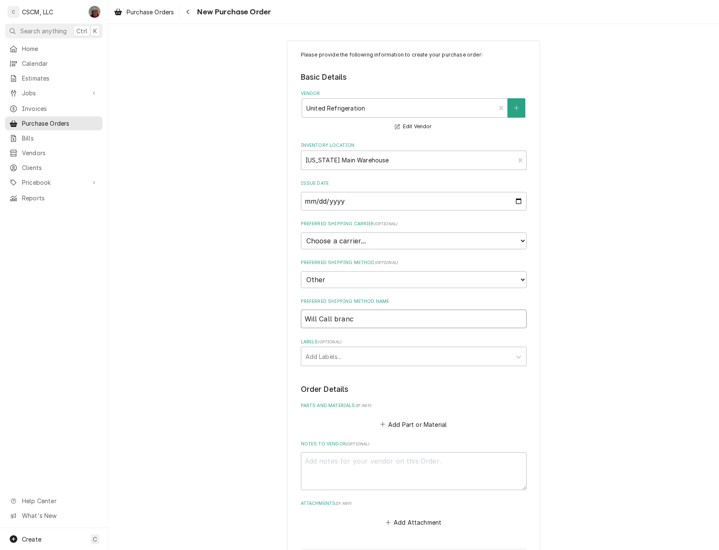
type input "Will Call branch"
type textarea "x"
type input "Will Call branch 4"
type textarea "x"
type input "Will Call branch 40"
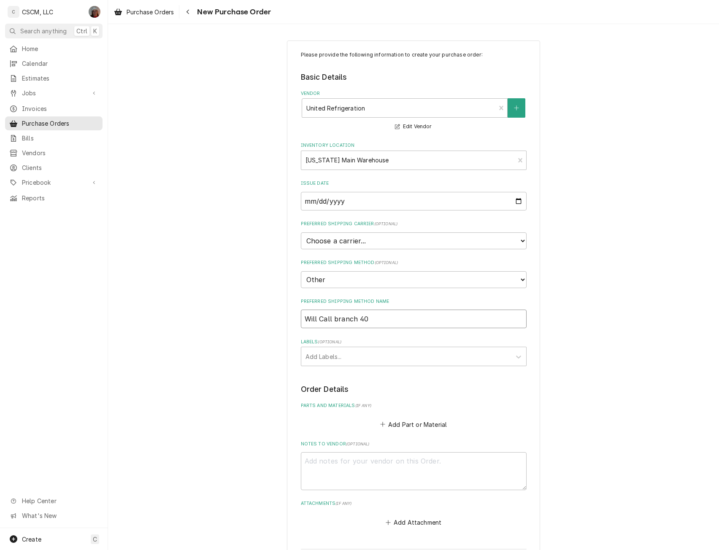
type textarea "x"
type input "Will Call branch 408"
click at [314, 355] on div "Labels" at bounding box center [406, 356] width 201 height 15
click at [315, 371] on div "[US_STATE] Warehouse" at bounding box center [413, 374] width 225 height 13
type textarea "x"
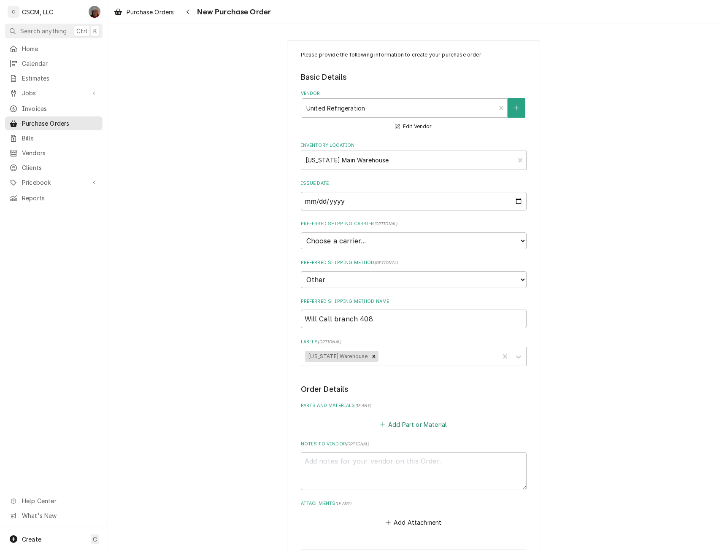
click at [395, 424] on button "Add Part or Material" at bounding box center [414, 425] width 70 height 12
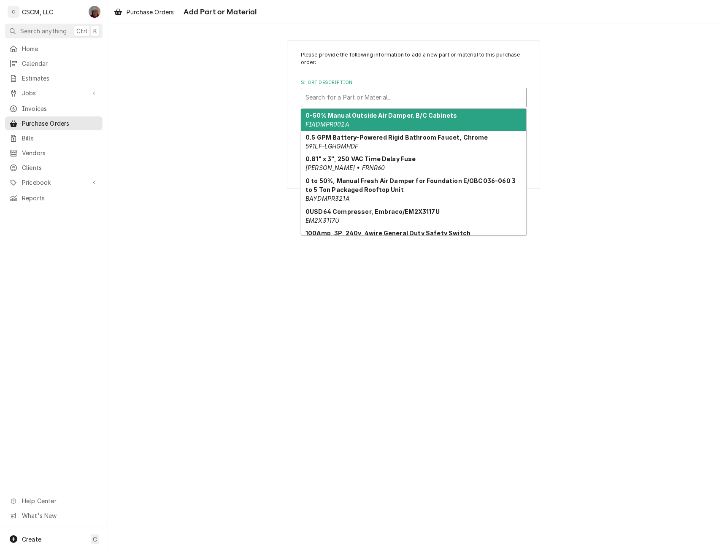
click at [369, 88] on div "Search for a Part or Material..." at bounding box center [413, 97] width 225 height 19
paste input "SHP610420"
type input "SHP610420"
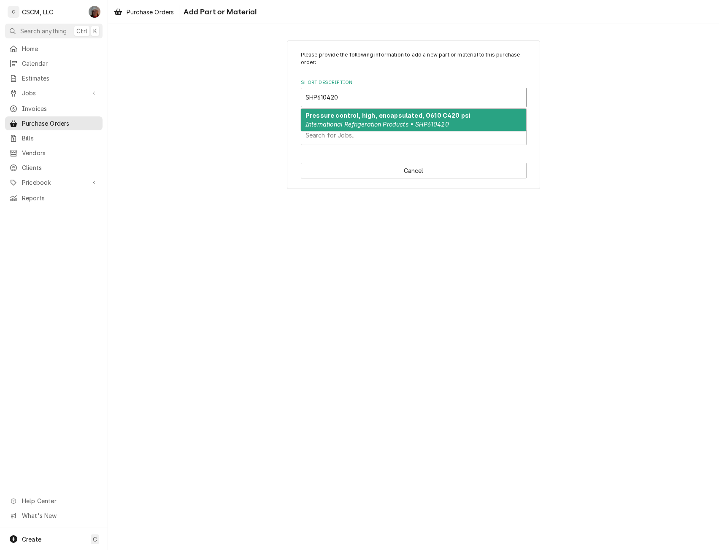
click at [330, 125] on em "International Refrigeration Products • SHP610420" at bounding box center [377, 124] width 143 height 7
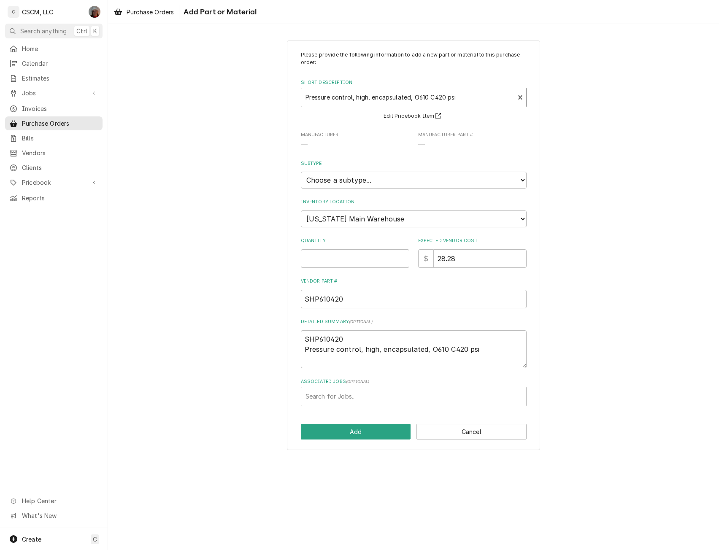
type textarea "x"
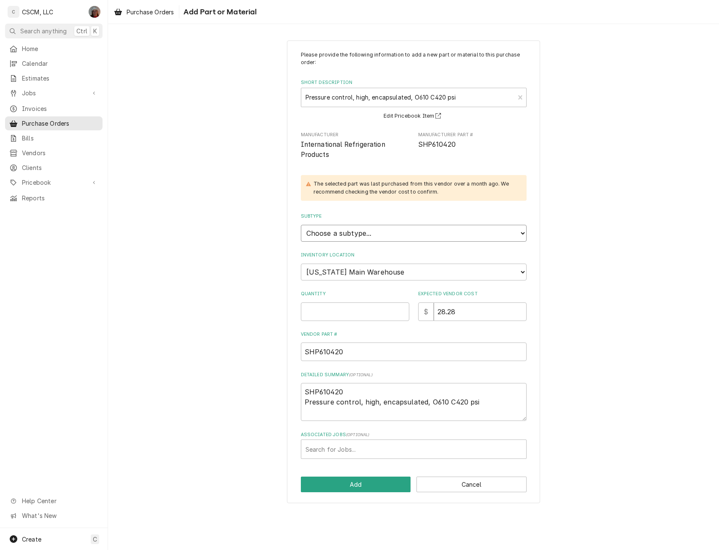
click at [375, 241] on select "Choose a subtype... Equipment Part Refrigerant Supply or Material Tool" at bounding box center [414, 233] width 226 height 17
select select "148"
click at [301, 225] on select "Choose a subtype... Equipment Part Refrigerant Supply or Material Tool" at bounding box center [414, 233] width 226 height 17
click at [327, 274] on select "Choose a location... Chris's Truck Colorado Main Warehouse Izaia's truck Jimmy'…" at bounding box center [414, 272] width 226 height 17
click at [301, 264] on select "Choose a location... Chris's Truck Colorado Main Warehouse Izaia's truck Jimmy'…" at bounding box center [414, 272] width 226 height 17
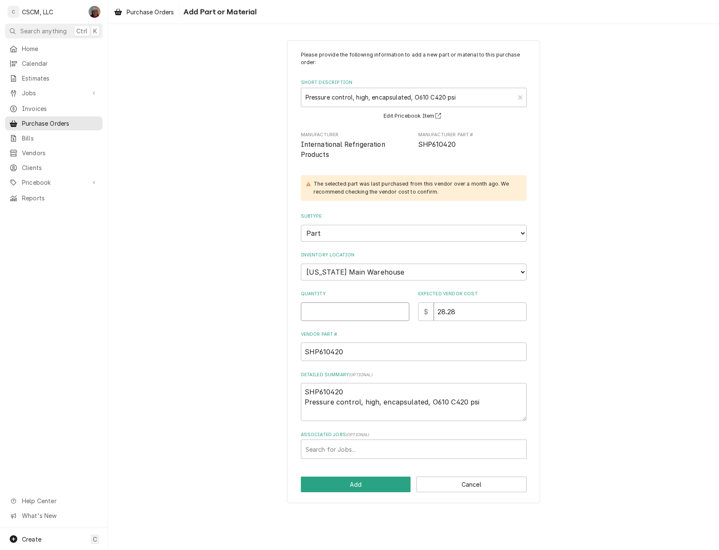
click at [321, 316] on input "Quantity" at bounding box center [355, 312] width 108 height 19
type textarea "x"
type input "1"
click at [340, 490] on button "Add" at bounding box center [356, 485] width 110 height 16
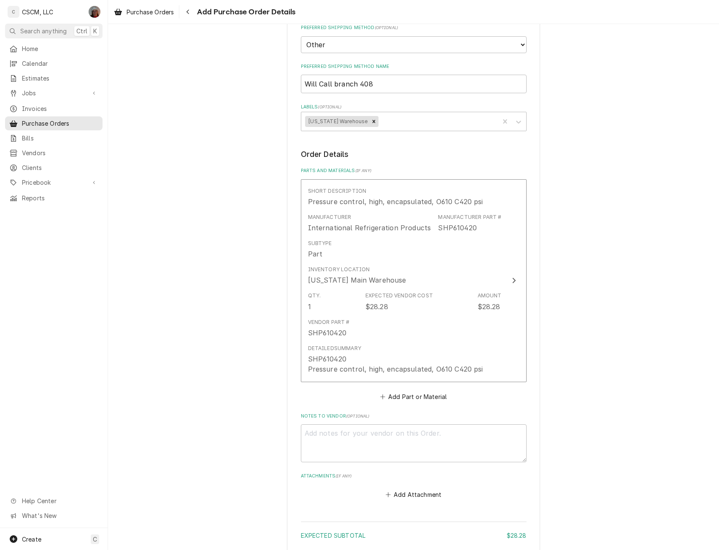
scroll to position [304, 0]
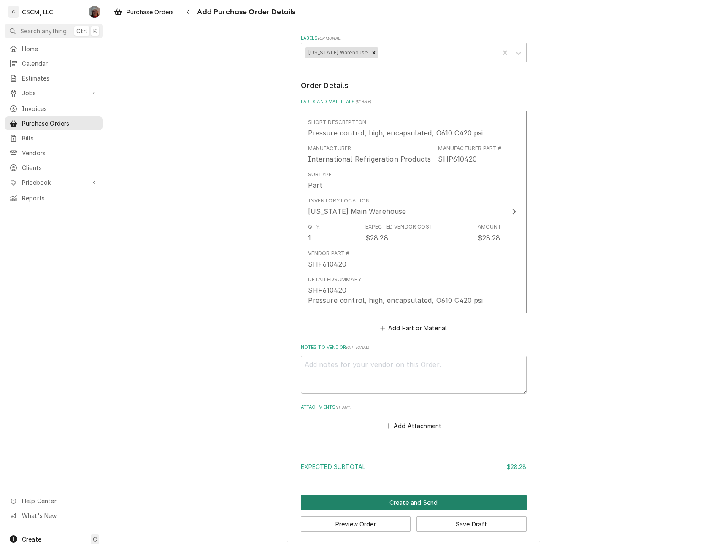
click at [411, 501] on button "Create and Send" at bounding box center [414, 503] width 226 height 16
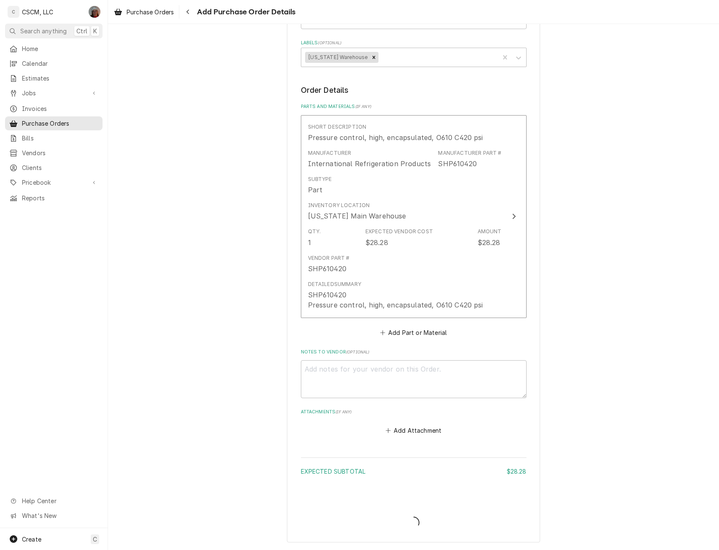
type textarea "x"
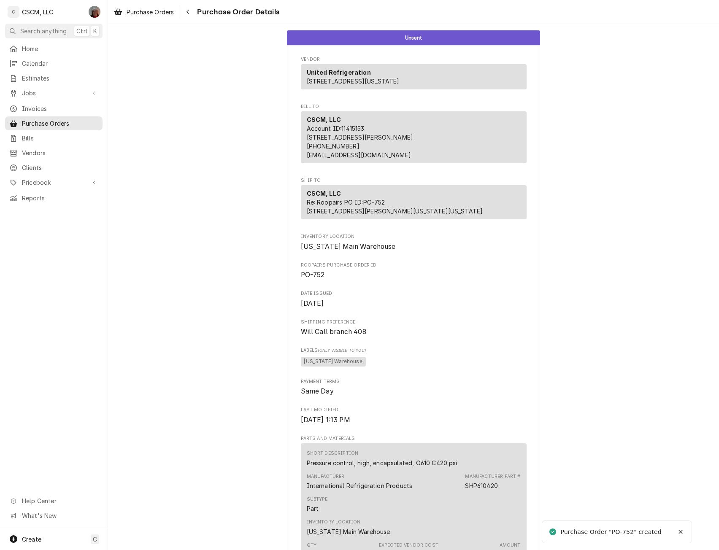
click at [198, 215] on div "Unsent Vendor United Refrigeration [STREET_ADDRESS][US_STATE] Bill To CSCM, LLC…" at bounding box center [413, 394] width 611 height 740
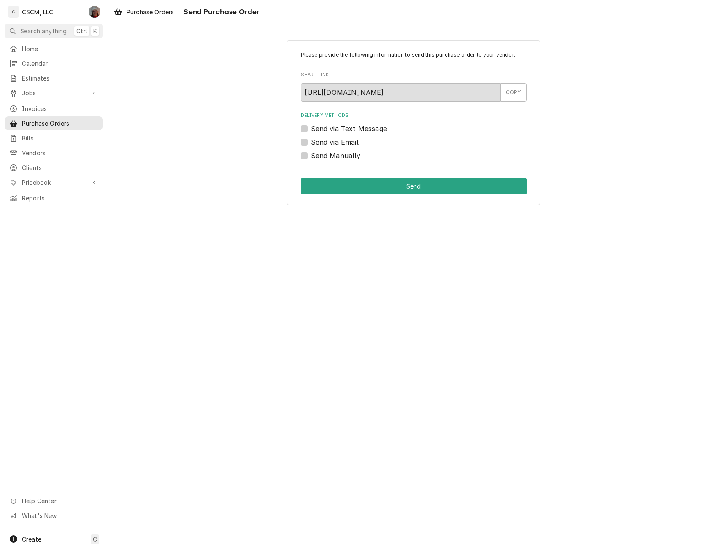
click at [311, 156] on label "Send Manually" at bounding box center [336, 156] width 50 height 10
click at [311, 156] on input "Send Manually" at bounding box center [424, 160] width 226 height 19
checkbox input "true"
click at [360, 189] on button "Send" at bounding box center [414, 187] width 226 height 16
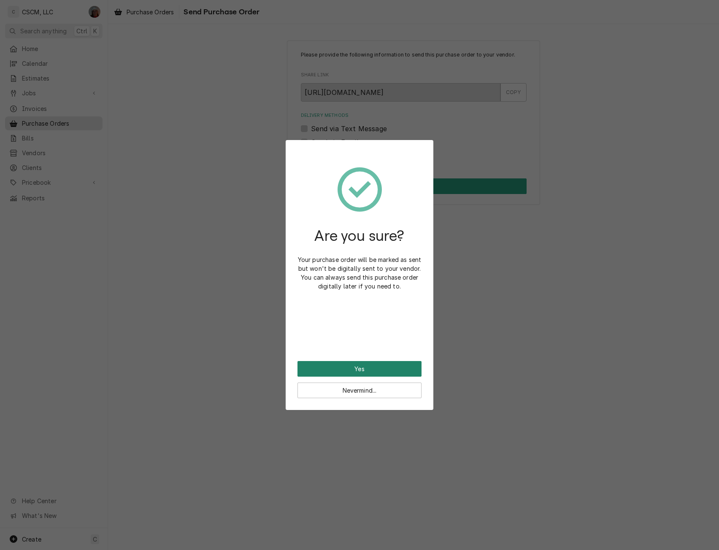
click at [332, 370] on button "Yes" at bounding box center [360, 369] width 124 height 16
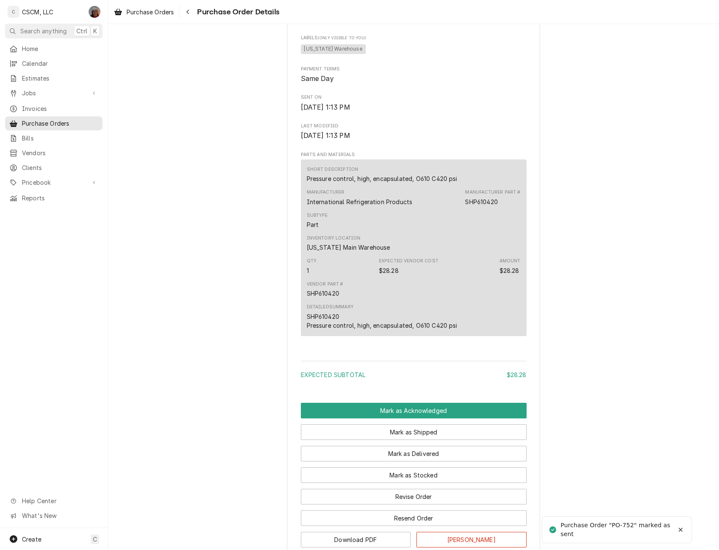
scroll to position [395, 0]
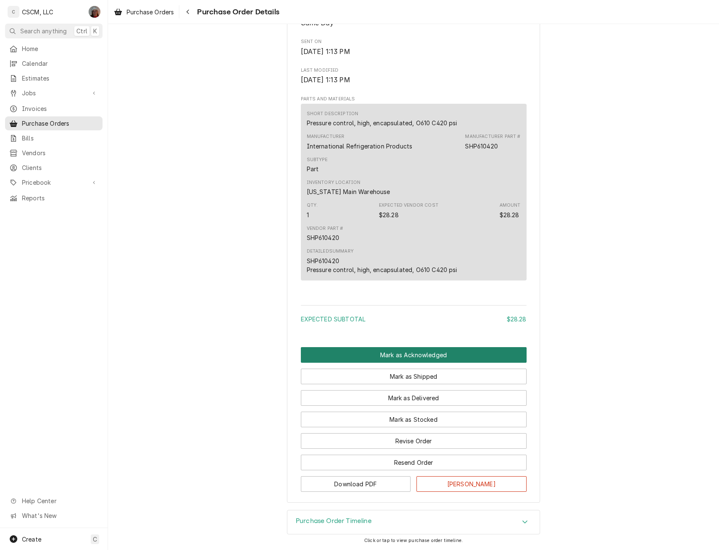
click at [409, 354] on button "Mark as Acknowledged" at bounding box center [414, 355] width 226 height 16
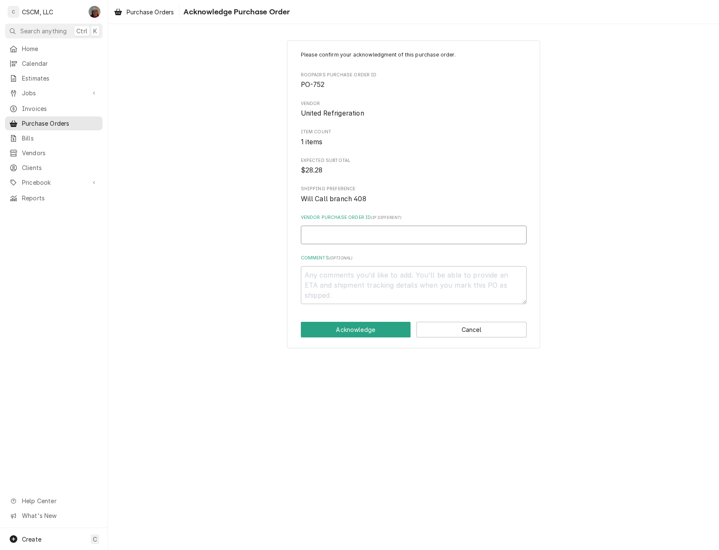
click at [341, 236] on input "Vendor Purchase Order ID ( if different )" at bounding box center [414, 235] width 226 height 19
paste input "15264254-00"
type textarea "x"
type input "15264254-00"
click at [333, 328] on button "Acknowledge" at bounding box center [356, 330] width 110 height 16
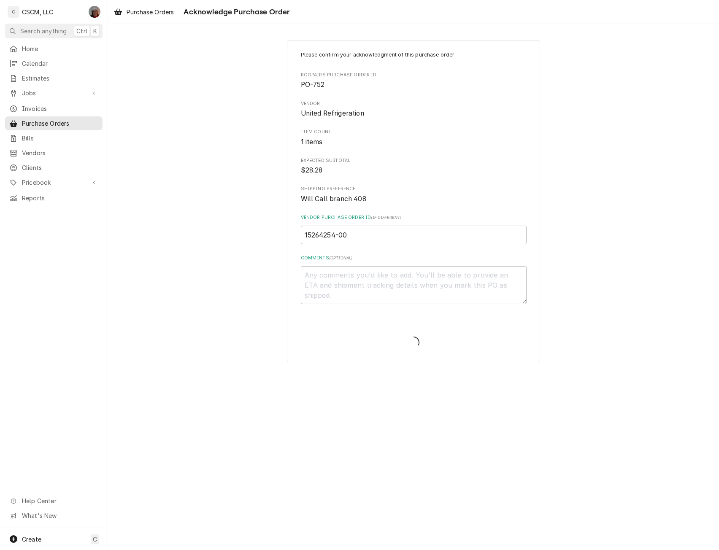
type textarea "x"
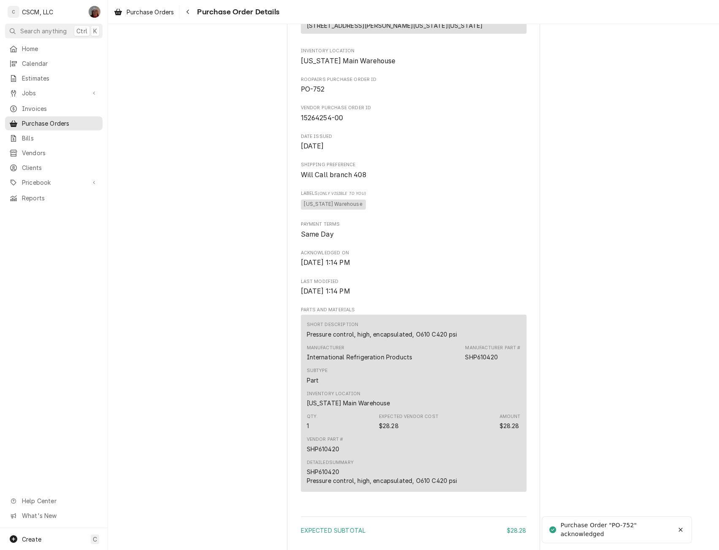
scroll to position [350, 0]
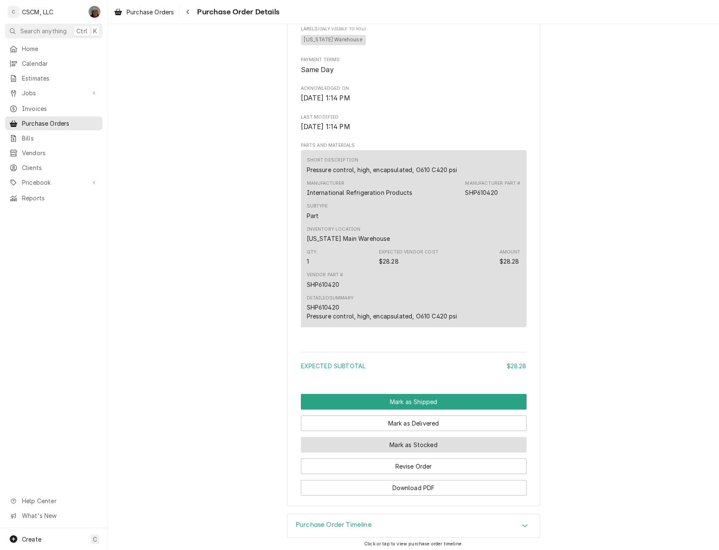
click at [410, 453] on button "Mark as Stocked" at bounding box center [414, 445] width 226 height 16
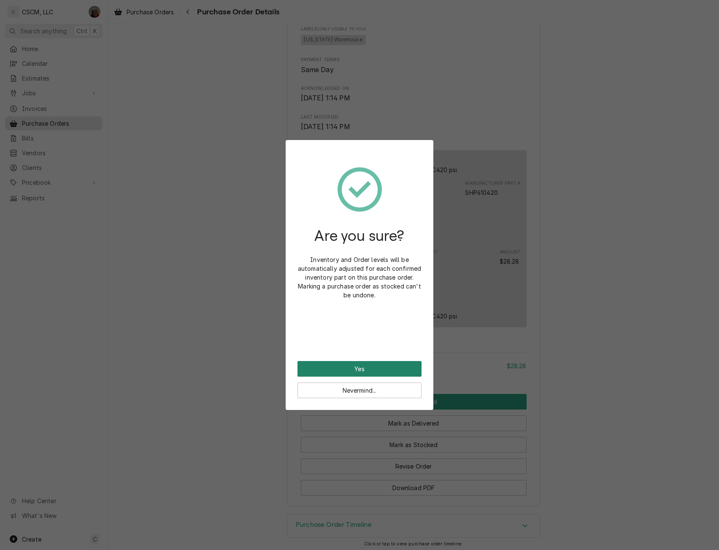
click at [319, 364] on button "Yes" at bounding box center [360, 369] width 124 height 16
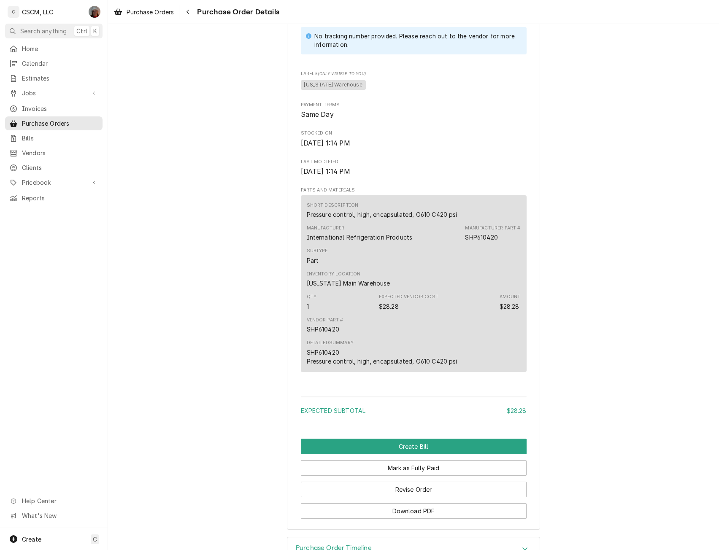
scroll to position [466, 0]
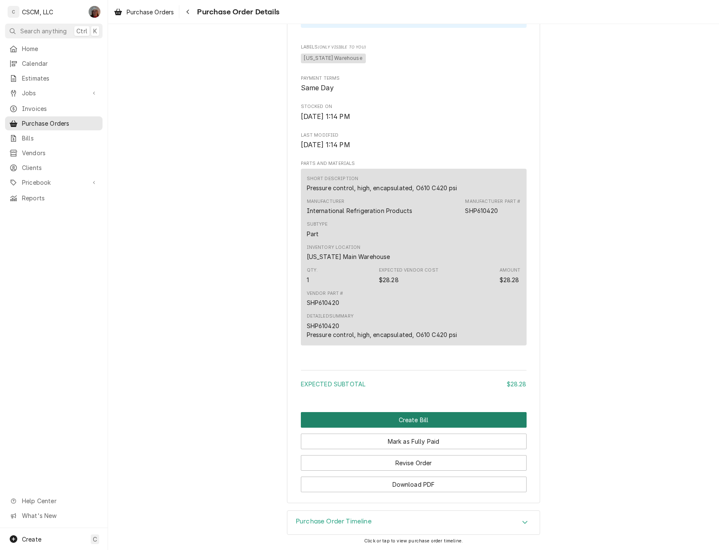
click at [405, 418] on button "Create Bill" at bounding box center [414, 420] width 226 height 16
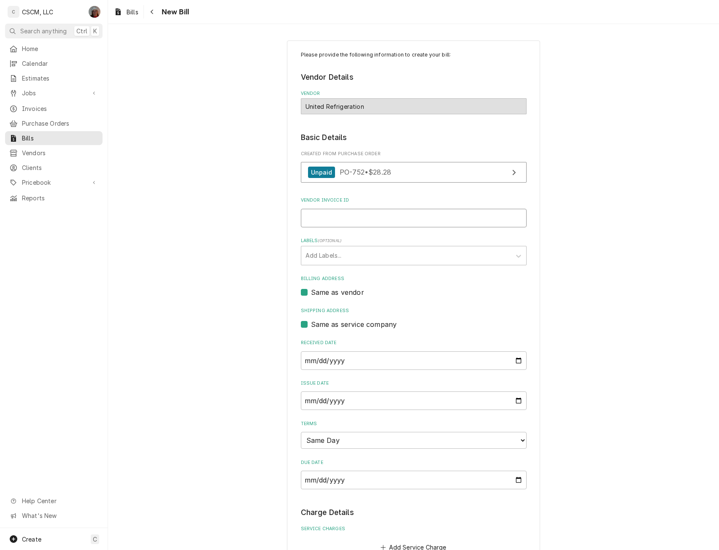
click at [317, 214] on input "Vendor Invoice ID" at bounding box center [414, 218] width 226 height 19
paste input "15264254-00"
type input "15264254-00"
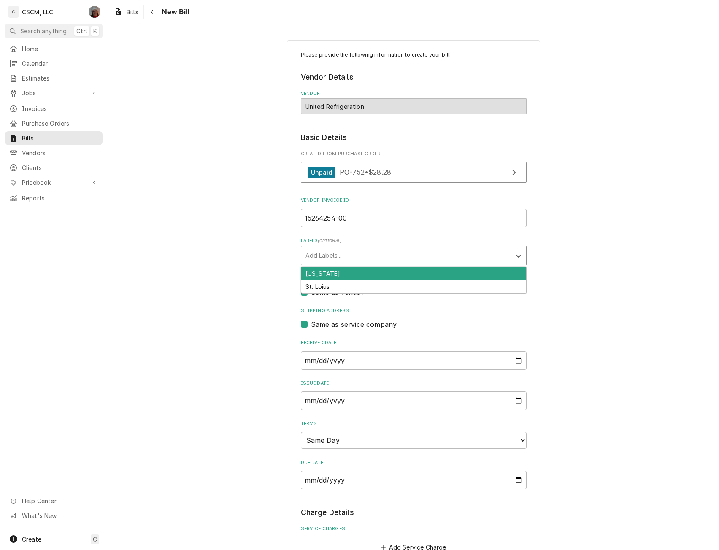
click at [346, 252] on div "Labels" at bounding box center [406, 255] width 201 height 15
click at [335, 272] on div "Colorado" at bounding box center [413, 273] width 225 height 13
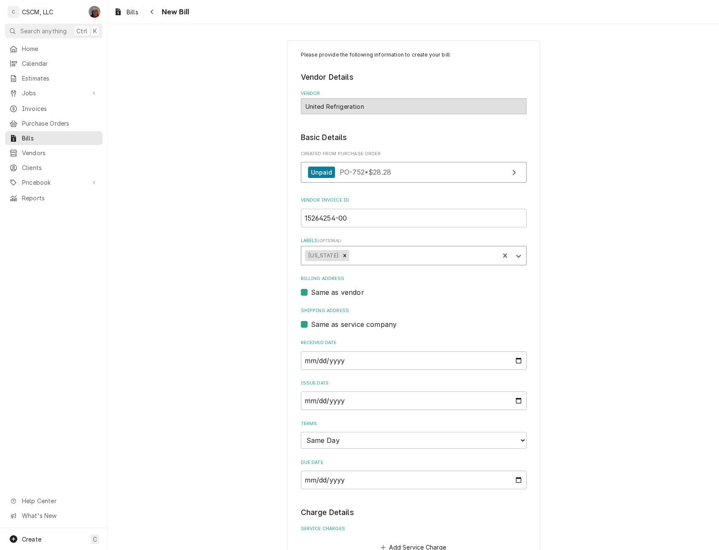
scroll to position [429, 0]
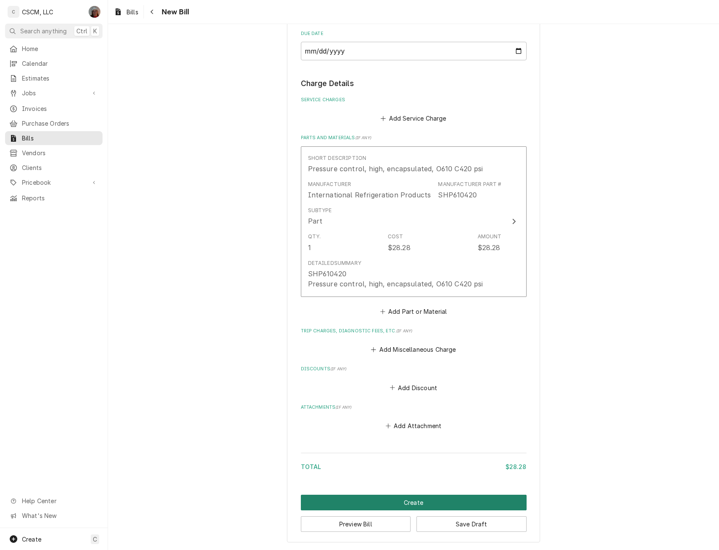
click at [408, 500] on button "Create" at bounding box center [414, 503] width 226 height 16
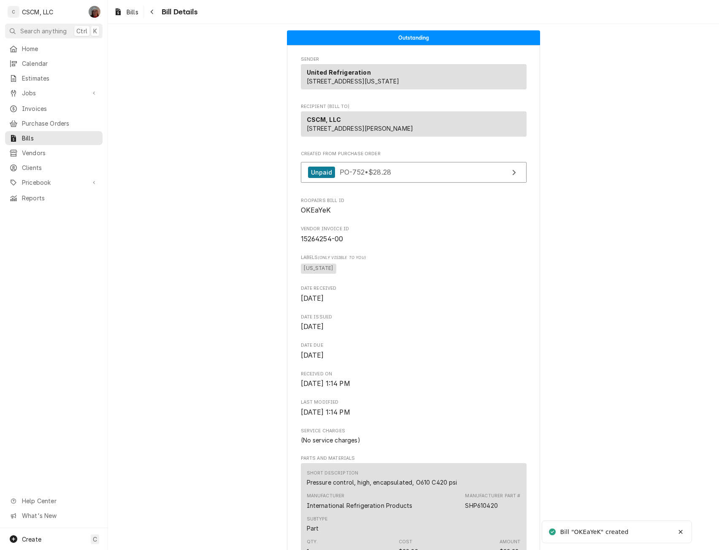
scroll to position [328, 0]
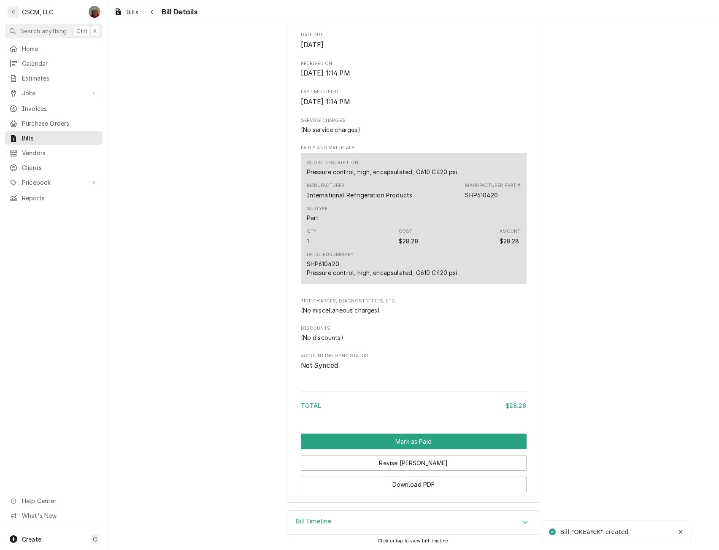
click at [412, 433] on div "Sender United Refrigeration [STREET_ADDRESS][US_STATE] Recipient (Bill To) CSCM…" at bounding box center [413, 119] width 253 height 769
click at [391, 436] on button "Mark as Paid" at bounding box center [414, 442] width 226 height 16
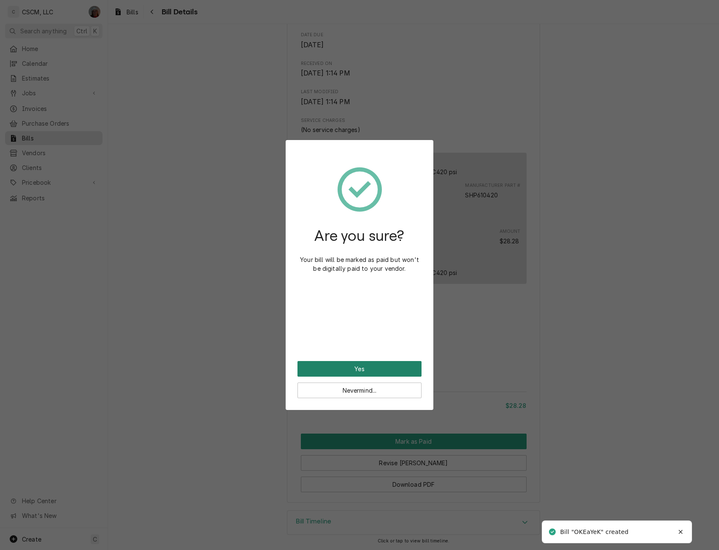
click at [348, 370] on button "Yes" at bounding box center [360, 369] width 124 height 16
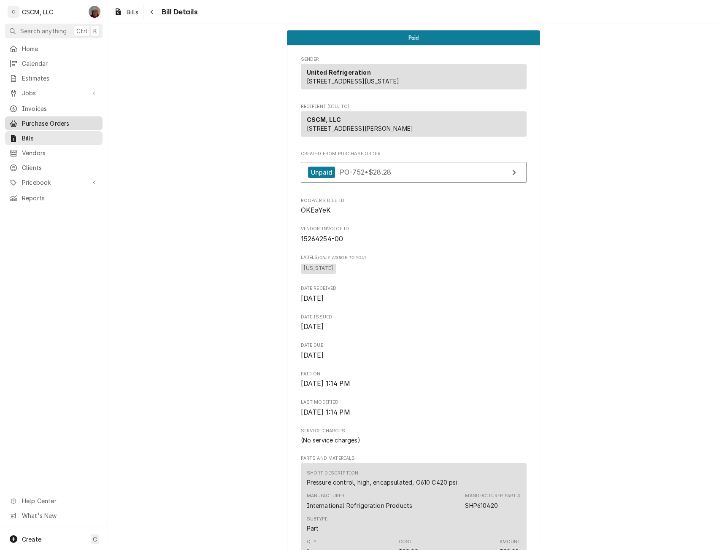
click at [79, 119] on span "Purchase Orders" at bounding box center [60, 123] width 76 height 9
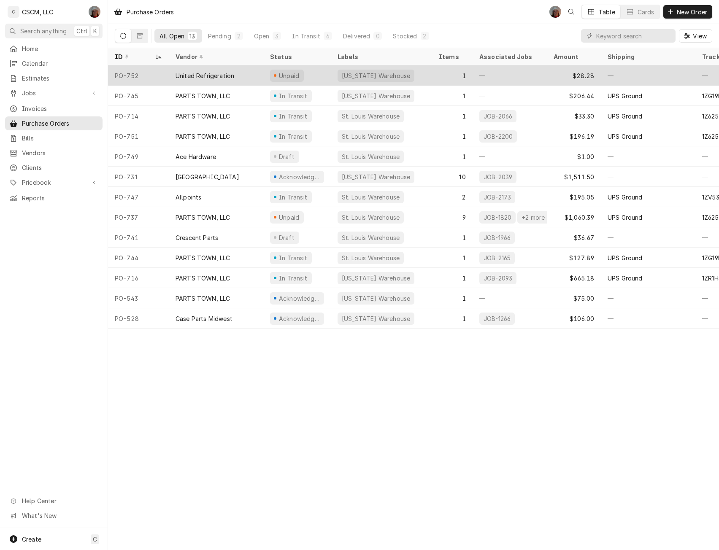
click at [236, 74] on div "United Refrigeration" at bounding box center [216, 75] width 95 height 20
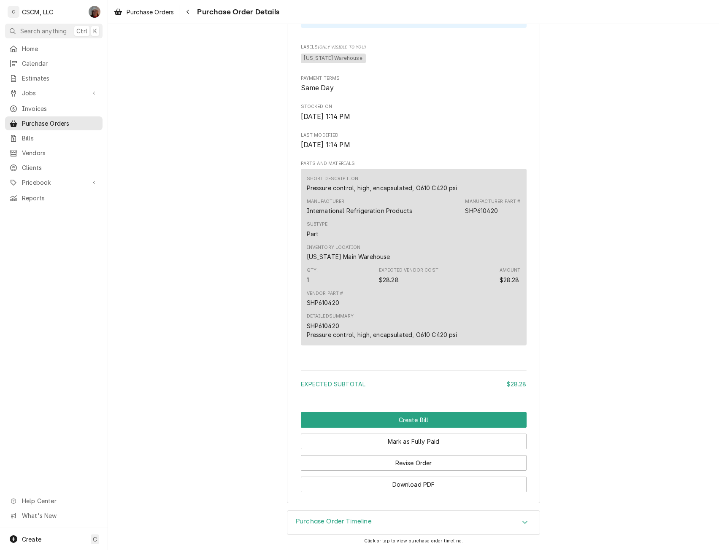
scroll to position [466, 0]
click at [401, 444] on button "Mark as Fully Paid" at bounding box center [414, 442] width 226 height 16
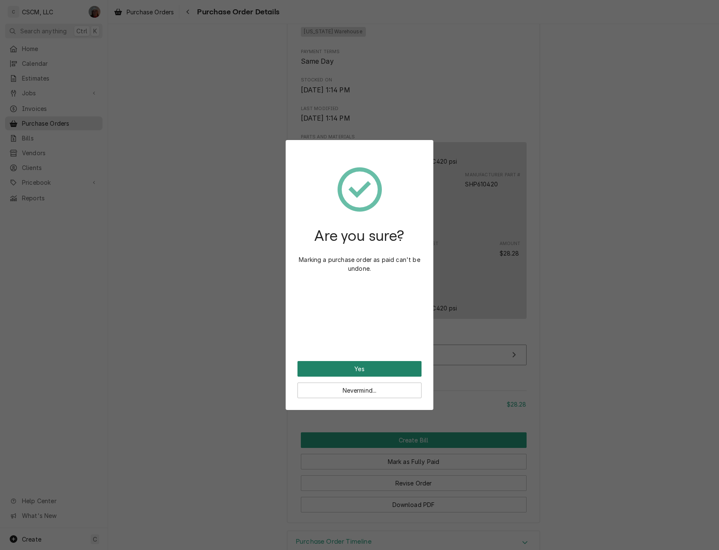
click at [329, 368] on button "Yes" at bounding box center [360, 369] width 124 height 16
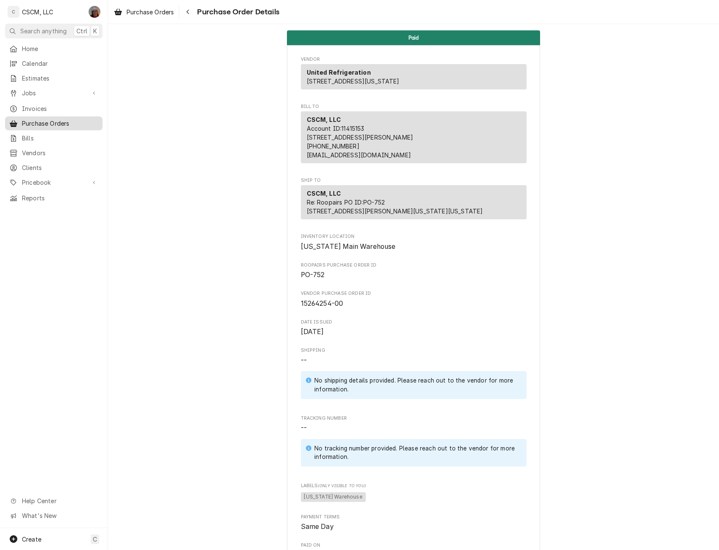
click at [71, 119] on span "Purchase Orders" at bounding box center [60, 123] width 76 height 9
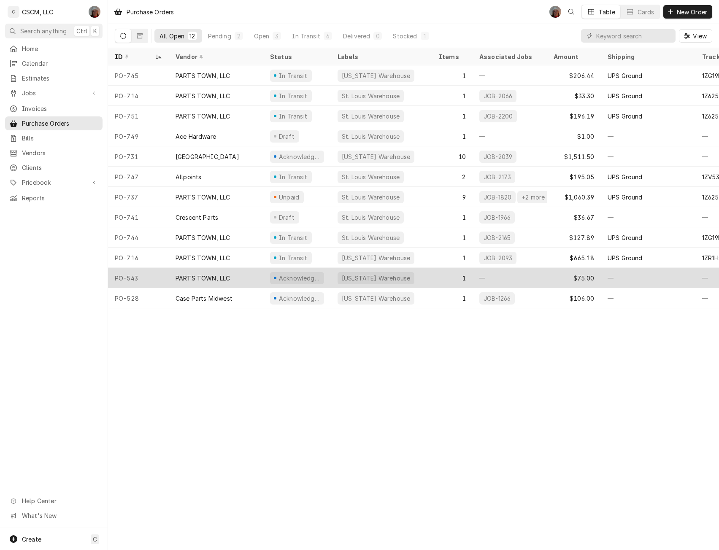
click at [167, 278] on div "PO-543" at bounding box center [138, 278] width 61 height 20
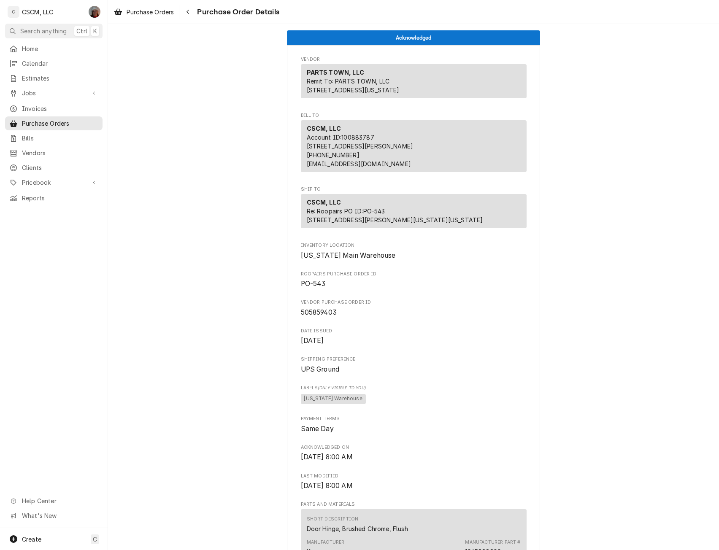
scroll to position [418, 0]
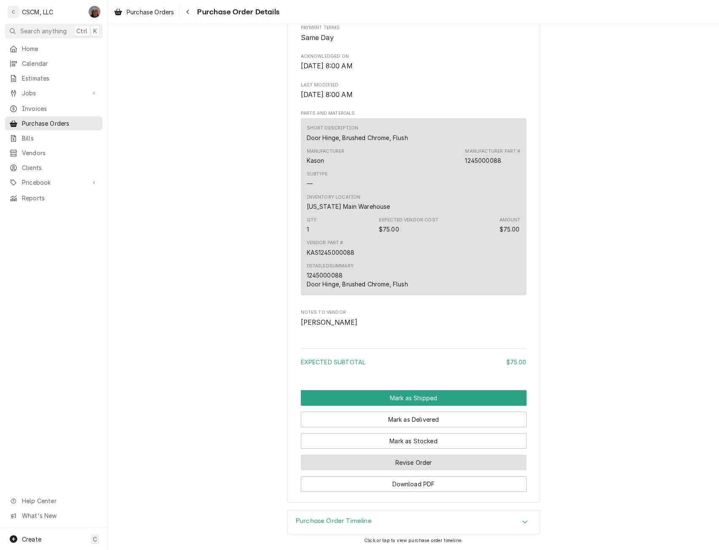
click at [425, 462] on button "Revise Order" at bounding box center [414, 463] width 226 height 16
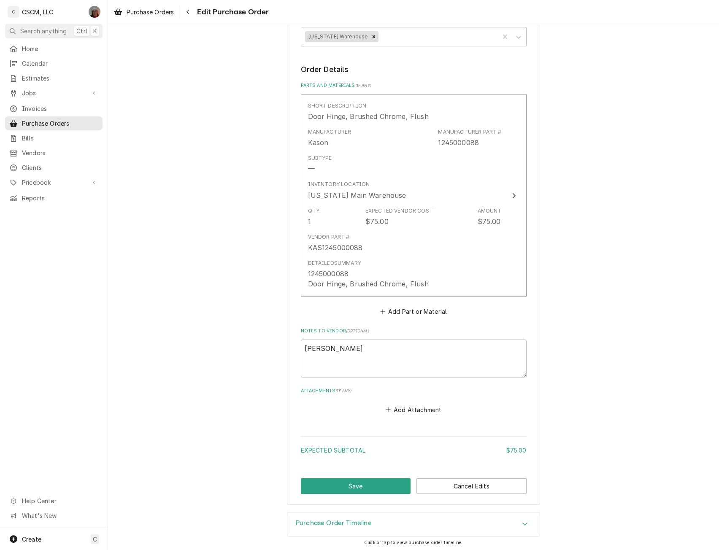
scroll to position [301, 0]
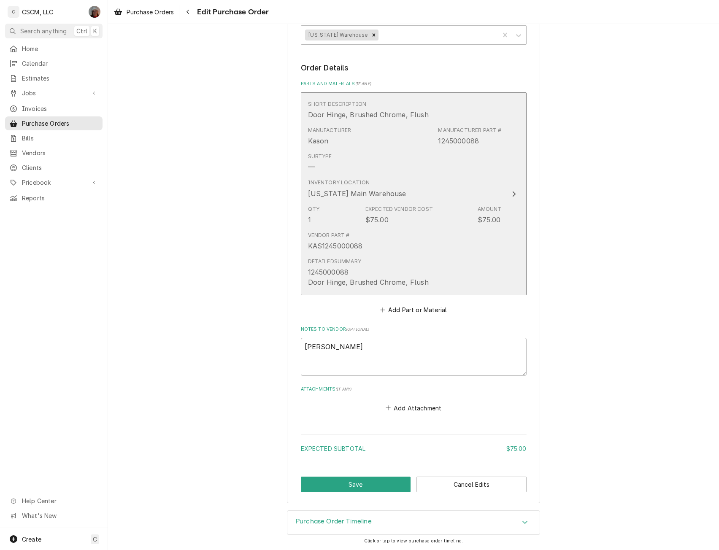
click at [496, 208] on div "Amount" at bounding box center [490, 210] width 24 height 8
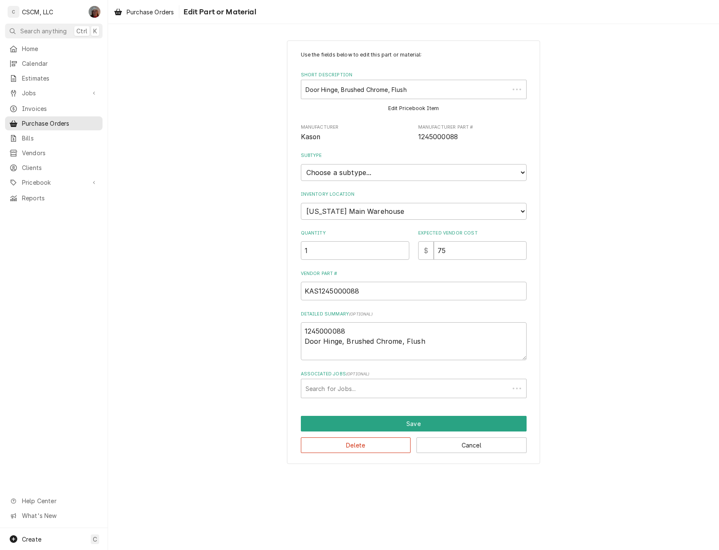
click at [367, 392] on div "Associated Jobs" at bounding box center [406, 388] width 200 height 15
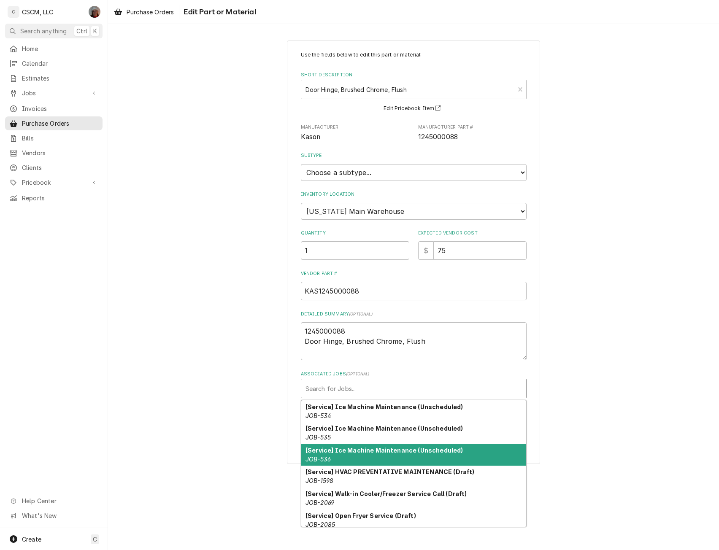
click at [344, 447] on strong "[Service] Ice Machine Maintenance (Unscheduled)" at bounding box center [385, 450] width 158 height 7
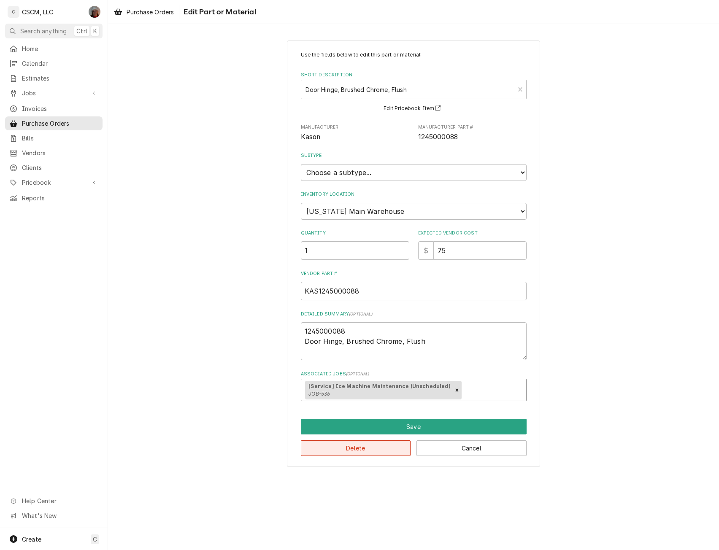
click at [345, 449] on button "Delete" at bounding box center [356, 449] width 110 height 16
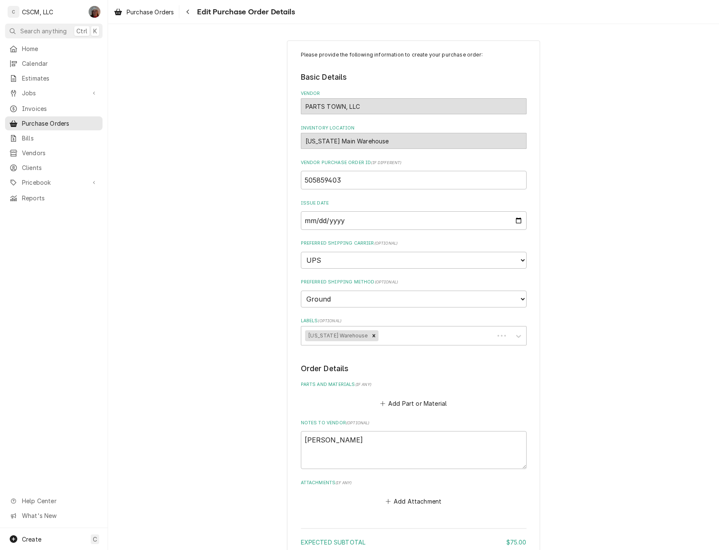
scroll to position [94, 0]
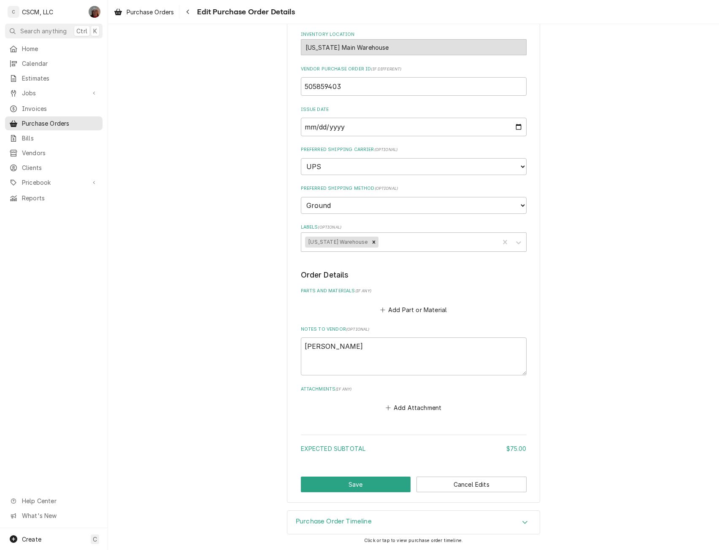
click at [368, 444] on div "Expected Subtotal" at bounding box center [404, 448] width 206 height 9
click at [359, 487] on button "Save" at bounding box center [356, 485] width 110 height 16
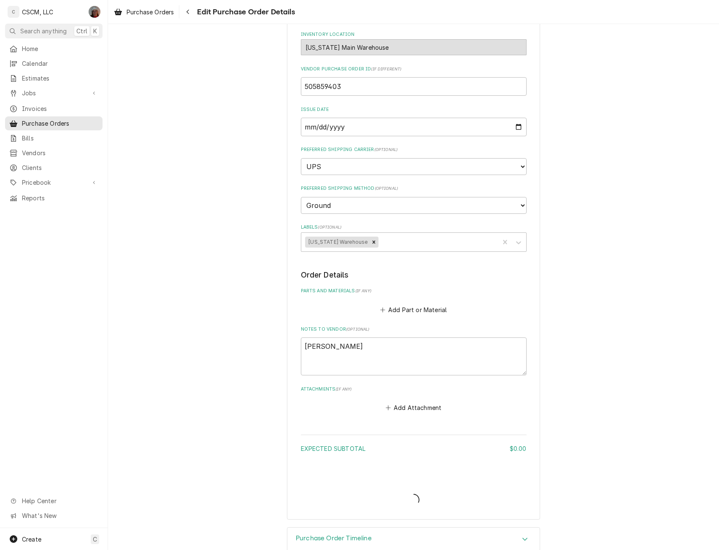
type textarea "x"
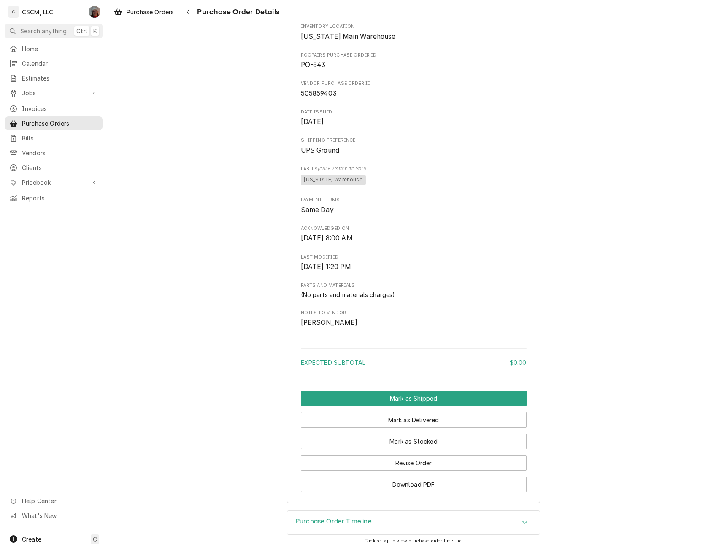
scroll to position [246, 0]
click at [412, 424] on button "Mark as Delivered" at bounding box center [414, 420] width 226 height 16
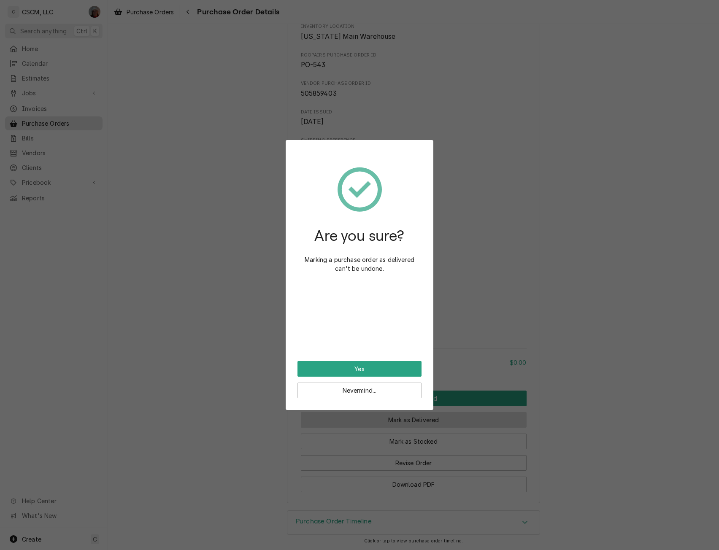
click at [412, 424] on div "Are you sure? Marking a purchase order as delivered can't be undone. Yes Neverm…" at bounding box center [359, 275] width 719 height 550
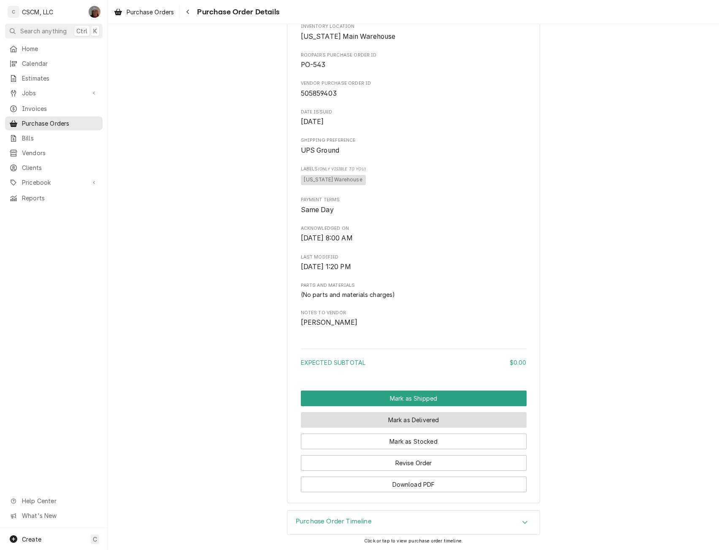
click at [414, 419] on button "Mark as Delivered" at bounding box center [414, 420] width 226 height 16
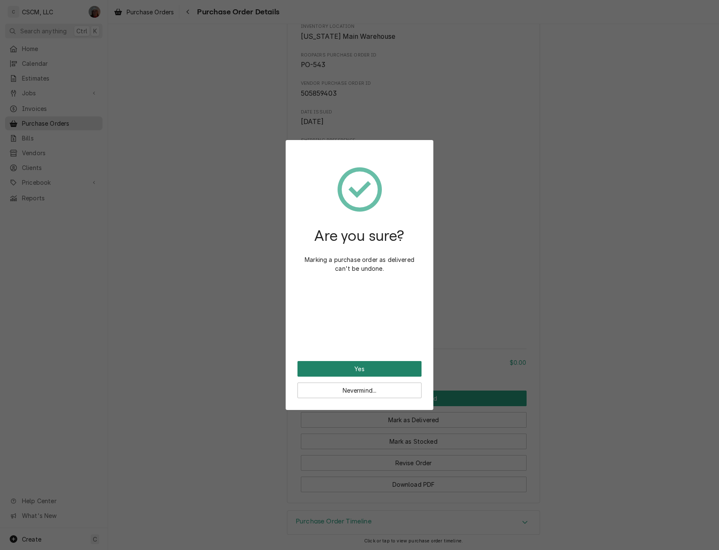
click at [376, 365] on button "Yes" at bounding box center [360, 369] width 124 height 16
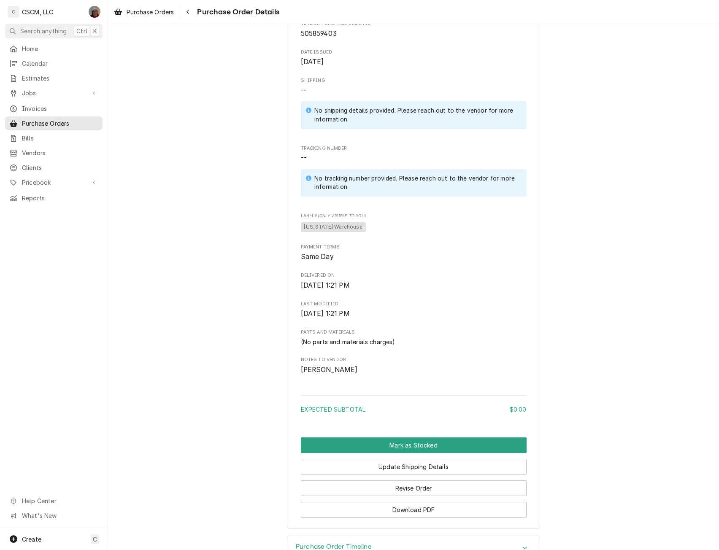
scroll to position [331, 0]
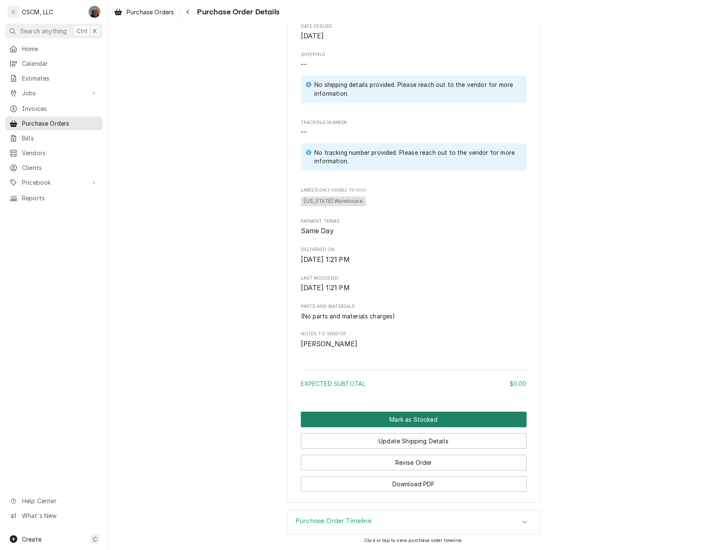
click at [407, 421] on button "Mark as Stocked" at bounding box center [414, 420] width 226 height 16
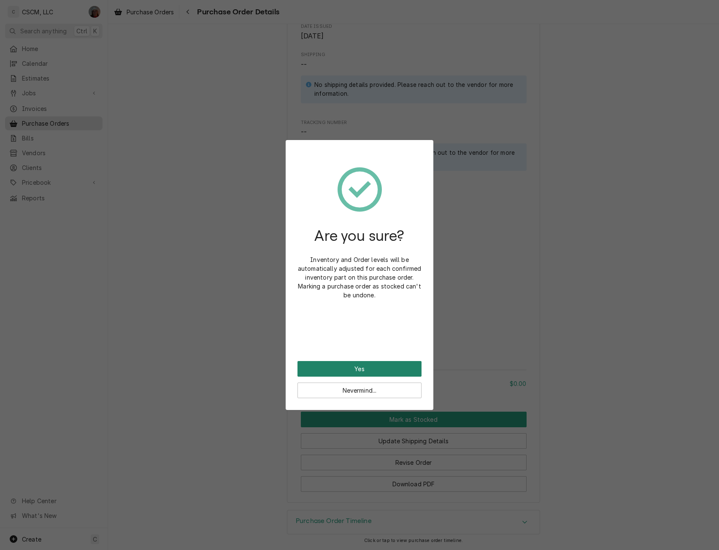
click at [385, 370] on button "Yes" at bounding box center [360, 369] width 124 height 16
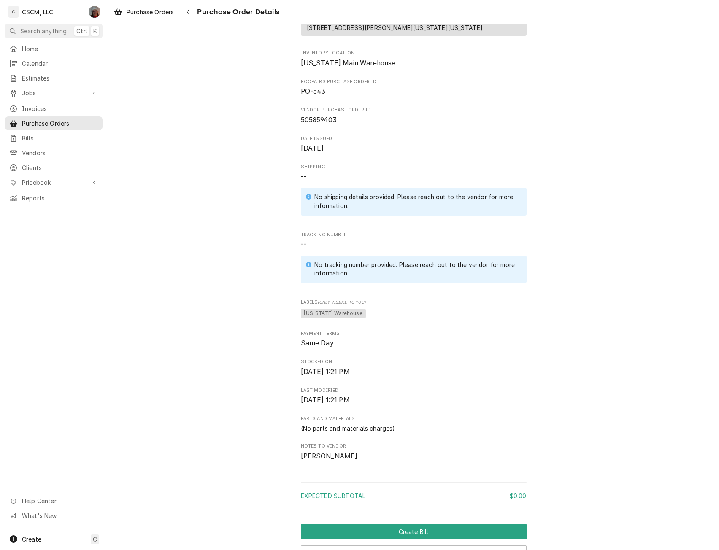
scroll to position [331, 0]
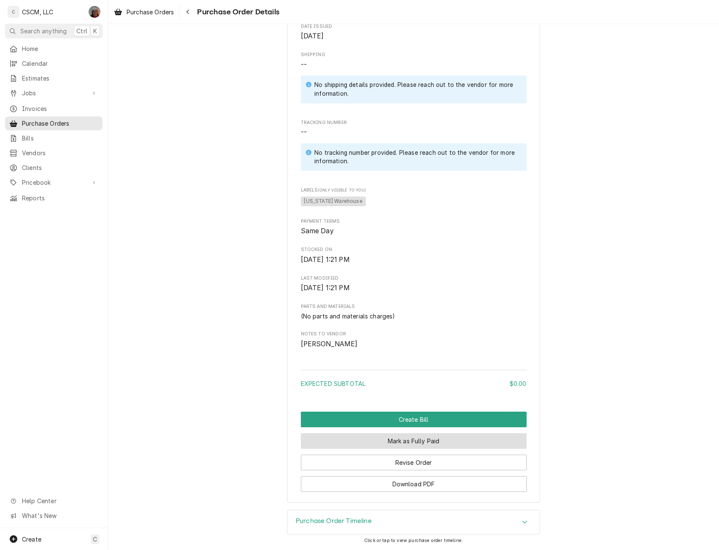
click at [428, 442] on button "Mark as Fully Paid" at bounding box center [414, 441] width 226 height 16
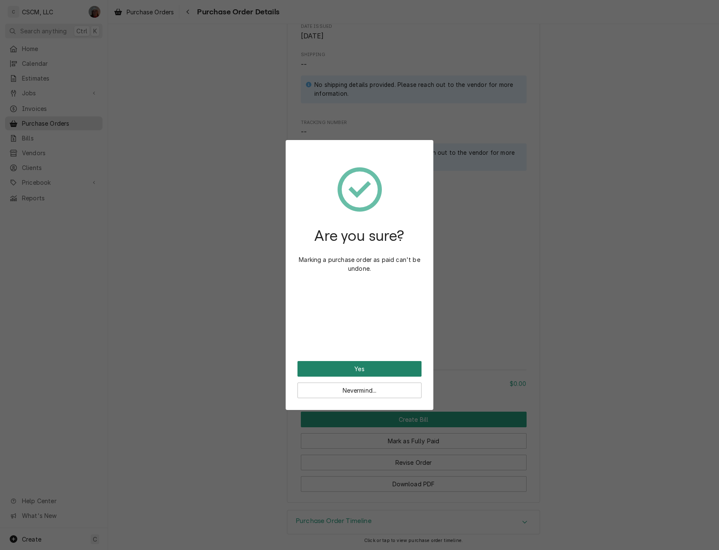
click at [374, 372] on button "Yes" at bounding box center [360, 369] width 124 height 16
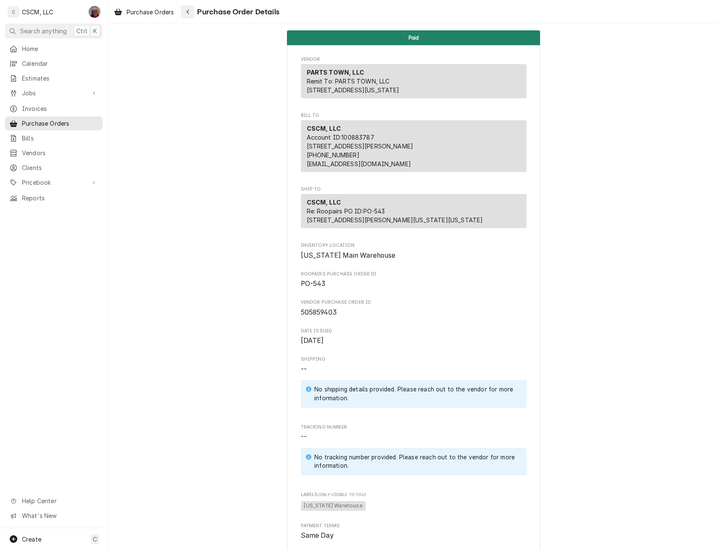
click at [189, 13] on icon "Navigate back" at bounding box center [188, 12] width 3 height 5
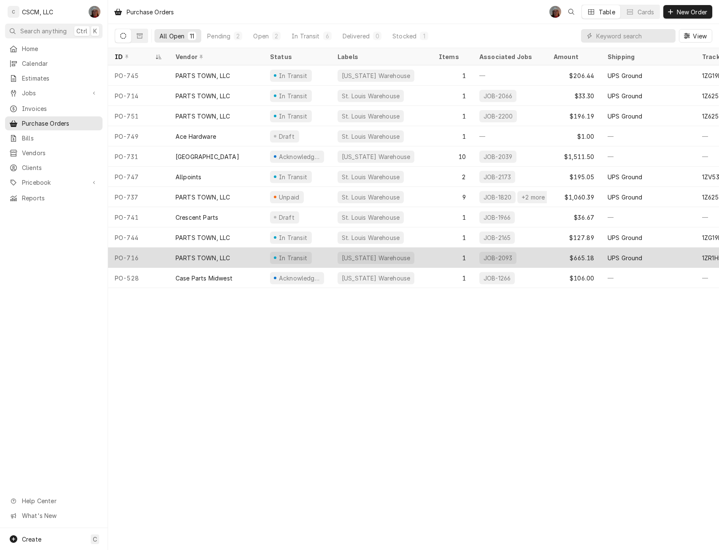
click at [145, 255] on div "PO-716" at bounding box center [138, 258] width 61 height 20
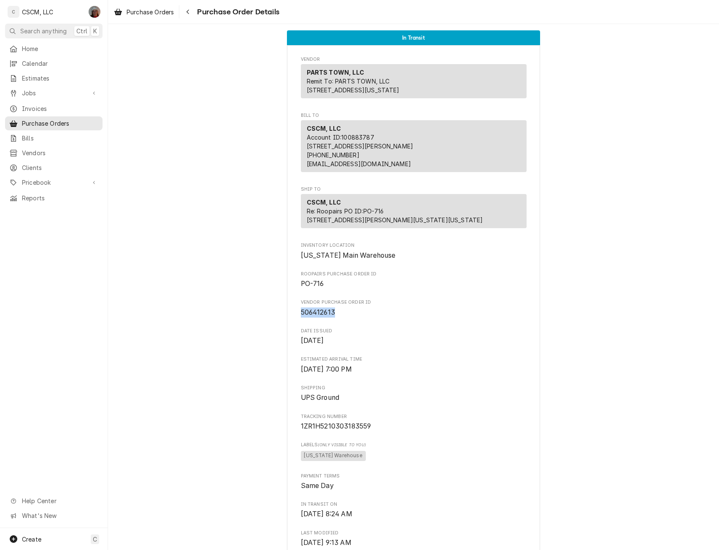
drag, startPoint x: 333, startPoint y: 341, endPoint x: 299, endPoint y: 343, distance: 33.8
click at [301, 318] on span "506412613" at bounding box center [414, 313] width 226 height 10
copy span "506412613"
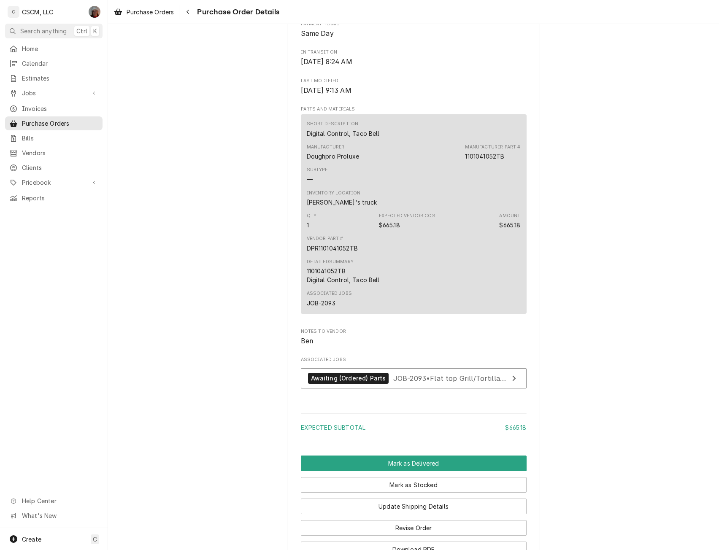
scroll to position [457, 0]
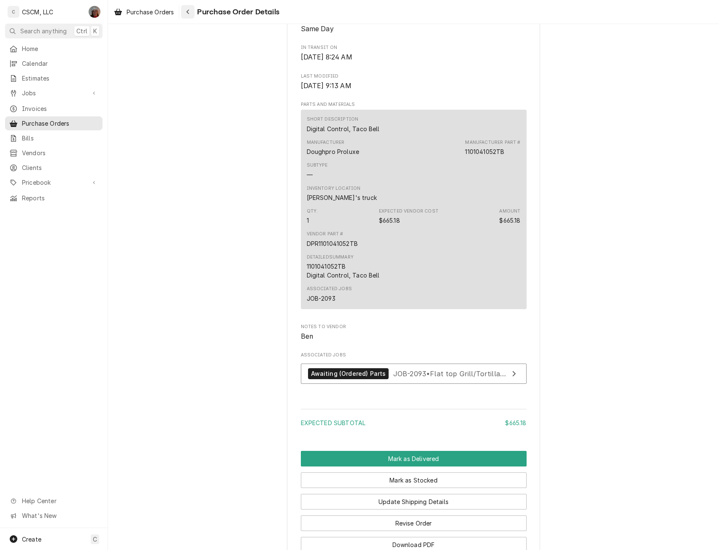
click at [188, 12] on icon "Navigate back" at bounding box center [188, 12] width 4 height 6
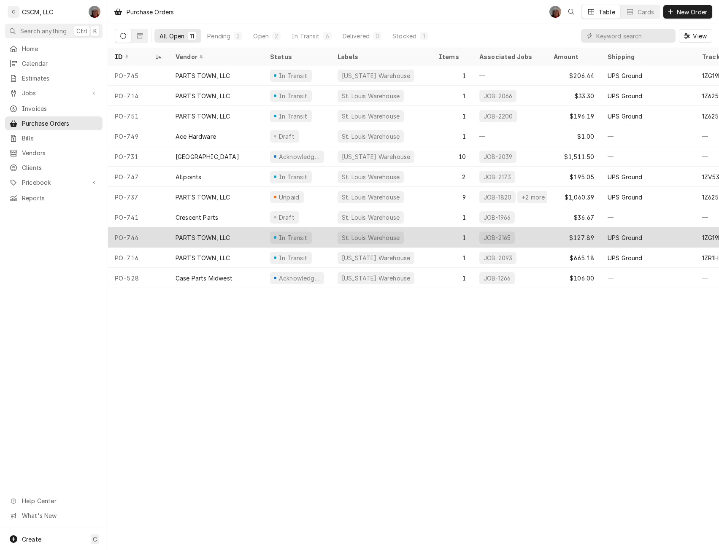
click at [217, 234] on div "PARTS TOWN, LLC" at bounding box center [203, 237] width 54 height 9
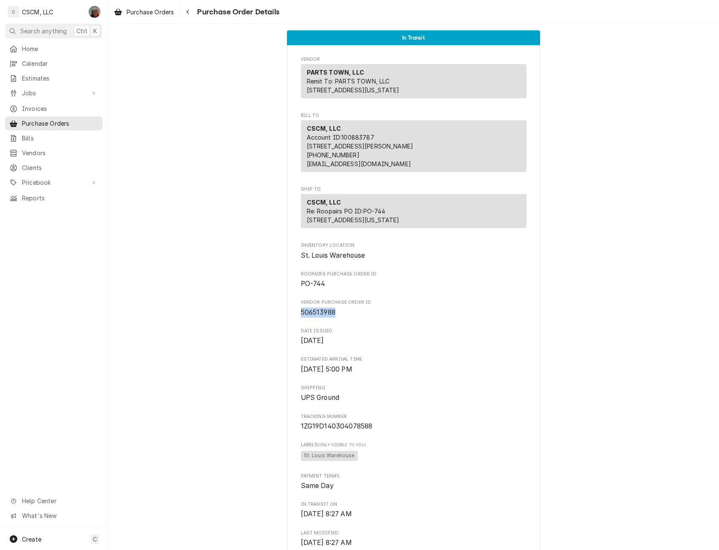
drag, startPoint x: 297, startPoint y: 338, endPoint x: 334, endPoint y: 342, distance: 37.3
click at [334, 342] on div "Vendor PARTS TOWN, LLC Remit To: PARTS TOWN, LLC [STREET_ADDRESS][US_STATE] Bil…" at bounding box center [413, 509] width 253 height 929
copy span "506513988"
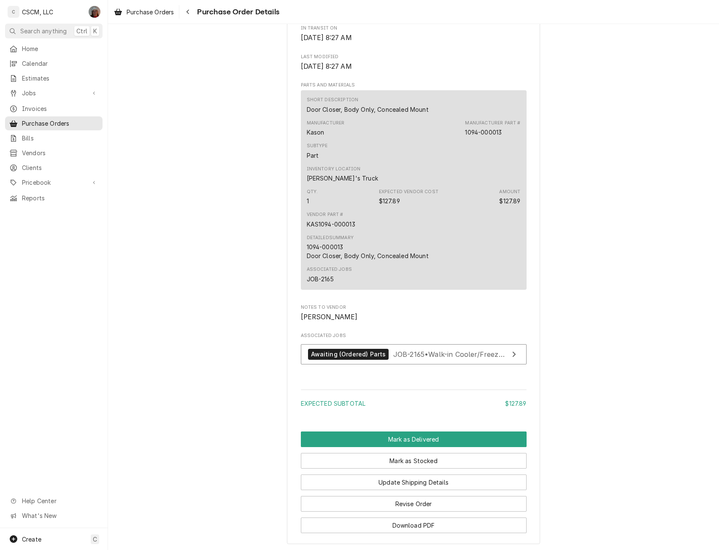
scroll to position [490, 0]
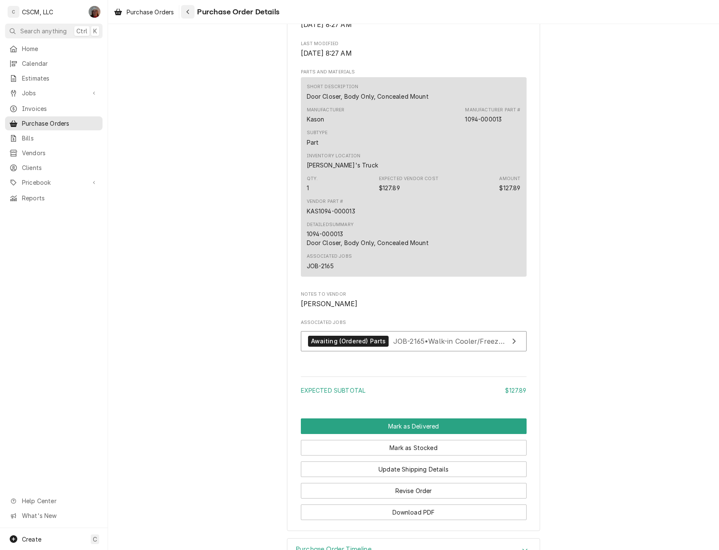
click at [188, 15] on div "Navigate back" at bounding box center [188, 12] width 8 height 8
